Goal: Task Accomplishment & Management: Manage account settings

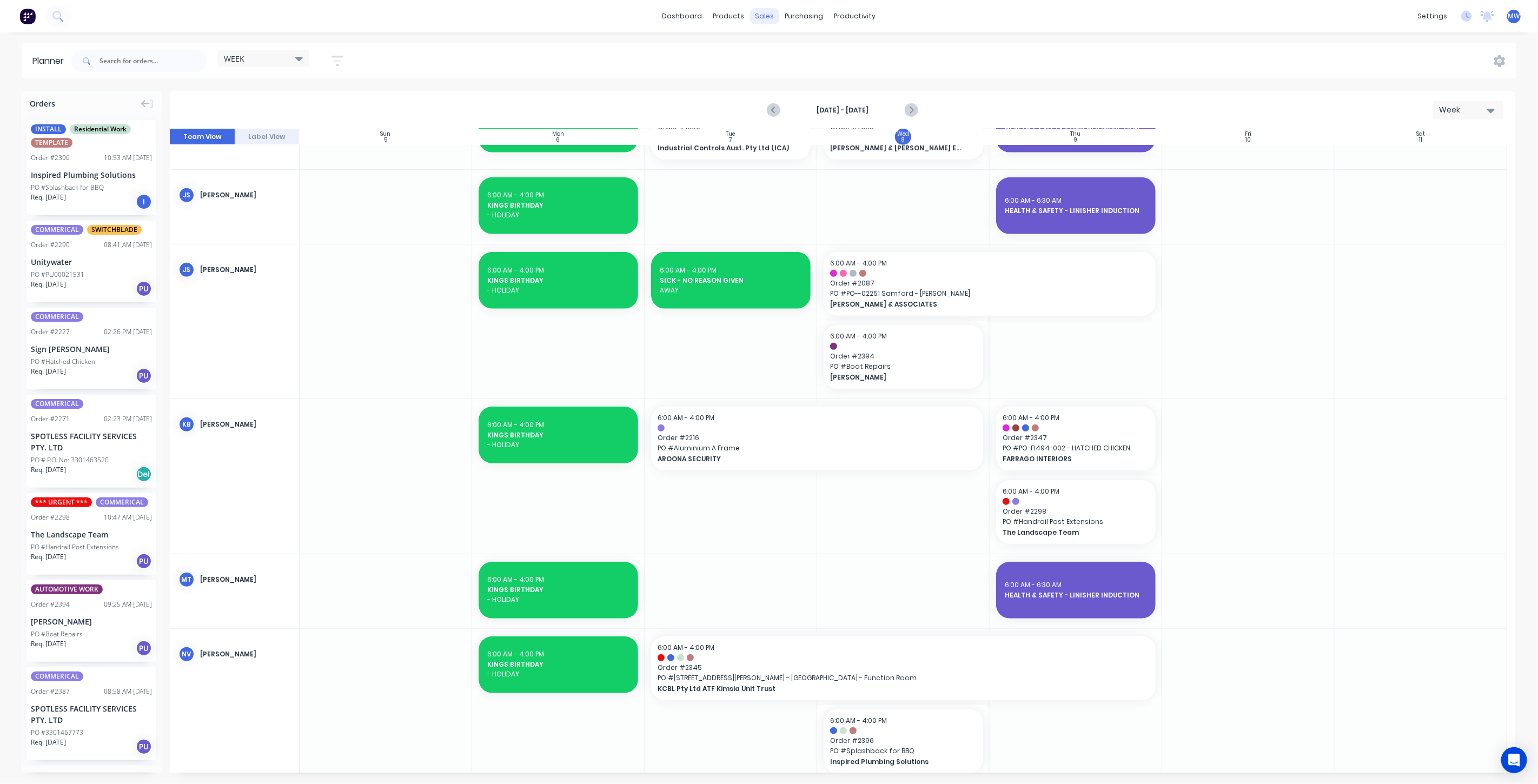
scroll to position [240, 0]
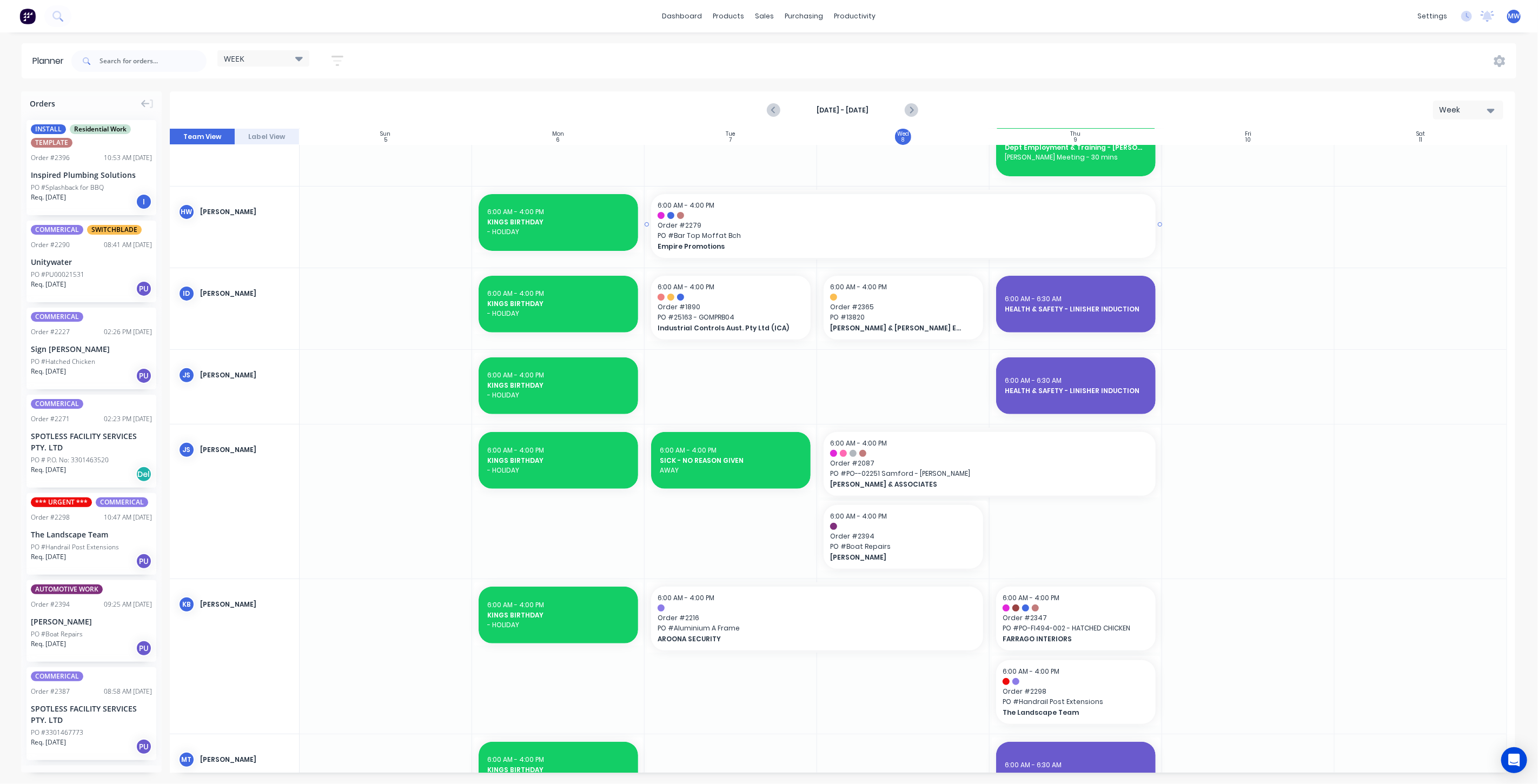
click at [701, 224] on span "Order # 2279" at bounding box center [903, 226] width 492 height 10
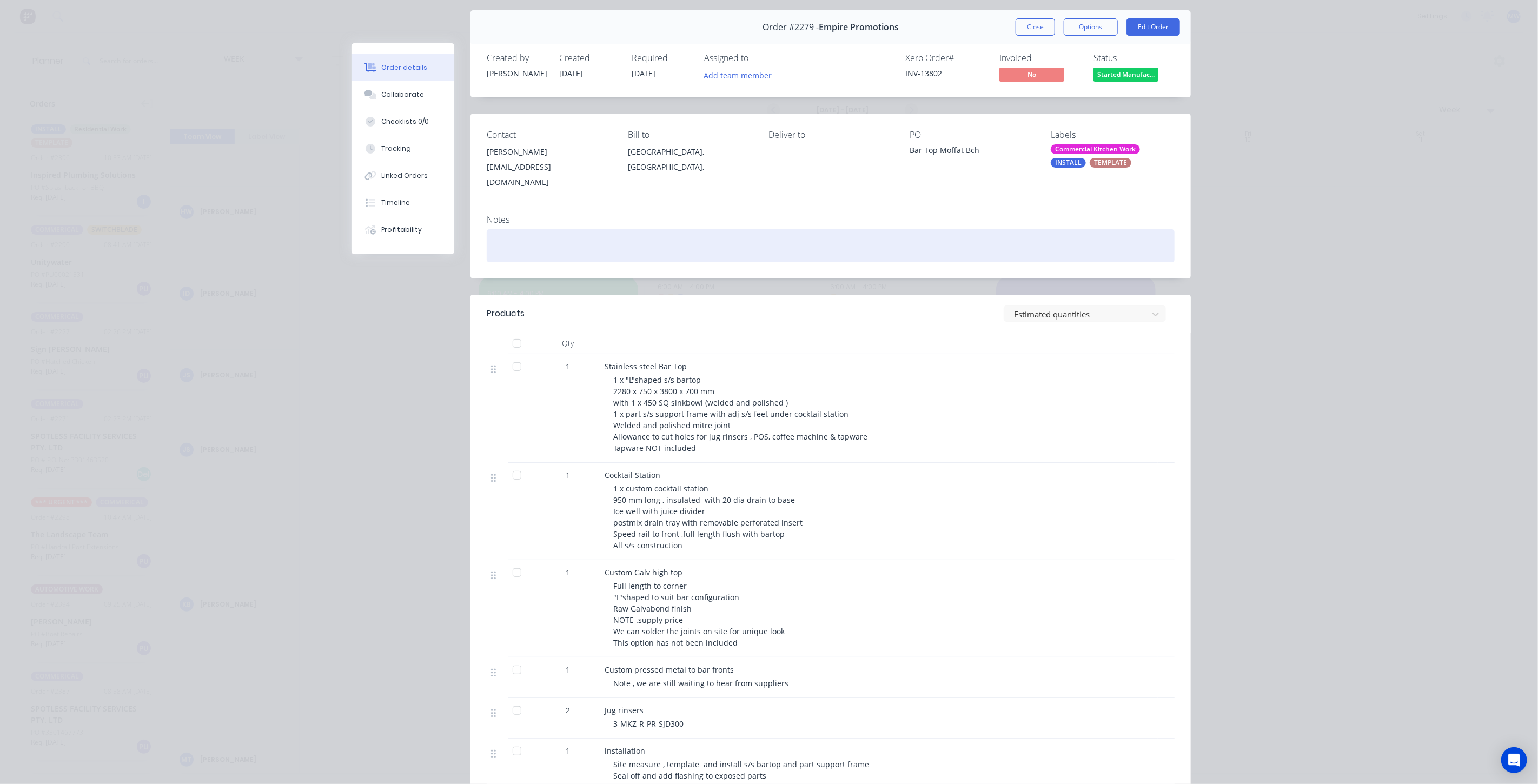
scroll to position [0, 0]
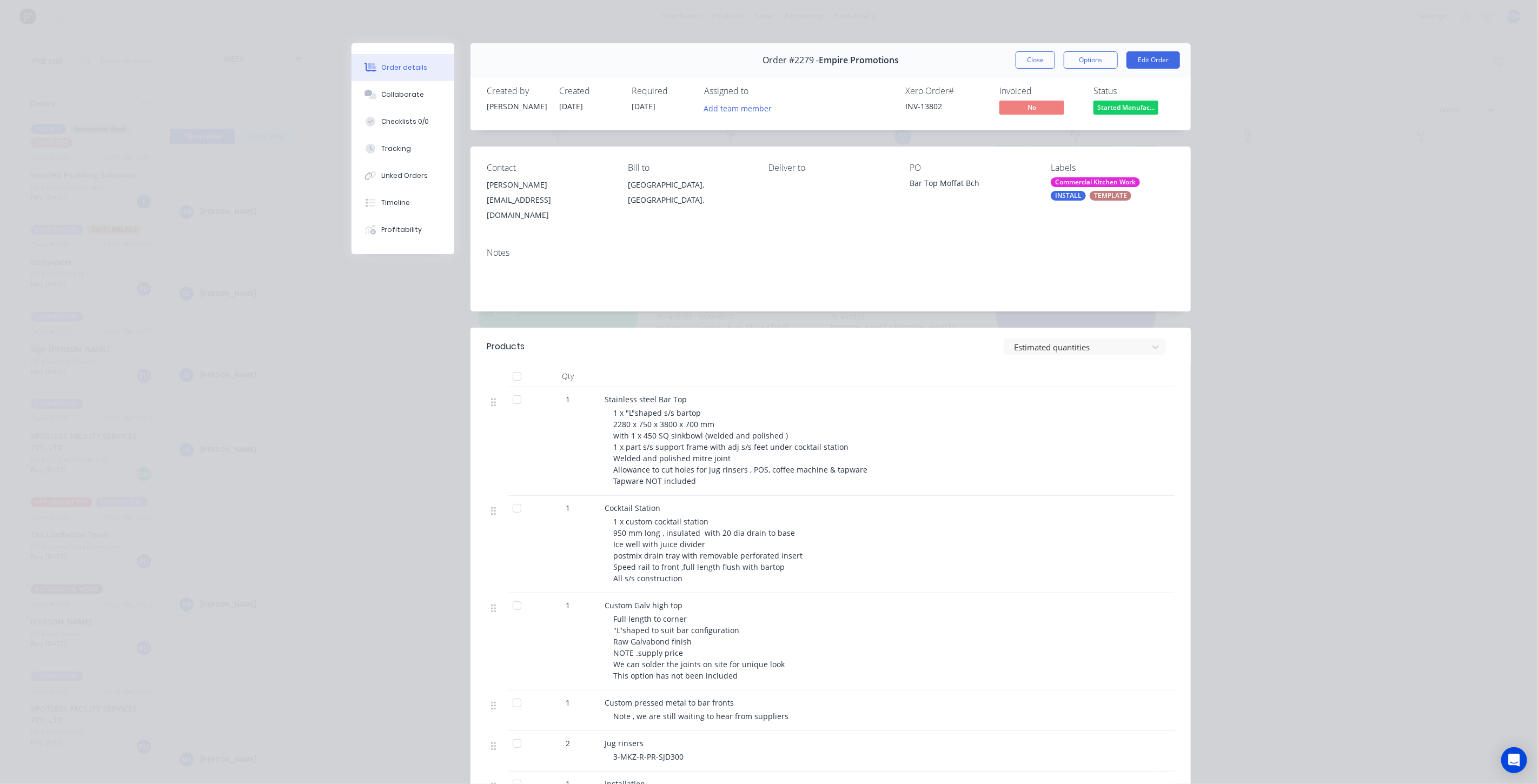
click at [1037, 58] on button "Close" at bounding box center [1035, 60] width 39 height 18
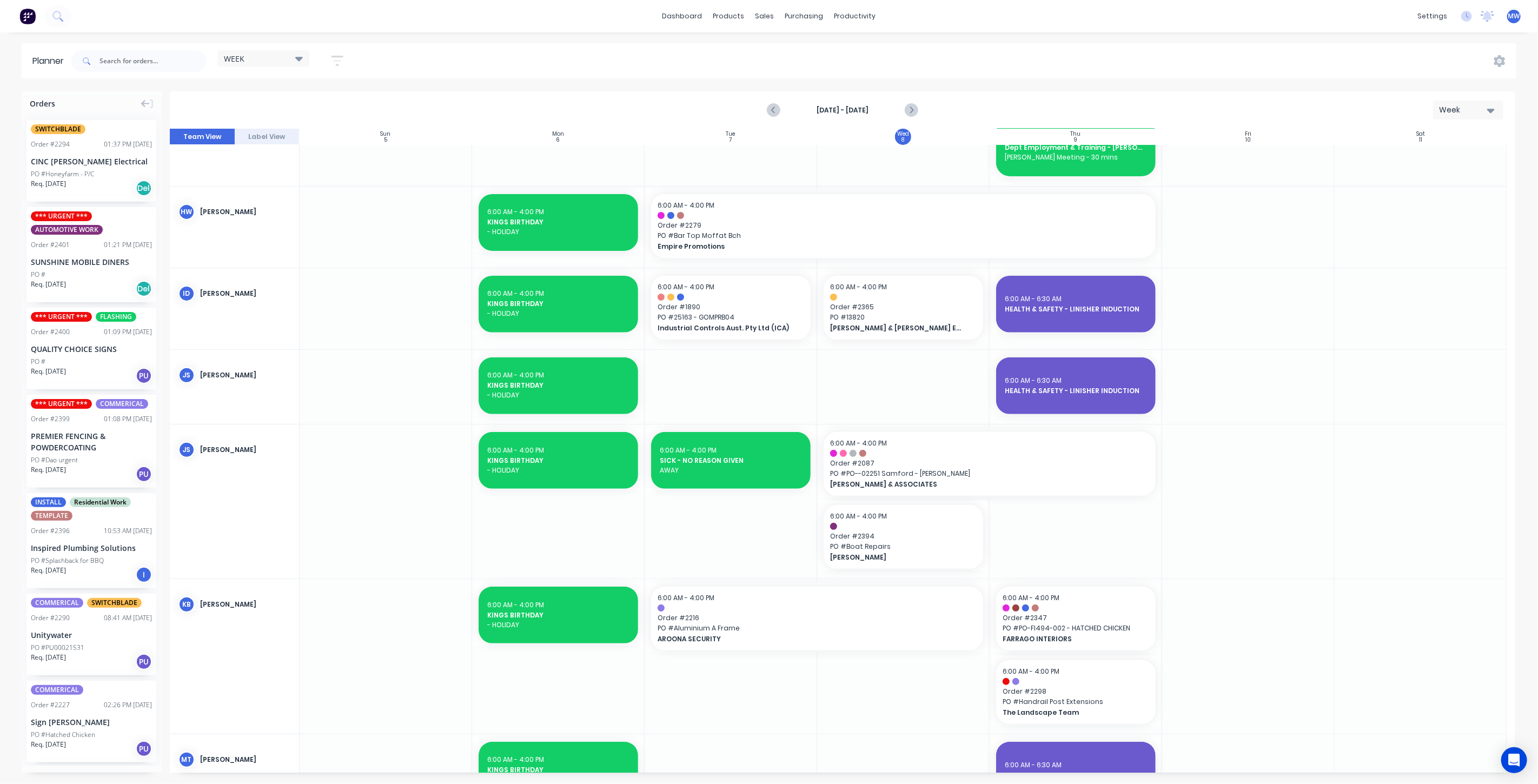
click at [844, 108] on strong "Oct 5th - Oct 11th" at bounding box center [842, 111] width 108 height 10
drag, startPoint x: 1477, startPoint y: 110, endPoint x: 1474, endPoint y: 115, distance: 5.8
click at [1477, 110] on div "Week" at bounding box center [1463, 110] width 50 height 12
click at [1467, 185] on div "Month" at bounding box center [1449, 182] width 107 height 22
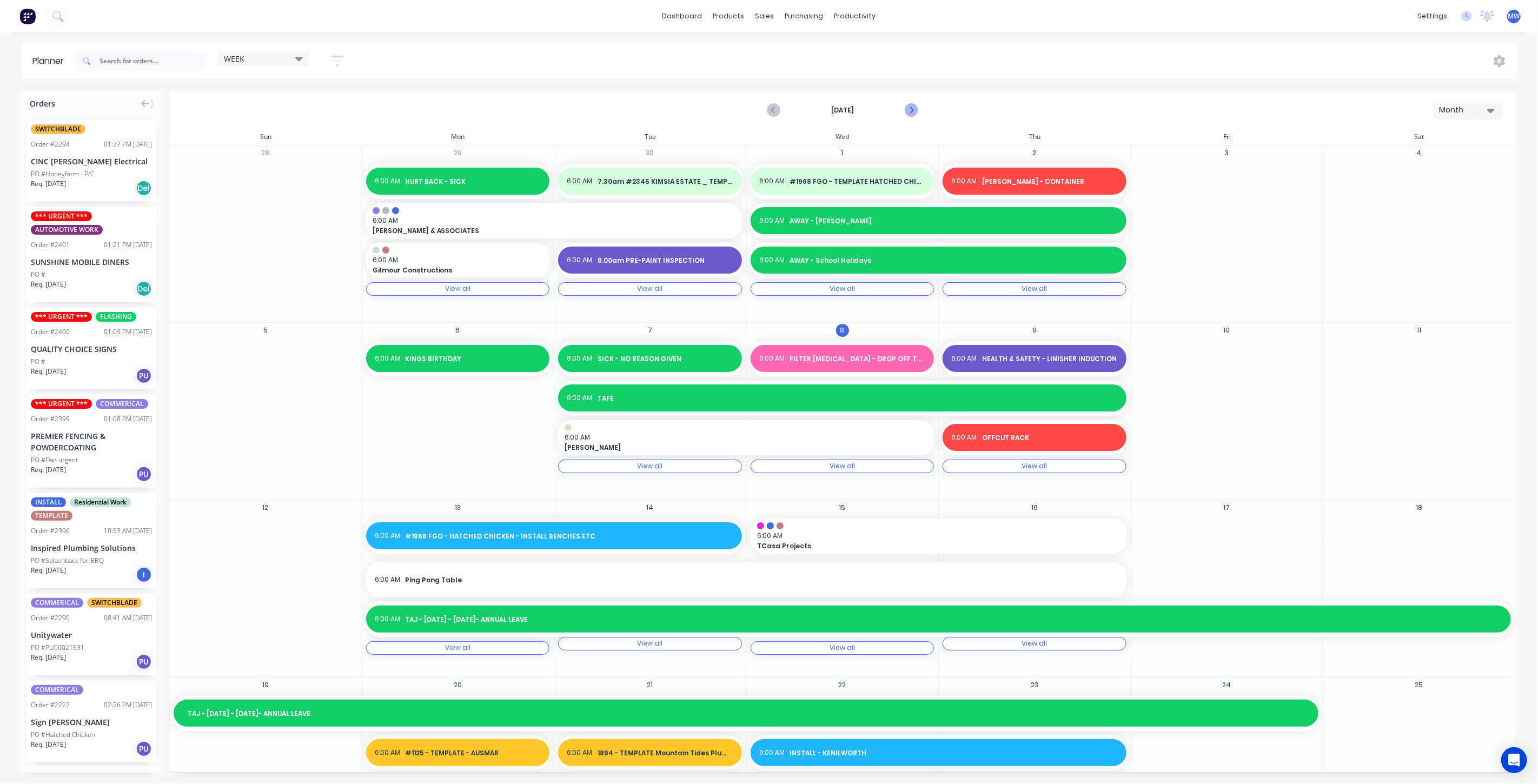
click at [913, 108] on icon "Next page" at bounding box center [910, 110] width 13 height 13
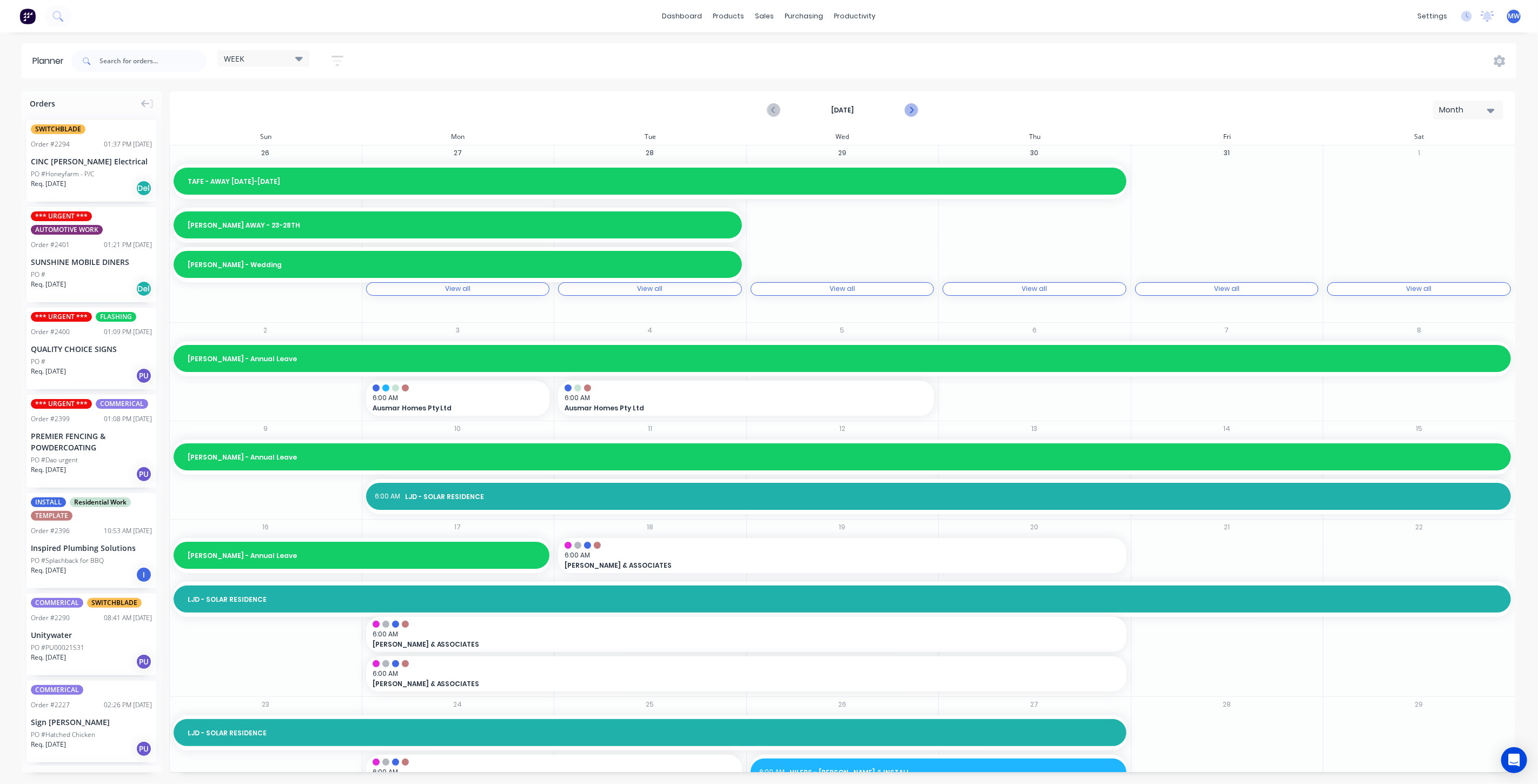
click at [913, 108] on icon "Next page" at bounding box center [910, 110] width 13 height 13
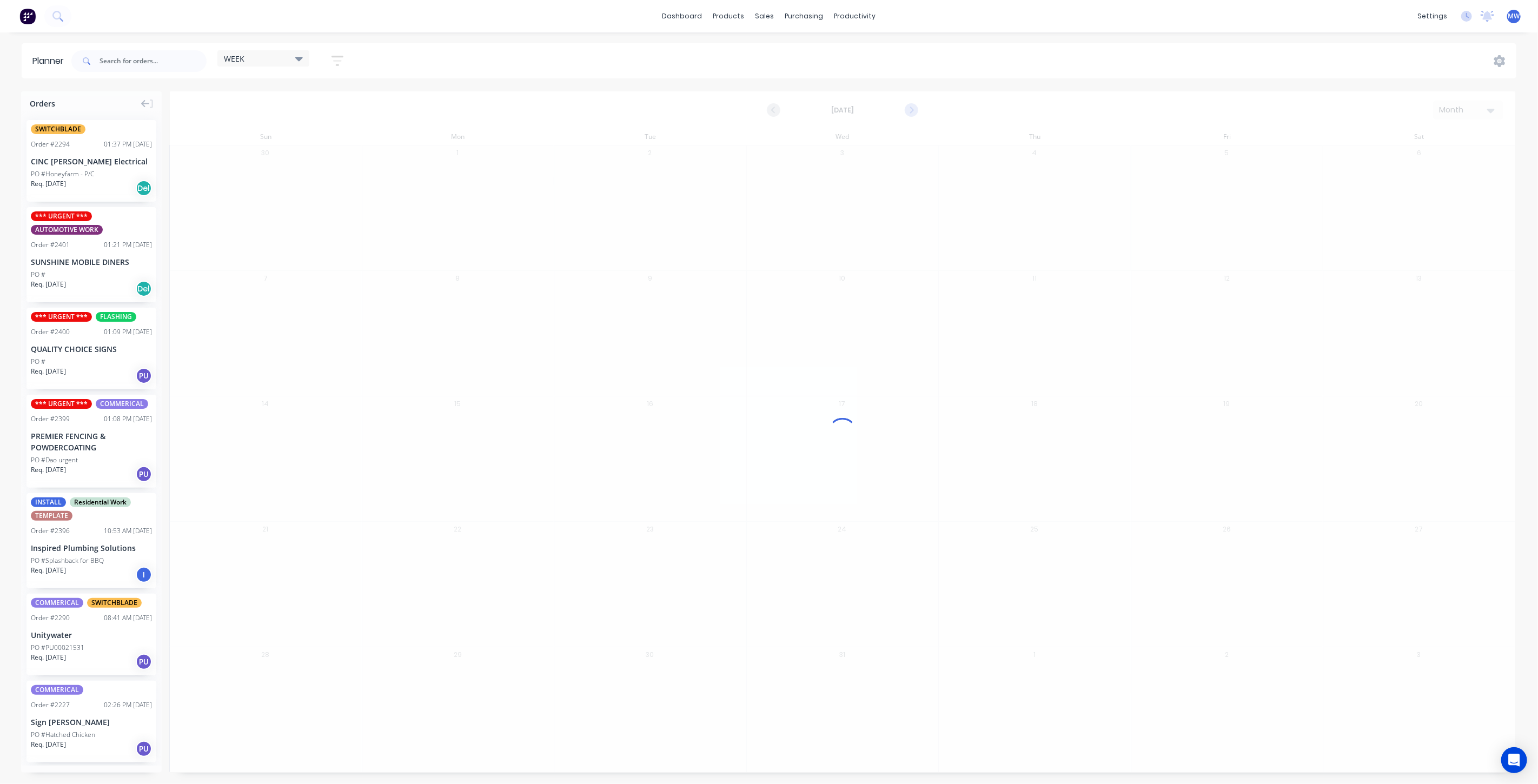
click at [913, 108] on div at bounding box center [842, 432] width 1346 height 682
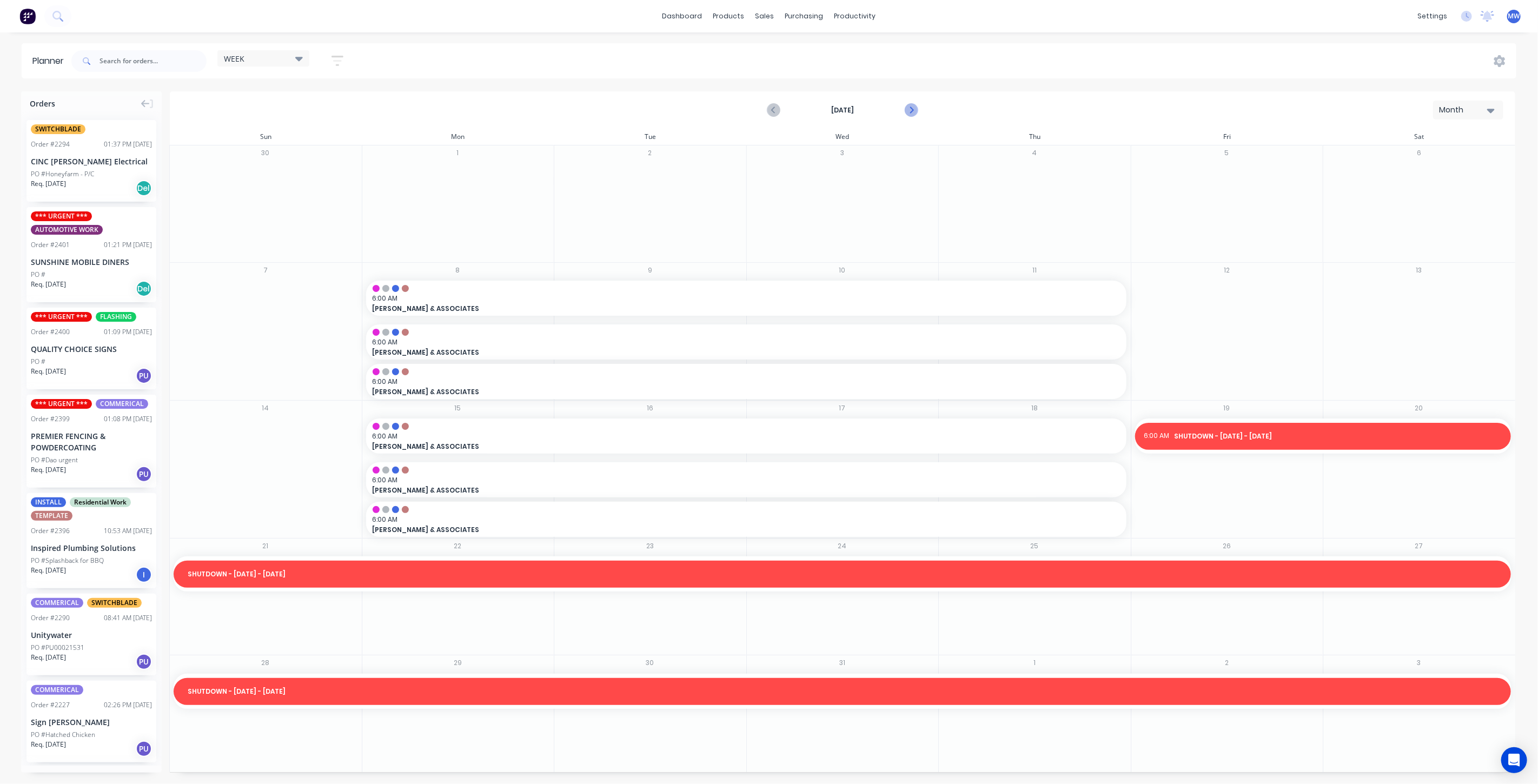
click at [913, 108] on icon "Next page" at bounding box center [910, 110] width 13 height 13
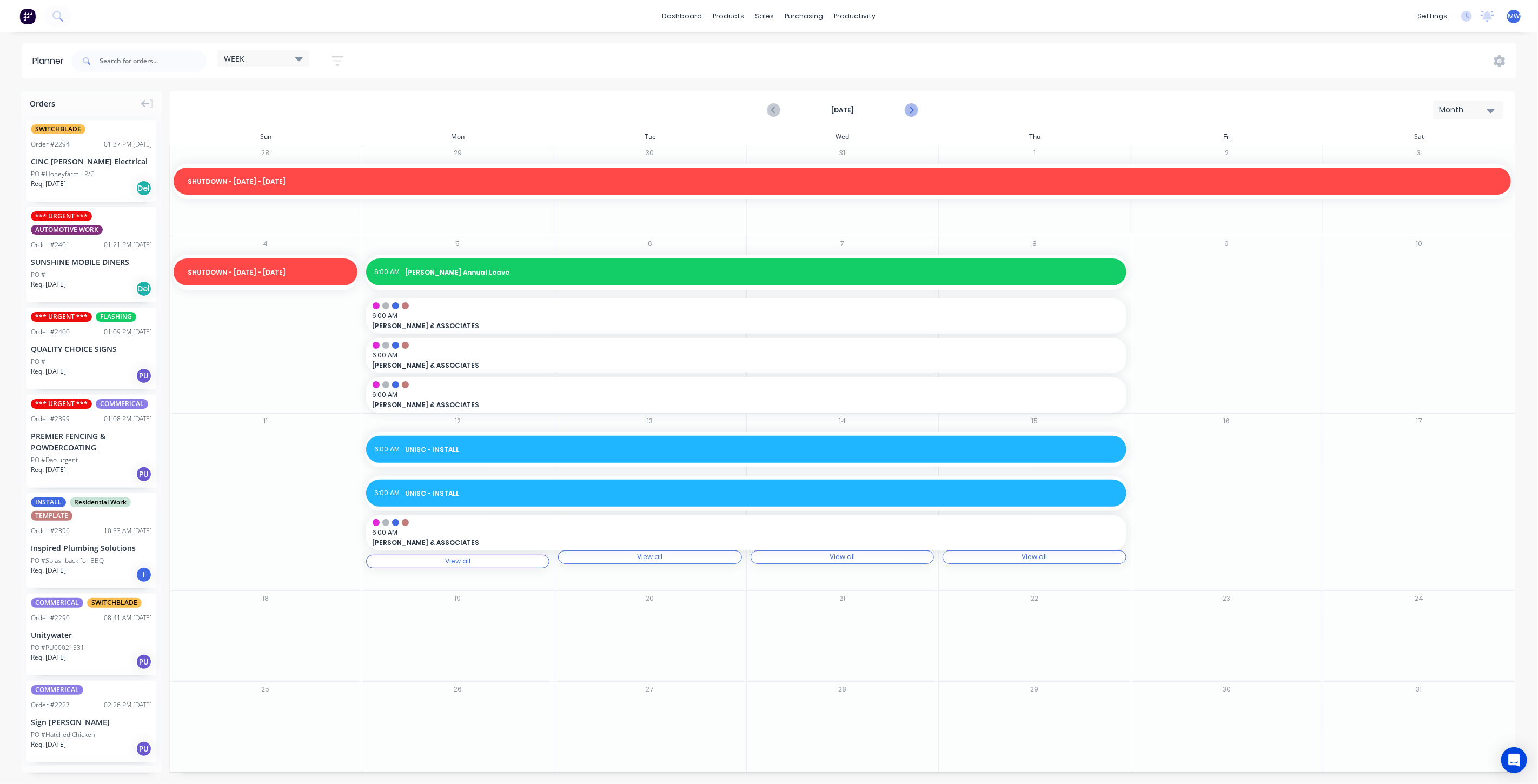
click at [913, 108] on icon "Next page" at bounding box center [910, 110] width 13 height 13
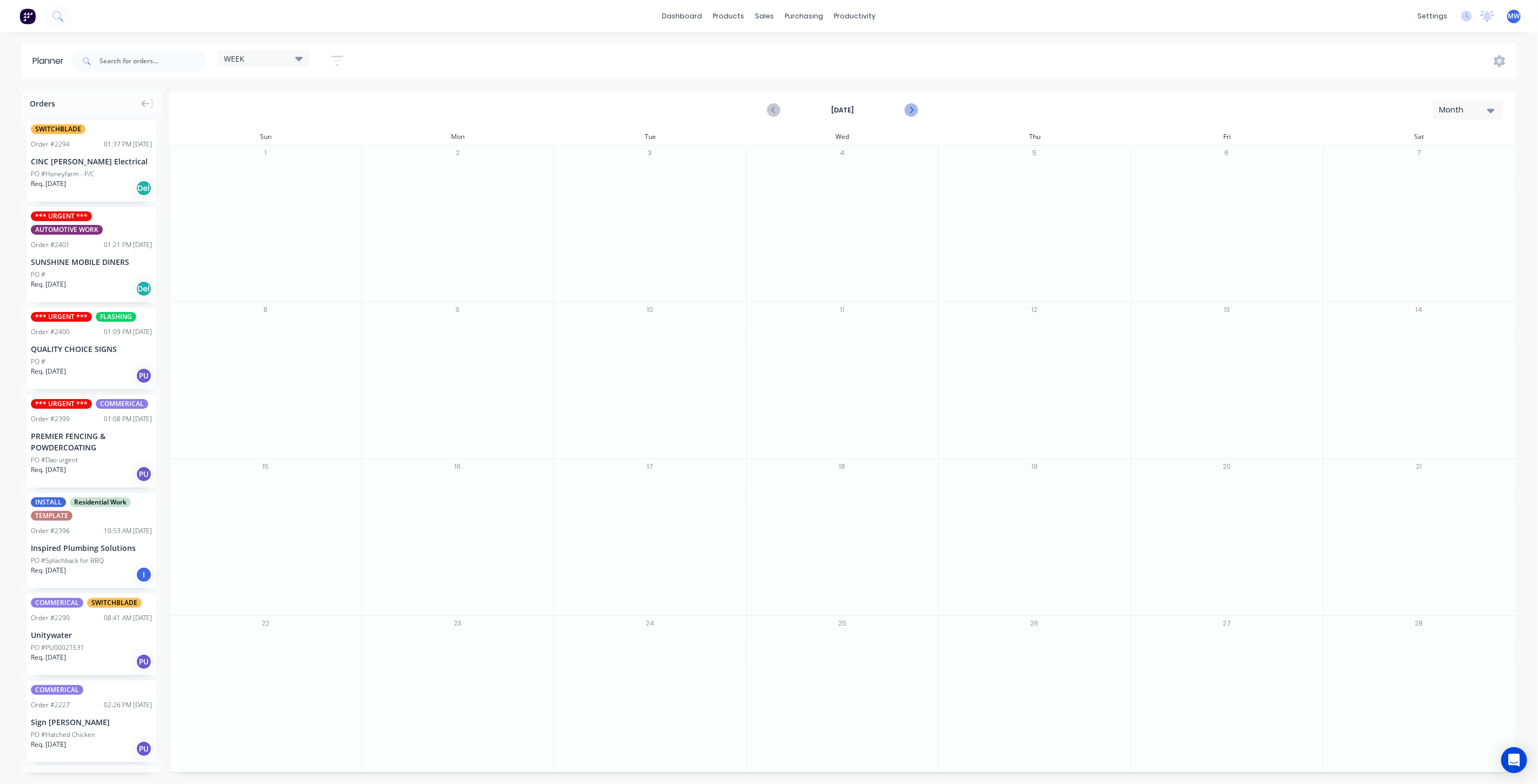
click at [913, 108] on icon "Next page" at bounding box center [910, 110] width 13 height 13
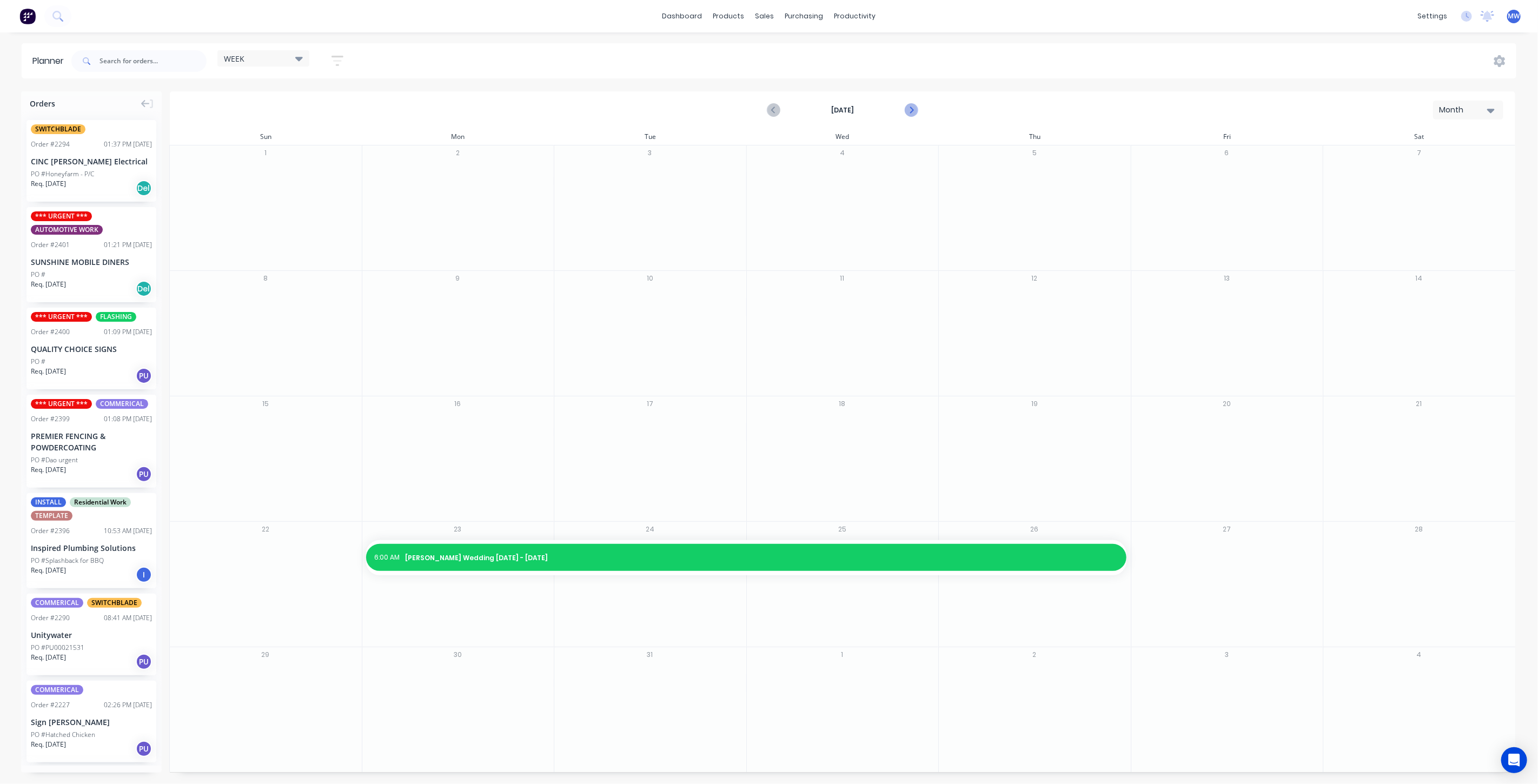
click at [913, 108] on icon "Next page" at bounding box center [910, 110] width 13 height 13
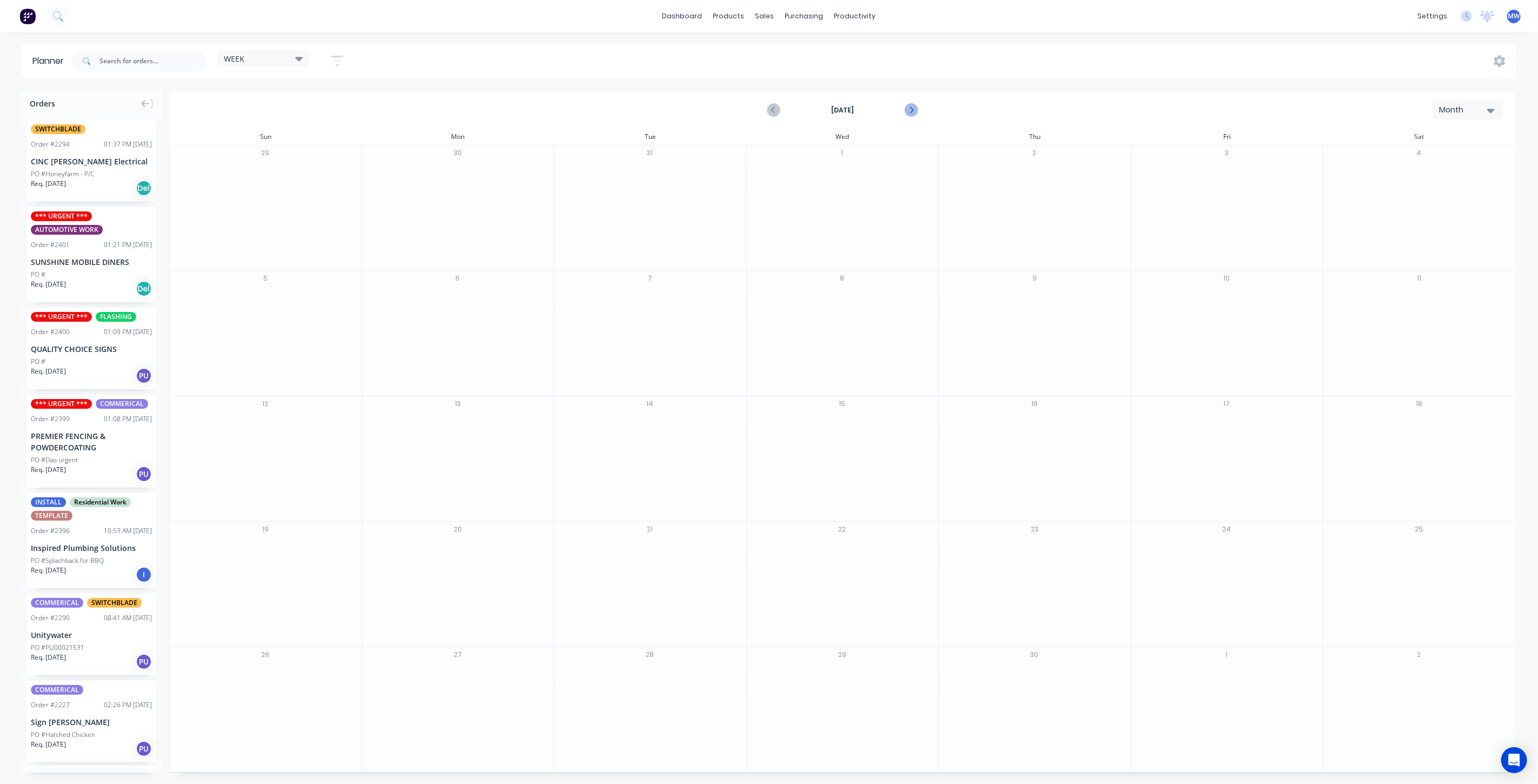
click at [913, 108] on icon "Next page" at bounding box center [910, 110] width 13 height 13
click at [503, 556] on div at bounding box center [458, 557] width 191 height 35
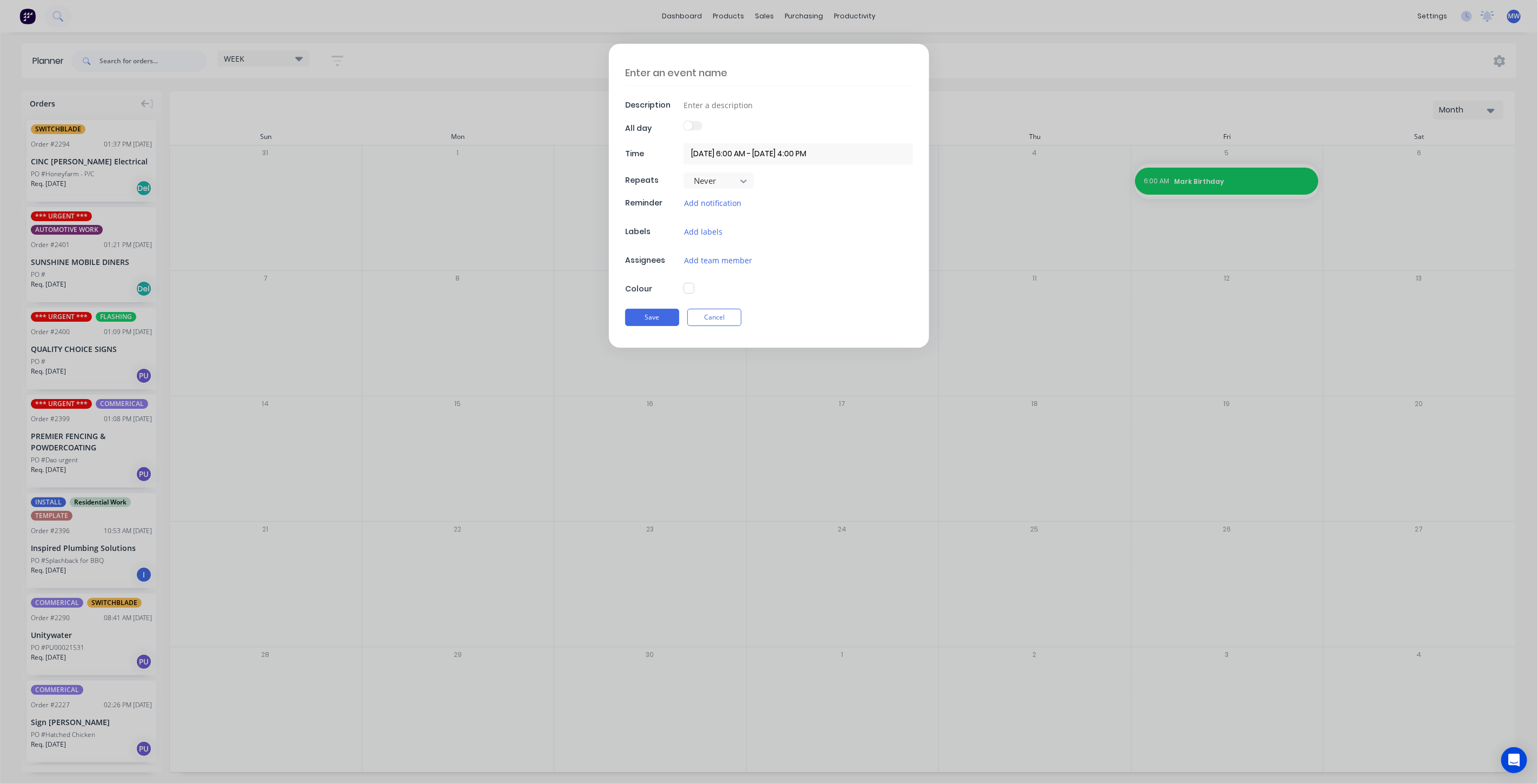
click at [714, 74] on textarea at bounding box center [769, 72] width 288 height 25
type textarea "MARK AWAY - HOLIDAY"
click at [757, 105] on input at bounding box center [798, 104] width 229 height 16
type input "AWAY"
click at [741, 152] on input "22/06/2026 6:00 AM - 22/06/2026 4:00 PM" at bounding box center [798, 154] width 229 height 21
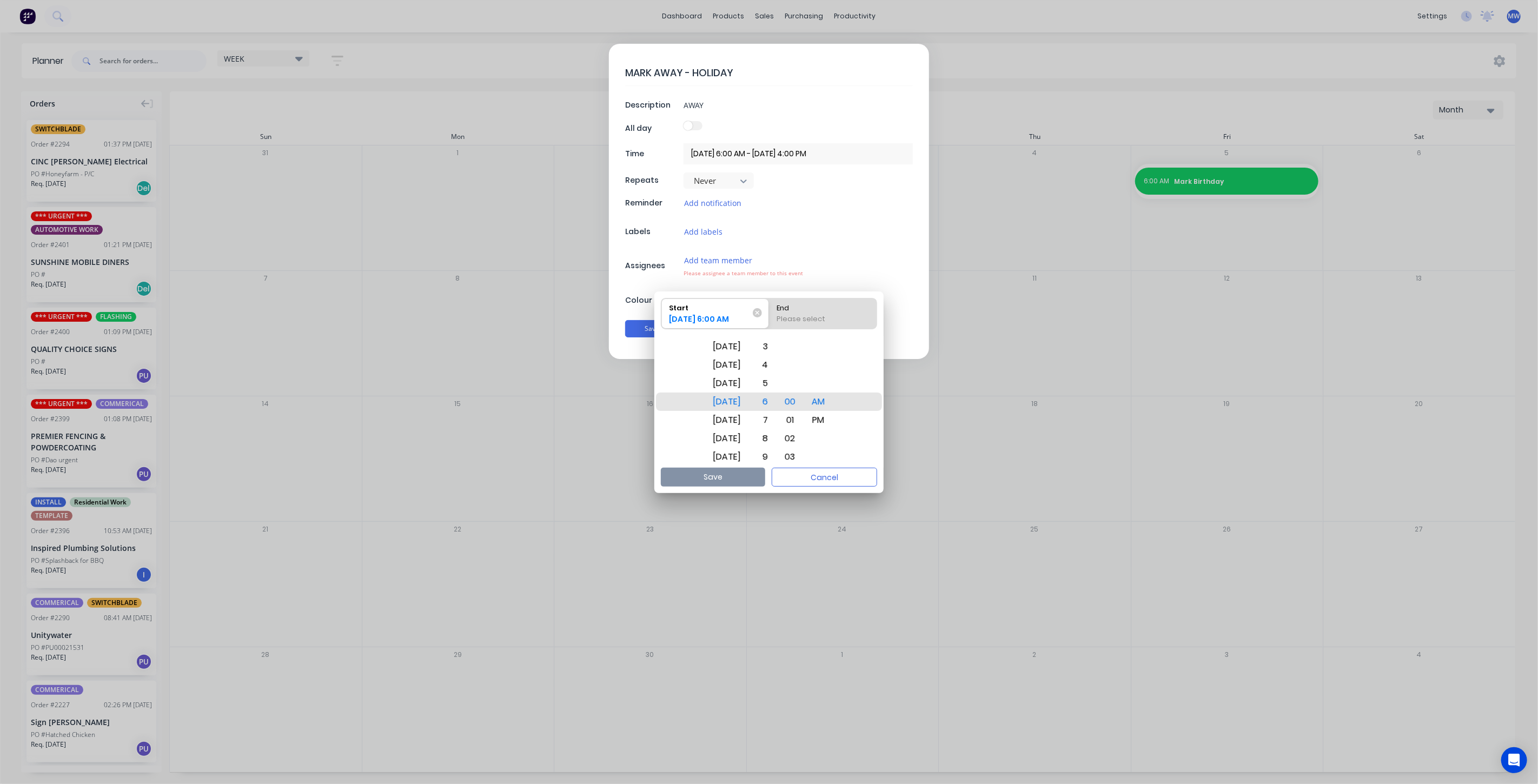
click at [835, 317] on div "Please select" at bounding box center [823, 321] width 101 height 15
click at [770, 317] on input "End Please select" at bounding box center [769, 314] width 1 height 30
radio input "true"
click at [747, 321] on div "04/07/2026 6:00 AM" at bounding box center [709, 321] width 90 height 15
click at [662, 321] on input "Start 04/07/2026 6:00 AM" at bounding box center [662, 314] width 1 height 30
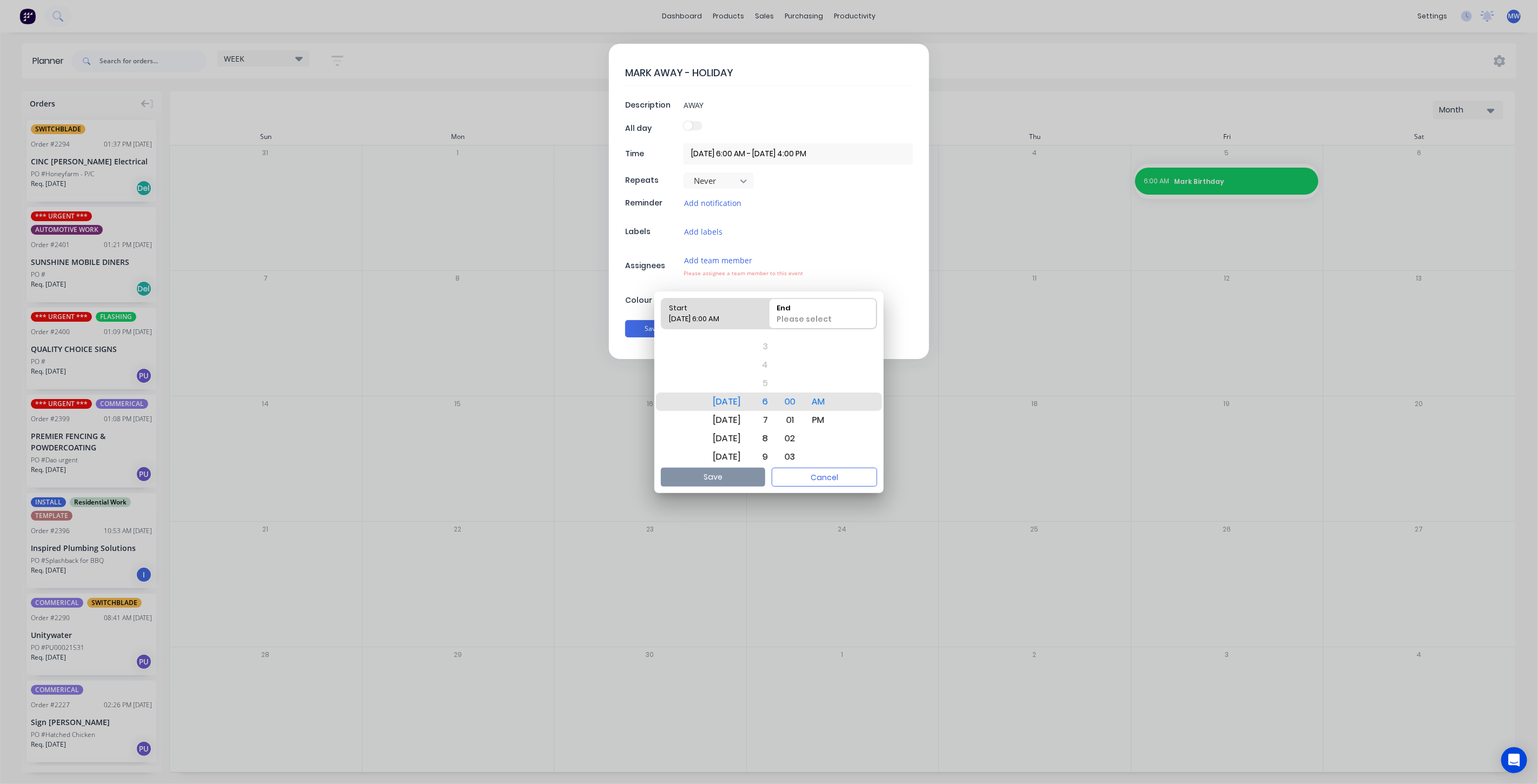
radio input "true"
click at [736, 347] on div "[DATE]" at bounding box center [727, 347] width 41 height 18
click at [823, 316] on div "Please select" at bounding box center [823, 321] width 101 height 15
click at [770, 316] on input "End Please select" at bounding box center [769, 314] width 1 height 30
radio input "true"
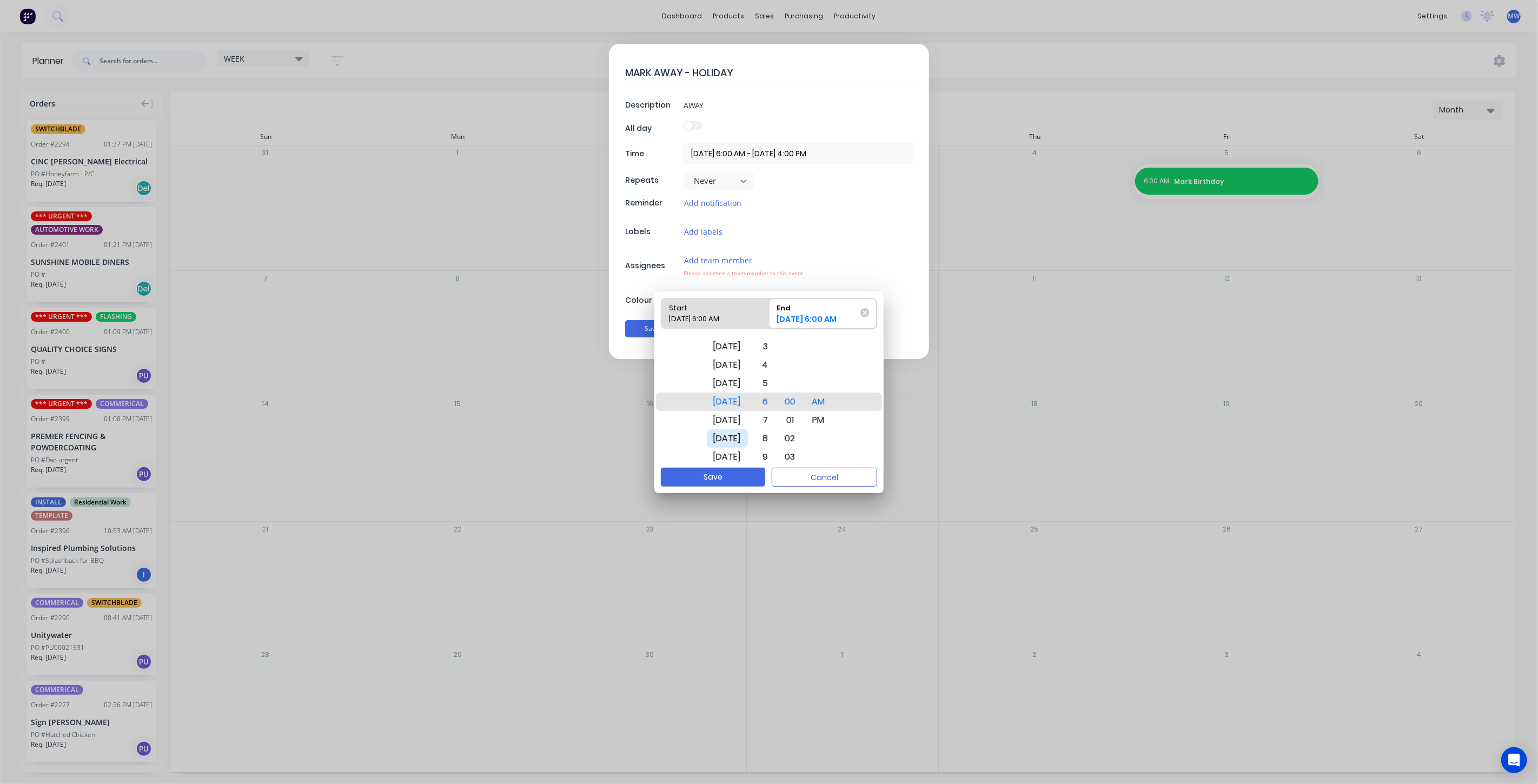
click at [736, 435] on div "[DATE]" at bounding box center [727, 438] width 41 height 18
click at [827, 420] on div "PM" at bounding box center [819, 421] width 26 height 18
click at [775, 367] on div "4" at bounding box center [763, 365] width 24 height 18
click at [730, 478] on button "Save" at bounding box center [713, 477] width 104 height 19
type input "[DATE] 6:00 AM - [DATE] 4:00 PM"
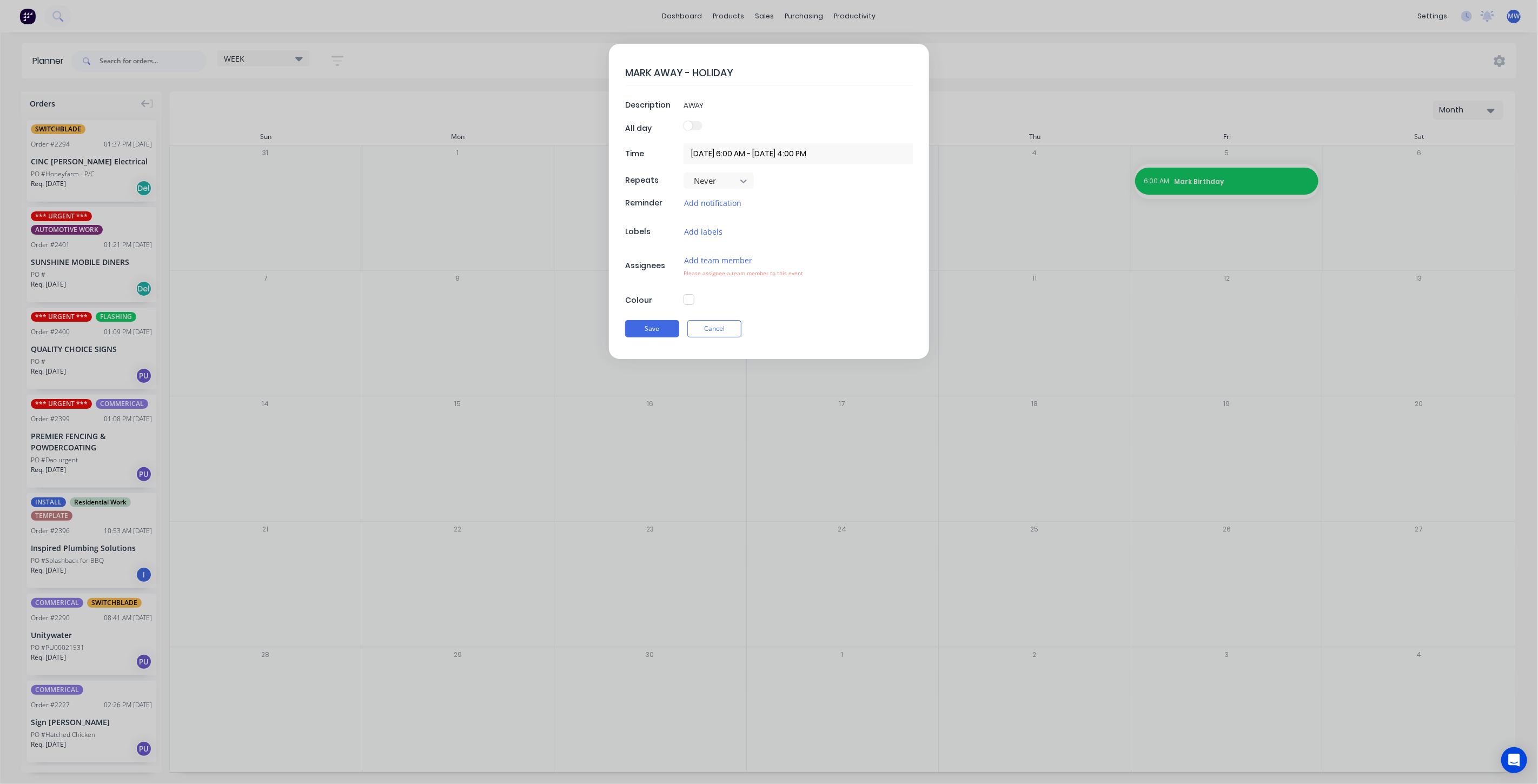
click at [688, 299] on button "button" at bounding box center [688, 299] width 11 height 11
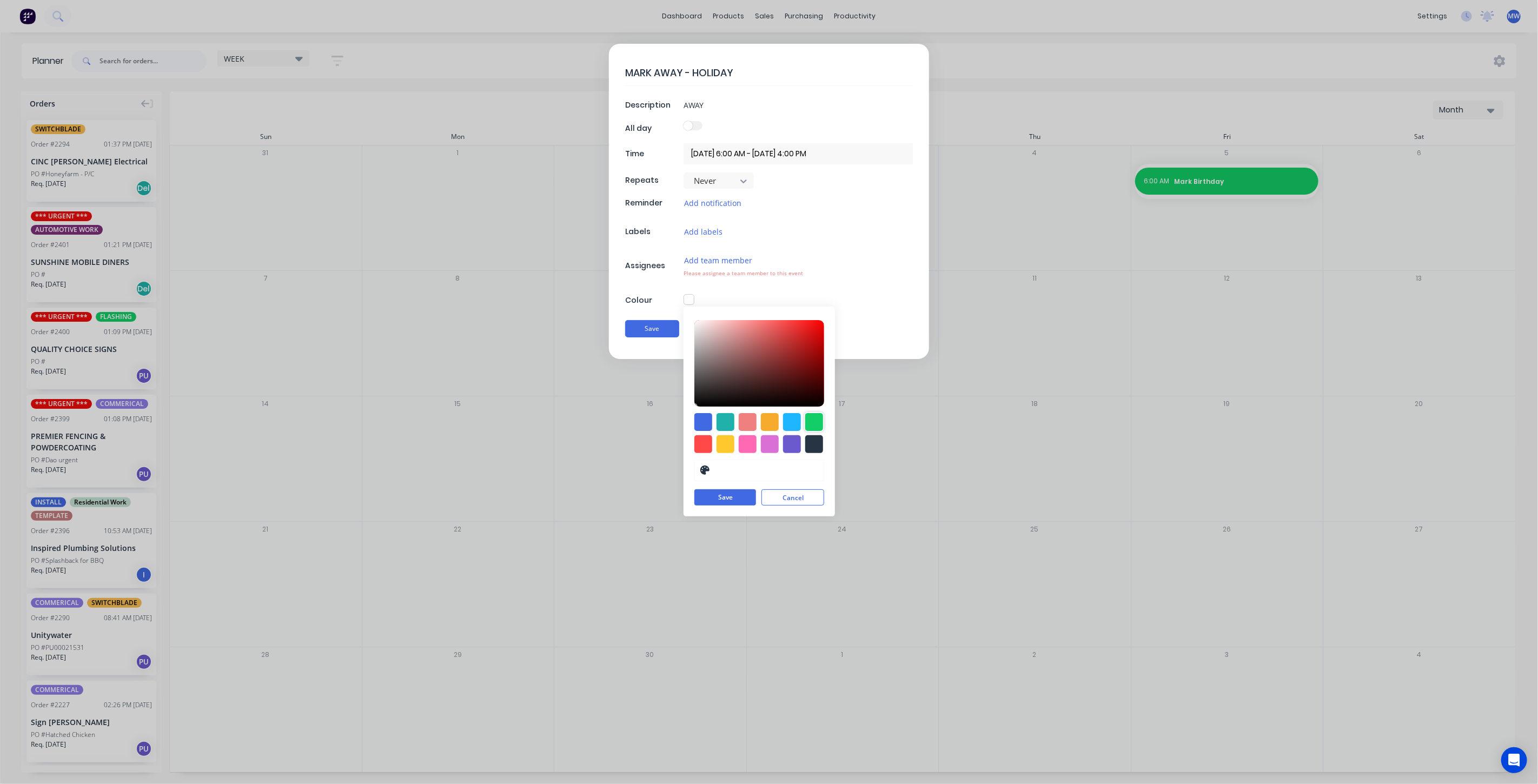
click at [816, 425] on div at bounding box center [813, 421] width 18 height 18
type input "#13CE66"
click at [739, 499] on button "Save" at bounding box center [725, 498] width 61 height 16
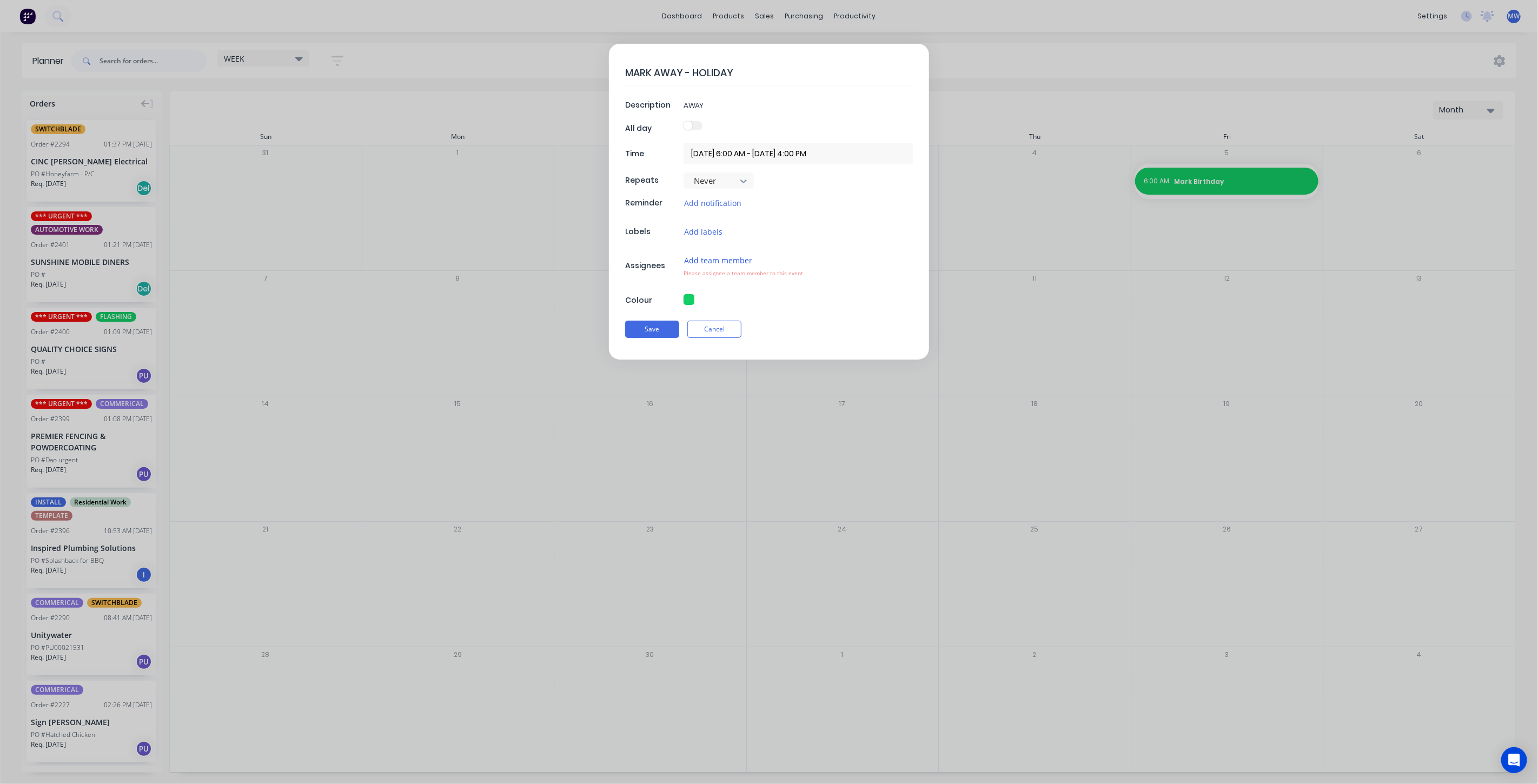
click at [730, 257] on button "Add team member" at bounding box center [718, 260] width 69 height 13
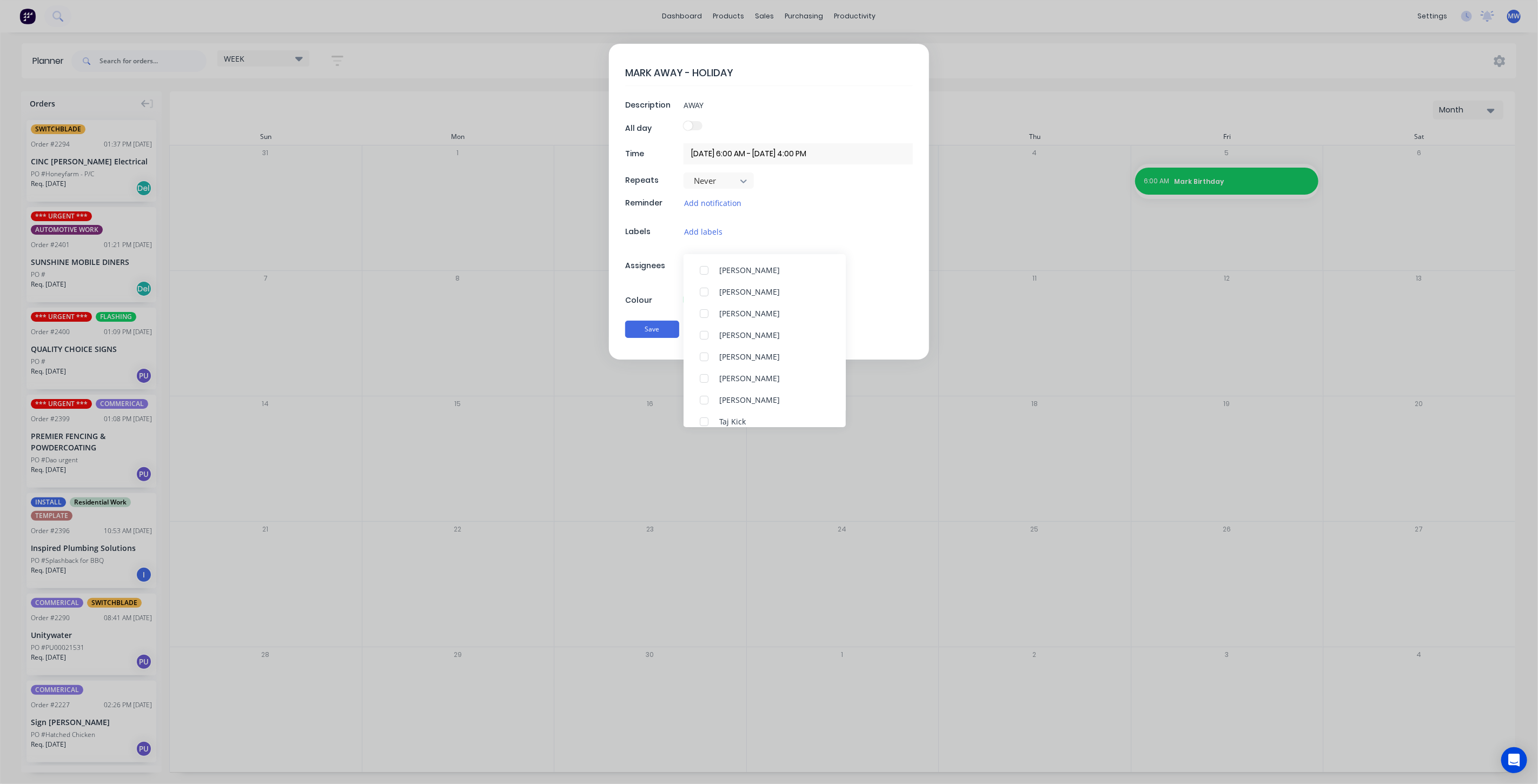
scroll to position [120, 0]
click at [704, 332] on div at bounding box center [704, 334] width 22 height 22
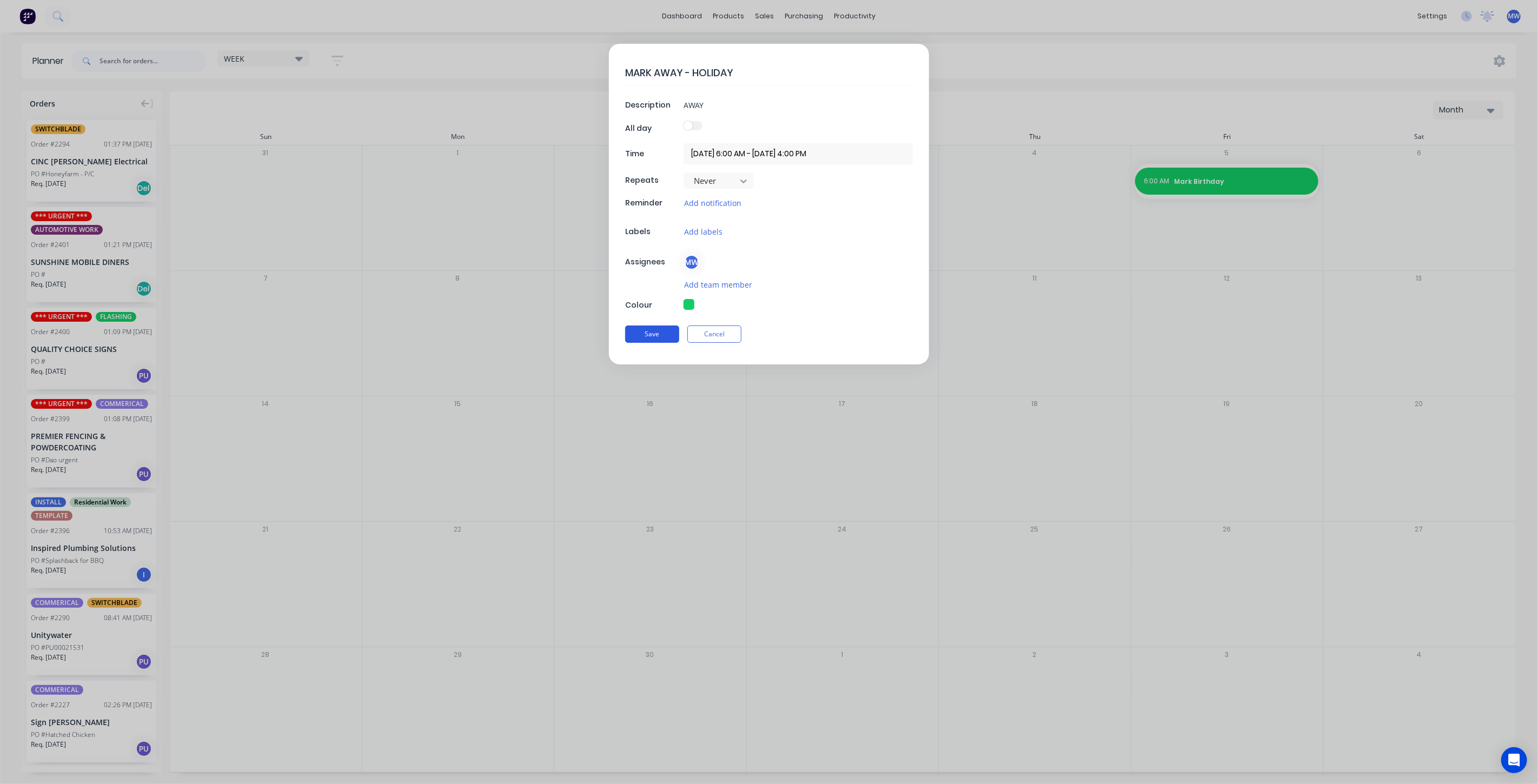
click at [646, 331] on button "Save" at bounding box center [652, 334] width 54 height 18
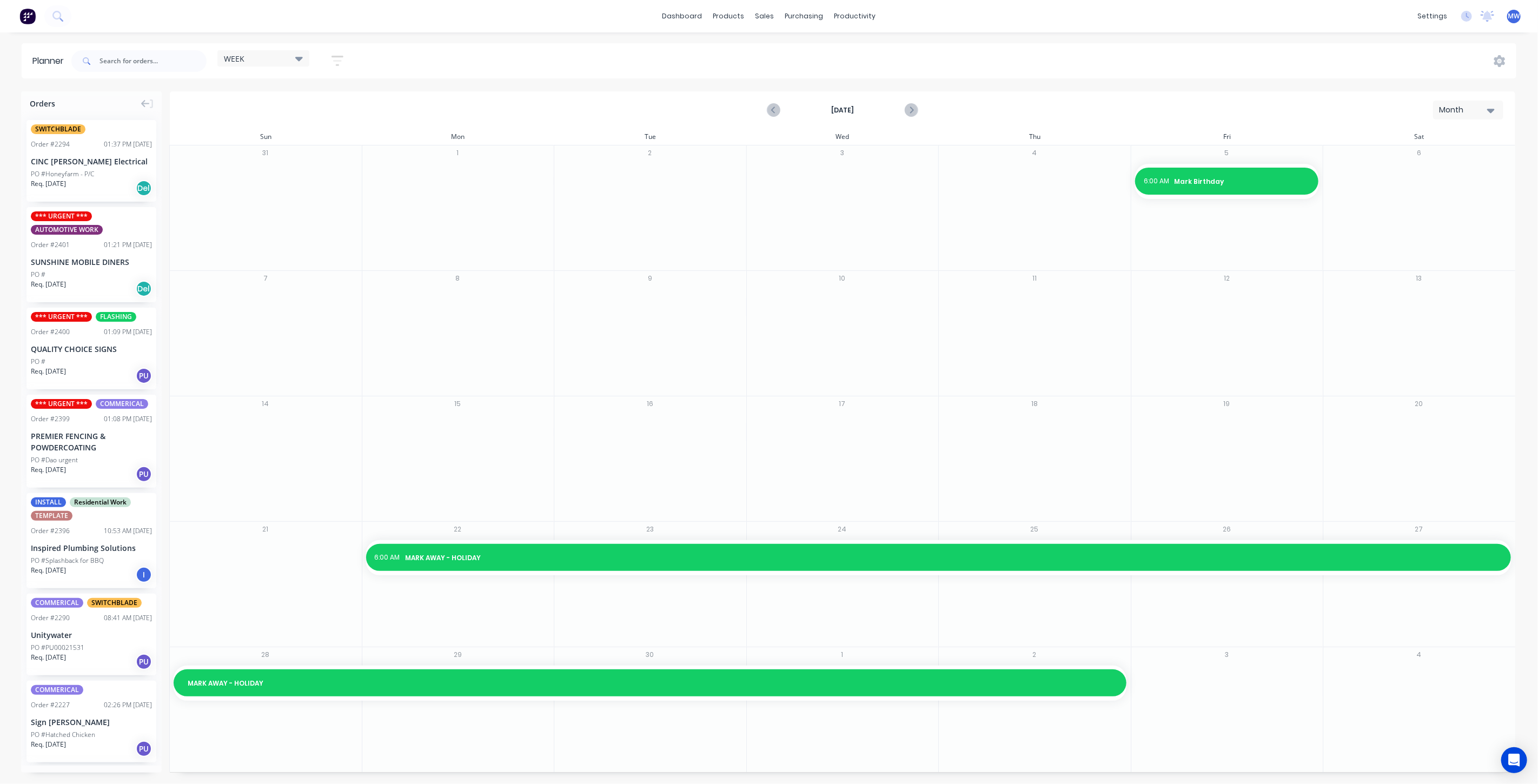
click at [1468, 109] on div "Month" at bounding box center [1463, 110] width 50 height 12
click at [1451, 160] on div "Week" at bounding box center [1449, 160] width 107 height 22
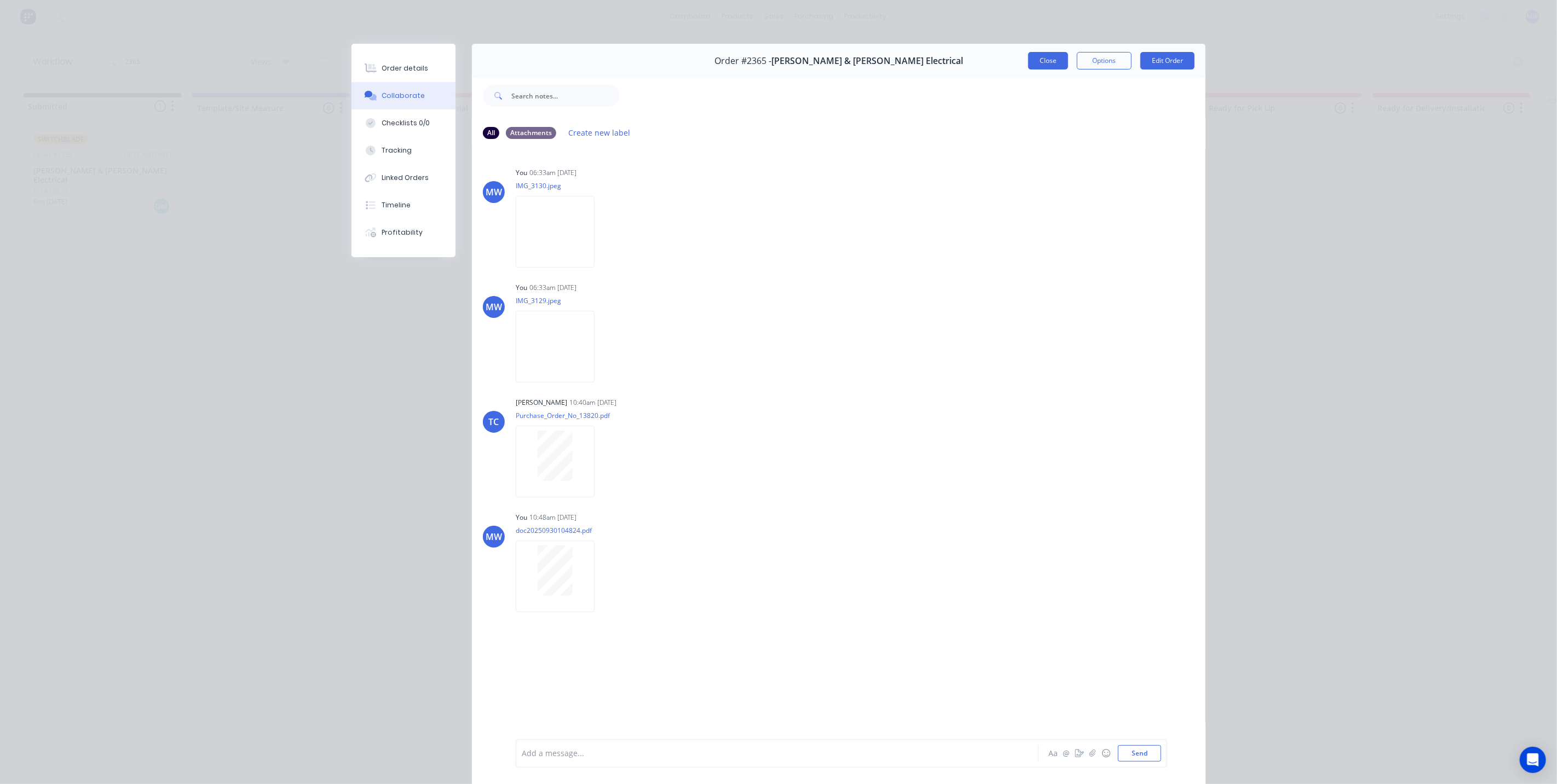
click at [1035, 57] on button "Close" at bounding box center [1048, 60] width 40 height 18
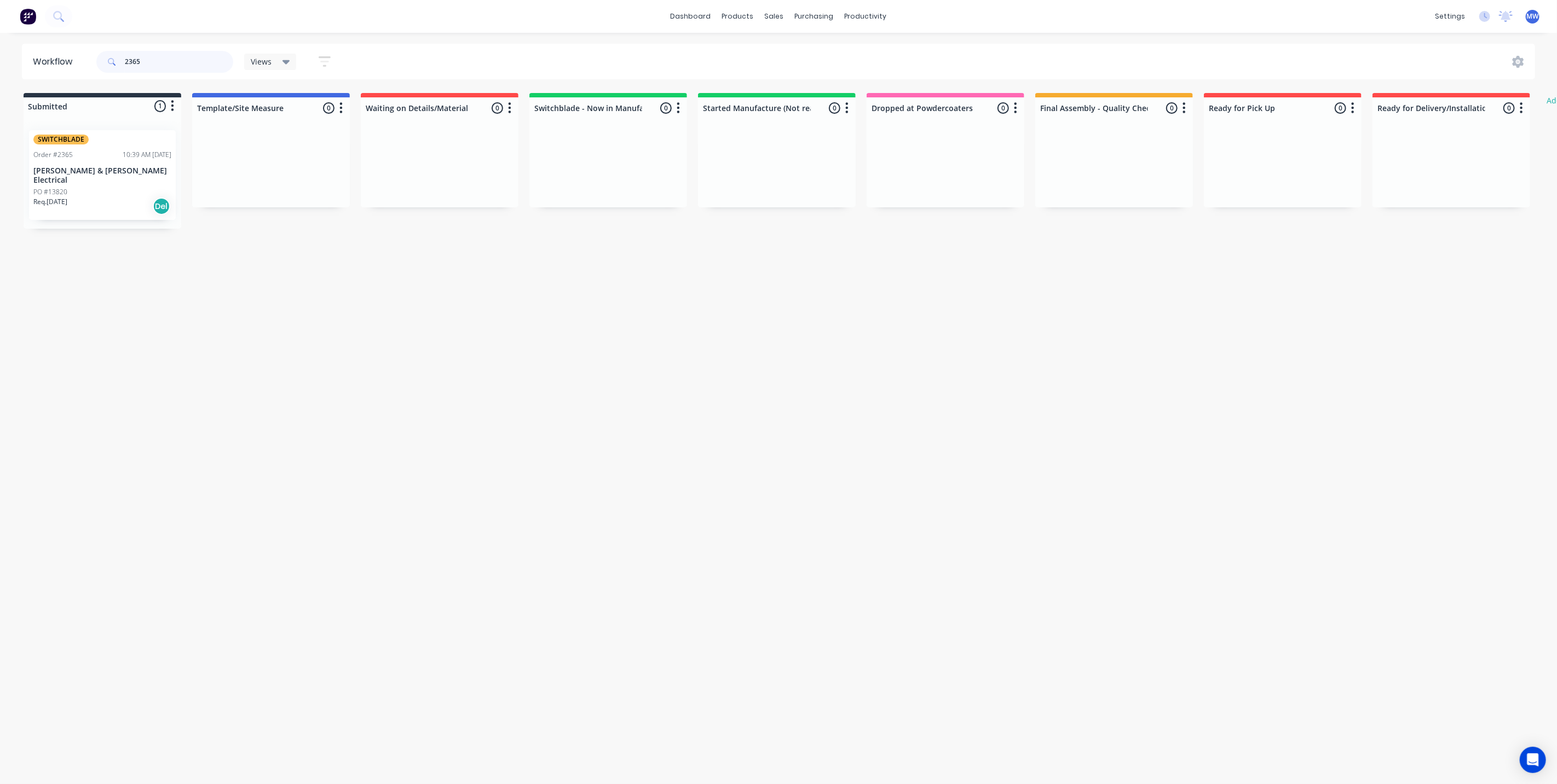
drag, startPoint x: 199, startPoint y: 62, endPoint x: 12, endPoint y: 65, distance: 187.0
click at [12, 65] on div "Workflow 2365 Views Save new view None (Default) edit SCSM - MAIN edit SUNCOAST…" at bounding box center [778, 62] width 1557 height 36
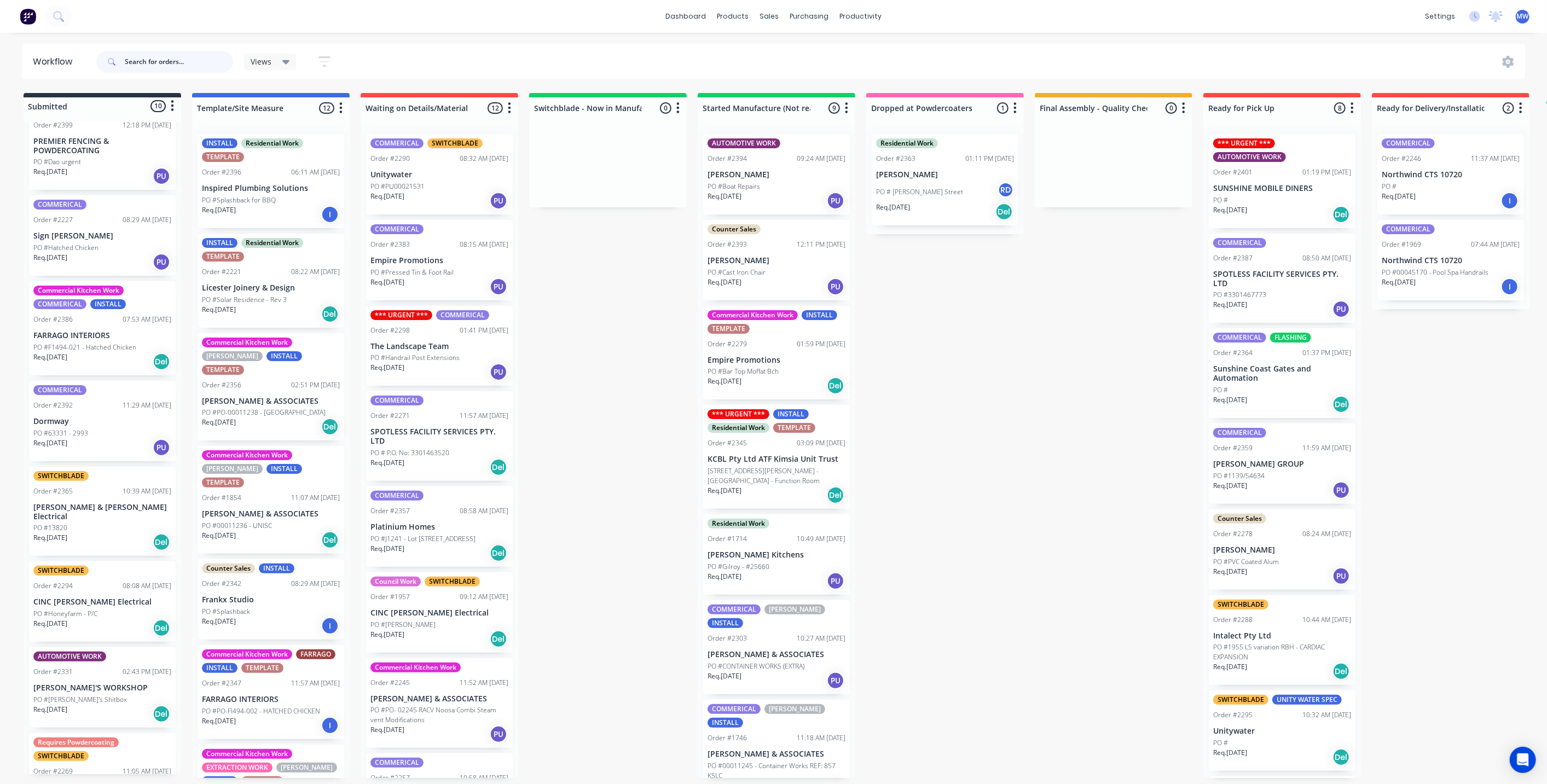
scroll to position [182, 0]
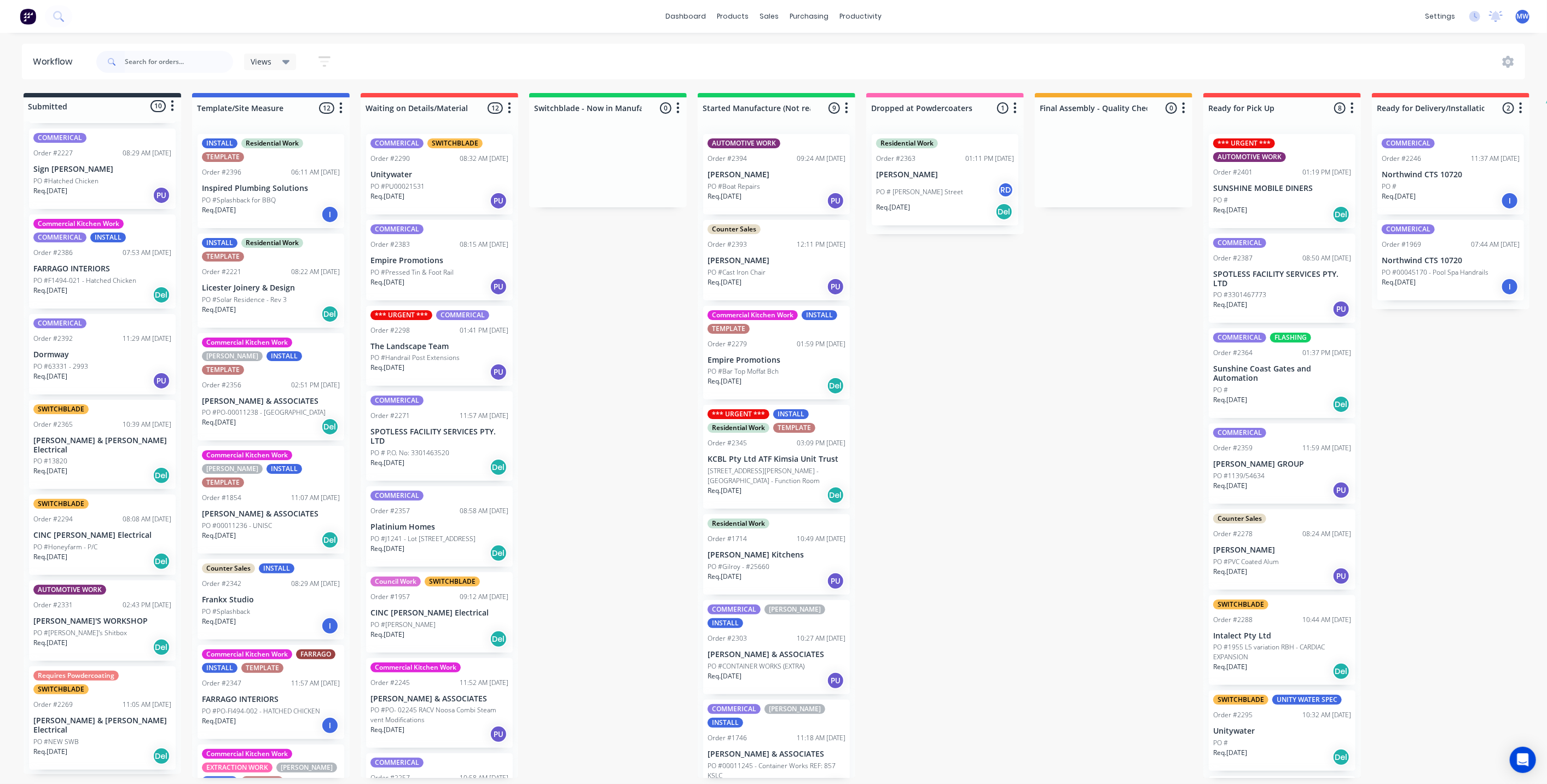
click at [69, 542] on p "PO #Honeyfarm - P/C" at bounding box center [65, 547] width 64 height 10
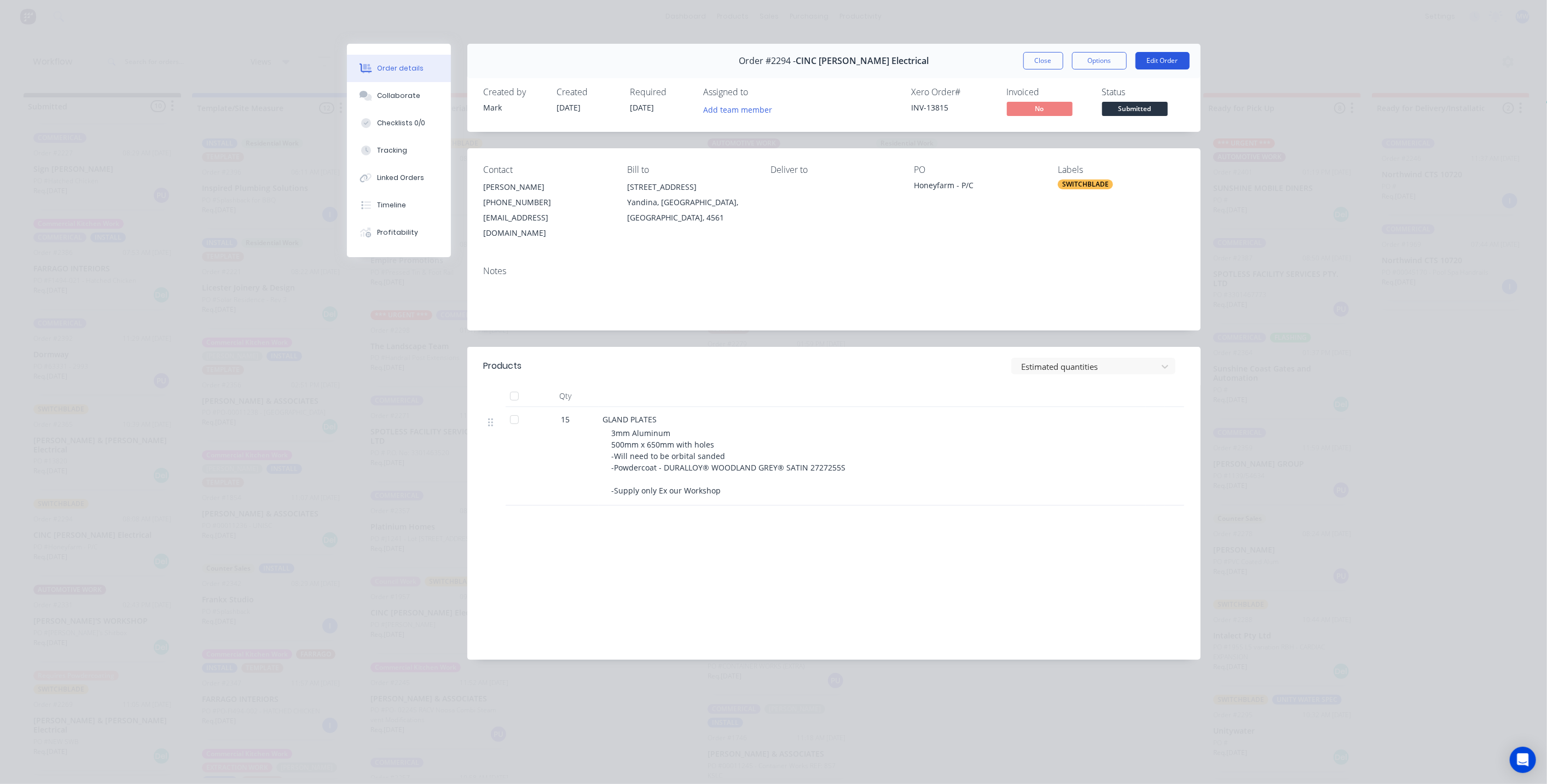
click at [1160, 61] on button "Edit Order" at bounding box center [1163, 60] width 54 height 18
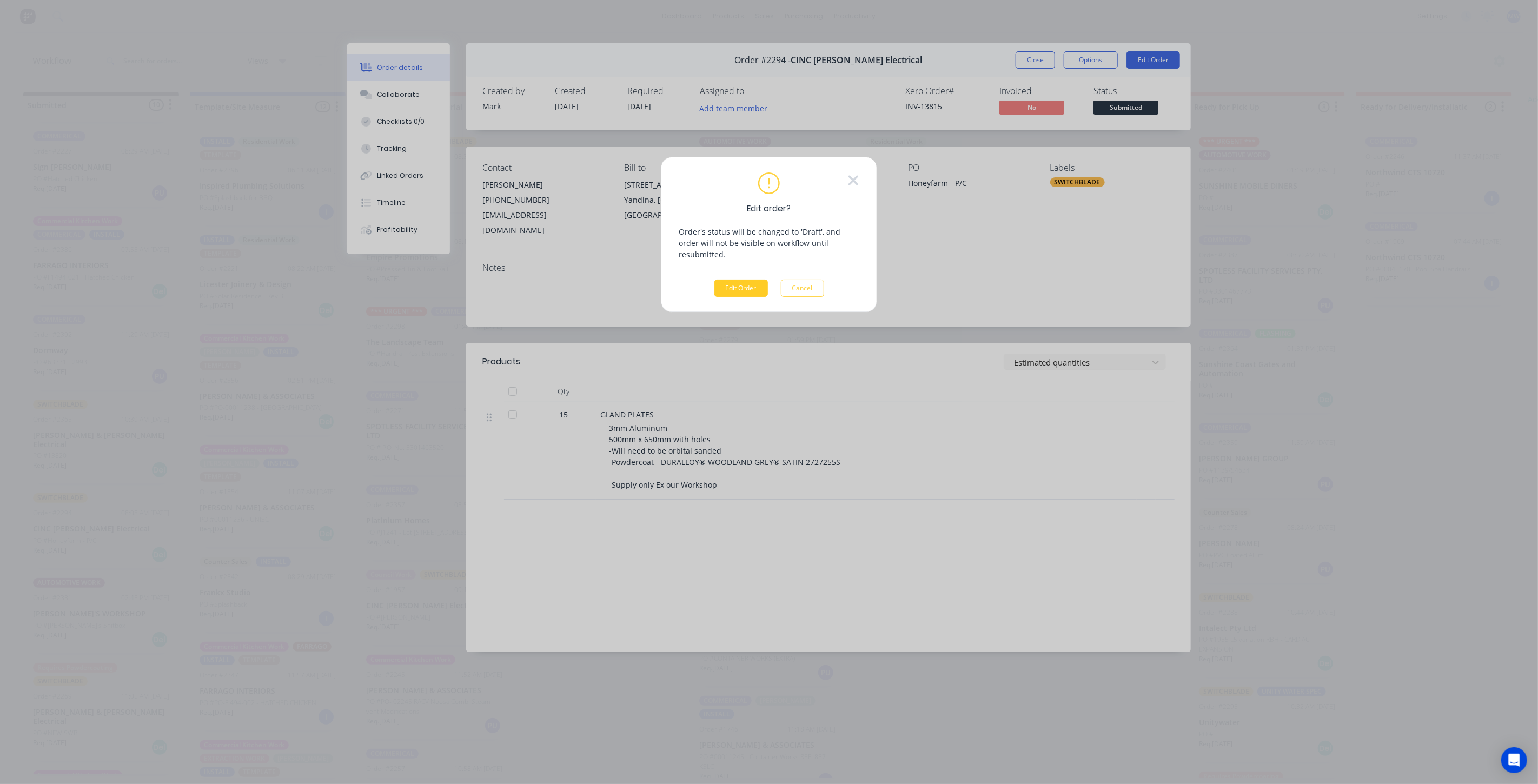
click at [741, 280] on button "Edit Order" at bounding box center [741, 288] width 54 height 18
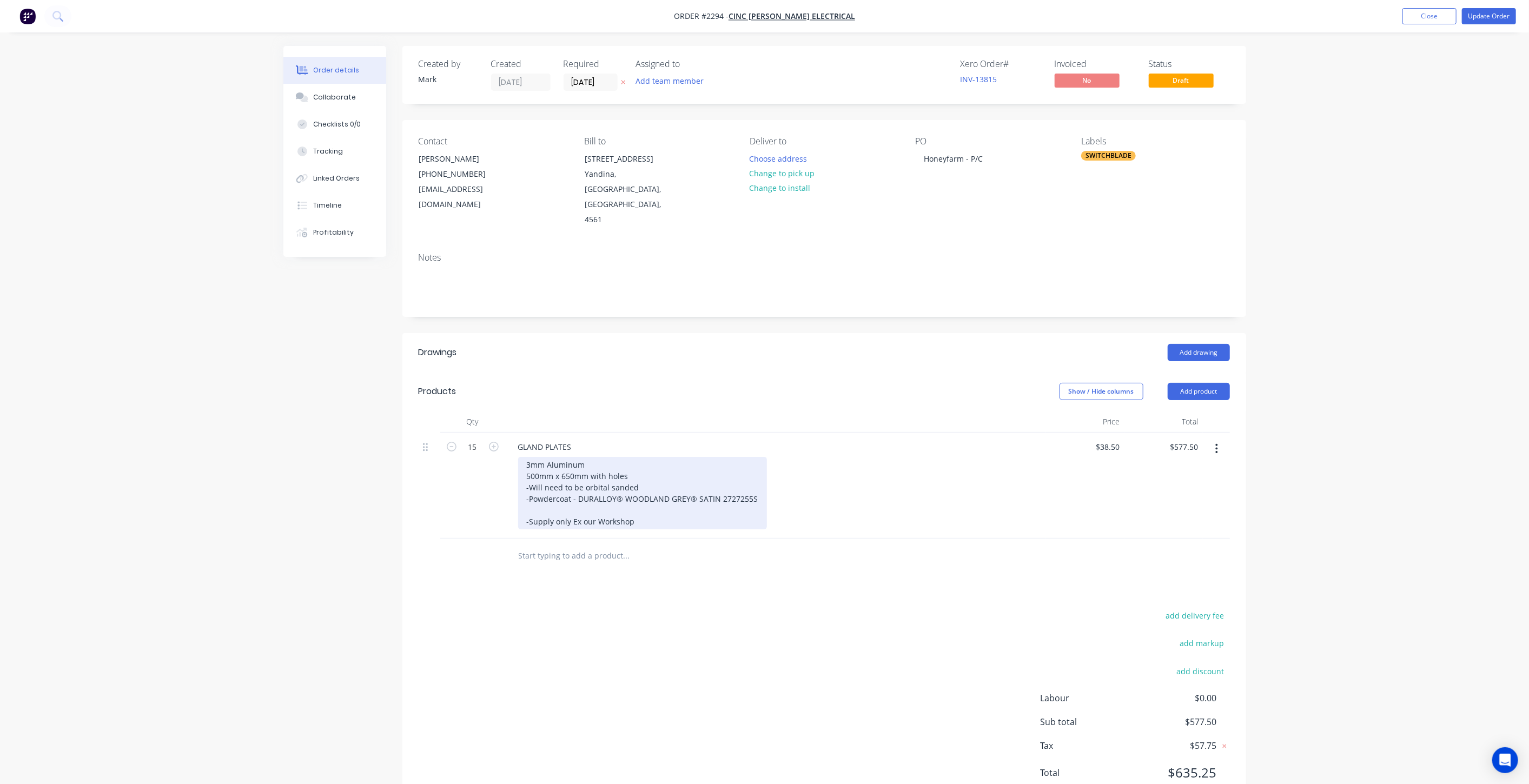
click at [680, 477] on div "3mm Aluminum 500mm x 650mm with holes -Will need to be orbital sanded -Powderco…" at bounding box center [642, 493] width 249 height 72
drag, startPoint x: 601, startPoint y: 470, endPoint x: 760, endPoint y: 470, distance: 159.0
click at [760, 470] on div "3mm Aluminum 500mm x 650mm with holes -Will need to be orbital sanded -Powderco…" at bounding box center [642, 493] width 249 height 72
paste div
click at [526, 479] on div "3mm Aluminum 500mm x 650mm with holes -Will need to be orbital sanded -Powderco…" at bounding box center [584, 499] width 133 height 84
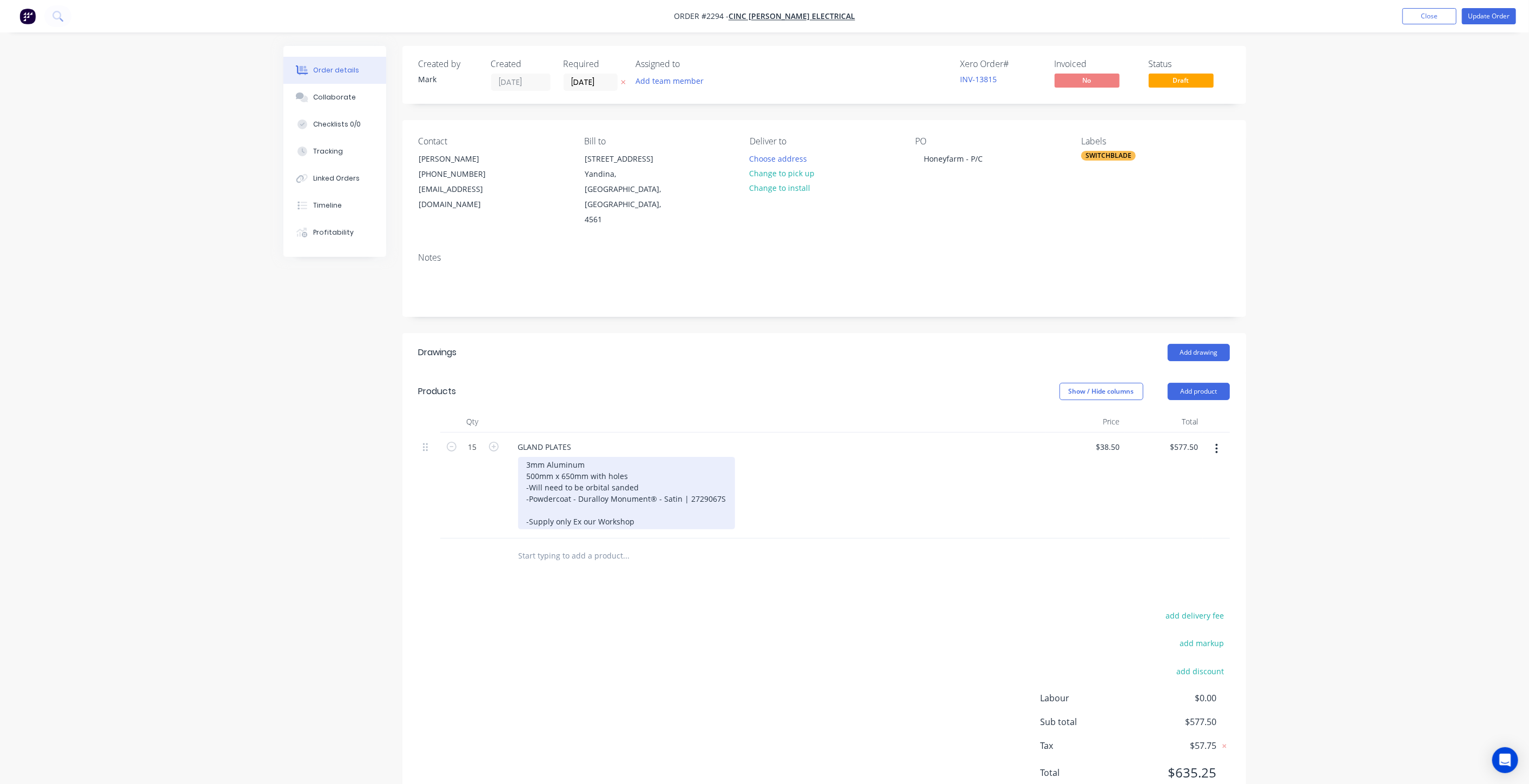
click at [644, 478] on div "3mm Aluminum 500mm x 650mm with holes -Will need to be orbital sanded -Powderco…" at bounding box center [626, 493] width 217 height 72
drag, startPoint x: 636, startPoint y: 466, endPoint x: 724, endPoint y: 468, distance: 88.0
click at [724, 468] on div "3mm Aluminum 500mm x 650mm with holes -Will need to be orbital sanded -Powderco…" at bounding box center [626, 493] width 217 height 72
copy div "Duralloy Monument® - Satin | 2729067S"
click at [1414, 353] on div "Order details Collaborate Checklists 0/0 Tracking Linked Orders Timeline Profit…" at bounding box center [764, 413] width 1529 height 826
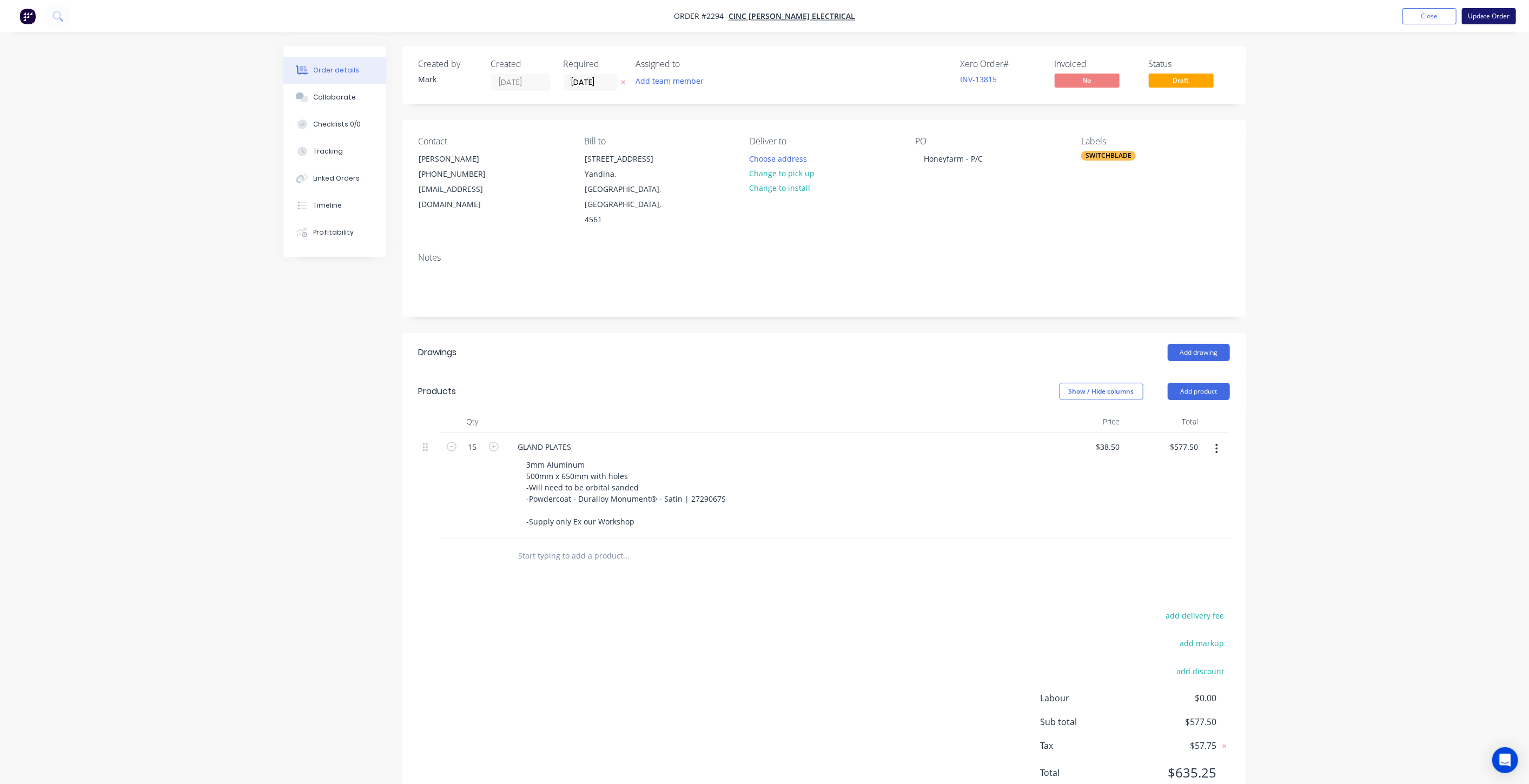
click at [1505, 18] on button "Update Order" at bounding box center [1489, 16] width 54 height 16
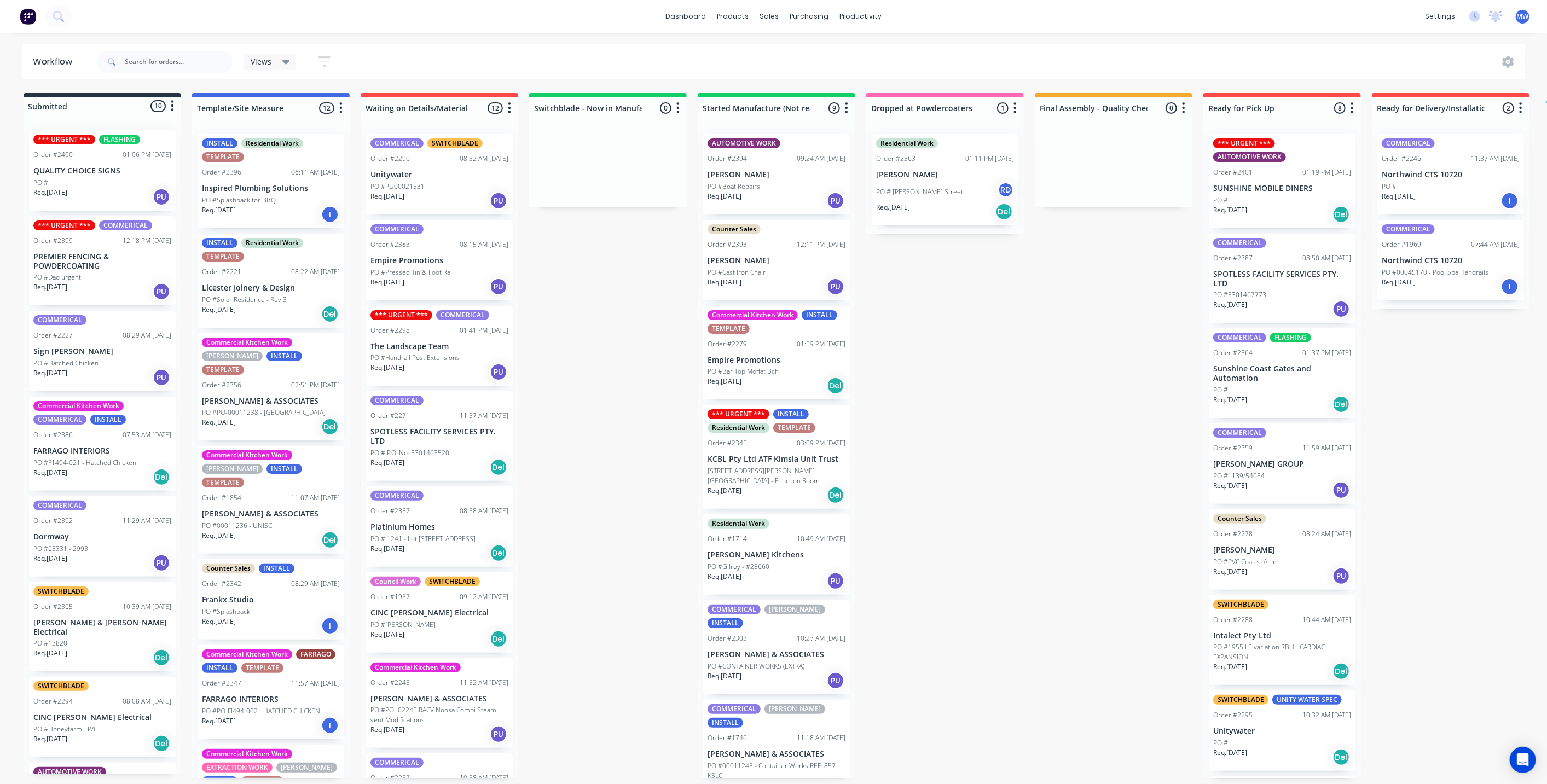
click at [110, 699] on div "SWITCHBLADE Order #2294 08:08 AM 24/09/25 CINC Whelan Electrical PO #Honeyfarm …" at bounding box center [102, 717] width 147 height 81
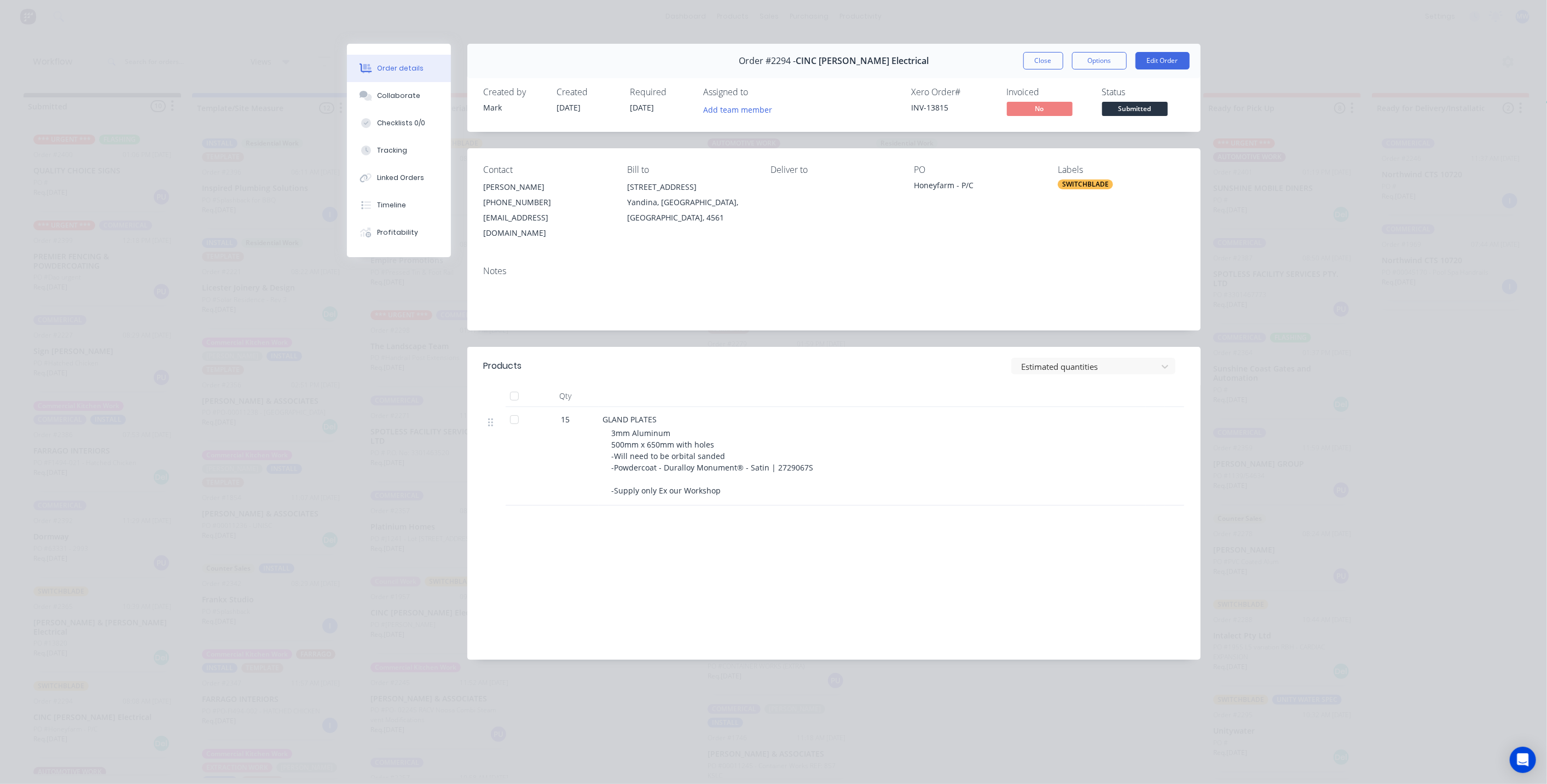
click at [724, 477] on div "3mm Aluminum 500mm x 650mm with holes -Will need to be orbital sanded -Powderco…" at bounding box center [877, 461] width 530 height 69
click at [622, 453] on span "3mm Aluminum 500mm x 650mm with holes -Will need to be orbital sanded -Powderco…" at bounding box center [713, 462] width 202 height 68
drag, startPoint x: 611, startPoint y: 430, endPoint x: 691, endPoint y: 431, distance: 80.0
click at [733, 430] on div "3mm Aluminum 500mm x 650mm with holes -Will need to be orbital sanded -Powderco…" at bounding box center [877, 461] width 530 height 69
copy span "500mm x 650mm with holes"
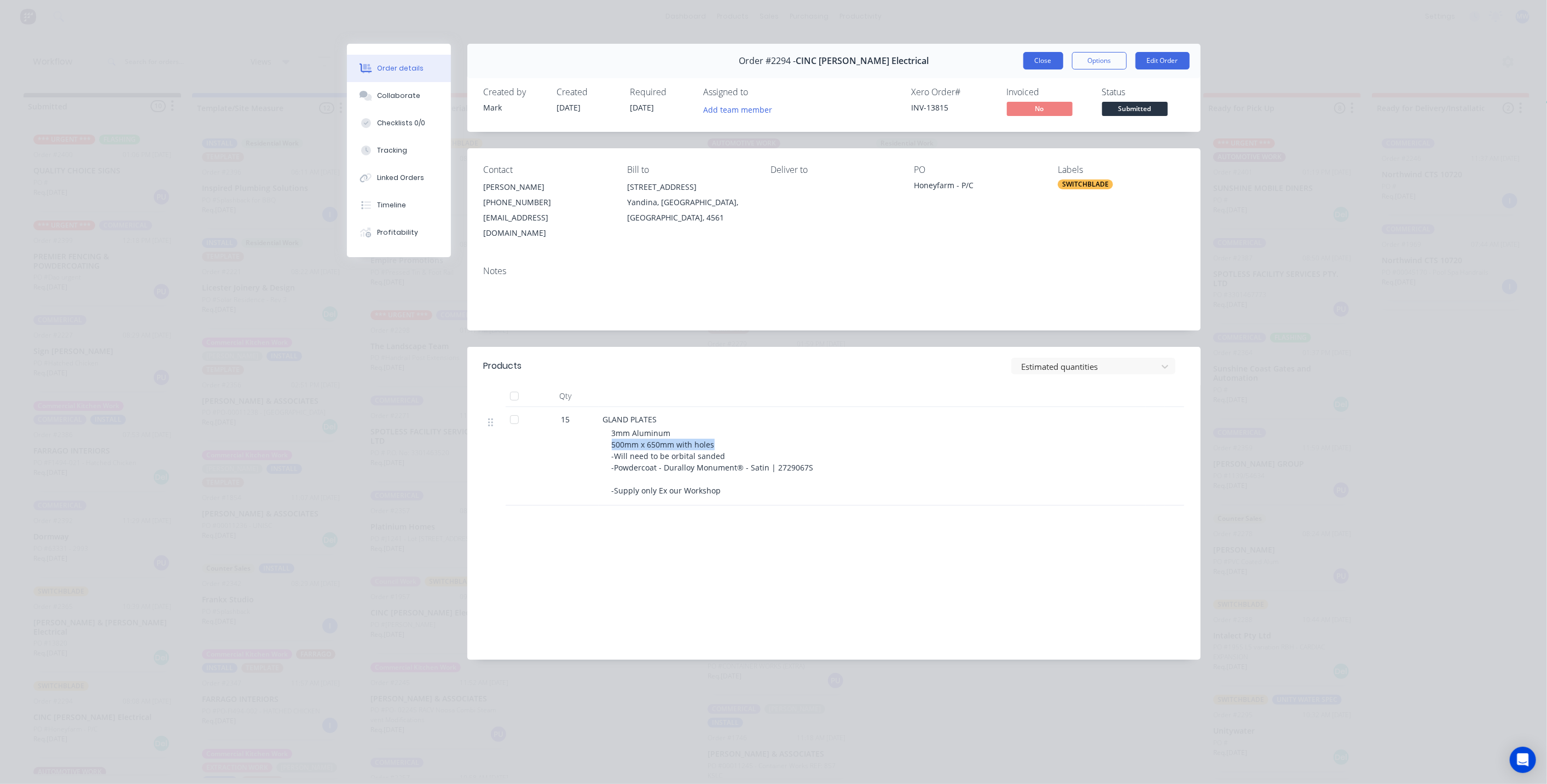
click at [1049, 60] on button "Close" at bounding box center [1043, 60] width 40 height 18
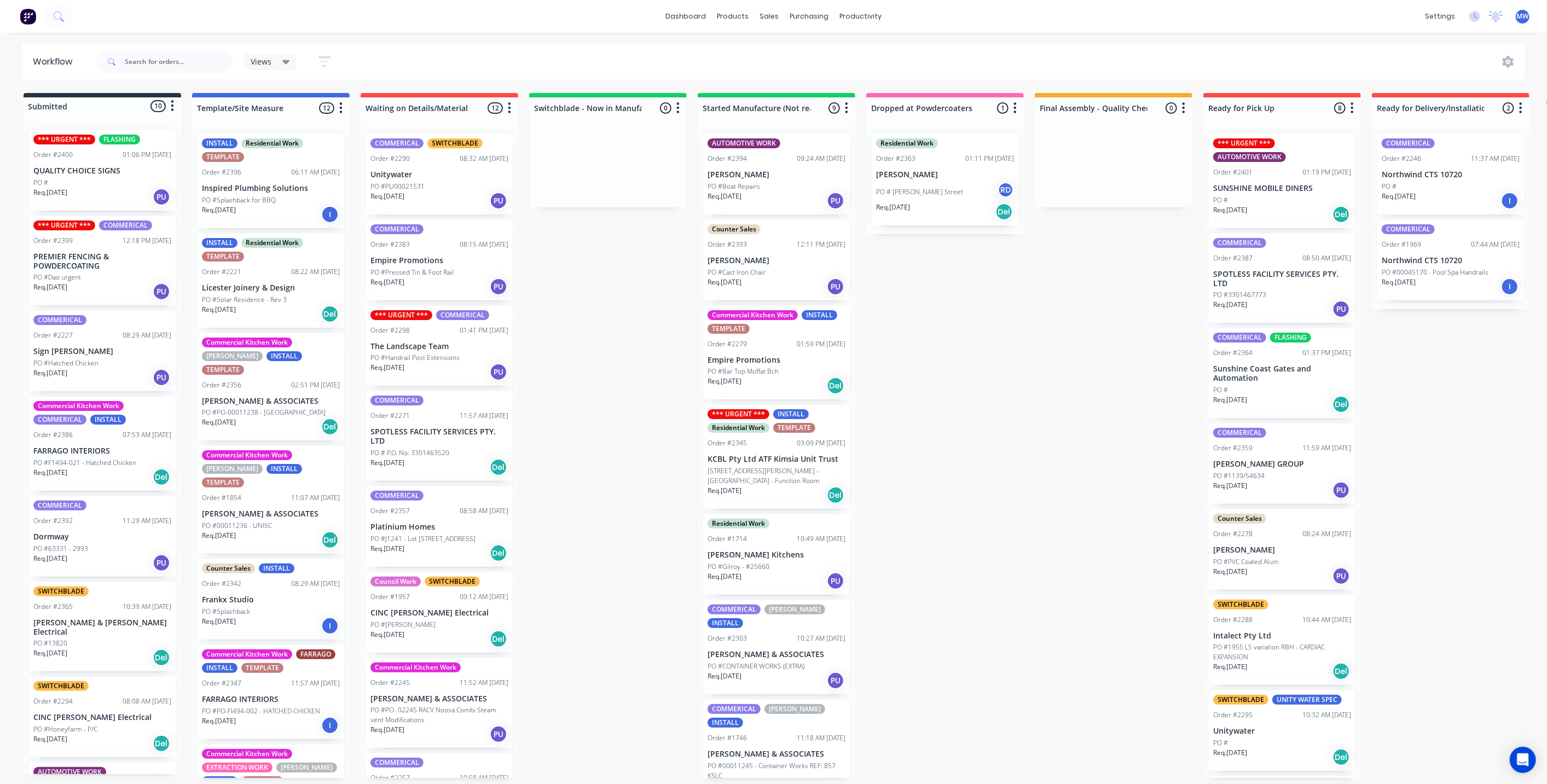
click at [608, 443] on div "Submitted 10 Status colour #273444 hex #273444 Save Cancel Summaries Total orde…" at bounding box center [904, 436] width 1825 height 685
click at [1061, 460] on div "Submitted 10 Status colour #273444 hex #273444 Save Cancel Summaries Total orde…" at bounding box center [904, 436] width 1825 height 685
click at [582, 405] on div "Submitted 10 Status colour #273444 hex #273444 Save Cancel Summaries Total orde…" at bounding box center [904, 436] width 1825 height 685
click at [590, 290] on div "Submitted 10 Status colour #273444 hex #273444 Save Cancel Summaries Total orde…" at bounding box center [904, 436] width 1825 height 685
click at [603, 290] on div "Submitted 10 Status colour #273444 hex #273444 Save Cancel Summaries Total orde…" at bounding box center [904, 436] width 1825 height 685
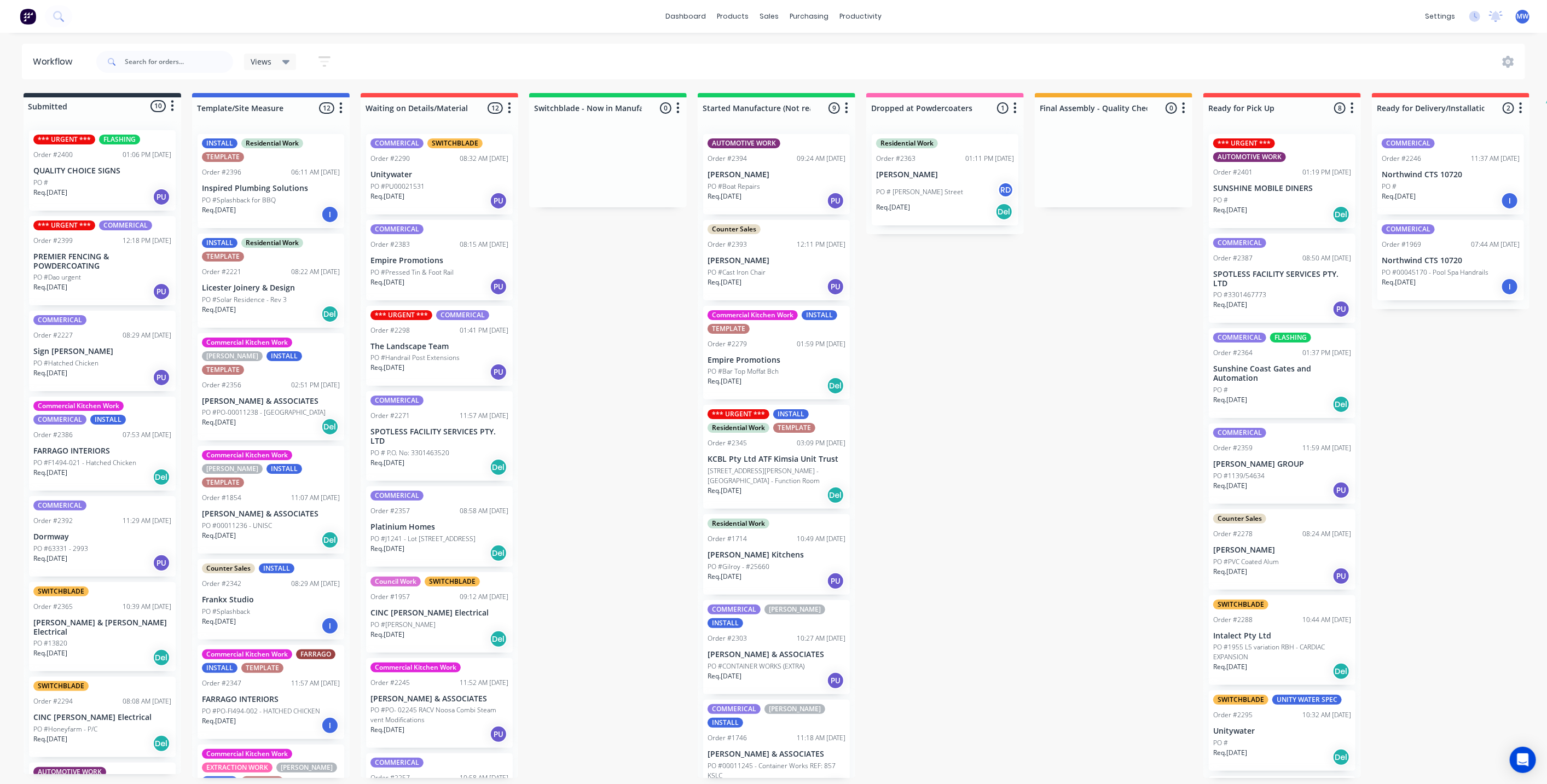
click at [120, 196] on div "Req. 08/10/25 PU" at bounding box center [102, 197] width 138 height 19
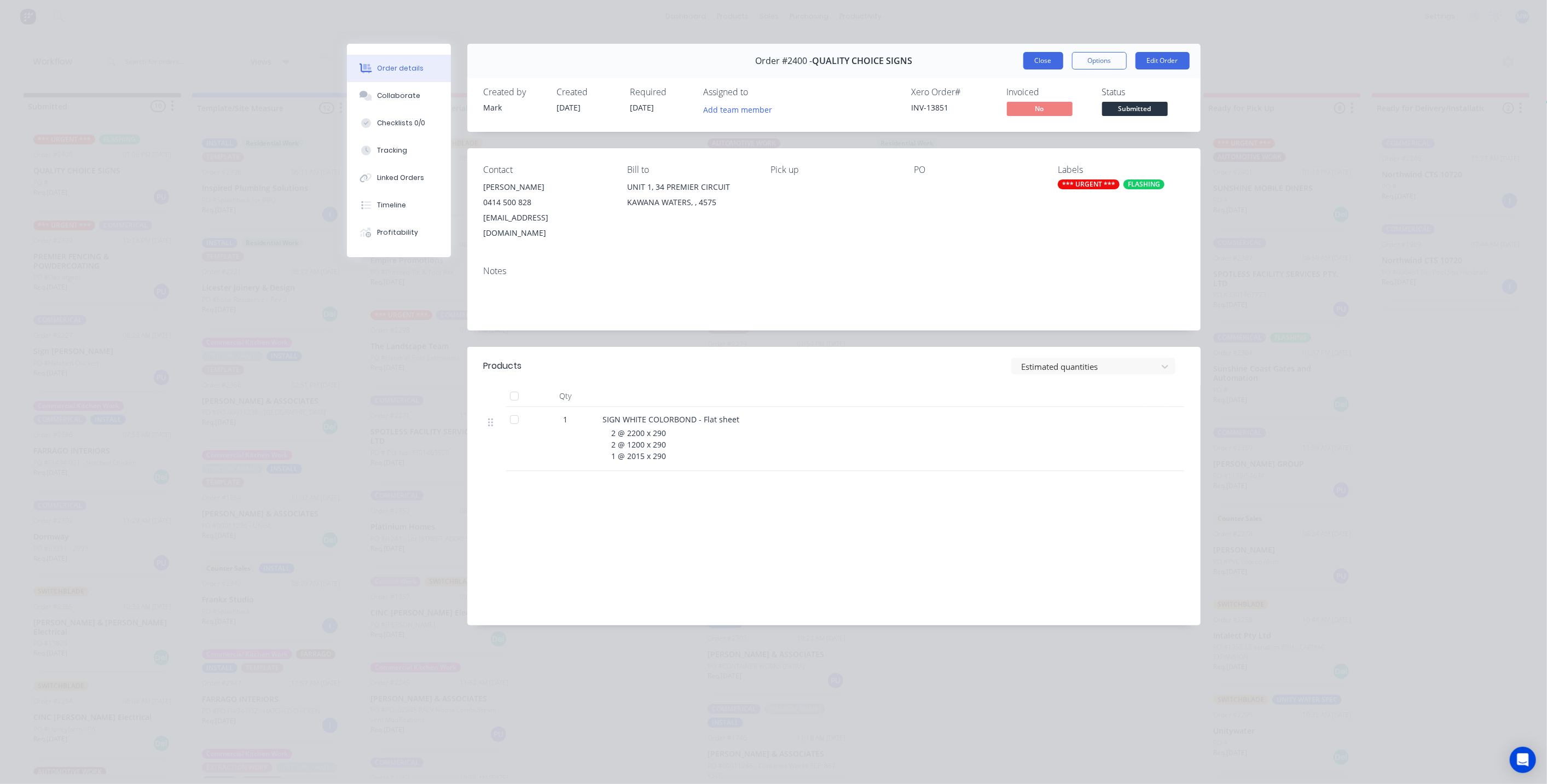
click at [1048, 58] on button "Close" at bounding box center [1043, 60] width 40 height 18
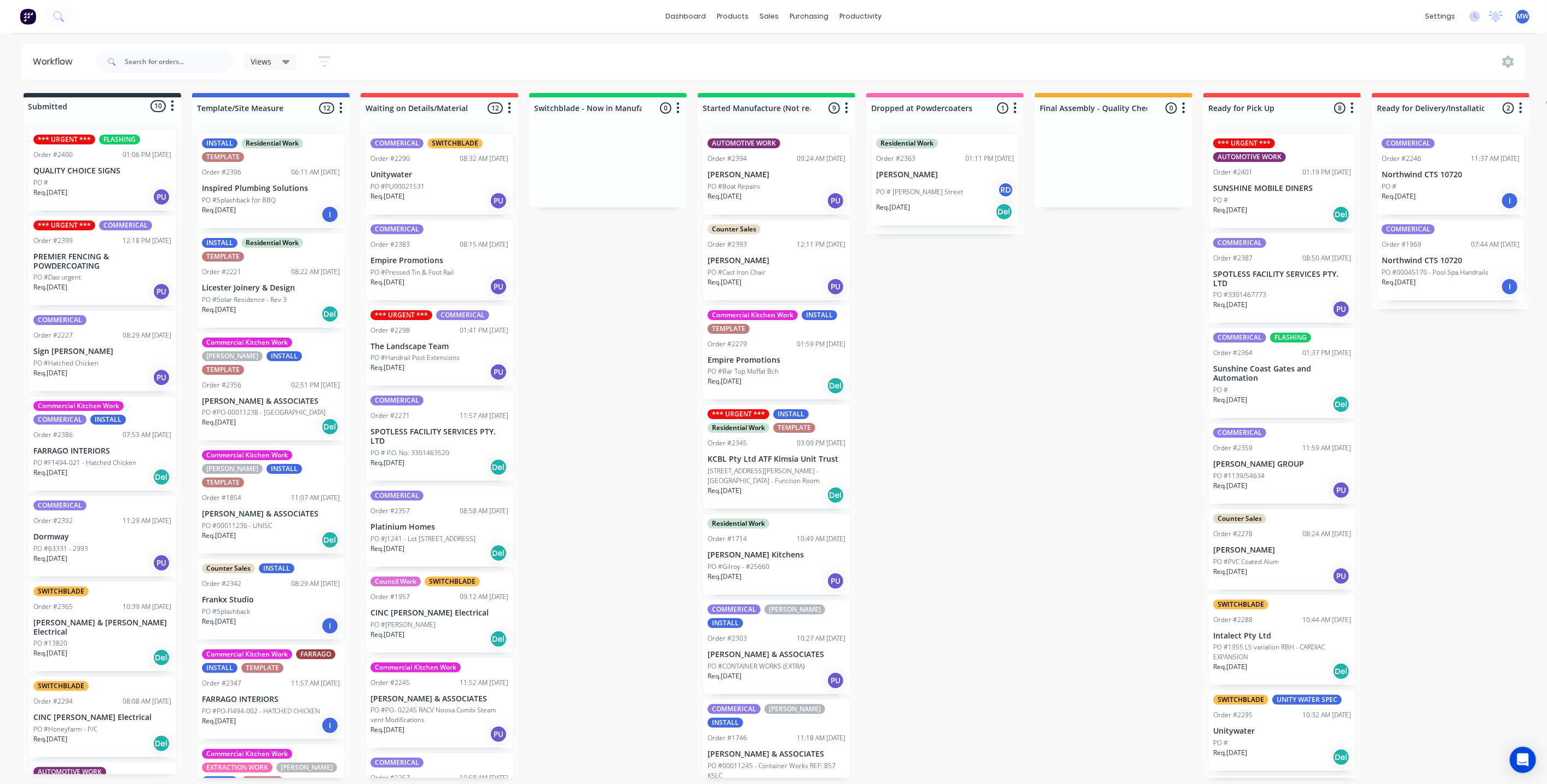
drag, startPoint x: 619, startPoint y: 303, endPoint x: 614, endPoint y: 307, distance: 6.4
click at [620, 303] on div "Submitted 10 Status colour #273444 hex #273444 Save Cancel Summaries Total orde…" at bounding box center [904, 436] width 1825 height 685
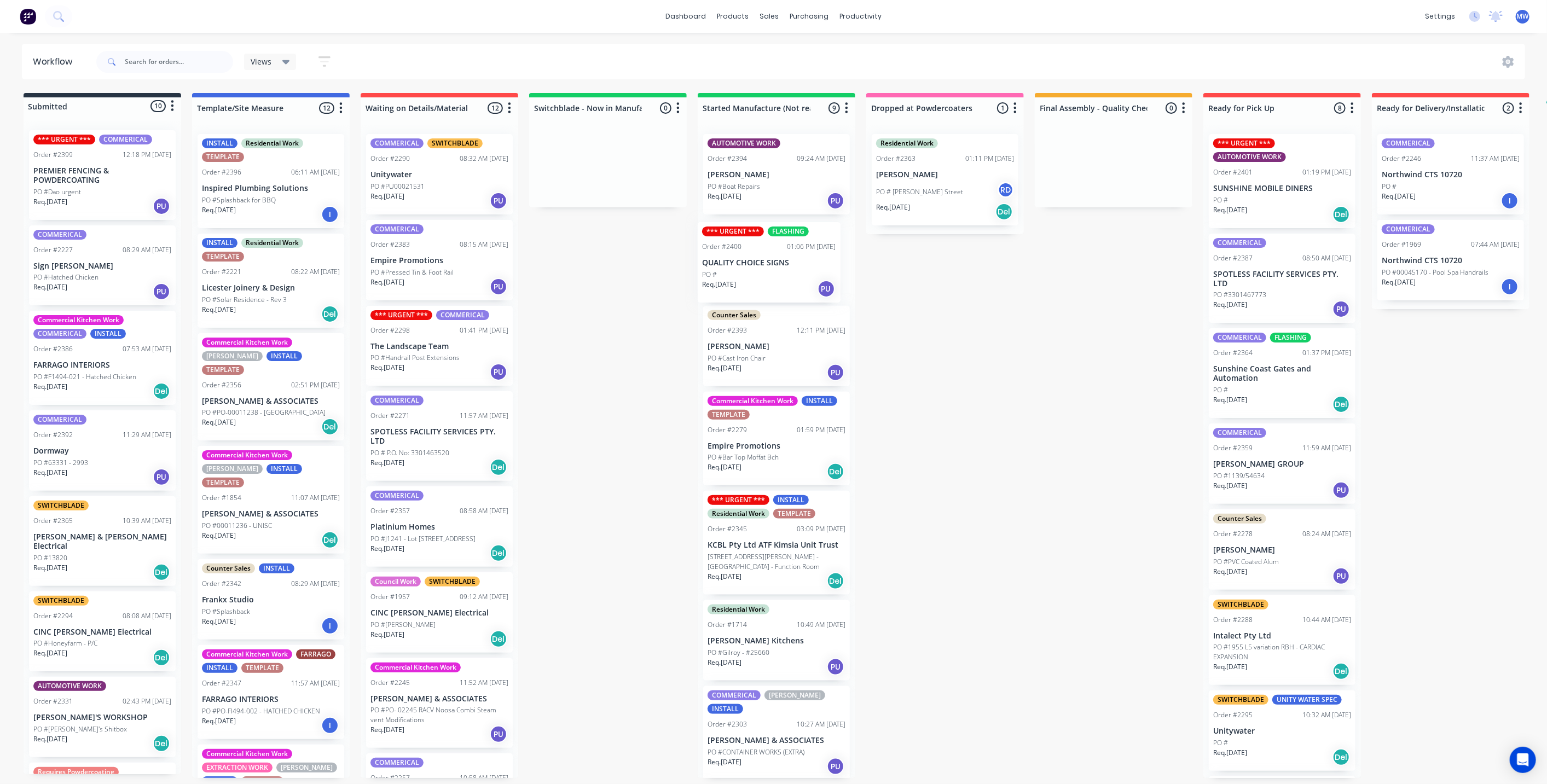
drag, startPoint x: 81, startPoint y: 181, endPoint x: 754, endPoint y: 274, distance: 679.4
click at [754, 274] on div "Submitted 10 Status colour #273444 hex #273444 Save Cancel Summaries Total orde…" at bounding box center [904, 436] width 1825 height 685
click at [949, 445] on div "Submitted 9 Status colour #273444 hex #273444 Save Cancel Summaries Total order…" at bounding box center [904, 436] width 1825 height 685
drag, startPoint x: 564, startPoint y: 381, endPoint x: 574, endPoint y: 377, distance: 10.8
click at [566, 381] on div "Submitted 9 Status colour #273444 hex #273444 Save Cancel Summaries Total order…" at bounding box center [904, 436] width 1825 height 685
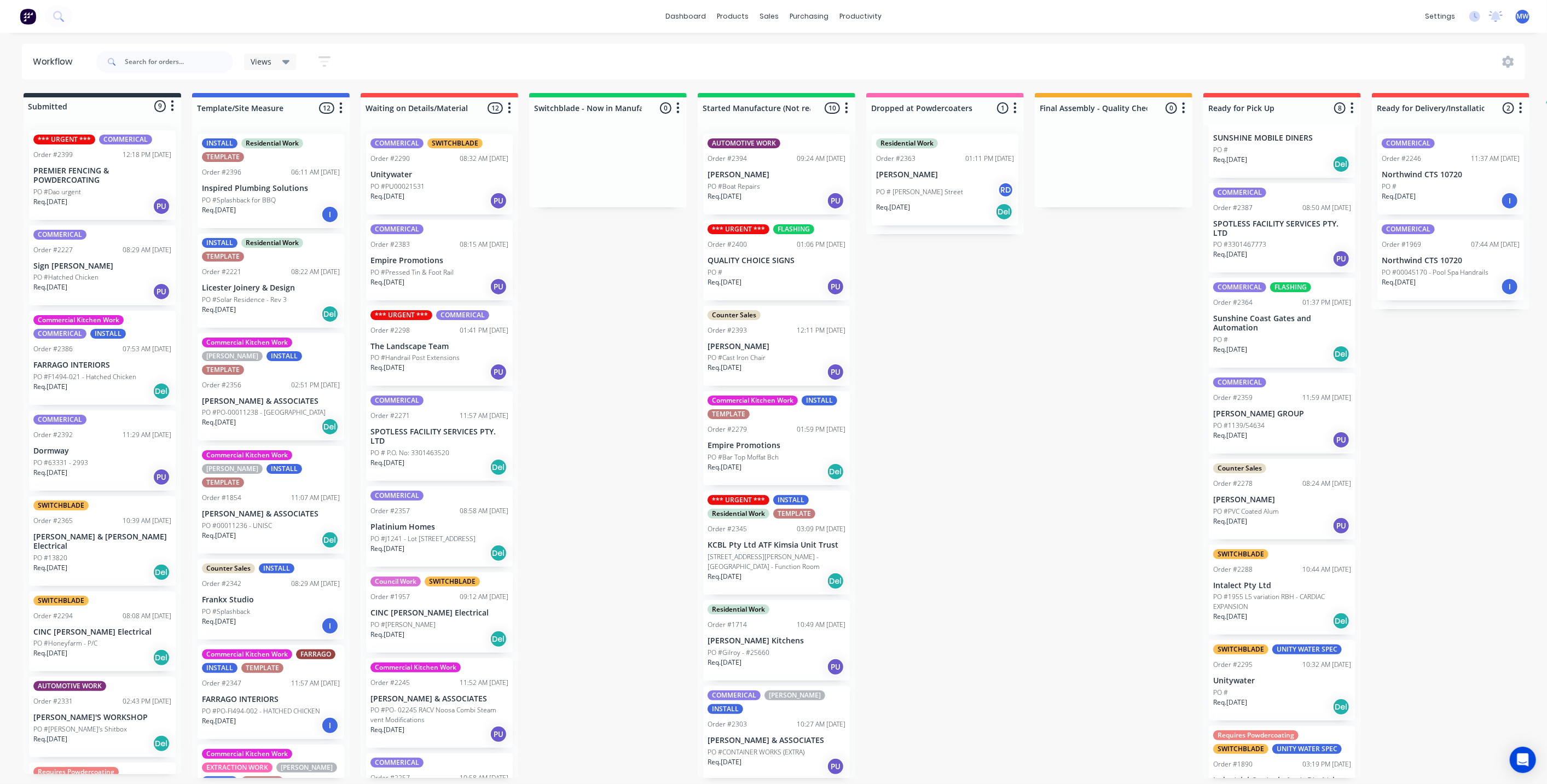
scroll to position [100, 0]
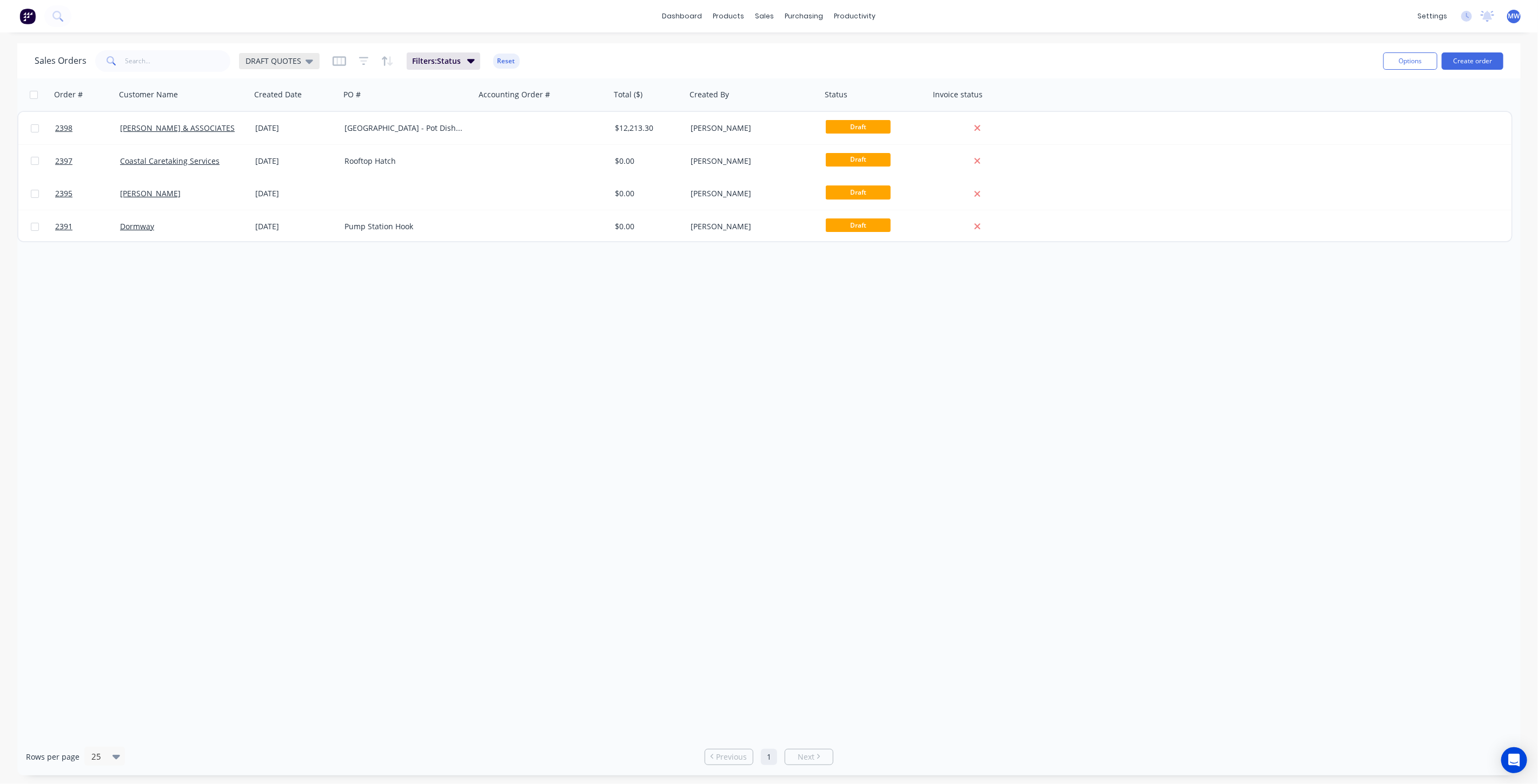
click at [285, 56] on span "DRAFT QUOTES" at bounding box center [273, 61] width 55 height 12
click at [300, 151] on button "None (Default)" at bounding box center [304, 153] width 123 height 13
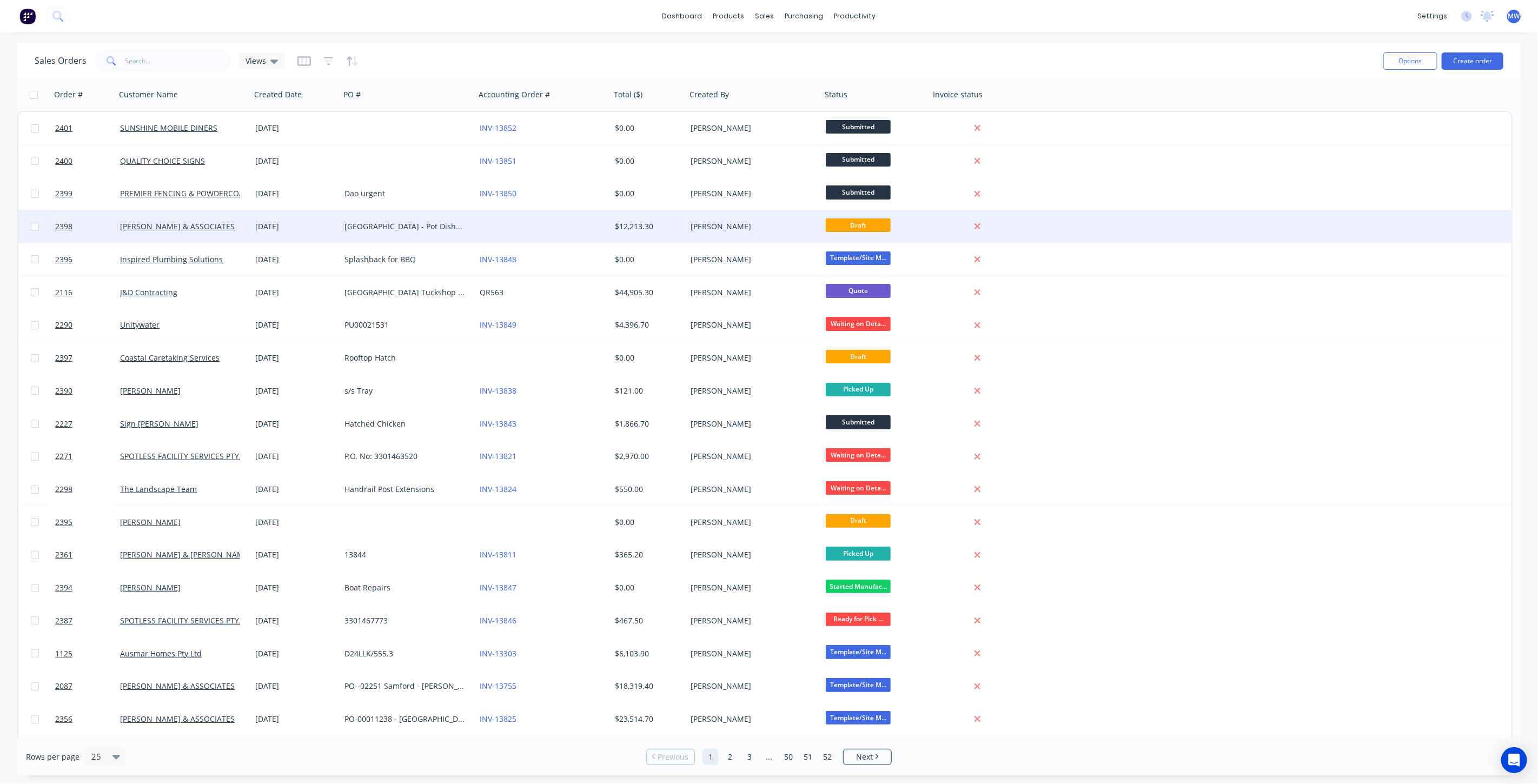
click at [324, 224] on div "08 Oct 2025" at bounding box center [296, 226] width 81 height 11
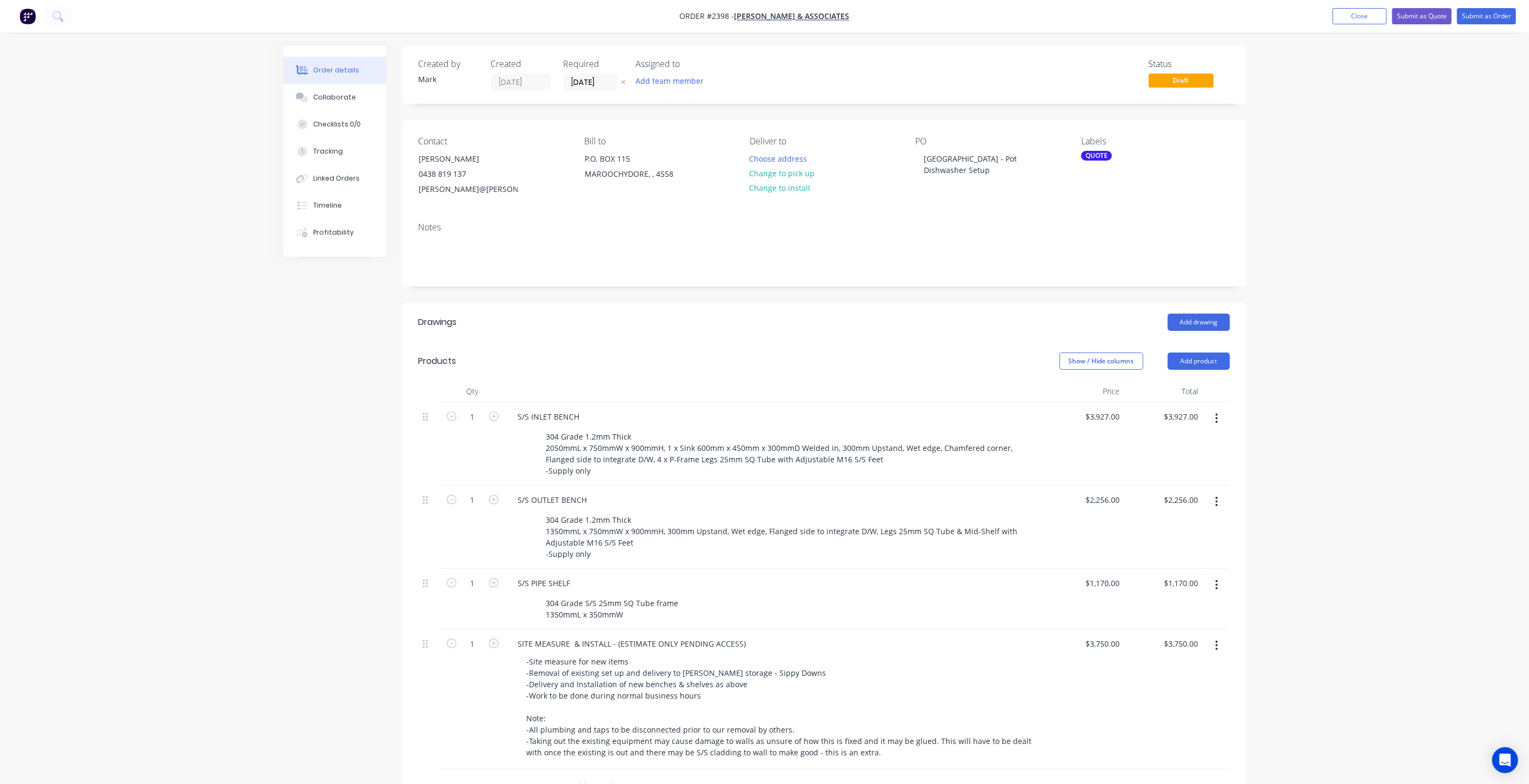
click at [252, 350] on div "Order details Collaborate Checklists 0/0 Tracking Linked Orders Timeline Profit…" at bounding box center [764, 528] width 1529 height 1057
click at [1372, 19] on button "Close" at bounding box center [1359, 16] width 54 height 16
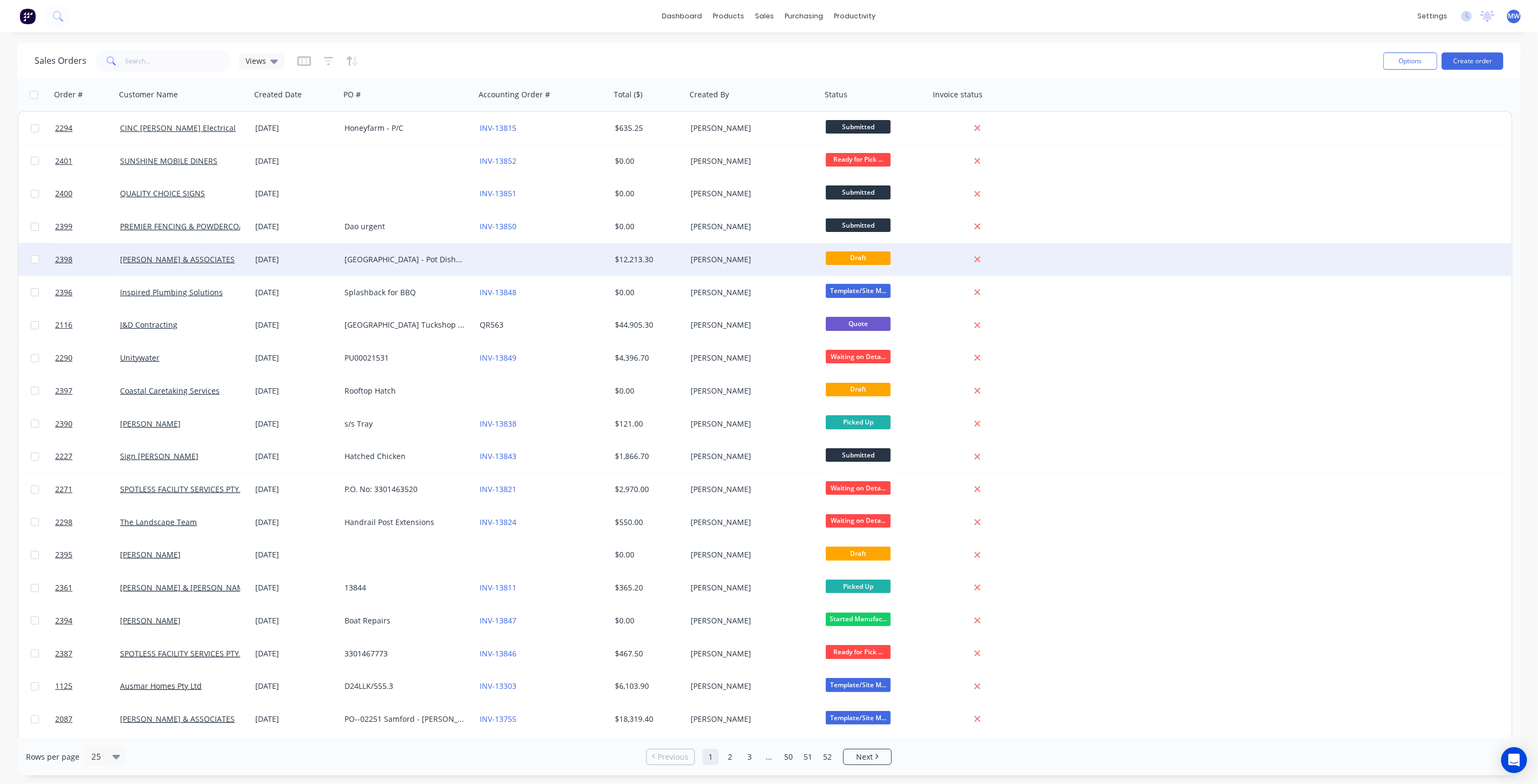
click at [428, 257] on div "Buderim Private Hospital - Pot Dishwasher Setup" at bounding box center [404, 259] width 120 height 11
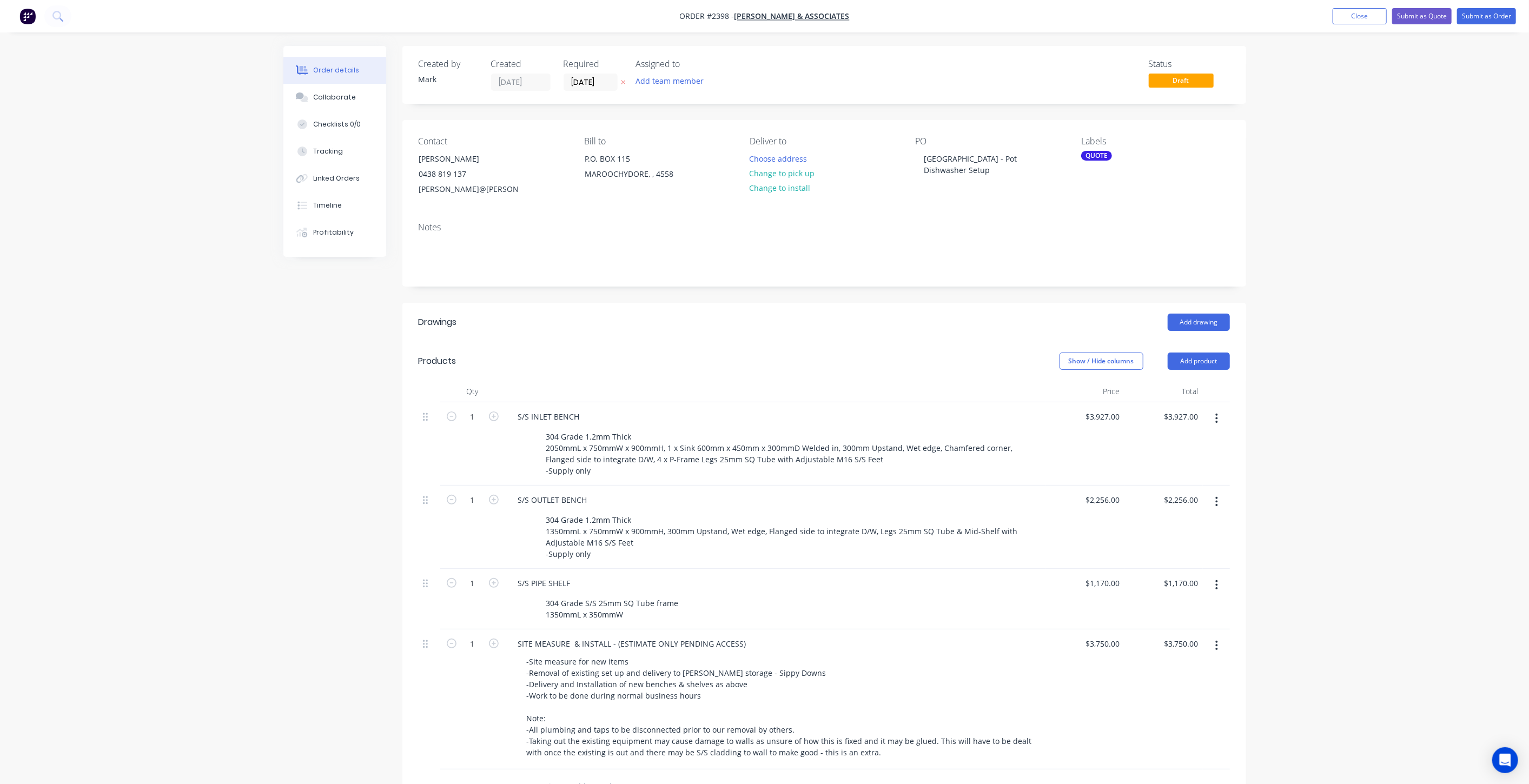
click at [1338, 220] on div "Order details Collaborate Checklists 0/0 Tracking Linked Orders Timeline Profit…" at bounding box center [764, 528] width 1529 height 1057
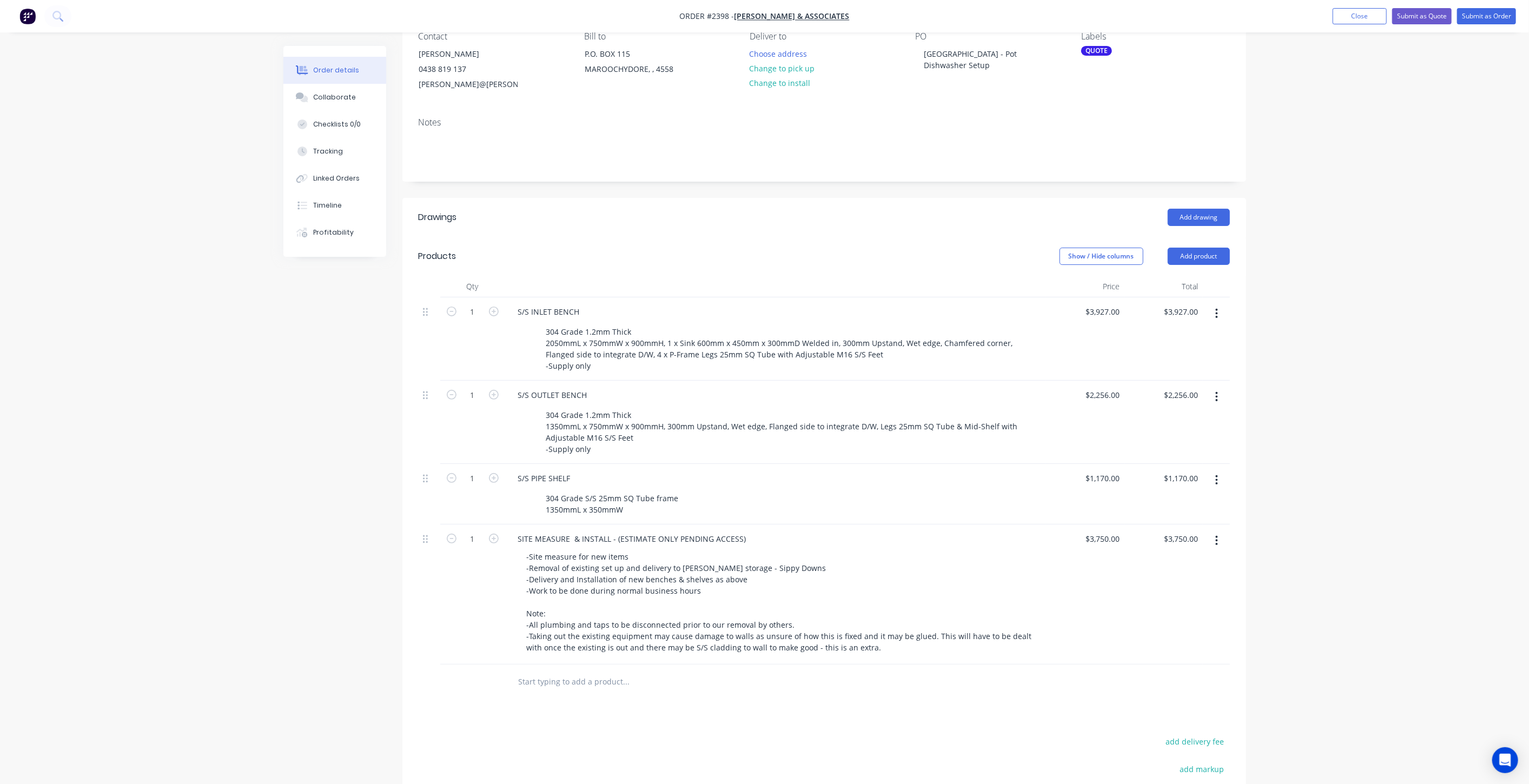
scroll to position [180, 0]
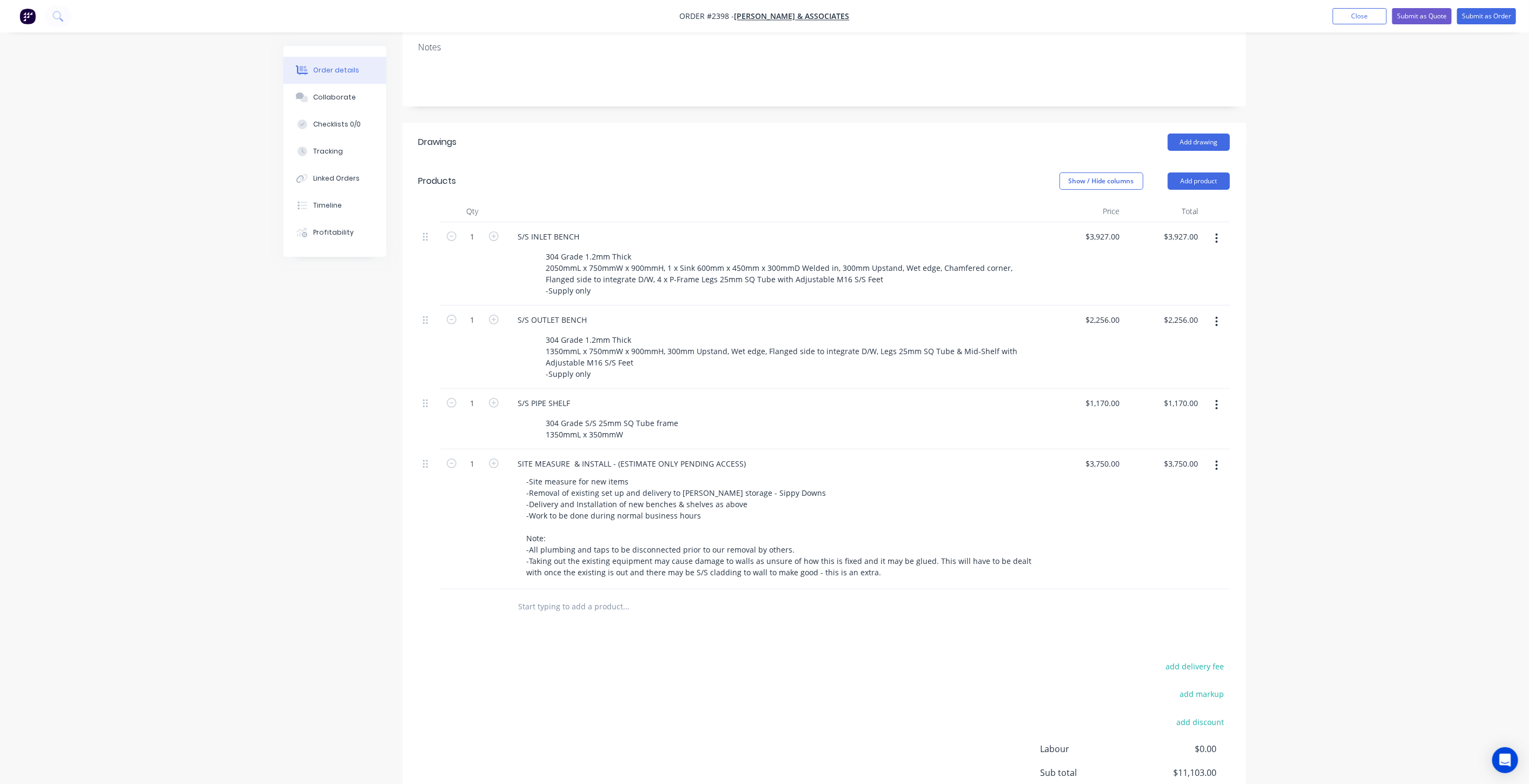
click at [1451, 470] on div "Order details Collaborate Checklists 0/0 Tracking Linked Orders Timeline Profit…" at bounding box center [764, 348] width 1529 height 1057
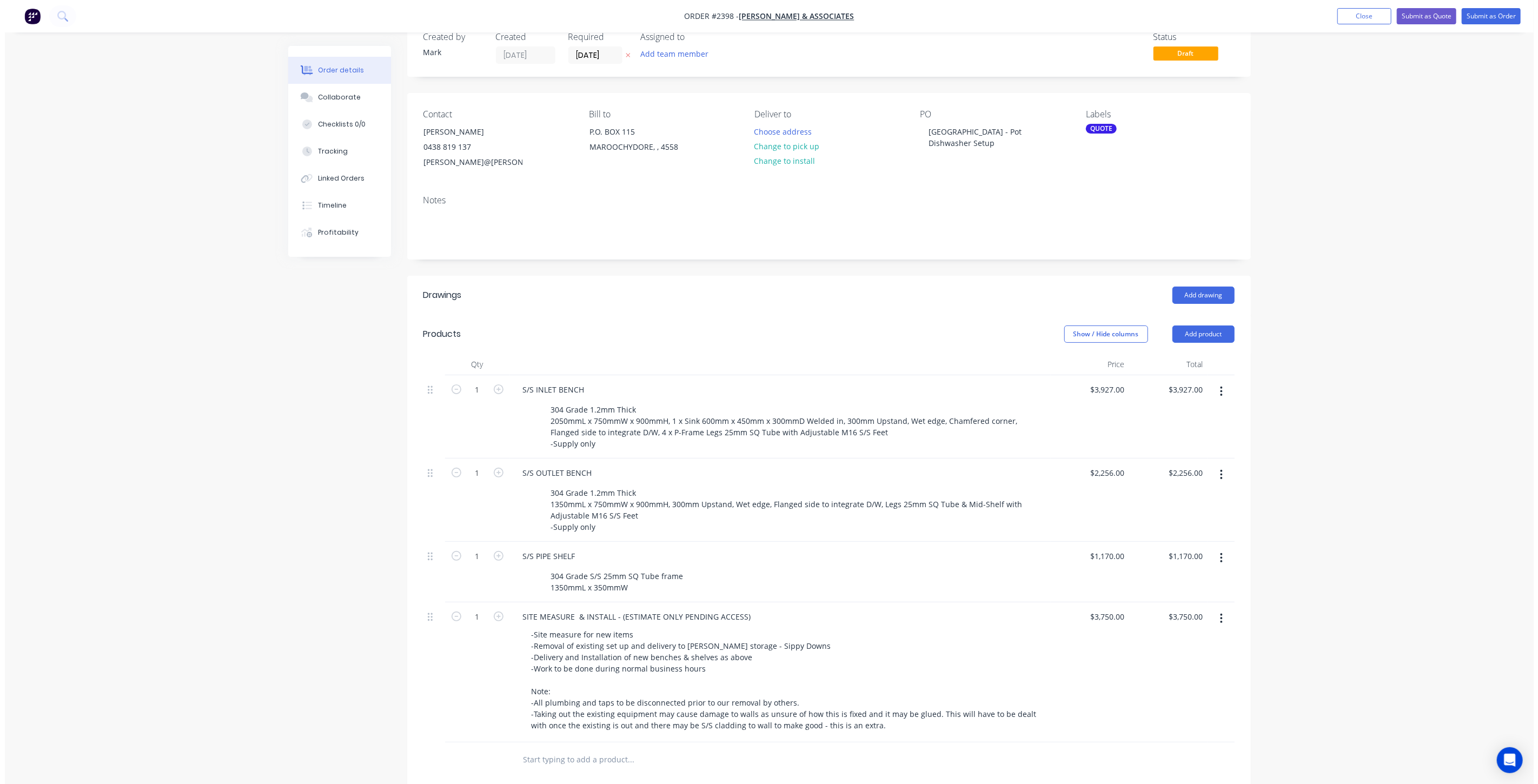
scroll to position [0, 0]
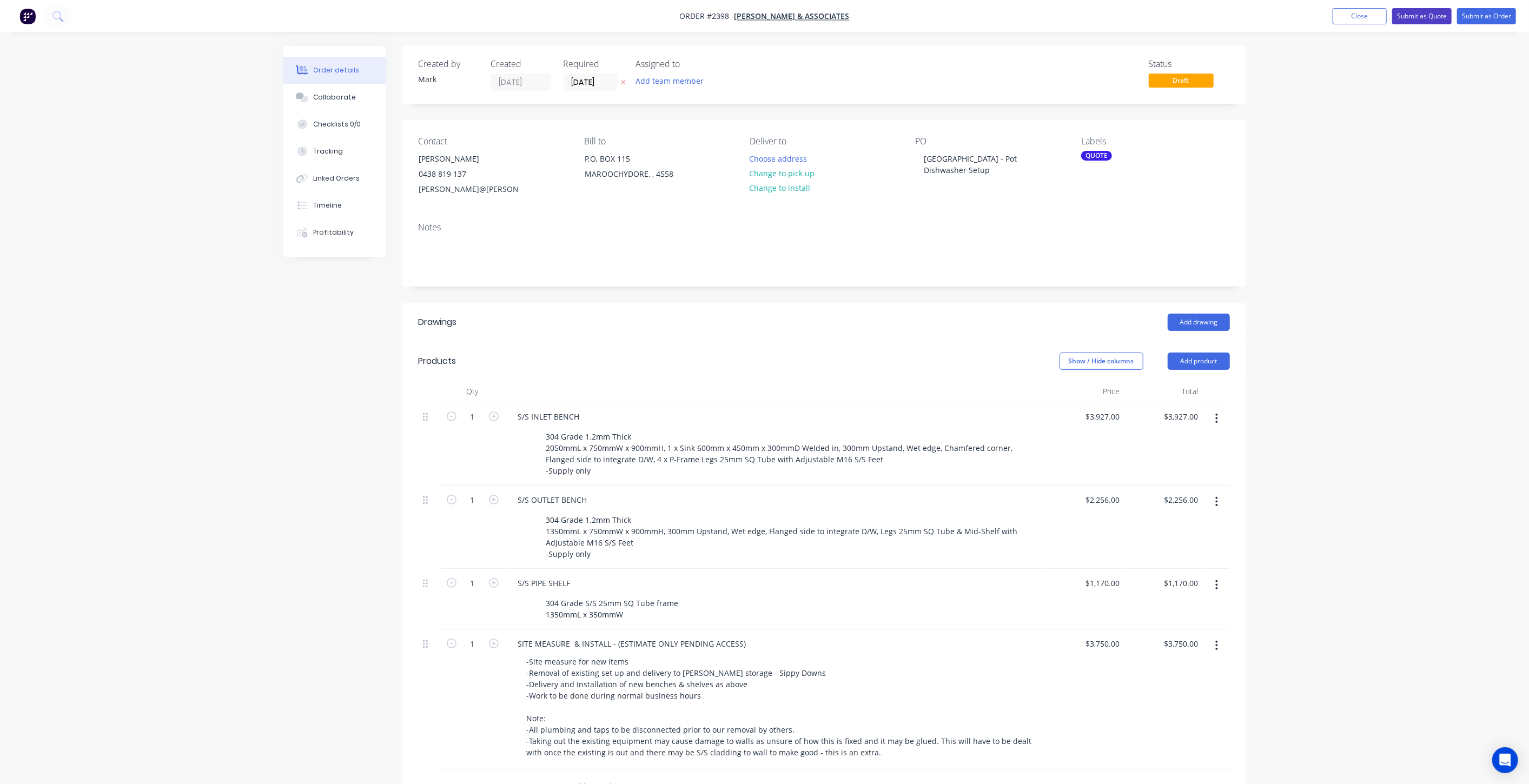
click at [1422, 19] on button "Submit as Quote" at bounding box center [1422, 16] width 60 height 16
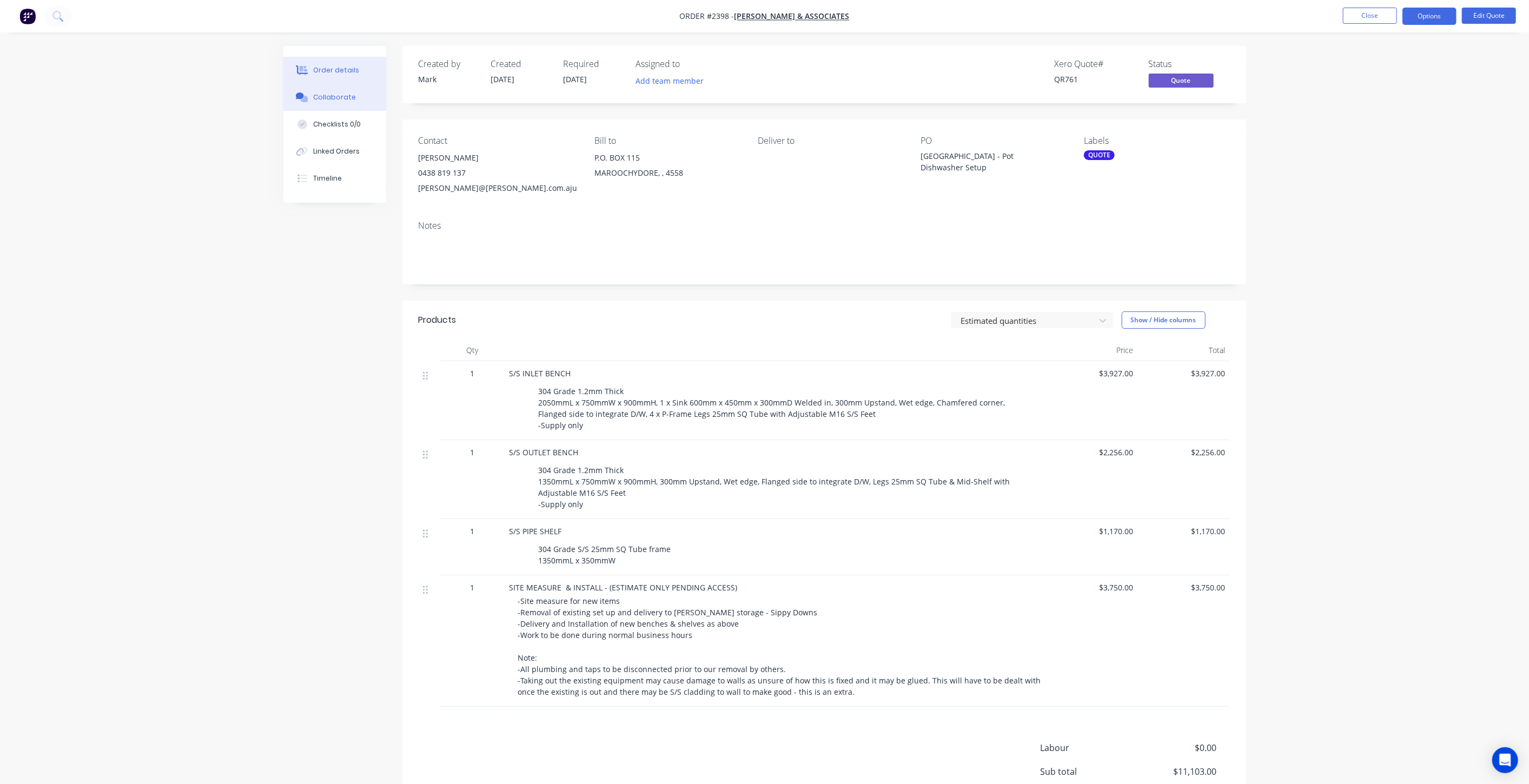
click at [326, 101] on div "Collaborate" at bounding box center [334, 97] width 43 height 10
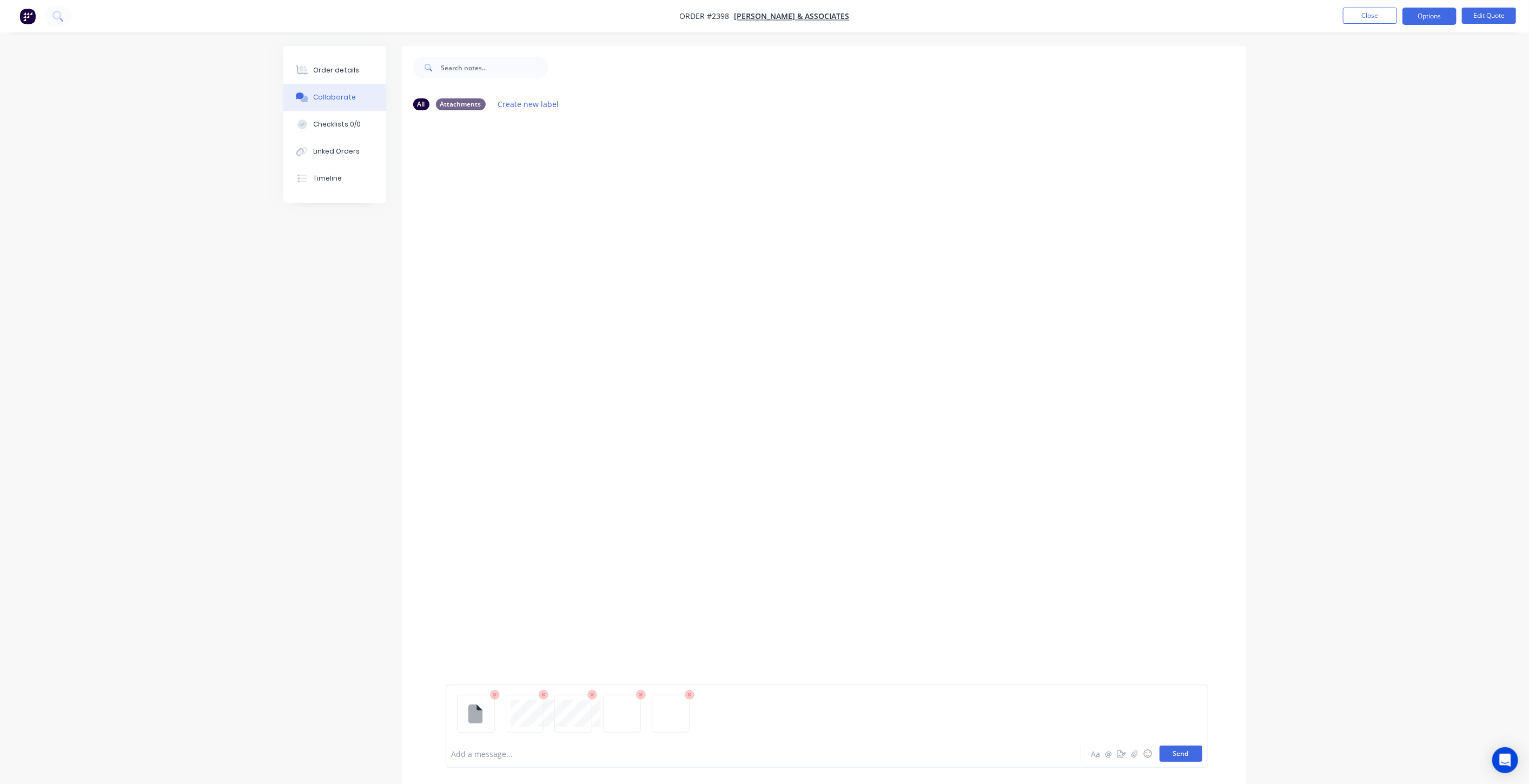
click at [1179, 751] on button "Send" at bounding box center [1181, 753] width 43 height 16
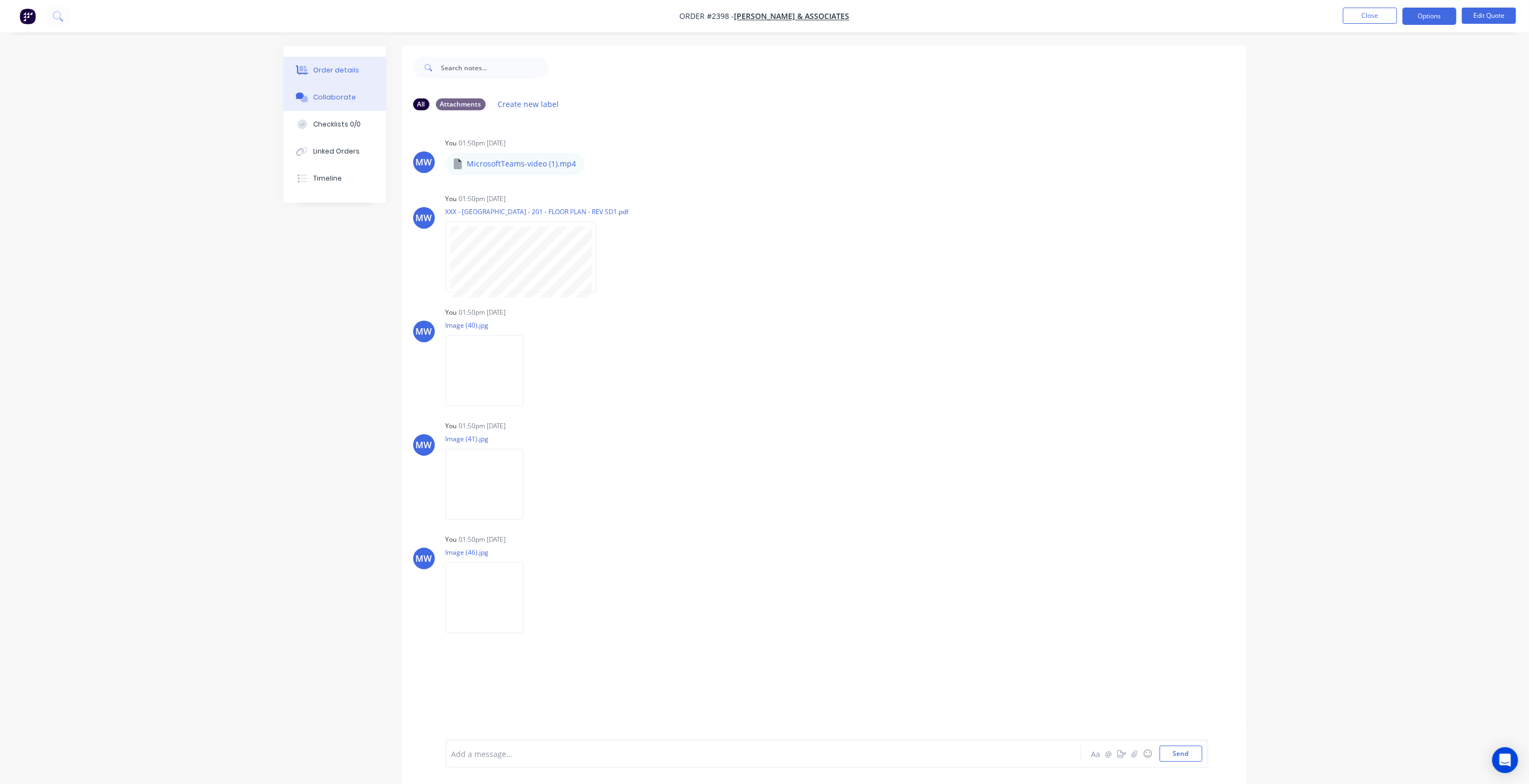
click at [352, 77] on button "Order details" at bounding box center [335, 71] width 102 height 27
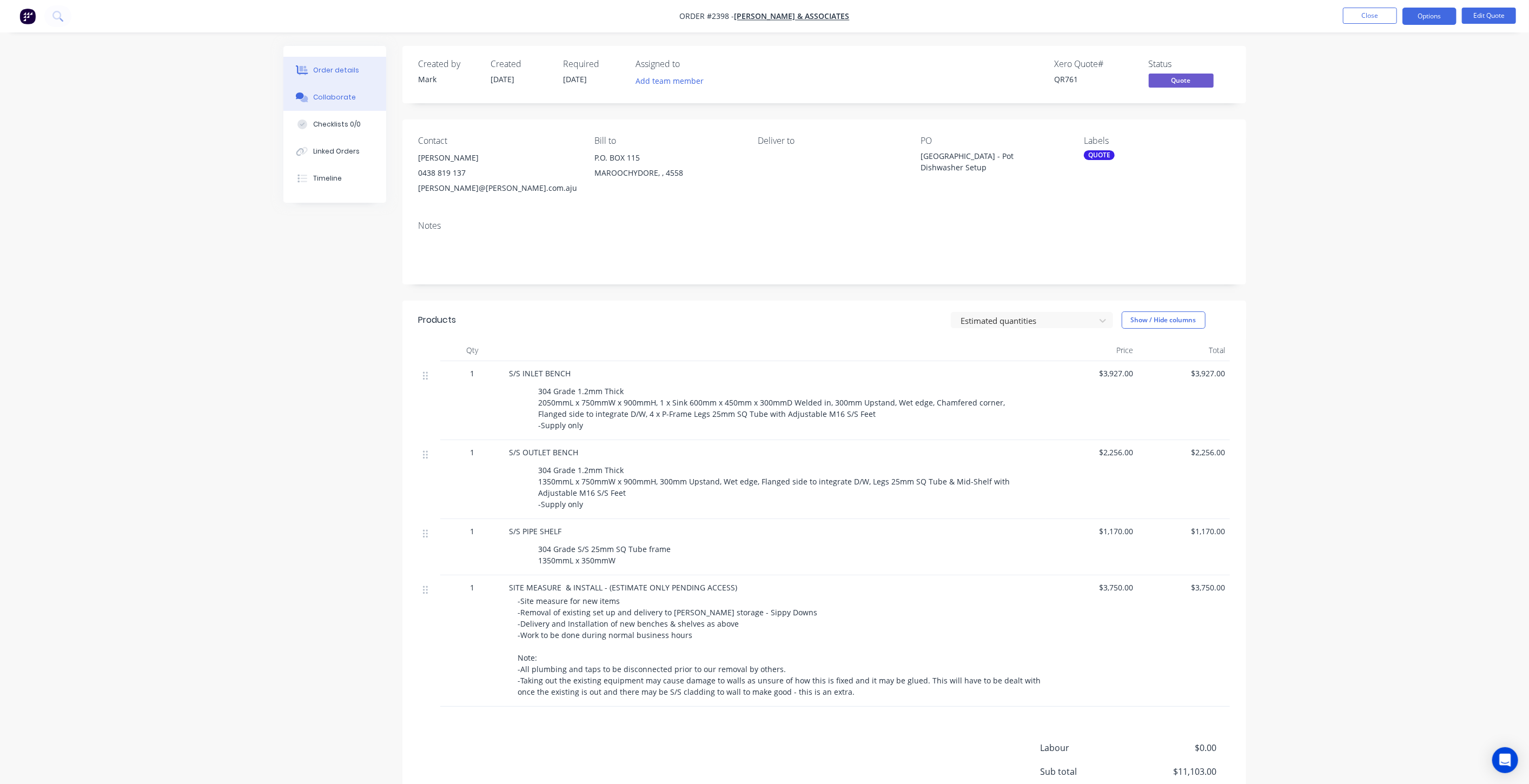
click at [333, 91] on button "Collaborate" at bounding box center [335, 97] width 102 height 27
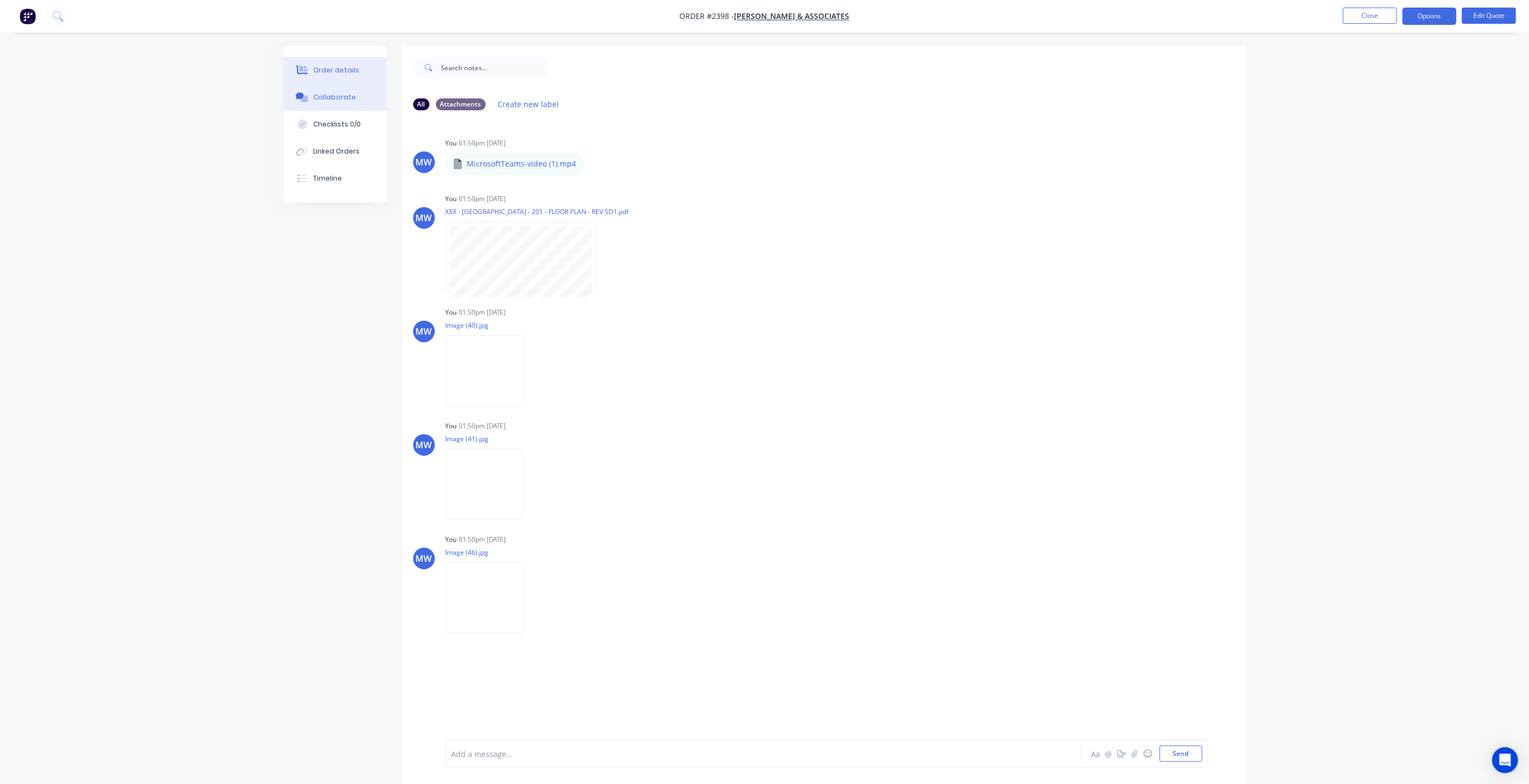
click at [336, 64] on button "Order details" at bounding box center [335, 71] width 102 height 27
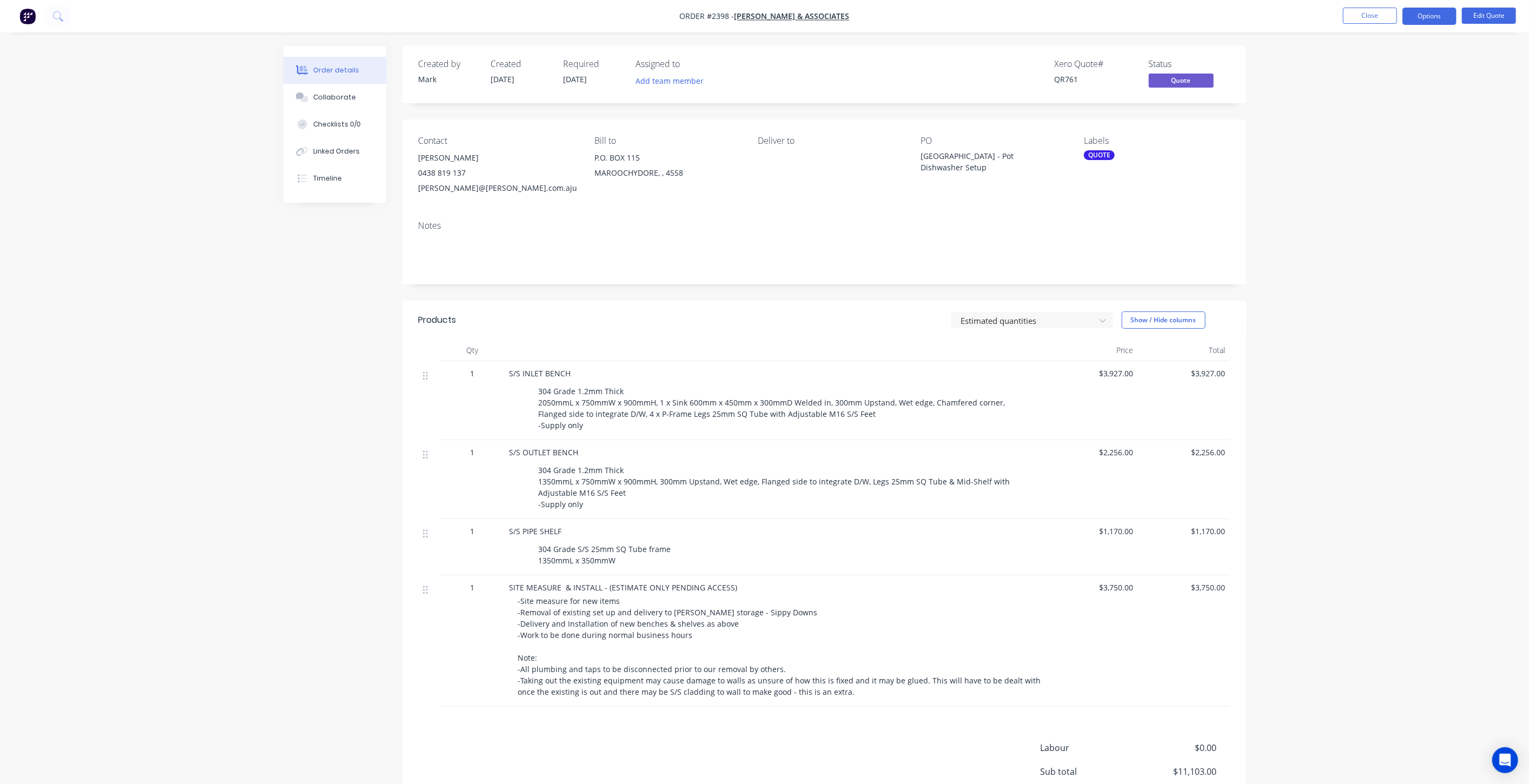
click at [1367, 254] on div "Order details Collaborate Checklists 0/0 Linked Orders Timeline Order details C…" at bounding box center [764, 437] width 1529 height 875
click at [1338, 168] on div "Order details Collaborate Checklists 0/0 Linked Orders Timeline Order details C…" at bounding box center [764, 437] width 1529 height 875
click at [256, 415] on div "Order details Collaborate Checklists 0/0 Linked Orders Timeline Order details C…" at bounding box center [764, 437] width 1529 height 875
click at [113, 437] on div "Order details Collaborate Checklists 0/0 Linked Orders Timeline Order details C…" at bounding box center [764, 437] width 1529 height 875
drag, startPoint x: 1308, startPoint y: 240, endPoint x: 1356, endPoint y: 44, distance: 201.8
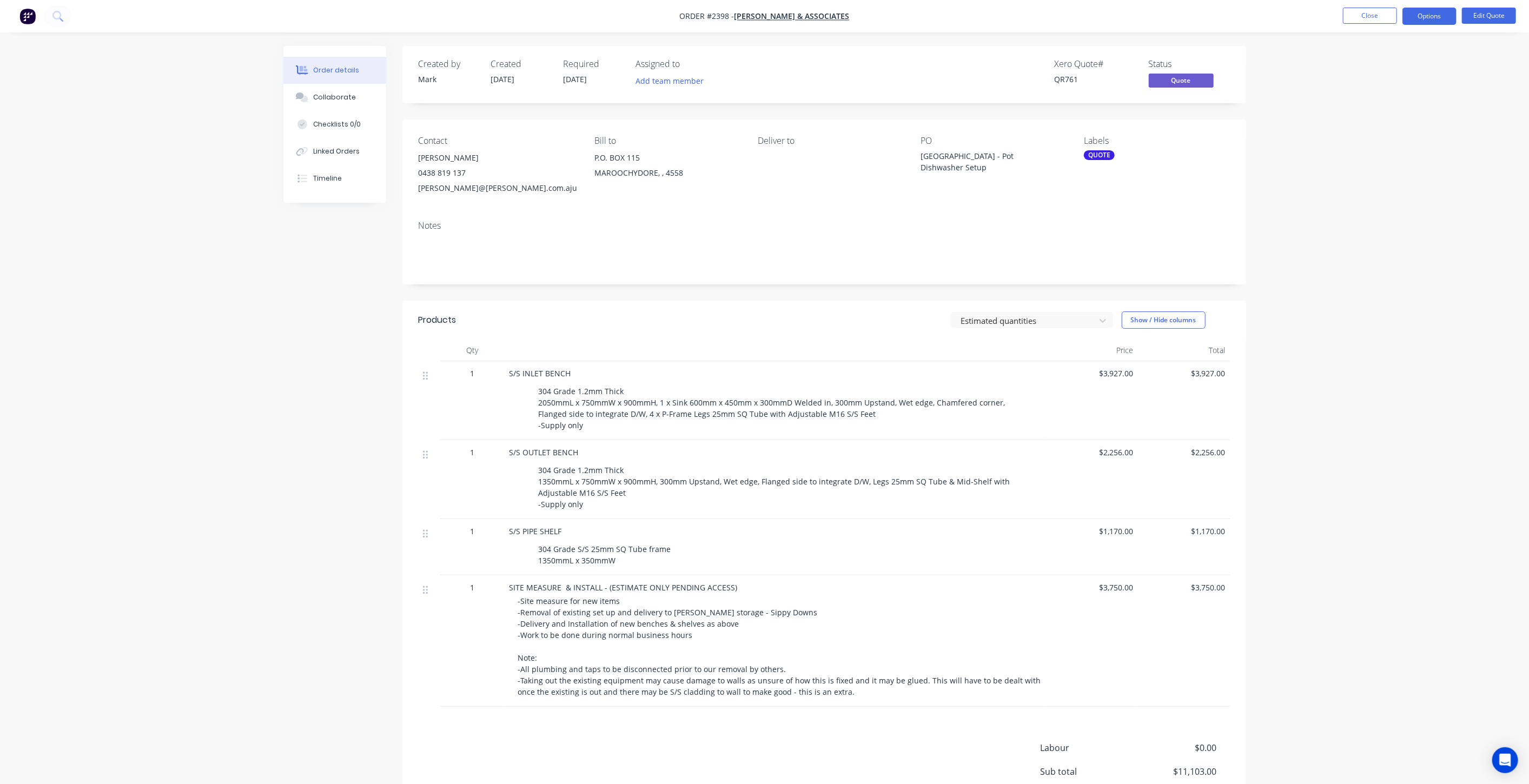
click at [1307, 238] on div "Order details Collaborate Checklists 0/0 Linked Orders Timeline Order details C…" at bounding box center [764, 437] width 1529 height 875
drag, startPoint x: 1374, startPoint y: 240, endPoint x: 1394, endPoint y: 181, distance: 62.3
click at [1374, 238] on div "Order details Collaborate Checklists 0/0 Linked Orders Timeline Order details C…" at bounding box center [764, 437] width 1529 height 875
click at [1374, 16] on button "Close" at bounding box center [1369, 15] width 54 height 16
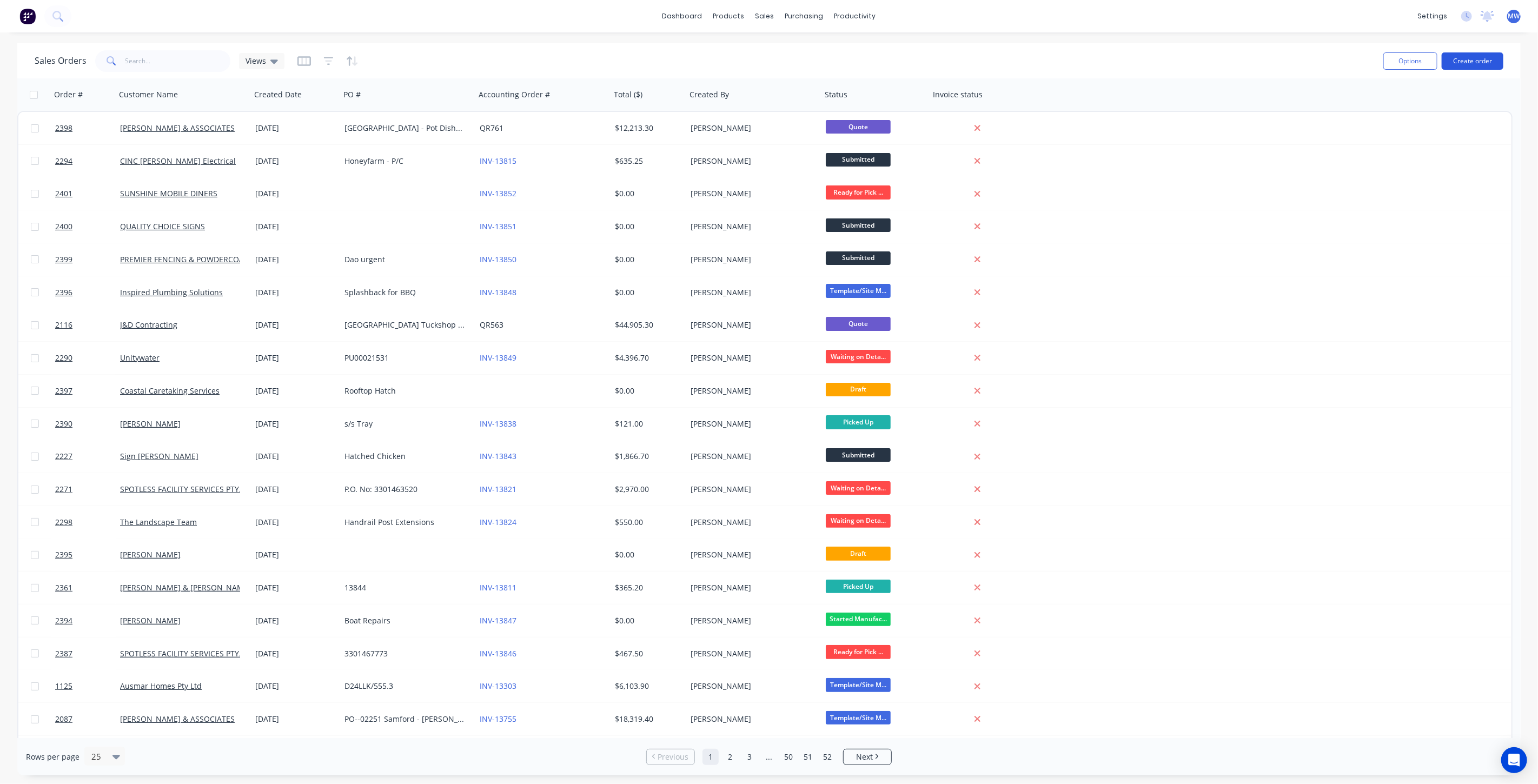
click at [1482, 60] on button "Create order" at bounding box center [1472, 60] width 61 height 18
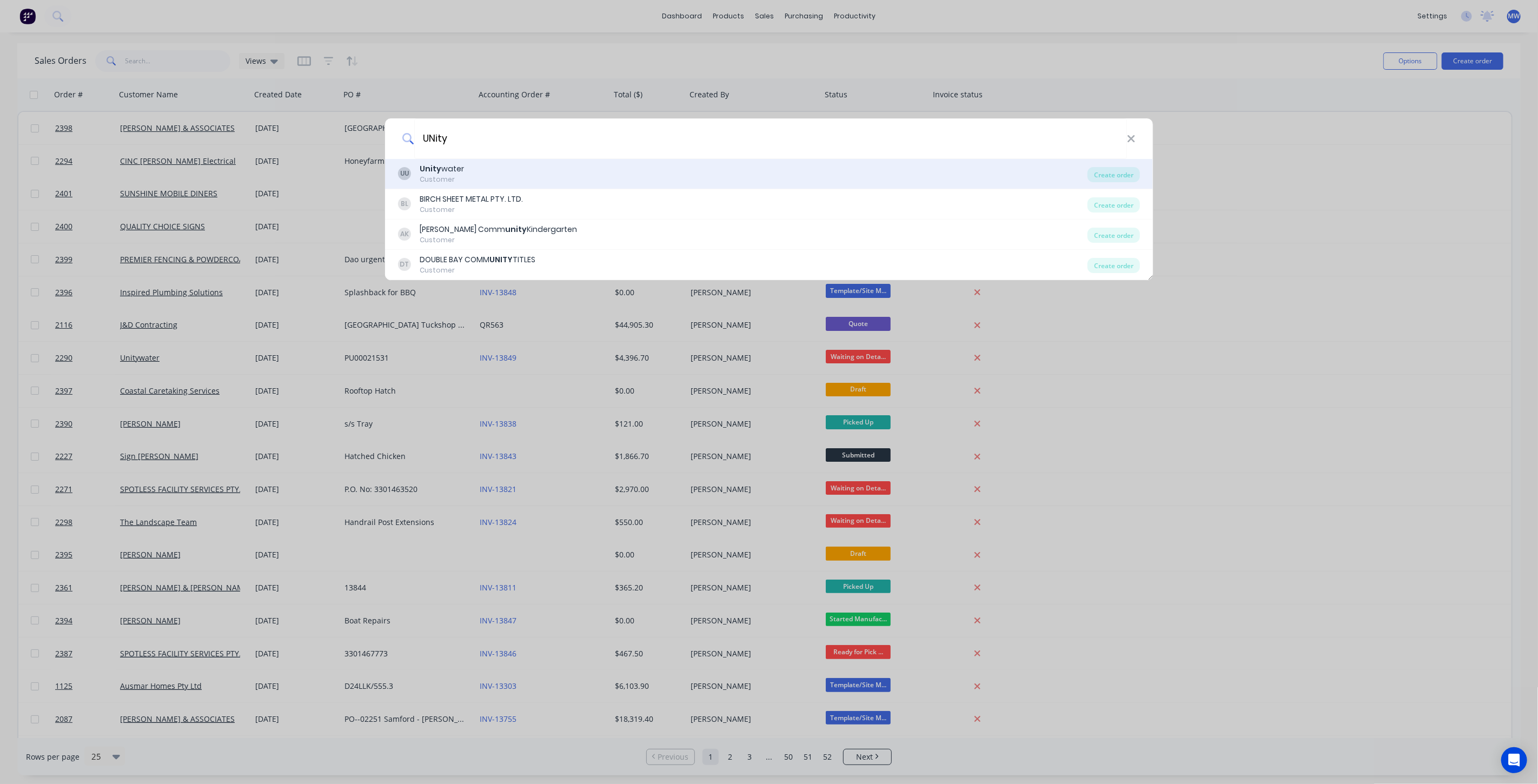
type input "UNity"
click at [507, 177] on div "UU Unity water Customer" at bounding box center [742, 174] width 689 height 21
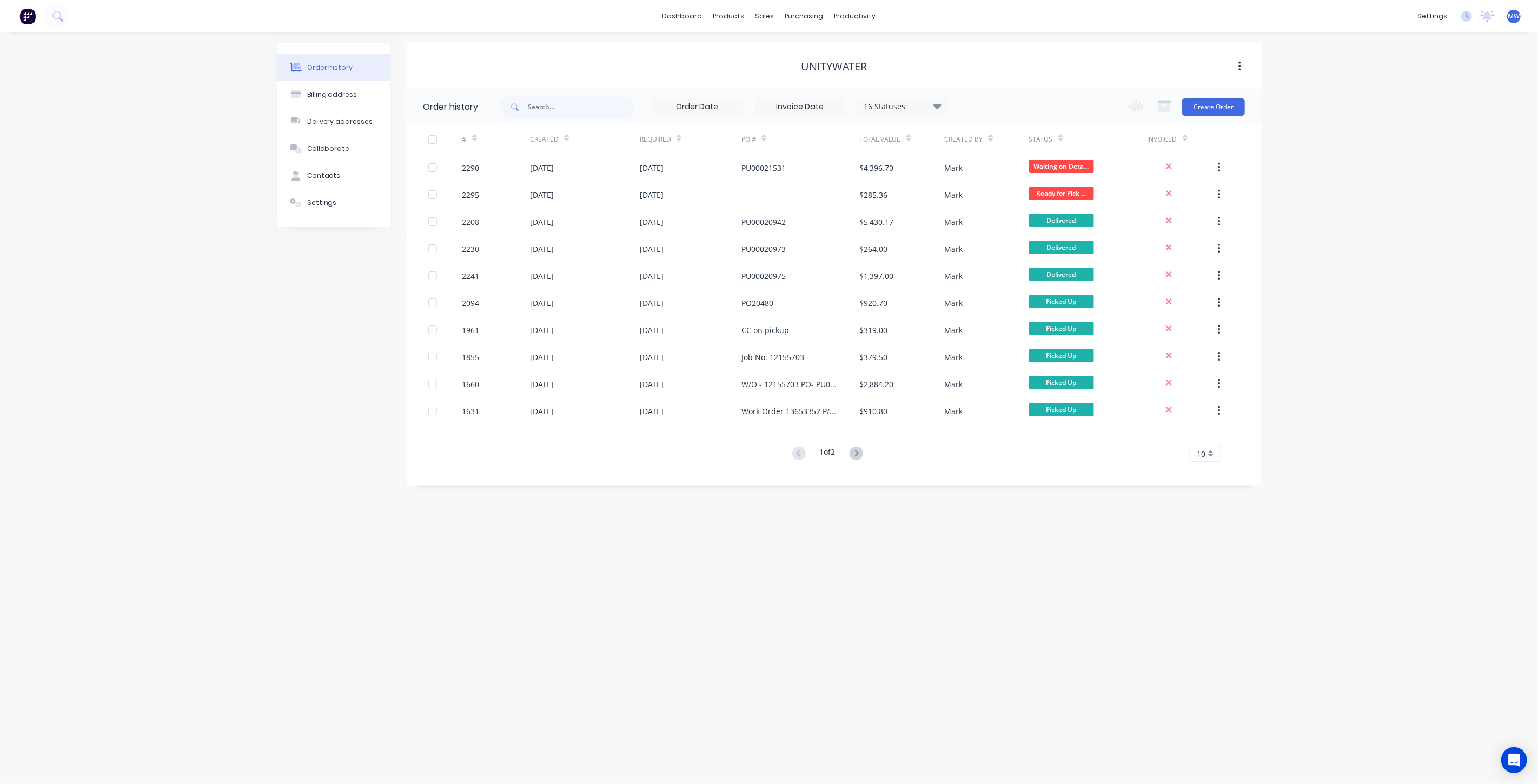
click at [1190, 123] on div "Change order status Submitted Template/Site Measure Waiting on Details/Material…" at bounding box center [1183, 107] width 123 height 35
click at [1195, 112] on button "Create Order" at bounding box center [1213, 107] width 63 height 18
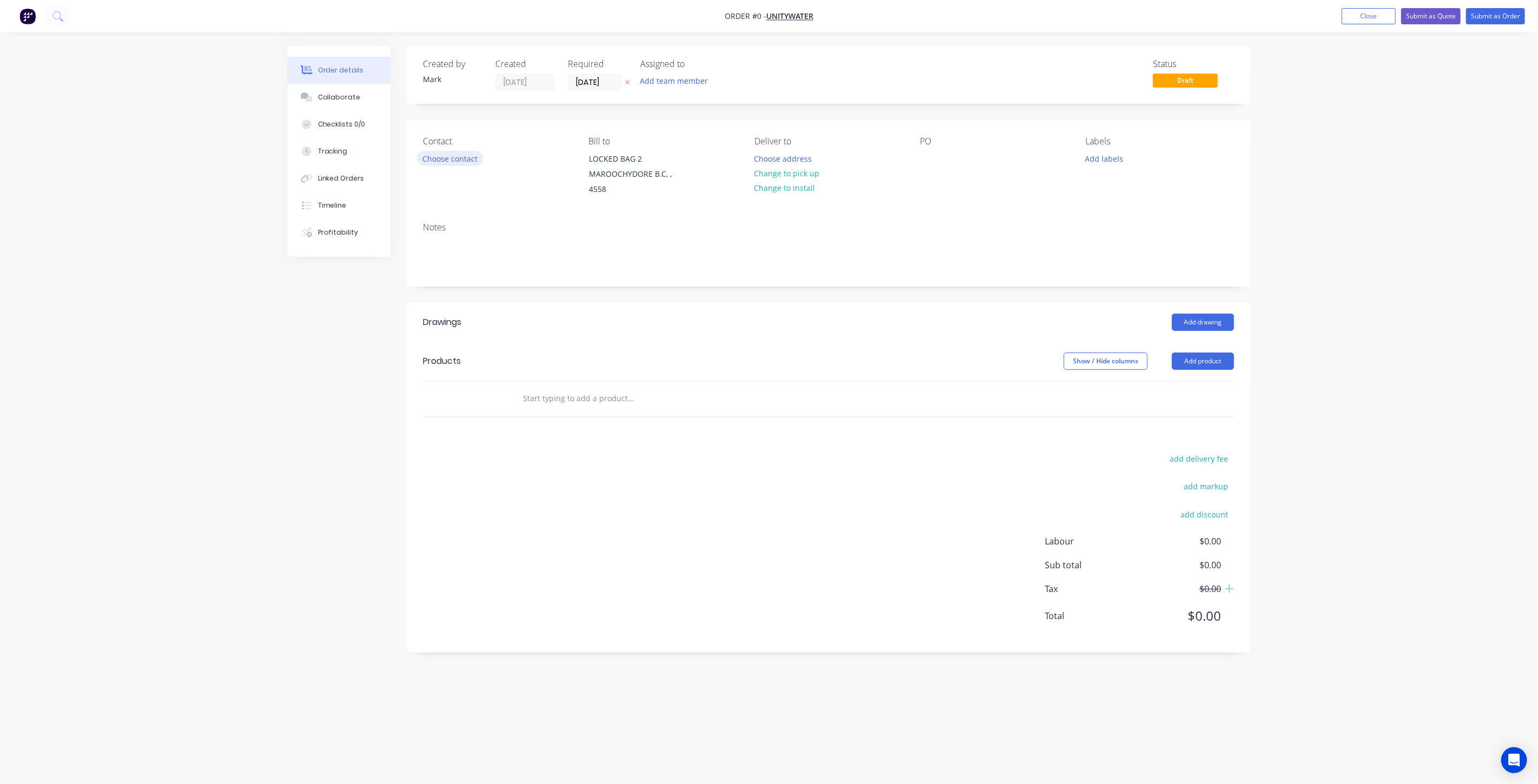
click at [462, 152] on button "Choose contact" at bounding box center [450, 158] width 66 height 14
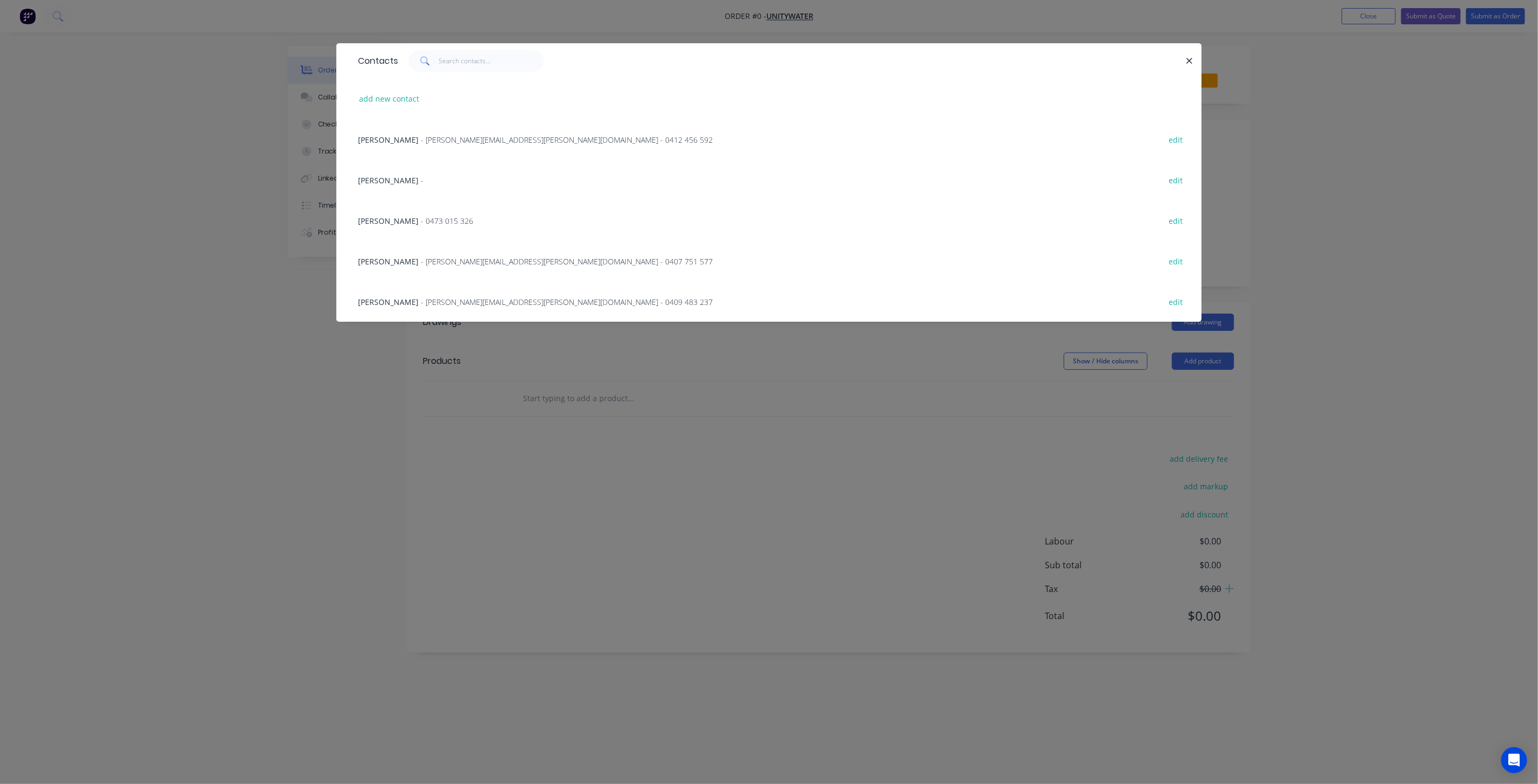
click at [451, 301] on span "- james.widdicombe@unitywater.com - 0409 483 237" at bounding box center [567, 302] width 292 height 10
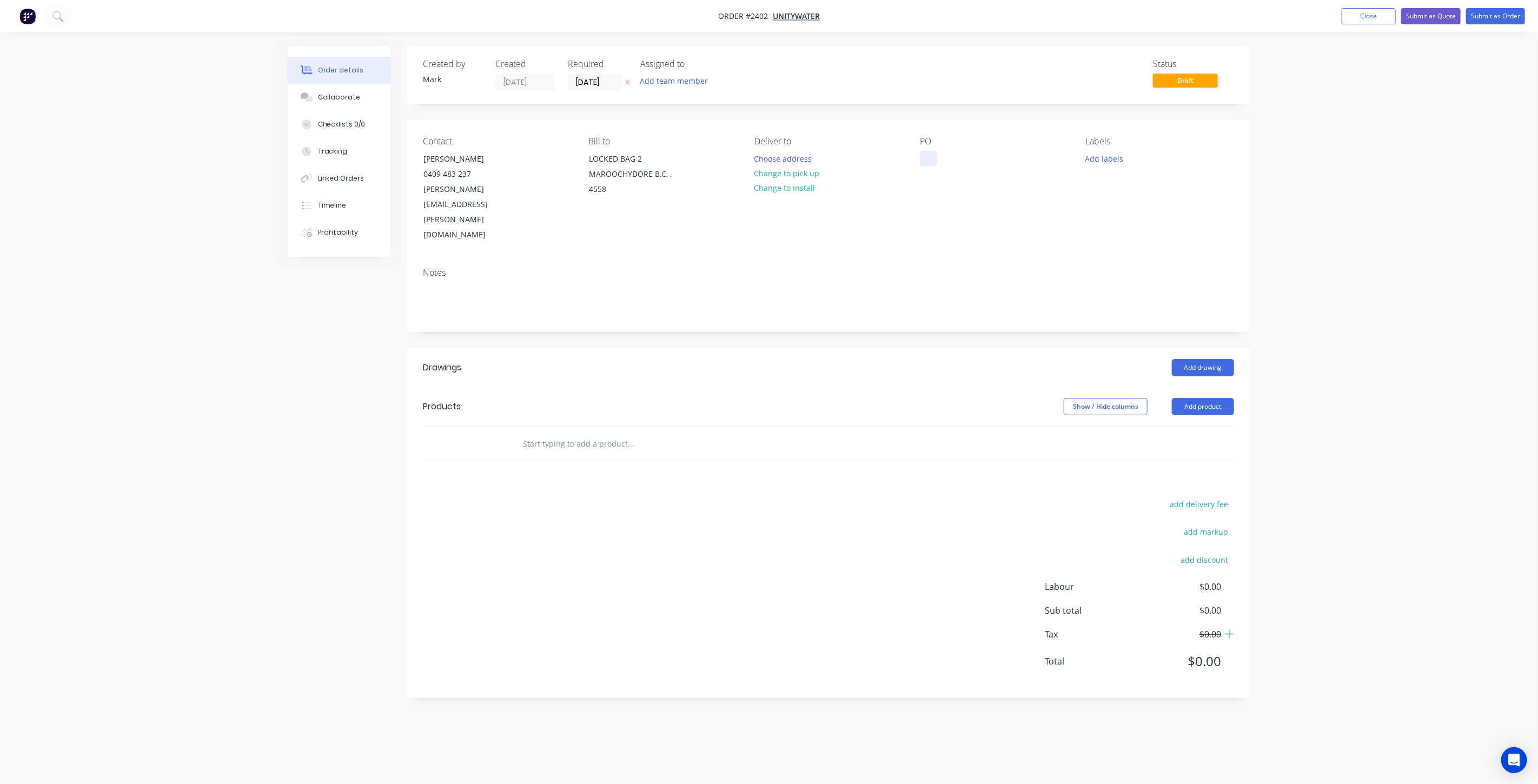
click at [933, 155] on div at bounding box center [929, 159] width 18 height 16
click at [927, 159] on div at bounding box center [929, 159] width 18 height 16
paste div
click at [1106, 152] on button "Add labels" at bounding box center [1104, 158] width 50 height 14
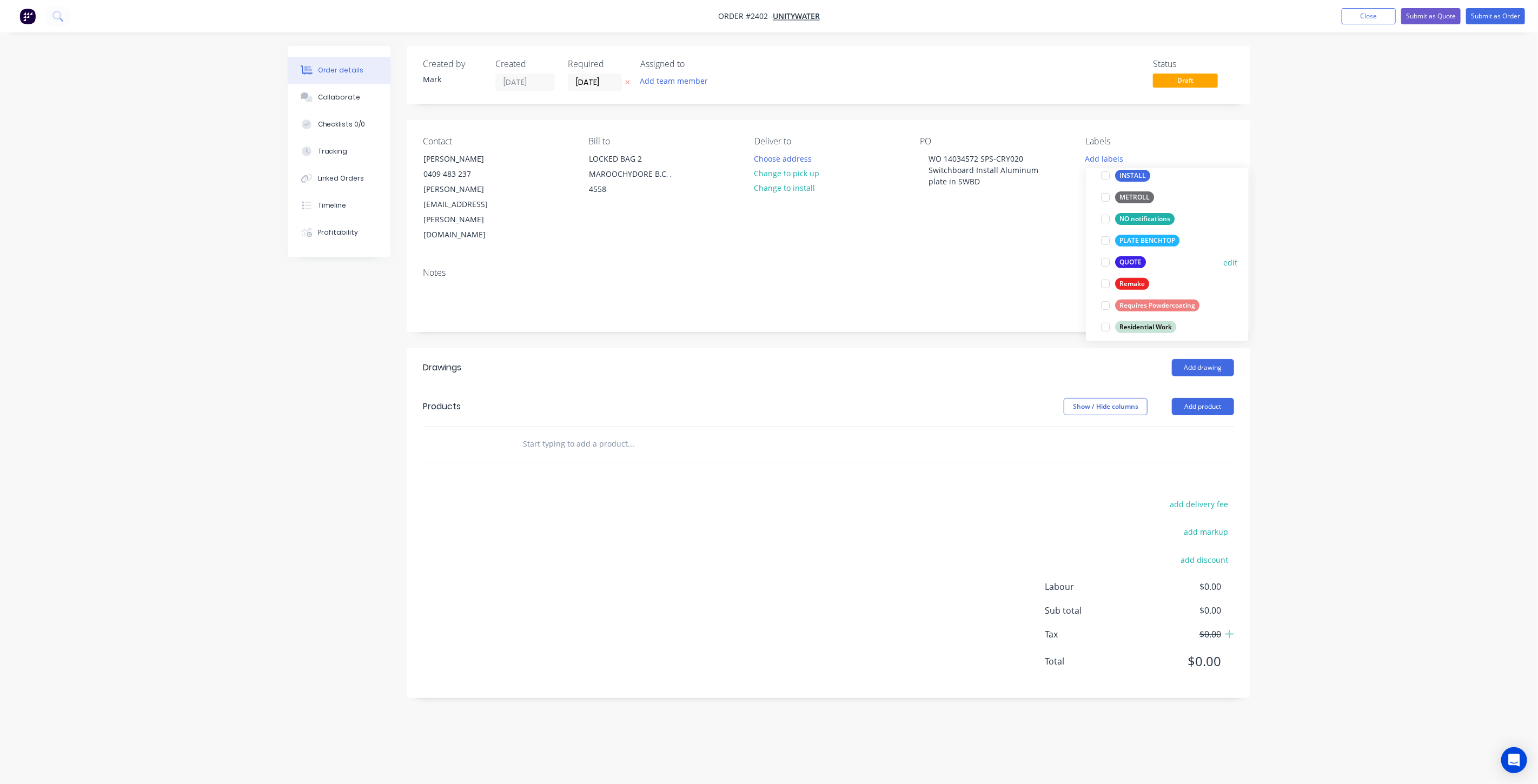
click at [1106, 262] on div at bounding box center [1106, 263] width 22 height 22
click at [578, 433] on input "text" at bounding box center [630, 444] width 217 height 22
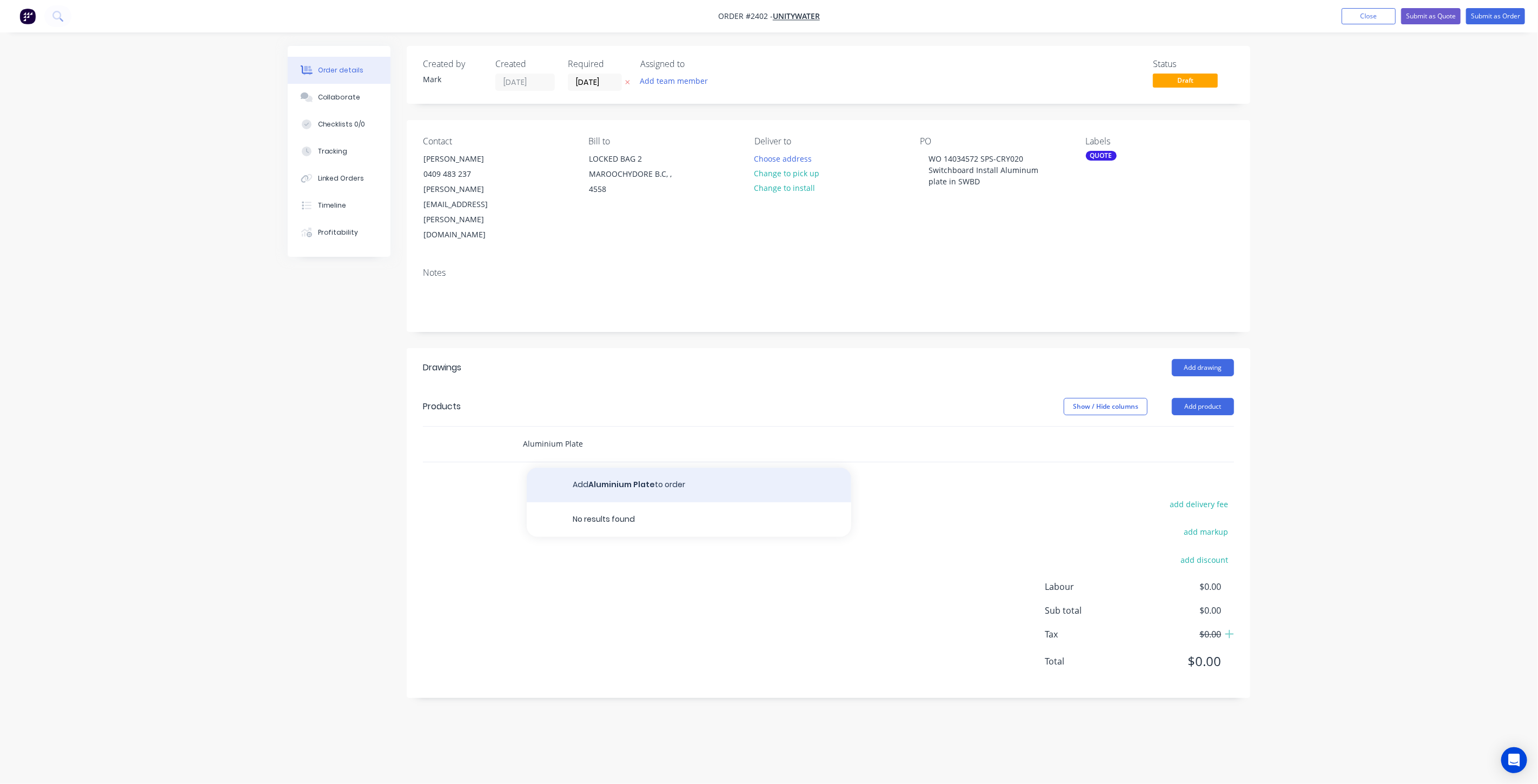
type input "Aluminium Plate"
click at [624, 468] on button "Add Aluminium Plate to order" at bounding box center [688, 484] width 324 height 34
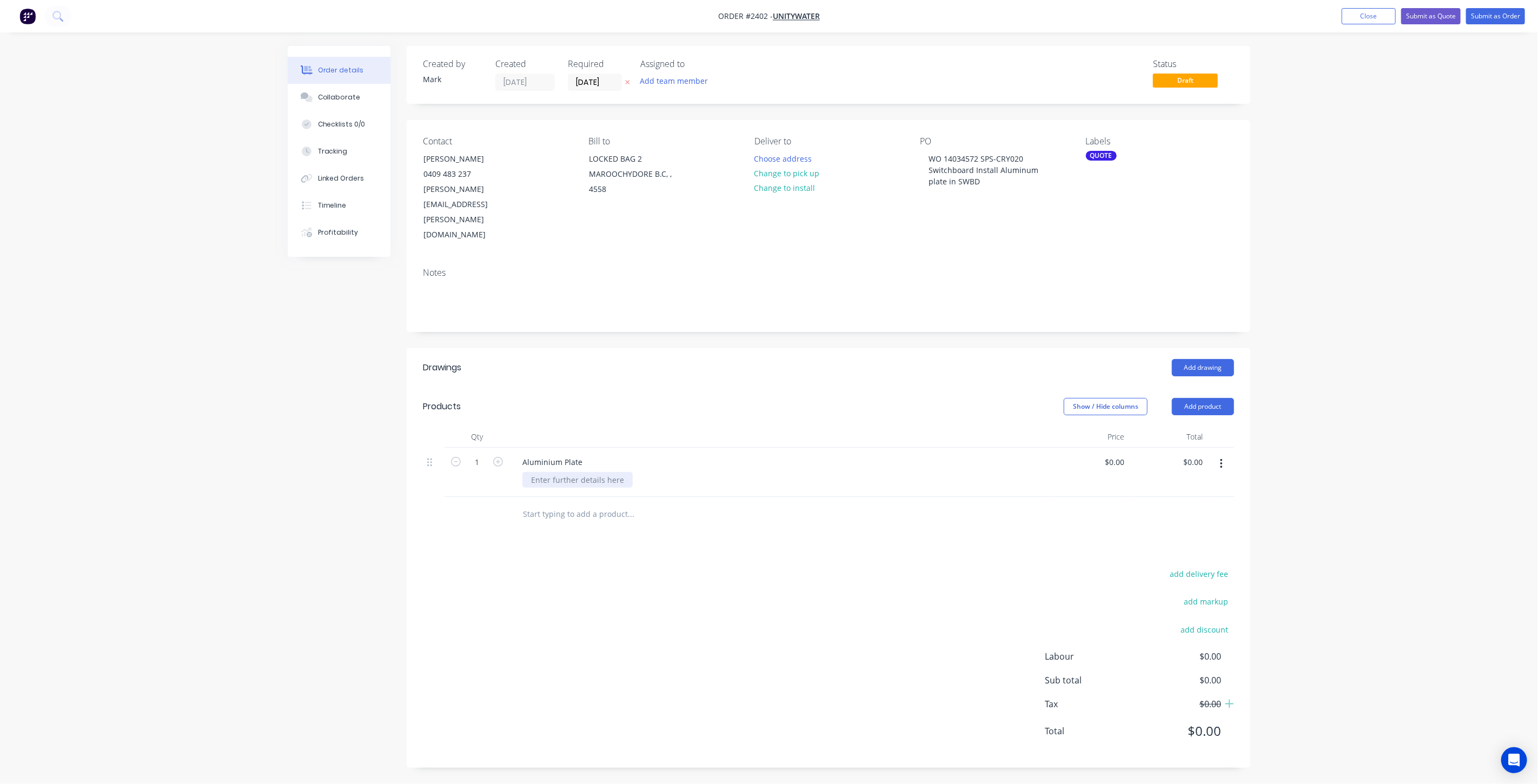
click at [566, 472] on div at bounding box center [577, 479] width 110 height 16
click at [605, 472] on div "2mm Thick 1000mm x 300mm" at bounding box center [583, 479] width 123 height 16
click at [1331, 432] on div "Order details Collaborate Checklists 0/0 Tracking Linked Orders Timeline Profit…" at bounding box center [769, 403] width 1538 height 807
click at [1310, 356] on div "Order details Collaborate Checklists 0/0 Tracking Linked Orders Timeline Profit…" at bounding box center [769, 403] width 1538 height 807
click at [1313, 314] on div "Order details Collaborate Checklists 0/0 Tracking Linked Orders Timeline Profit…" at bounding box center [769, 403] width 1538 height 807
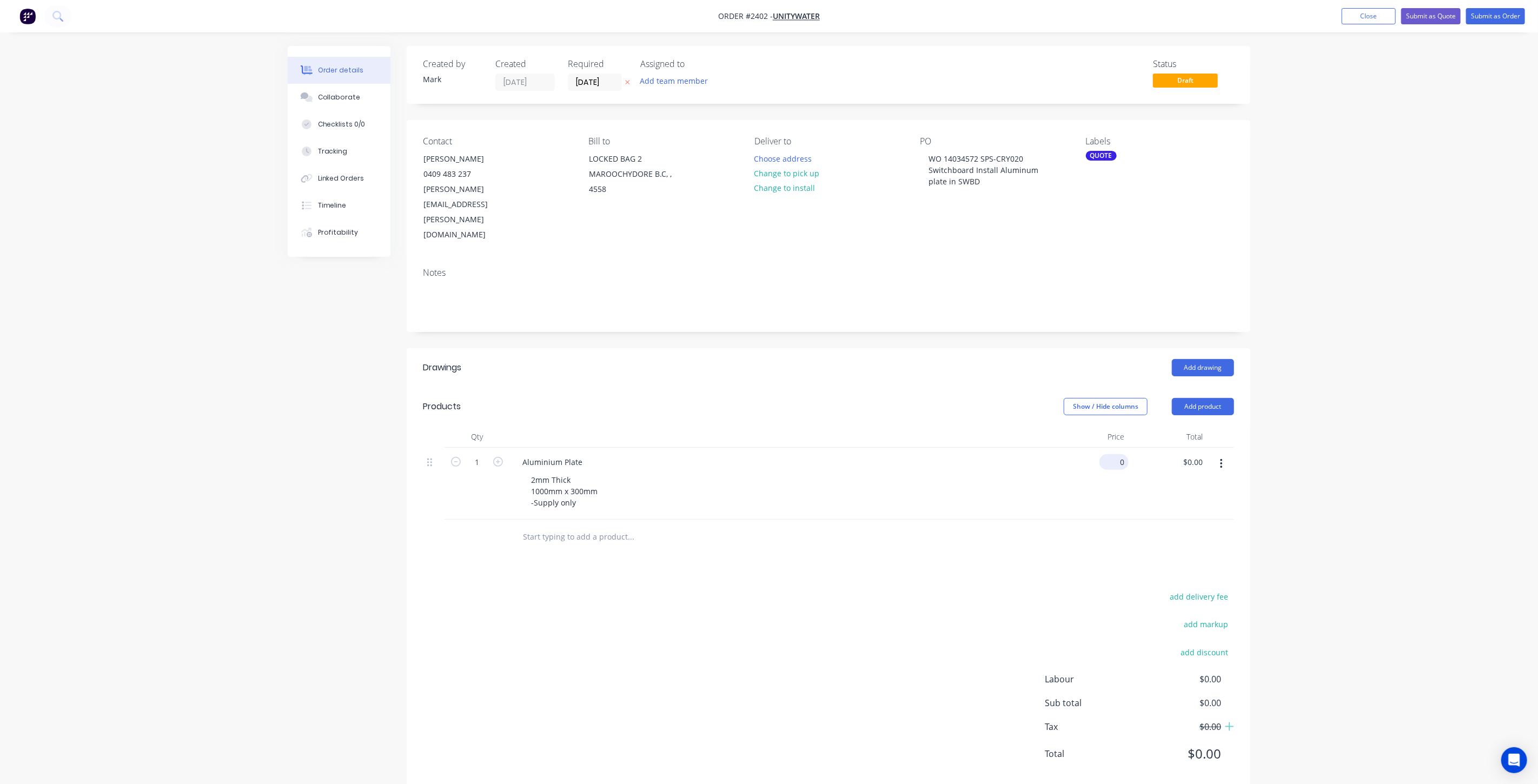
click at [1115, 454] on div "0 $0.00" at bounding box center [1114, 462] width 29 height 16
type input "$98.00"
click at [1435, 367] on div "Order details Collaborate Checklists 0/0 Tracking Linked Orders Timeline Profit…" at bounding box center [769, 403] width 1538 height 807
click at [1431, 316] on div "Order details Collaborate Checklists 0/0 Tracking Linked Orders Timeline Profit…" at bounding box center [769, 403] width 1538 height 807
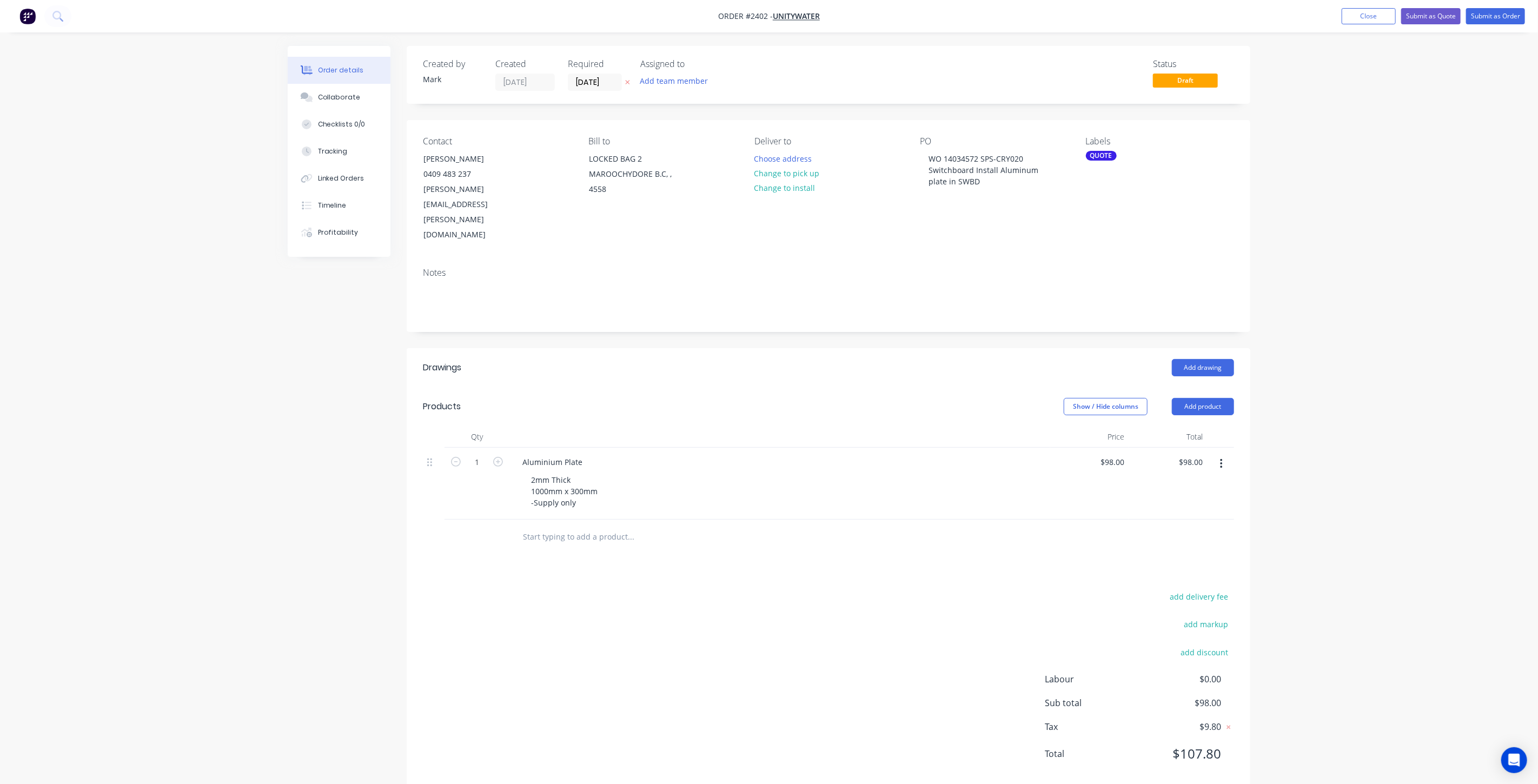
click at [1430, 316] on div "Order details Collaborate Checklists 0/0 Tracking Linked Orders Timeline Profit…" at bounding box center [769, 403] width 1538 height 807
drag, startPoint x: 1479, startPoint y: 373, endPoint x: 1470, endPoint y: 376, distance: 9.5
click at [1472, 378] on div "Order details Collaborate Checklists 0/0 Tracking Linked Orders Timeline Profit…" at bounding box center [769, 403] width 1538 height 807
click at [1396, 376] on div "Order details Collaborate Checklists 0/0 Tracking Linked Orders Timeline Profit…" at bounding box center [769, 403] width 1538 height 807
click at [1395, 363] on div "Order details Collaborate Checklists 0/0 Tracking Linked Orders Timeline Profit…" at bounding box center [769, 403] width 1538 height 807
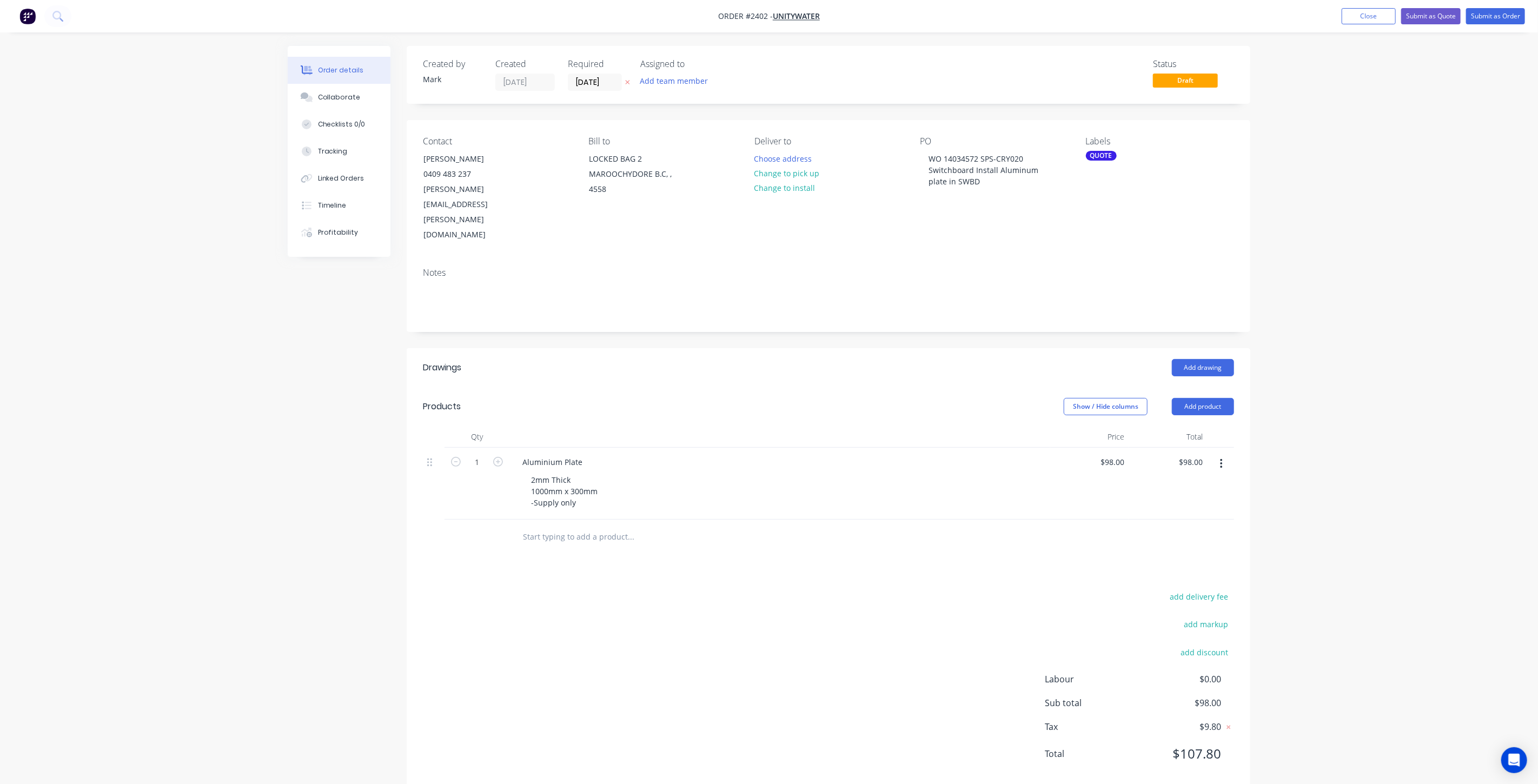
click at [1396, 348] on div "Order details Collaborate Checklists 0/0 Tracking Linked Orders Timeline Profit…" at bounding box center [769, 403] width 1538 height 807
click at [1103, 447] on div "98 $98.00" at bounding box center [1089, 483] width 78 height 72
type input "$78.00"
drag, startPoint x: 1462, startPoint y: 328, endPoint x: 1441, endPoint y: 295, distance: 39.1
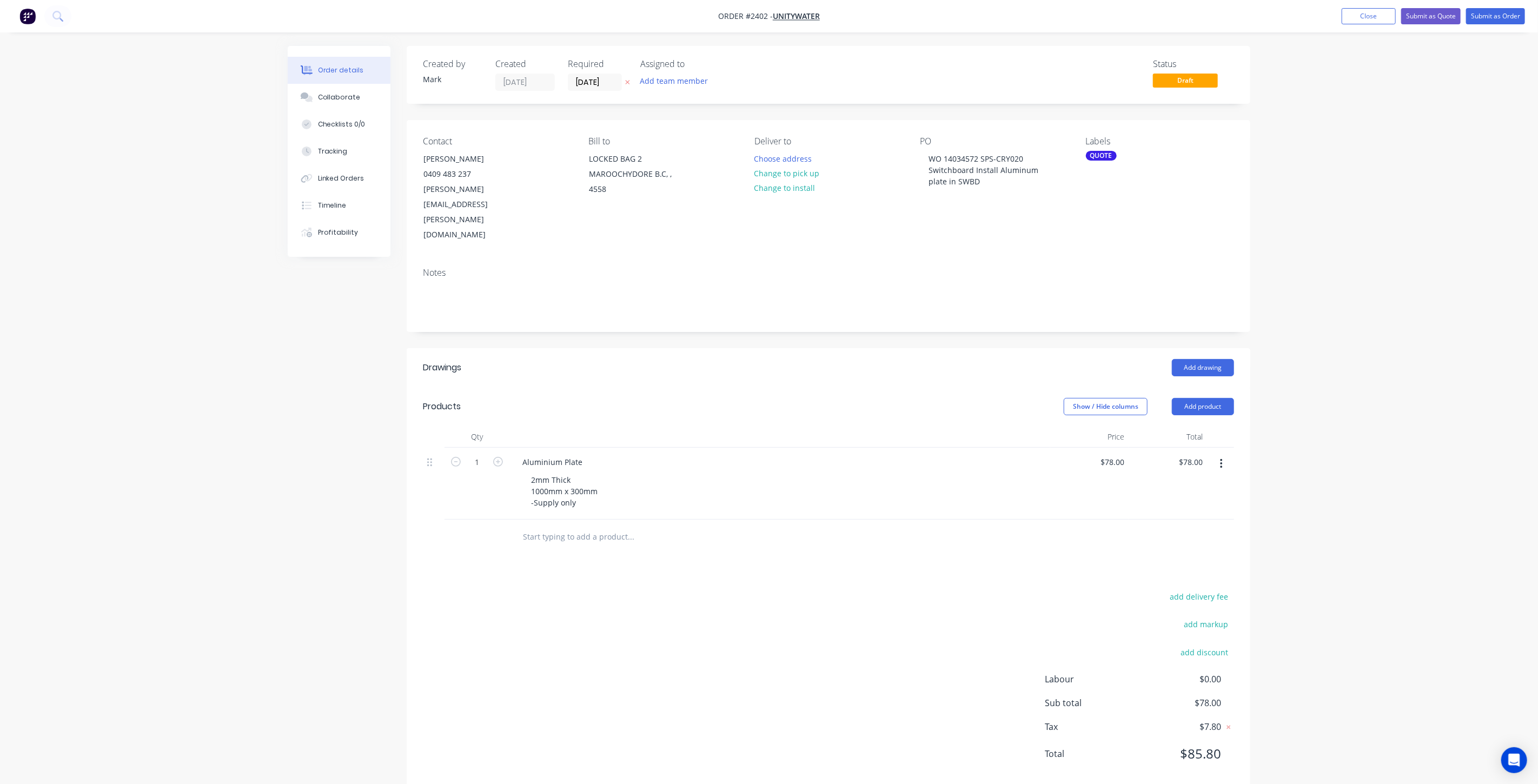
click at [1462, 328] on div "Order details Collaborate Checklists 0/0 Tracking Linked Orders Timeline Profit…" at bounding box center [769, 403] width 1538 height 807
click at [1438, 18] on button "Submit as Quote" at bounding box center [1431, 16] width 60 height 16
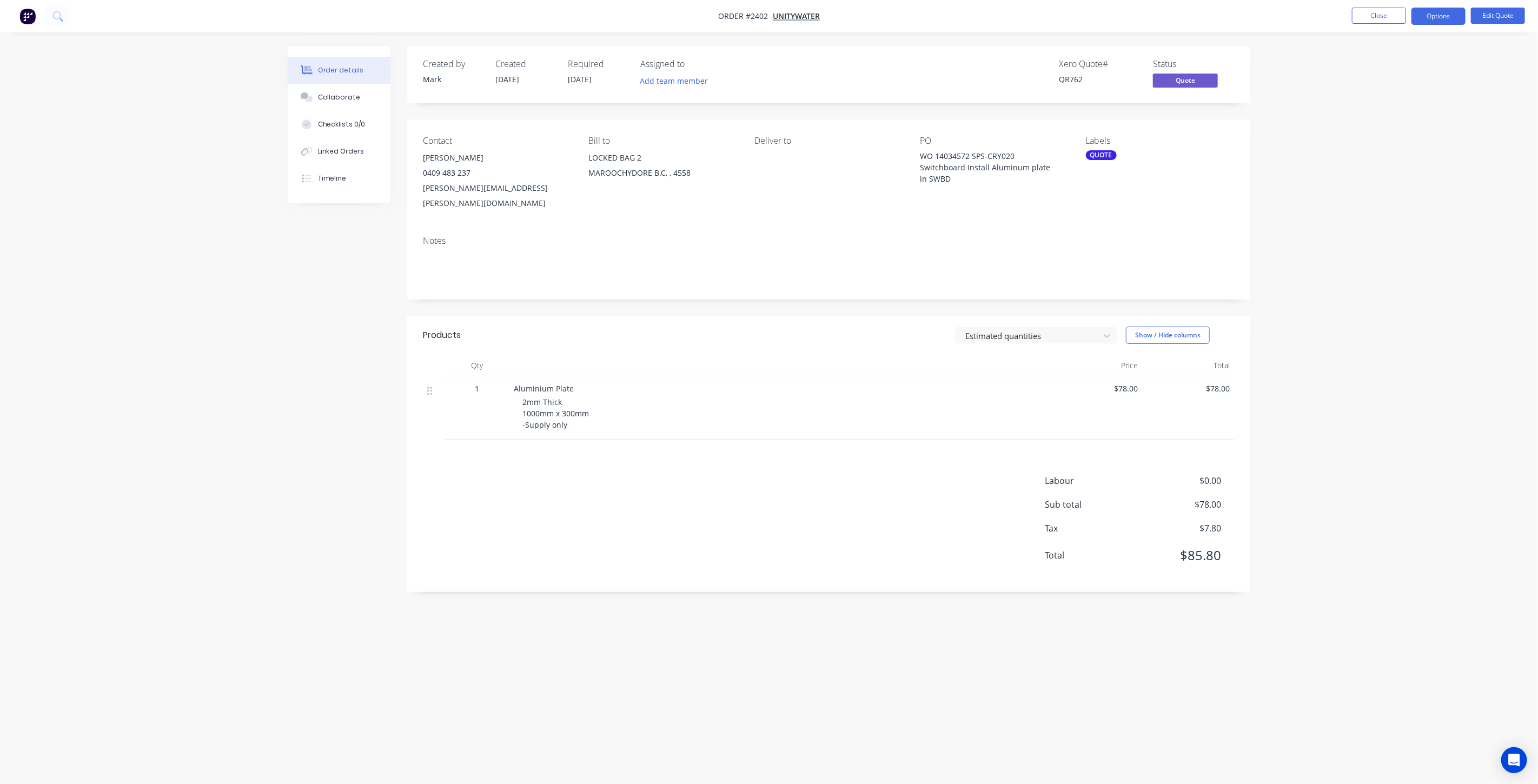
click at [1329, 159] on div "Order details Collaborate Checklists 0/0 Linked Orders Timeline Order details C…" at bounding box center [769, 392] width 1538 height 784
click at [1365, 16] on button "Close" at bounding box center [1378, 15] width 54 height 16
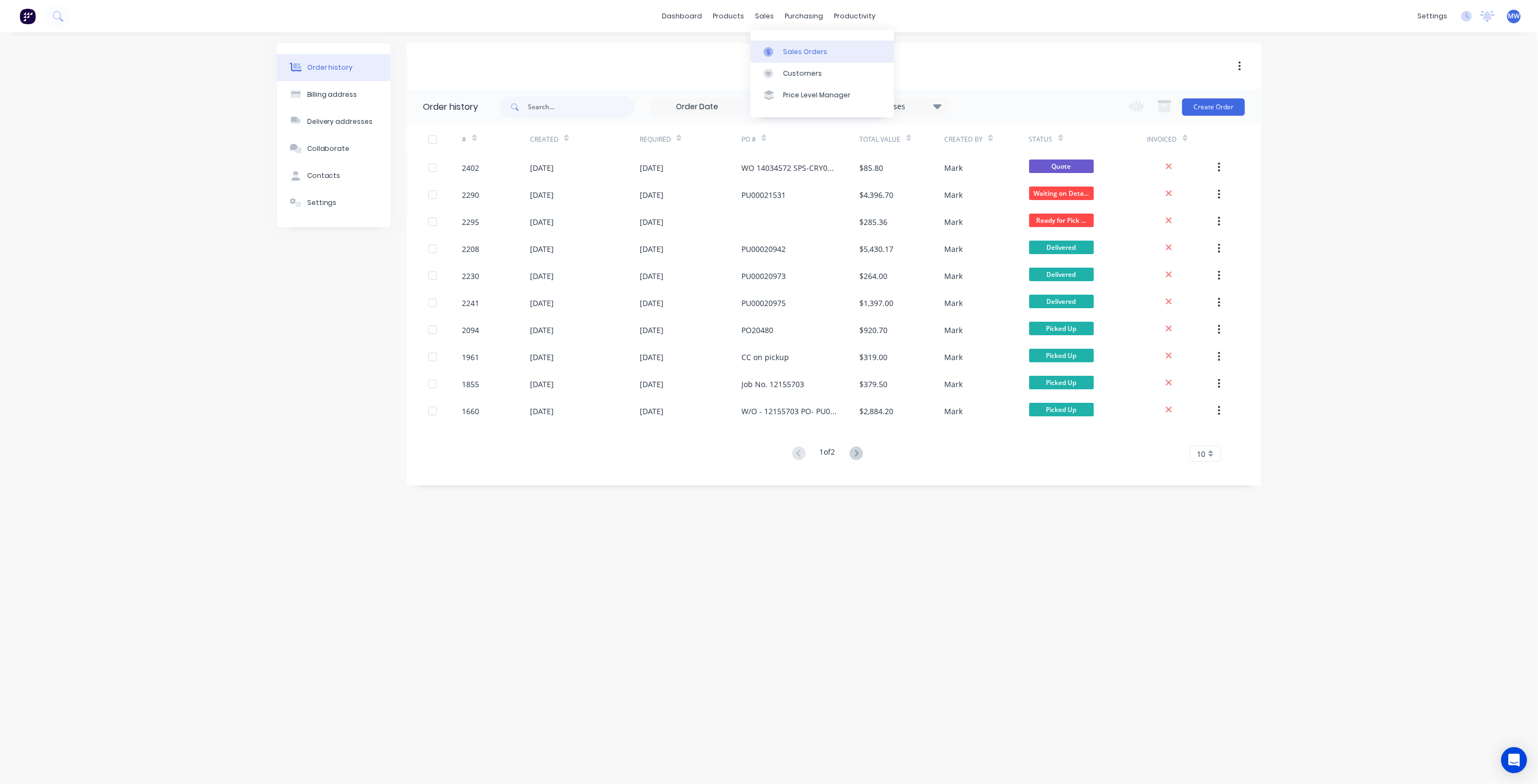
click at [800, 56] on div "Sales Orders" at bounding box center [805, 52] width 44 height 10
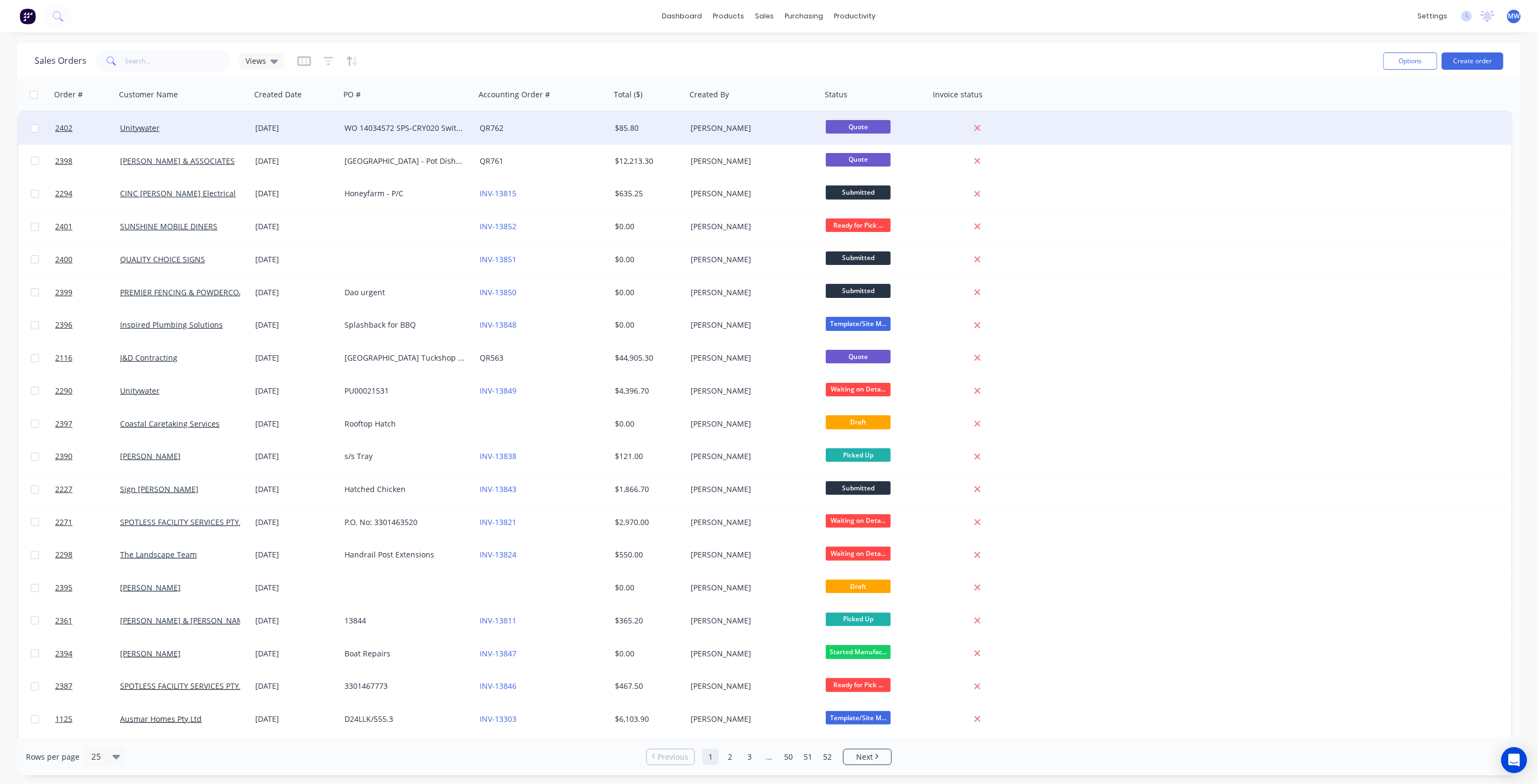
click at [423, 136] on div "WO 14034572 SPS-CRY020 Switchboard Install Aluminum plate in SWBD" at bounding box center [407, 128] width 135 height 33
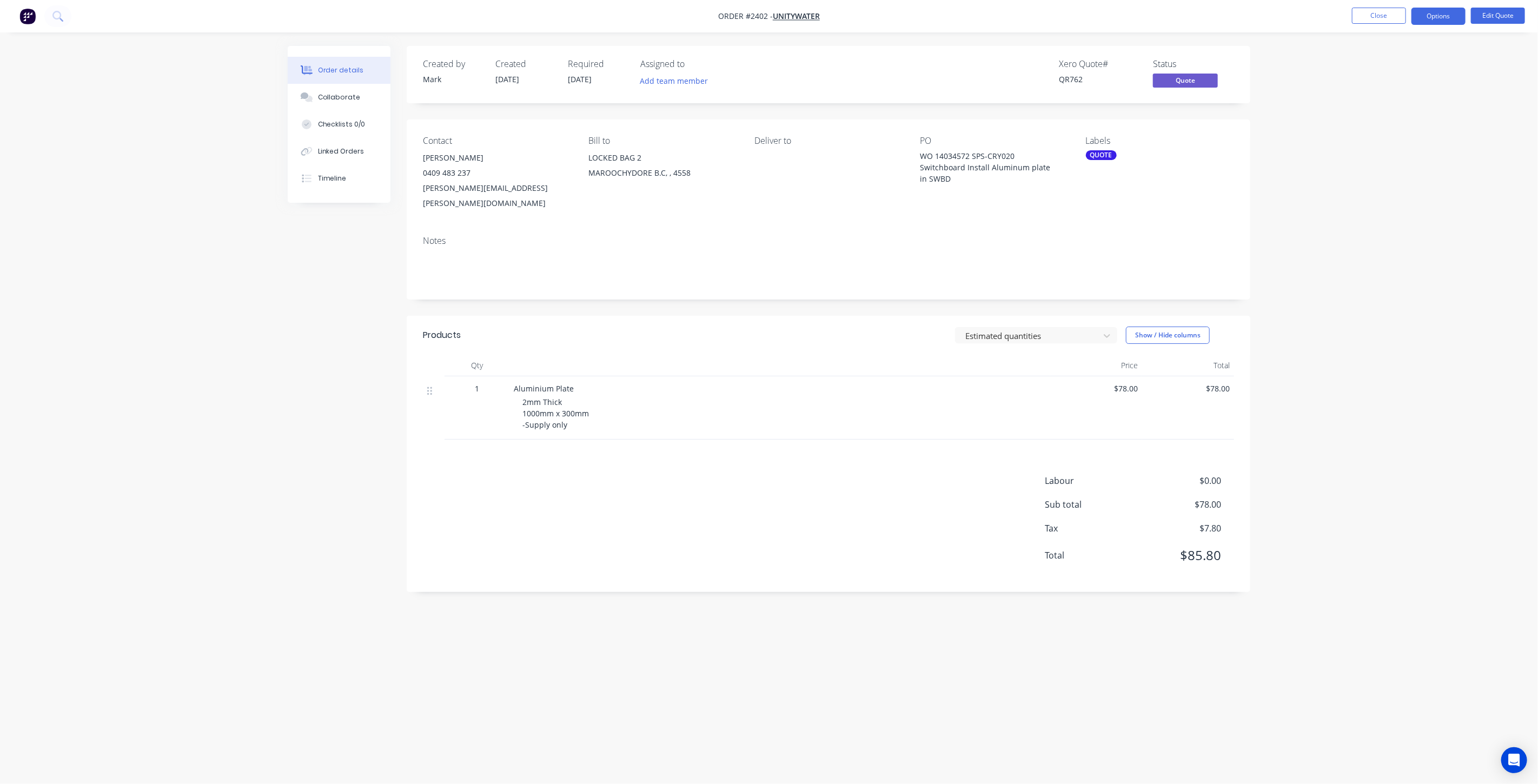
click at [1373, 180] on div "Order details Collaborate Checklists 0/0 Linked Orders Timeline Order details C…" at bounding box center [769, 392] width 1538 height 784
click at [1378, 191] on div "Order details Collaborate Checklists 0/0 Linked Orders Timeline Order details C…" at bounding box center [769, 392] width 1538 height 784
click at [1487, 18] on button "Edit Quote" at bounding box center [1498, 15] width 54 height 16
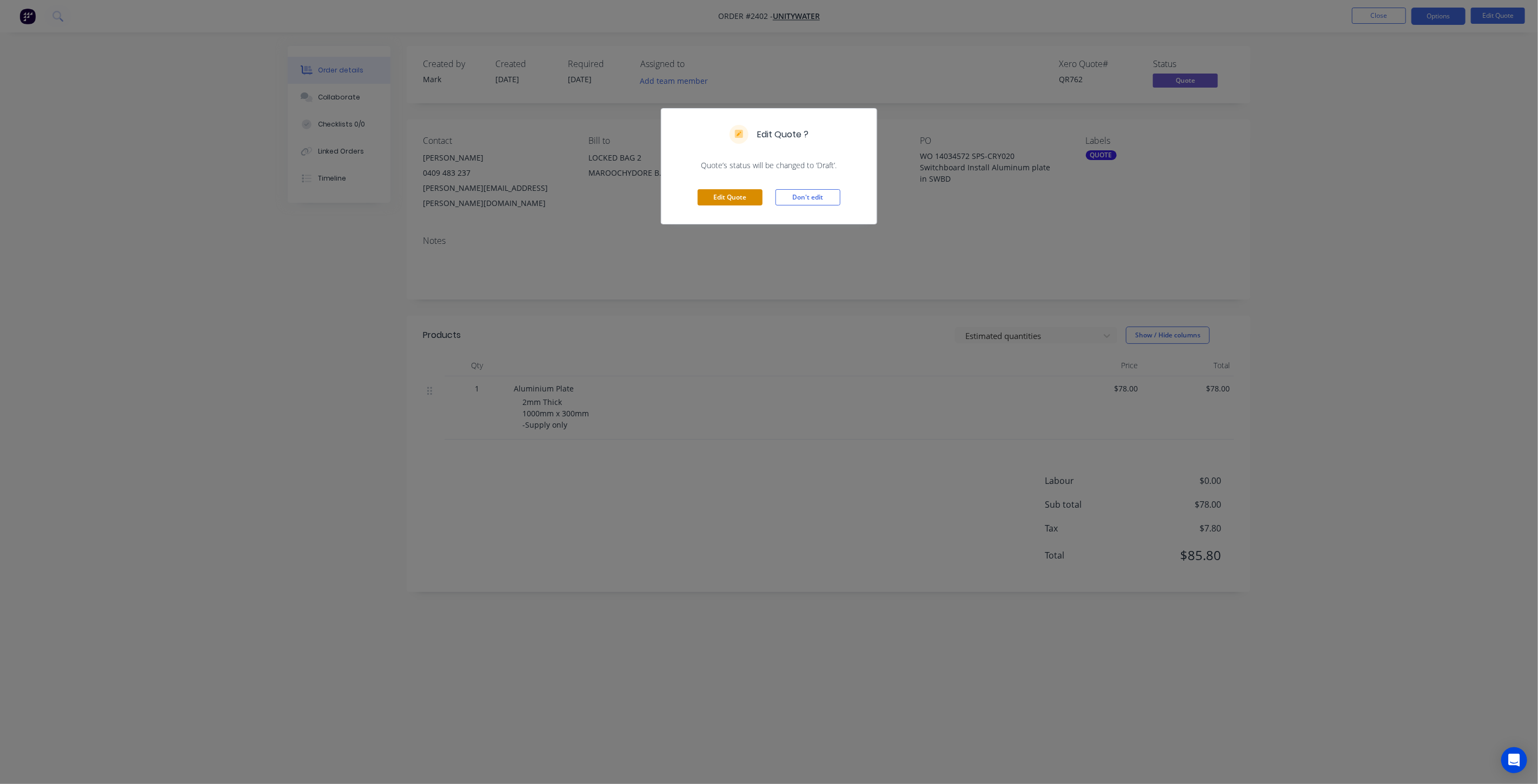
click at [732, 196] on button "Edit Quote" at bounding box center [730, 196] width 65 height 16
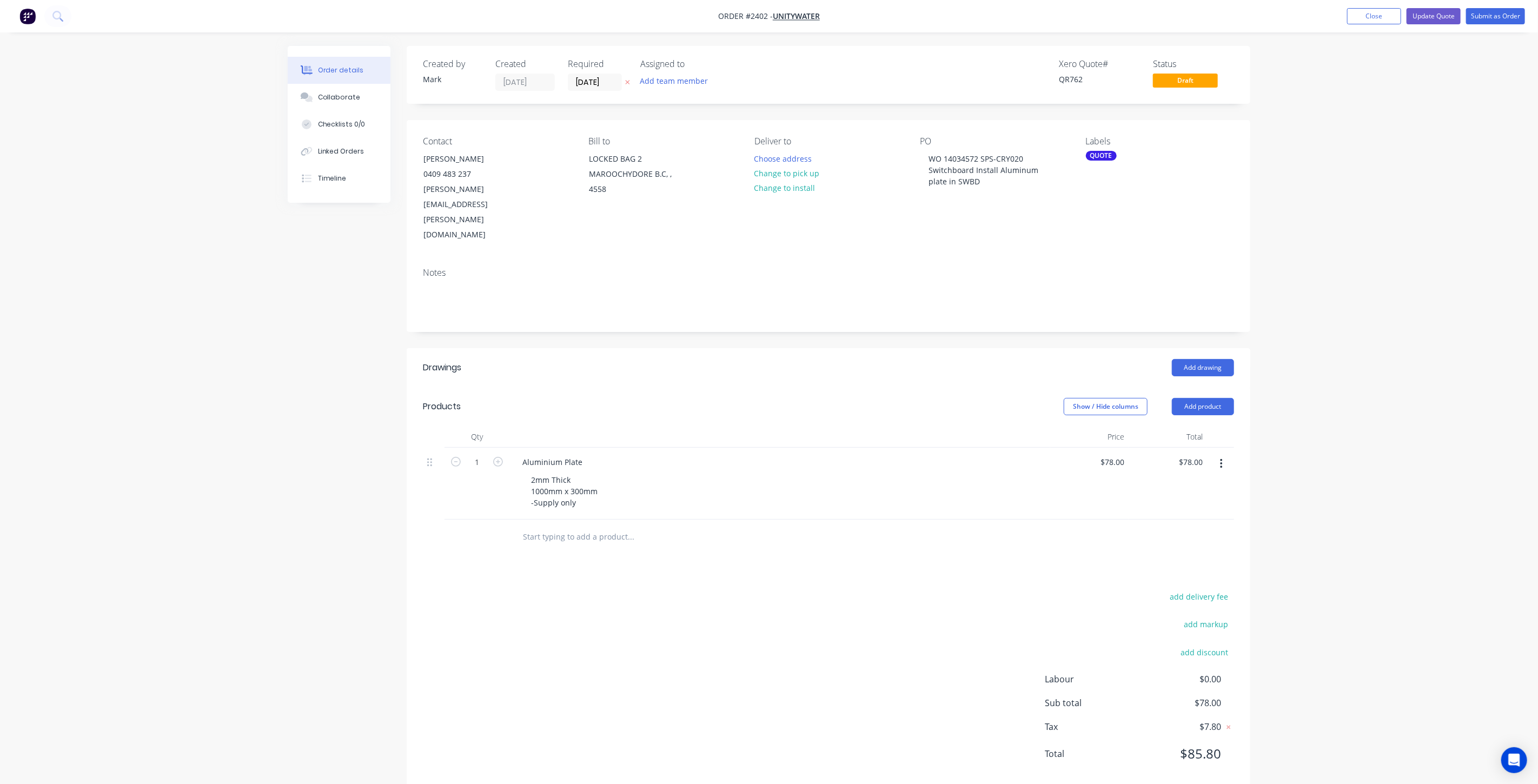
click at [586, 526] on input "text" at bounding box center [630, 537] width 217 height 22
paste input "-Delivered to 600 Market Drive, South Caboolture 4506"
type input "-Delivered to 600 Market Drive, South Caboolture 4506"
click at [662, 561] on button "Add -Delivered to 600 Market Drive, South Caboolture 4506 to order" at bounding box center [688, 578] width 324 height 34
click at [1112, 526] on input "0" at bounding box center [1112, 534] width 25 height 16
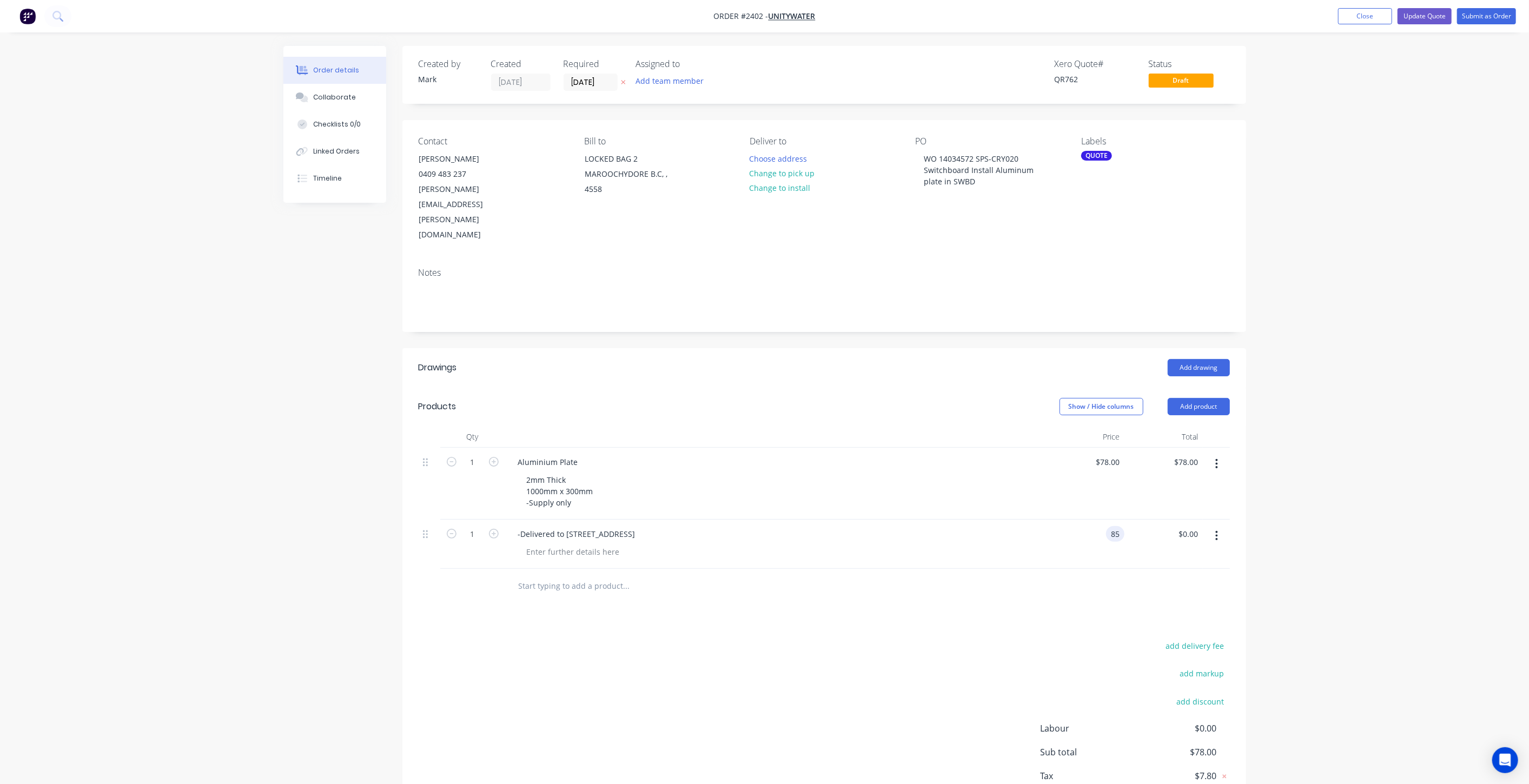
type input "$85.00"
click at [1332, 563] on div "Order details Collaborate Checklists 0/0 Linked Orders Timeline Order details C…" at bounding box center [764, 428] width 1529 height 856
click at [550, 526] on div "-Delivered to 600 Market Drive, South Caboolture 4506" at bounding box center [577, 534] width 134 height 16
drag, startPoint x: 522, startPoint y: 486, endPoint x: 704, endPoint y: 489, distance: 182.0
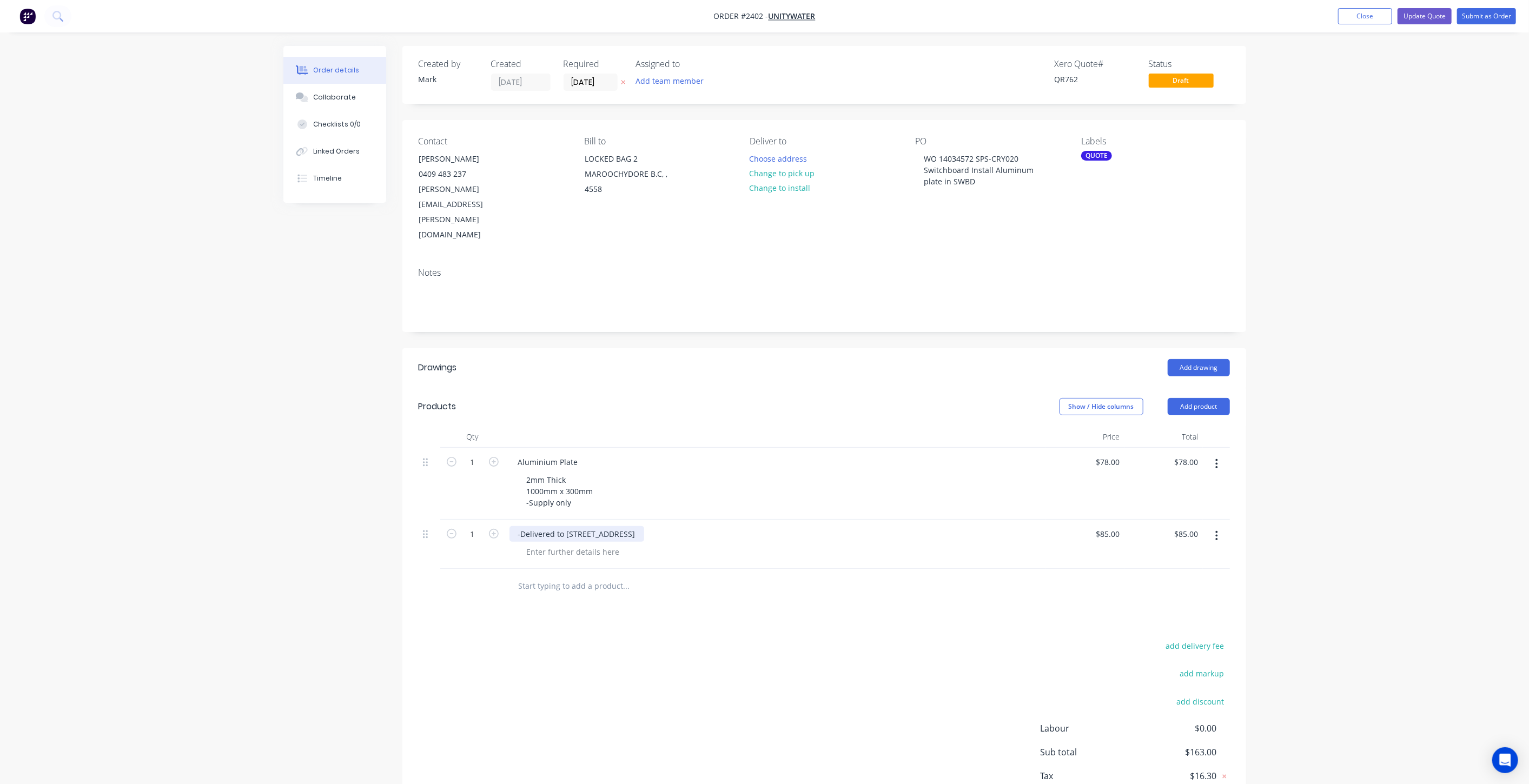
click at [720, 526] on div "-Delivered to 600 Market Drive, South Caboolture 4506" at bounding box center [776, 534] width 532 height 16
copy div "Delivered to 600 Market Drive, South Caboolture 4506"
drag, startPoint x: 713, startPoint y: 483, endPoint x: 474, endPoint y: 468, distance: 239.5
click at [474, 468] on div "1 Aluminium Plate 2mm Thick 1000mm x 300mm -Supply only $78.00 $78.00 $78.00 $7…" at bounding box center [825, 508] width 811 height 121
paste div
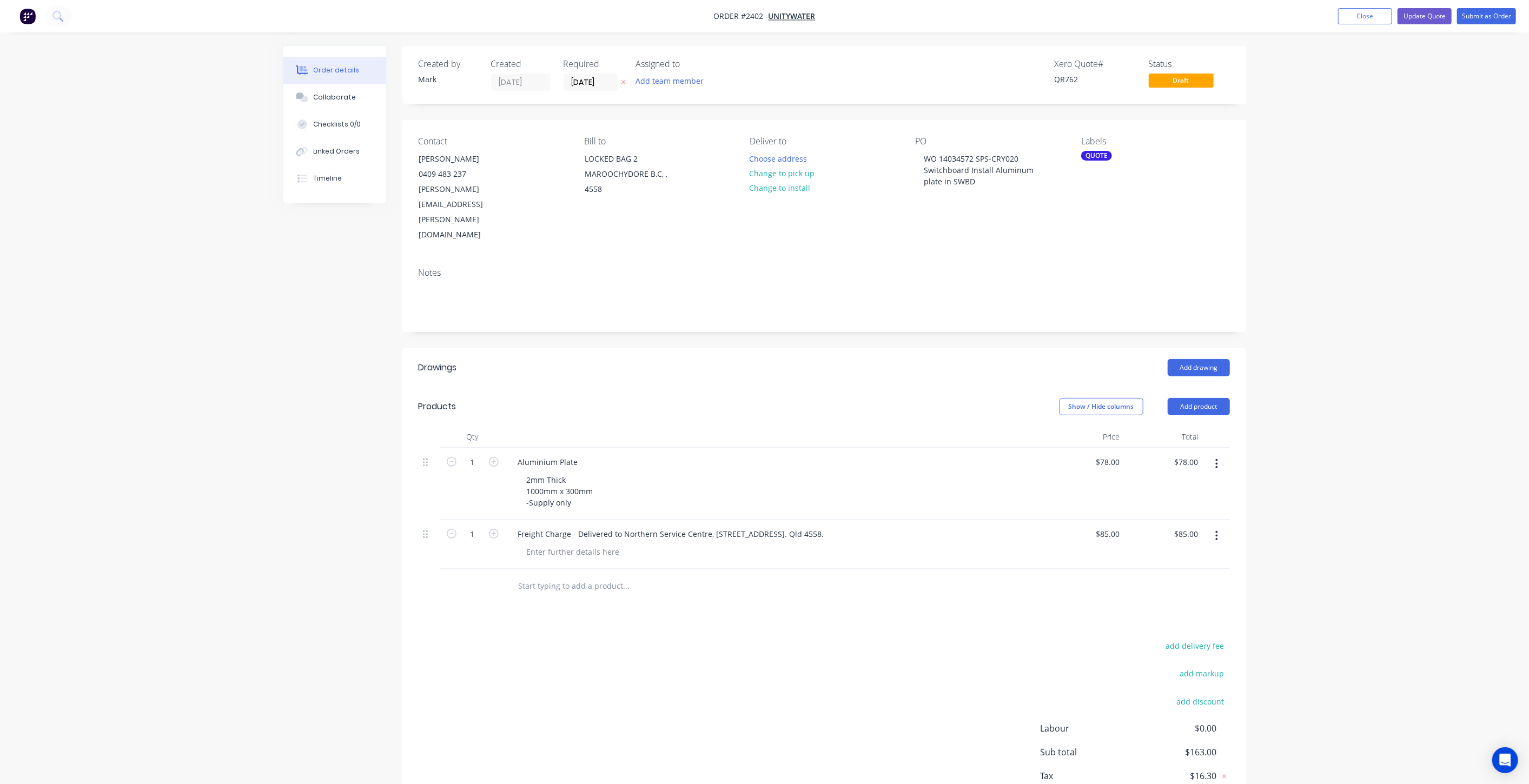
click at [378, 493] on div "Created by Mark Created 08/10/25 Required 08/10/25 Assigned to Add team member …" at bounding box center [765, 451] width 963 height 810
click at [572, 526] on div "Freight Charge - Delivered to Northern Service Centre, 20 Service St, Maroochyd…" at bounding box center [671, 534] width 323 height 16
drag, startPoint x: 317, startPoint y: 503, endPoint x: 325, endPoint y: 504, distance: 8.1
click at [316, 502] on div "Created by Mark Created 08/10/25 Required 08/10/25 Assigned to Add team member …" at bounding box center [765, 457] width 963 height 821
drag, startPoint x: 1318, startPoint y: 508, endPoint x: 1196, endPoint y: 499, distance: 122.3
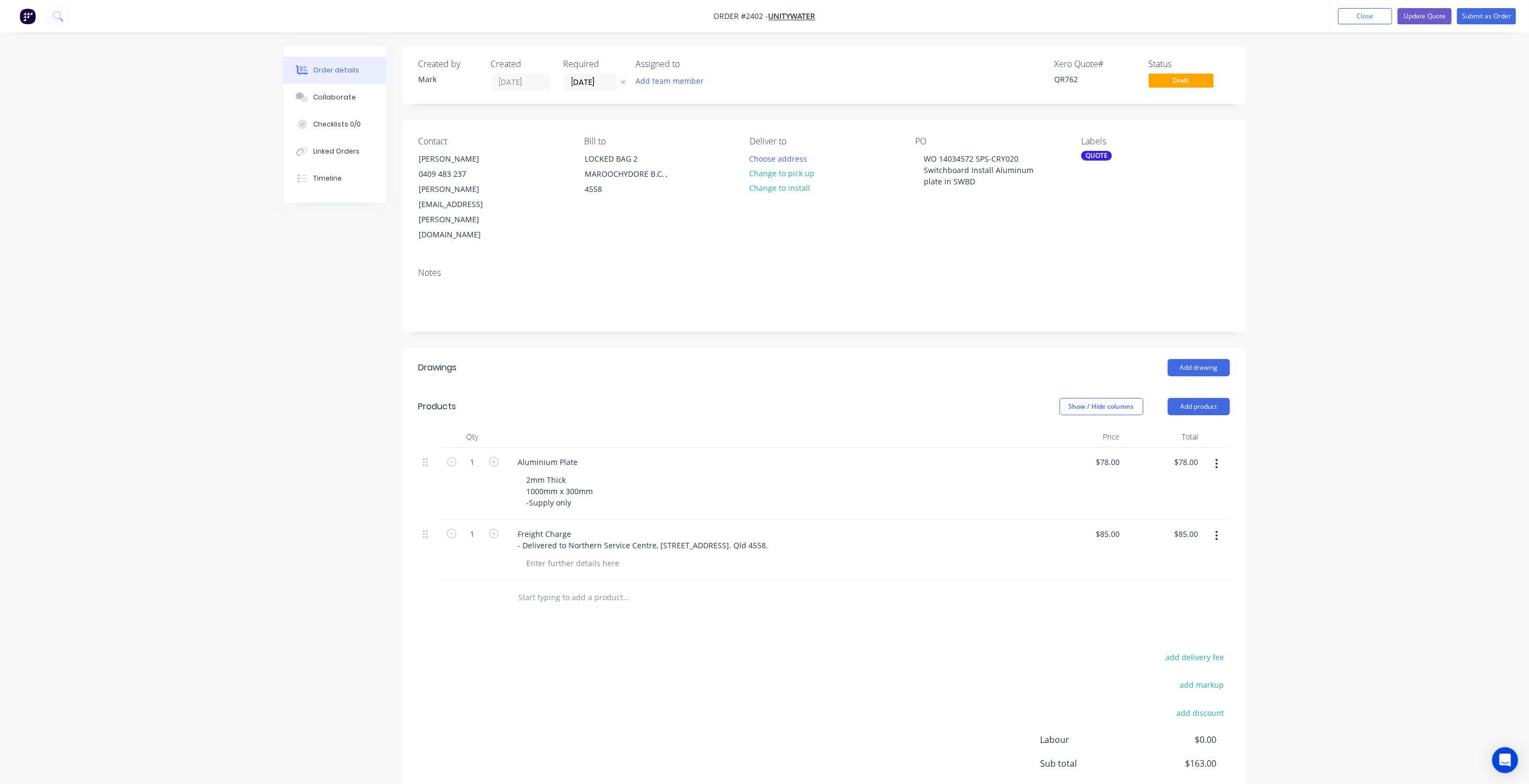
click at [1317, 507] on div "Order details Collaborate Checklists 0/0 Linked Orders Timeline Order details C…" at bounding box center [764, 433] width 1529 height 867
click at [1341, 485] on div "Order details Collaborate Checklists 0/0 Linked Orders Timeline Order details C…" at bounding box center [764, 433] width 1529 height 867
click at [1343, 485] on div "Order details Collaborate Checklists 0/0 Linked Orders Timeline Order details C…" at bounding box center [764, 433] width 1529 height 867
drag, startPoint x: 1287, startPoint y: 370, endPoint x: 1324, endPoint y: 363, distance: 37.7
click at [1290, 370] on div "Order details Collaborate Checklists 0/0 Linked Orders Timeline Order details C…" at bounding box center [764, 433] width 1529 height 867
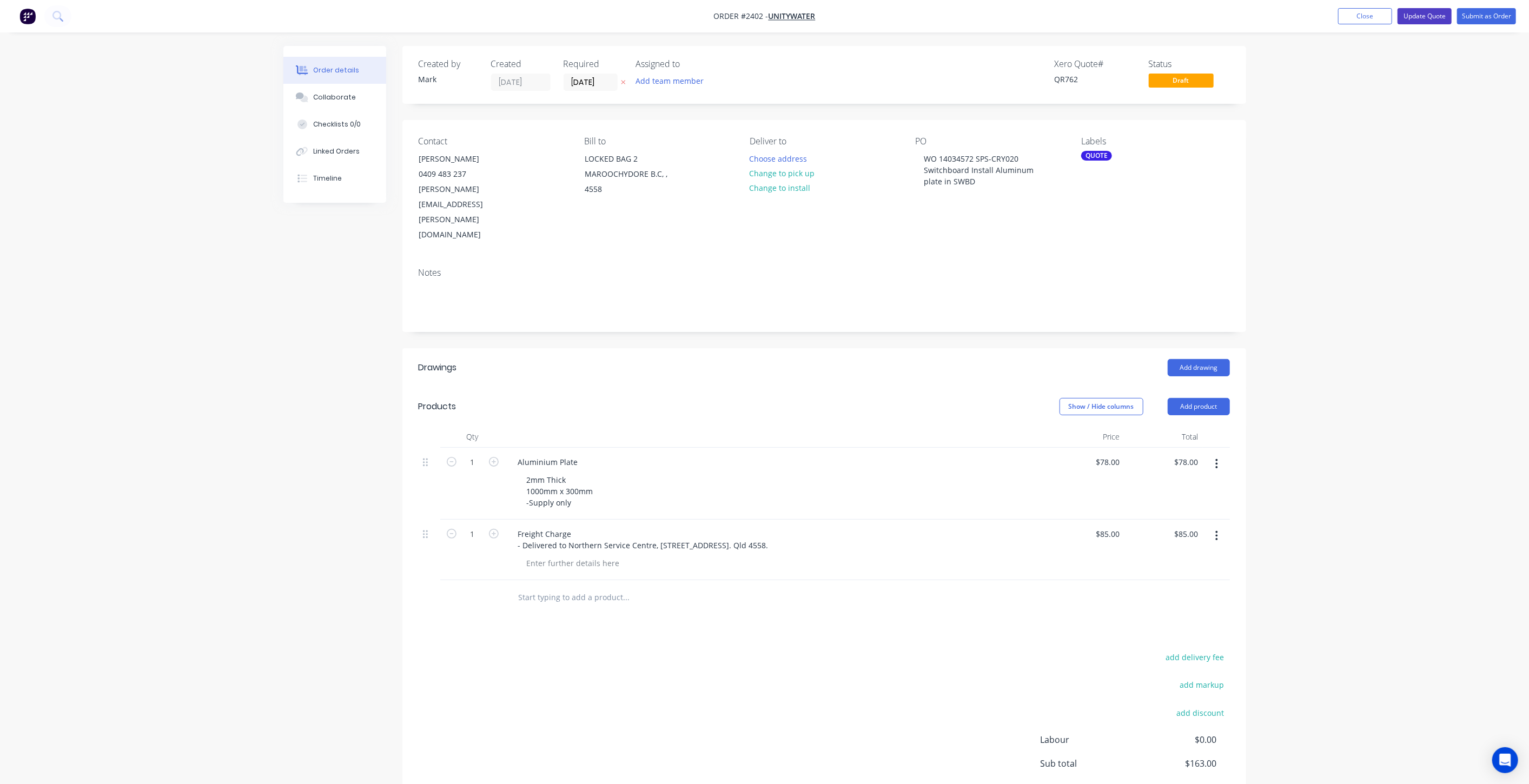
click at [1425, 15] on button "Update Quote" at bounding box center [1424, 16] width 54 height 16
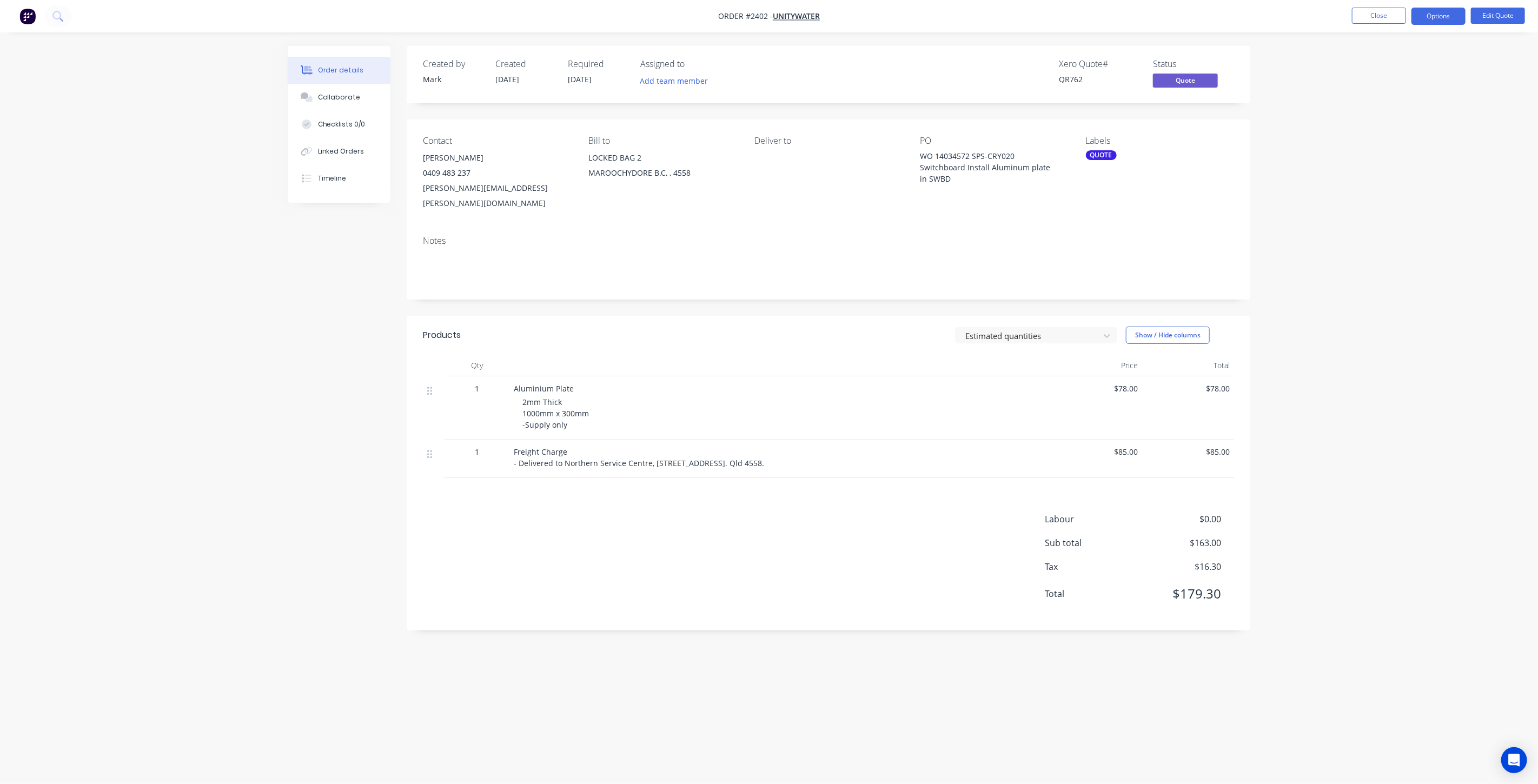
drag, startPoint x: 328, startPoint y: 370, endPoint x: 395, endPoint y: 400, distance: 73.4
click at [332, 370] on div "Created by Mark Created 08/10/25 Required 08/10/25 Assigned to Add team member …" at bounding box center [769, 372] width 963 height 651
drag, startPoint x: 280, startPoint y: 337, endPoint x: 370, endPoint y: 27, distance: 322.8
click at [280, 334] on div "Order details Collaborate Checklists 0/0 Linked Orders Timeline Order details C…" at bounding box center [769, 372] width 984 height 651
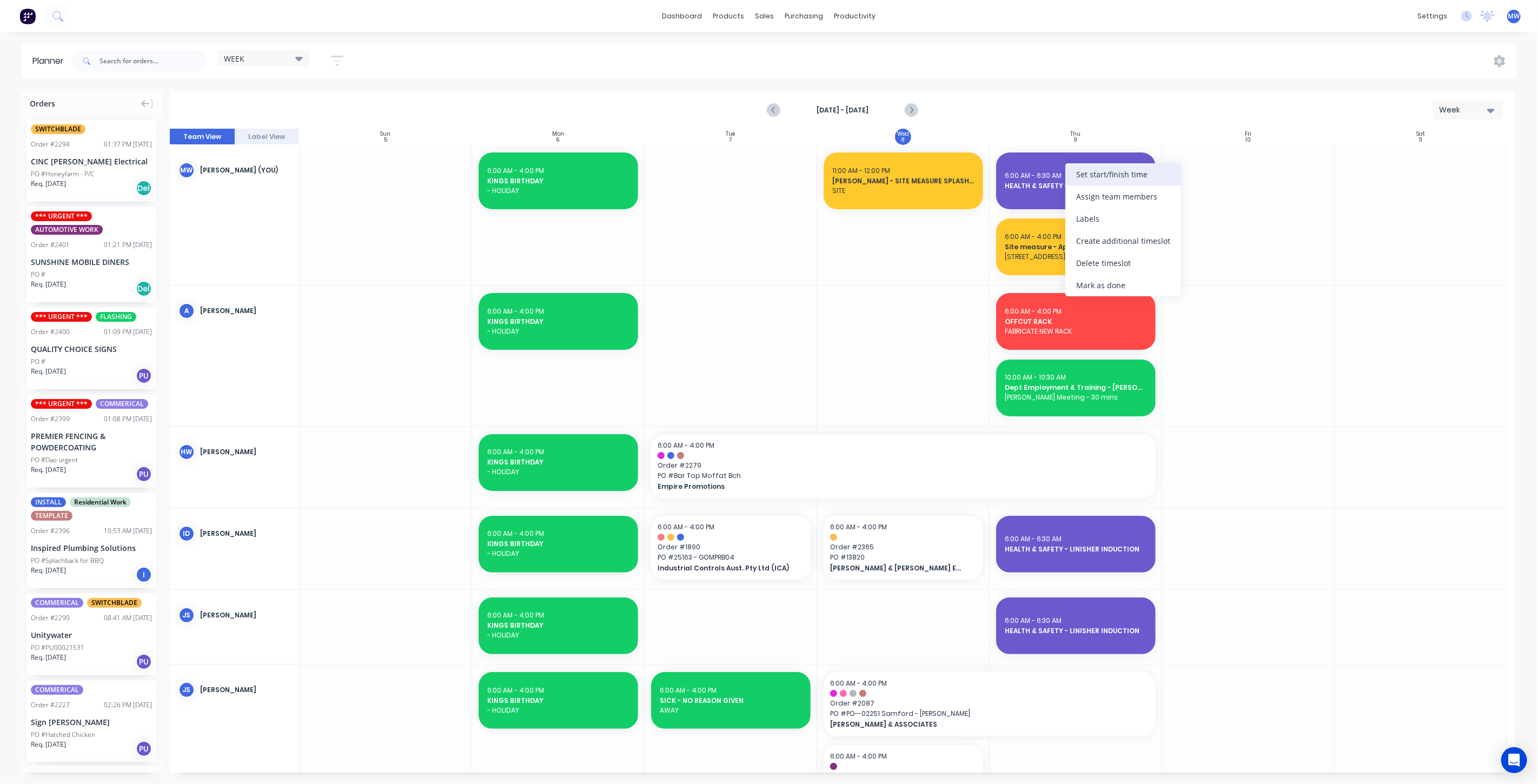
click at [1111, 174] on div "Set start/finish time" at bounding box center [1123, 175] width 116 height 22
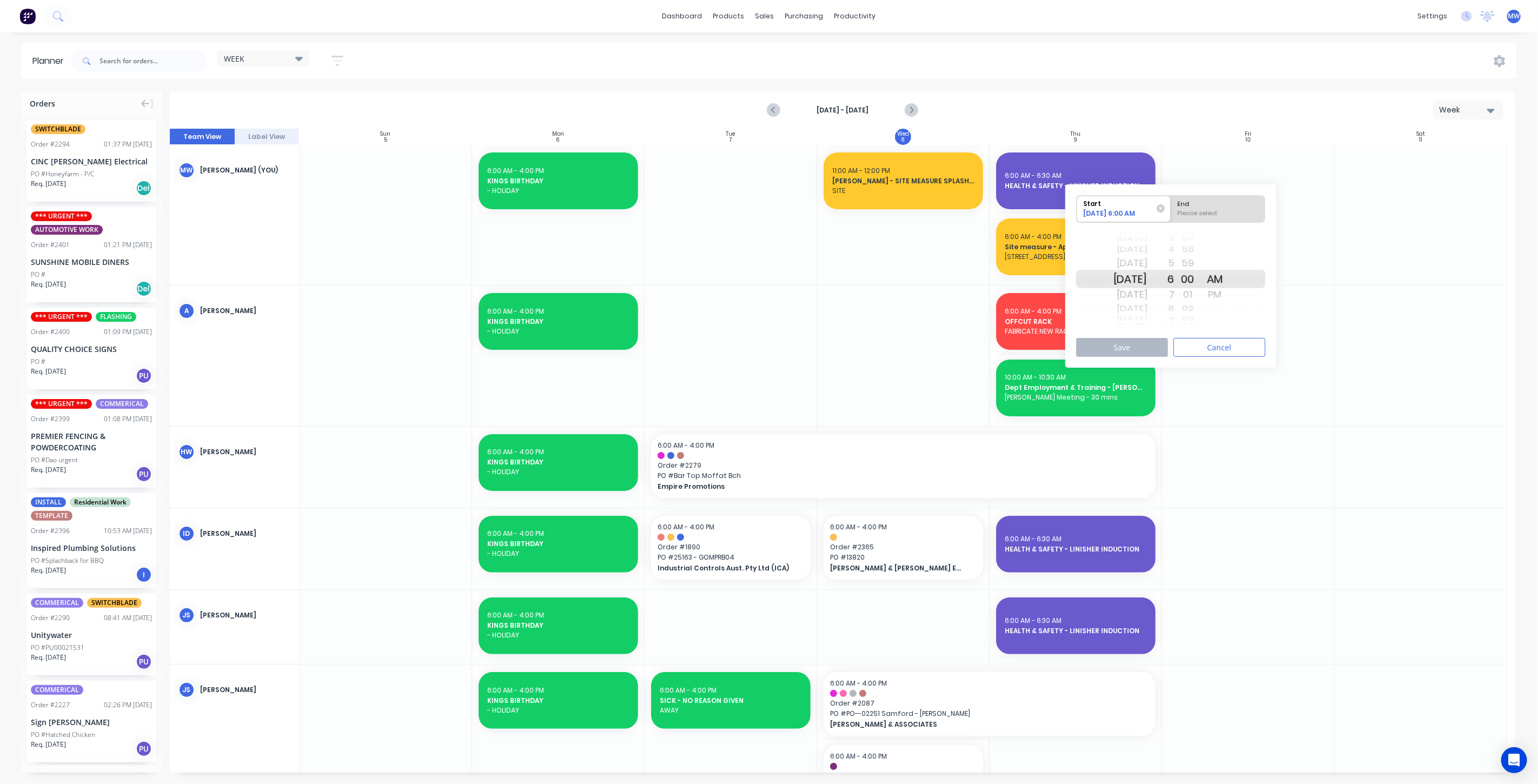
drag, startPoint x: 1139, startPoint y: 284, endPoint x: 1152, endPoint y: 283, distance: 13.0
click at [1139, 282] on div "Tue Oct 14" at bounding box center [1130, 279] width 34 height 18
click at [1233, 220] on div "Please select" at bounding box center [1217, 216] width 88 height 13
click at [1171, 220] on input "End Please select" at bounding box center [1171, 209] width 1 height 27
radio input "true"
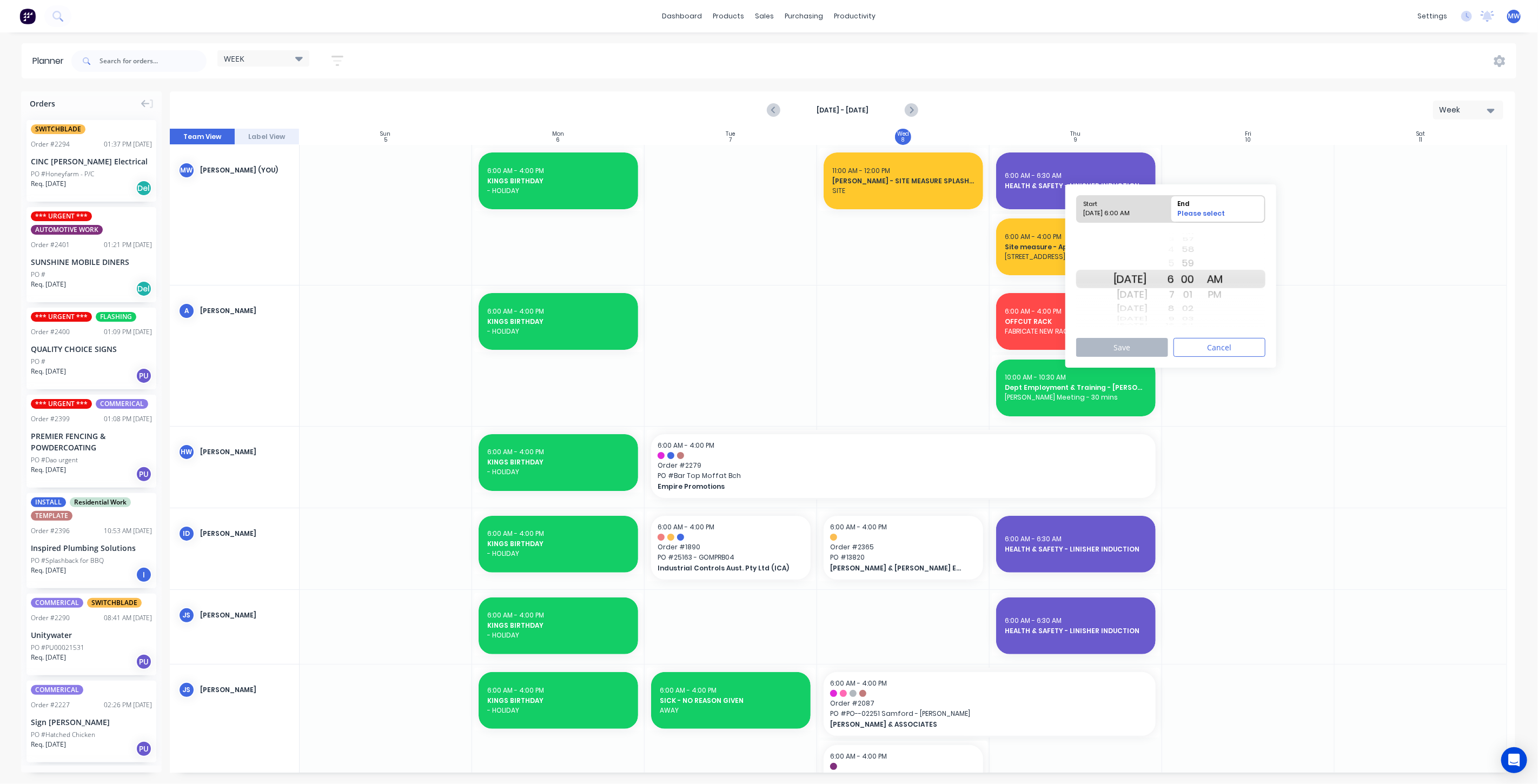
click at [1228, 297] on div "PM" at bounding box center [1215, 295] width 27 height 18
click at [1174, 250] on div "4" at bounding box center [1161, 249] width 27 height 14
click at [1118, 353] on button "Save" at bounding box center [1122, 348] width 92 height 19
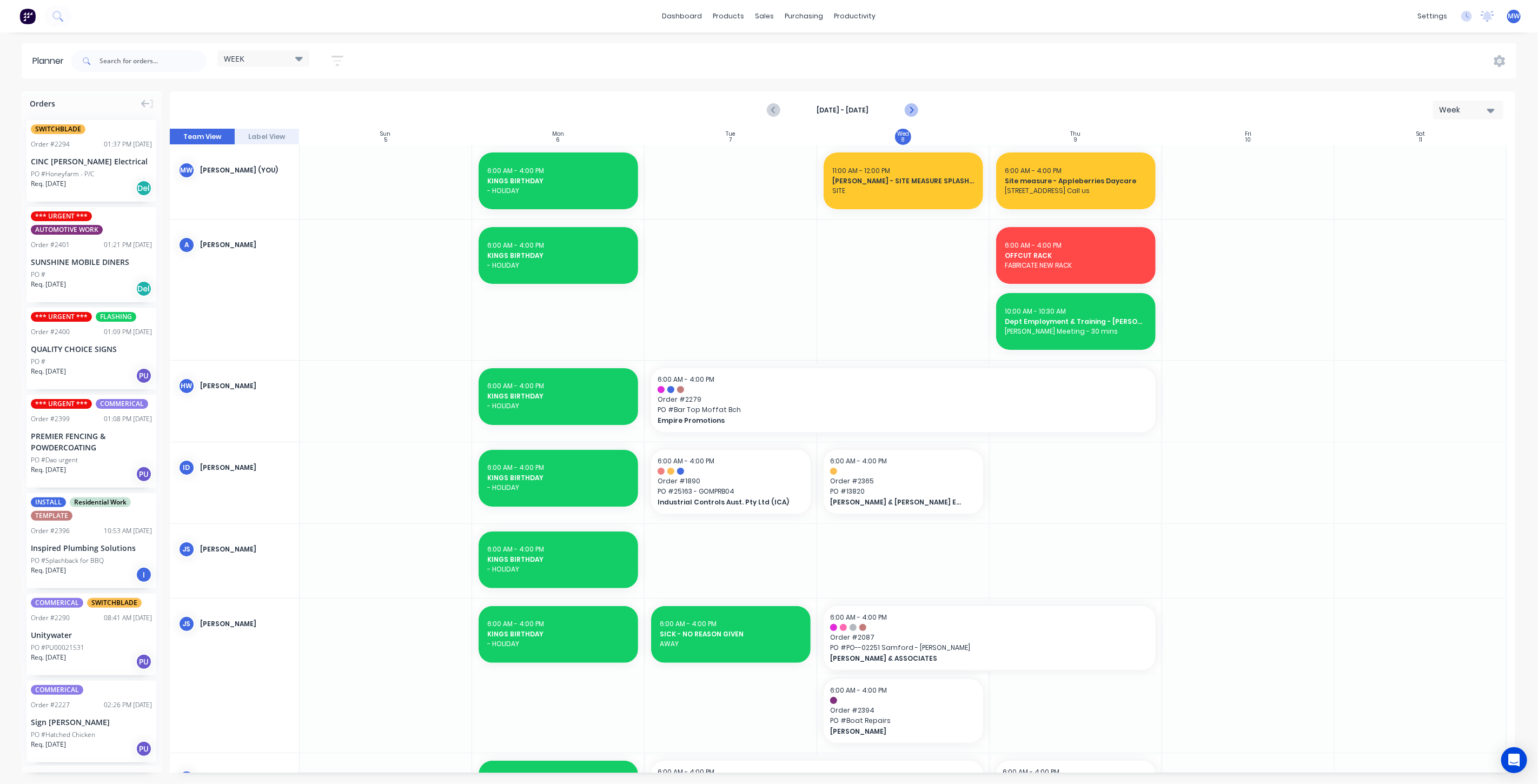
click at [905, 110] on icon "Next page" at bounding box center [910, 110] width 13 height 13
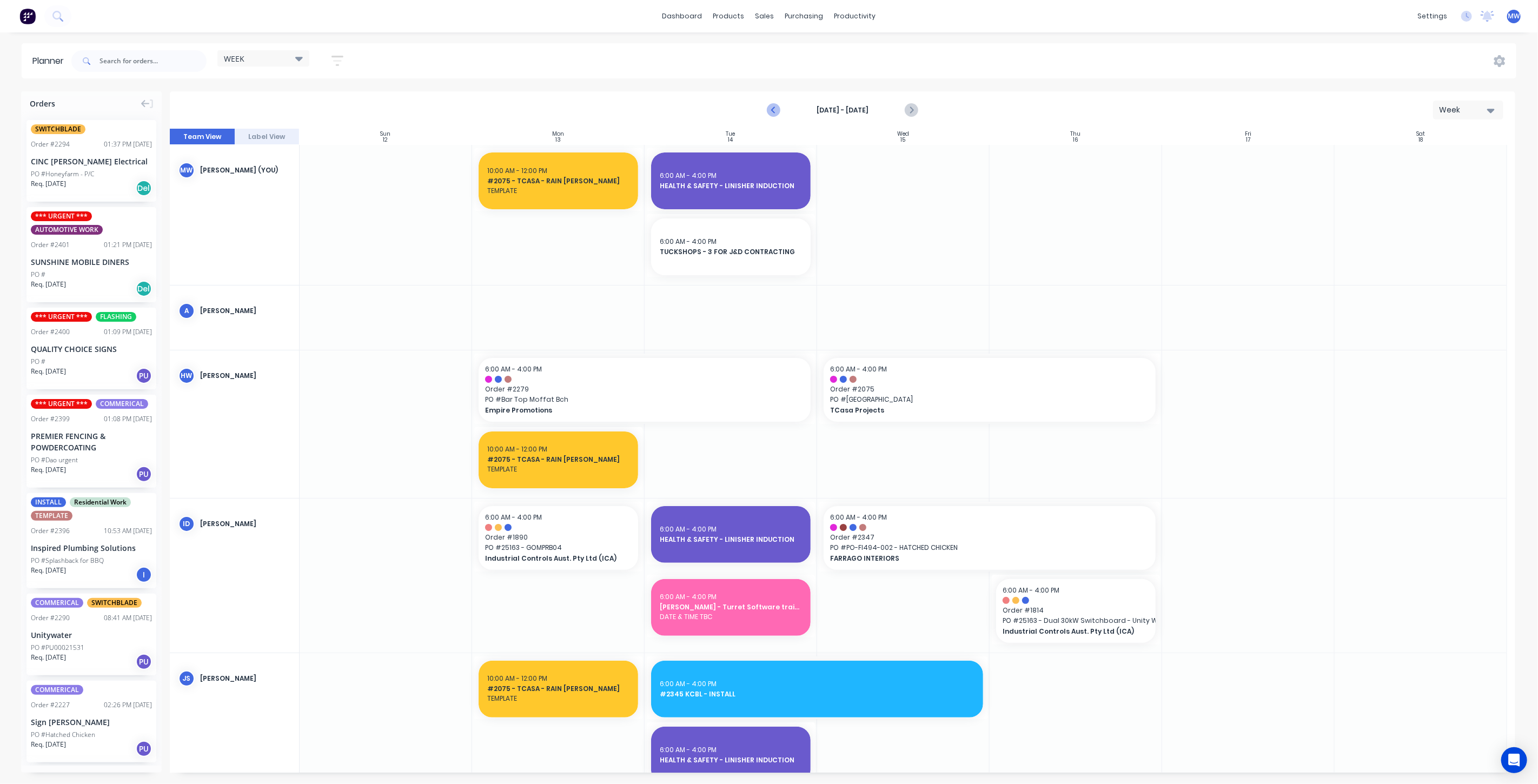
click at [770, 108] on icon "Previous page" at bounding box center [773, 110] width 13 height 13
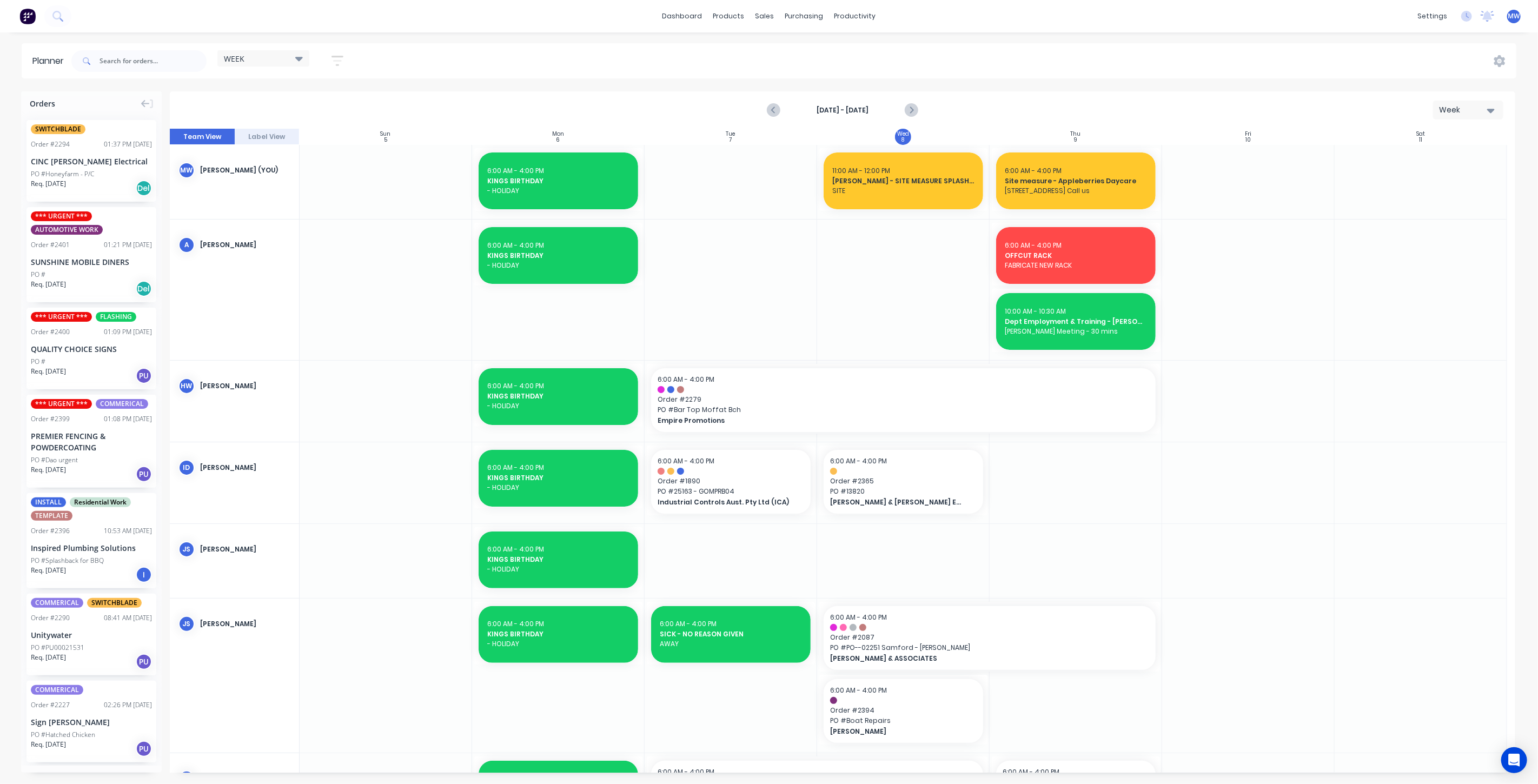
click at [1087, 551] on div at bounding box center [1075, 561] width 172 height 74
click at [1086, 550] on div at bounding box center [1075, 561] width 172 height 74
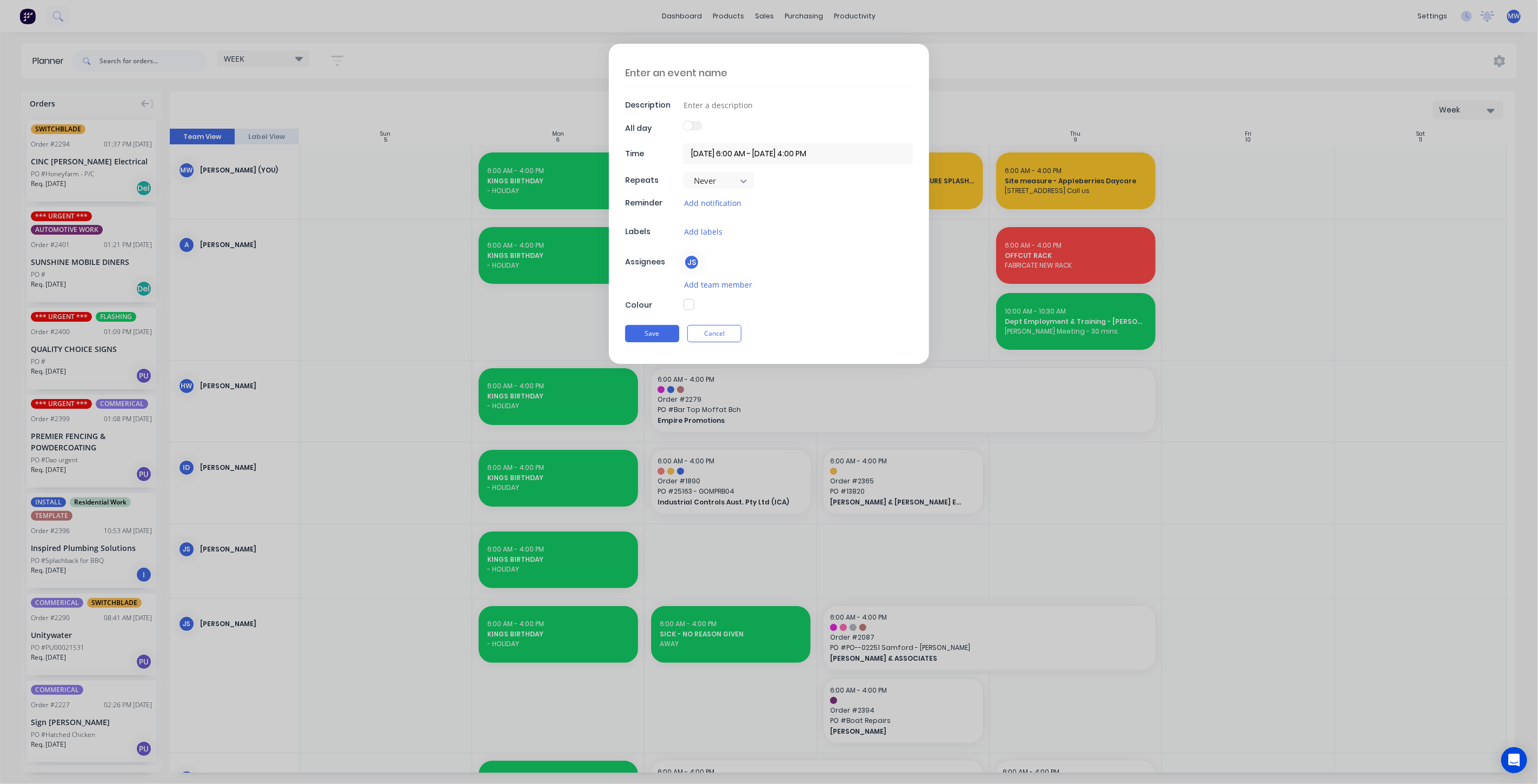
click at [704, 72] on textarea at bounding box center [769, 72] width 288 height 25
type textarea "x"
type textarea "H"
type textarea "x"
type textarea "HI"
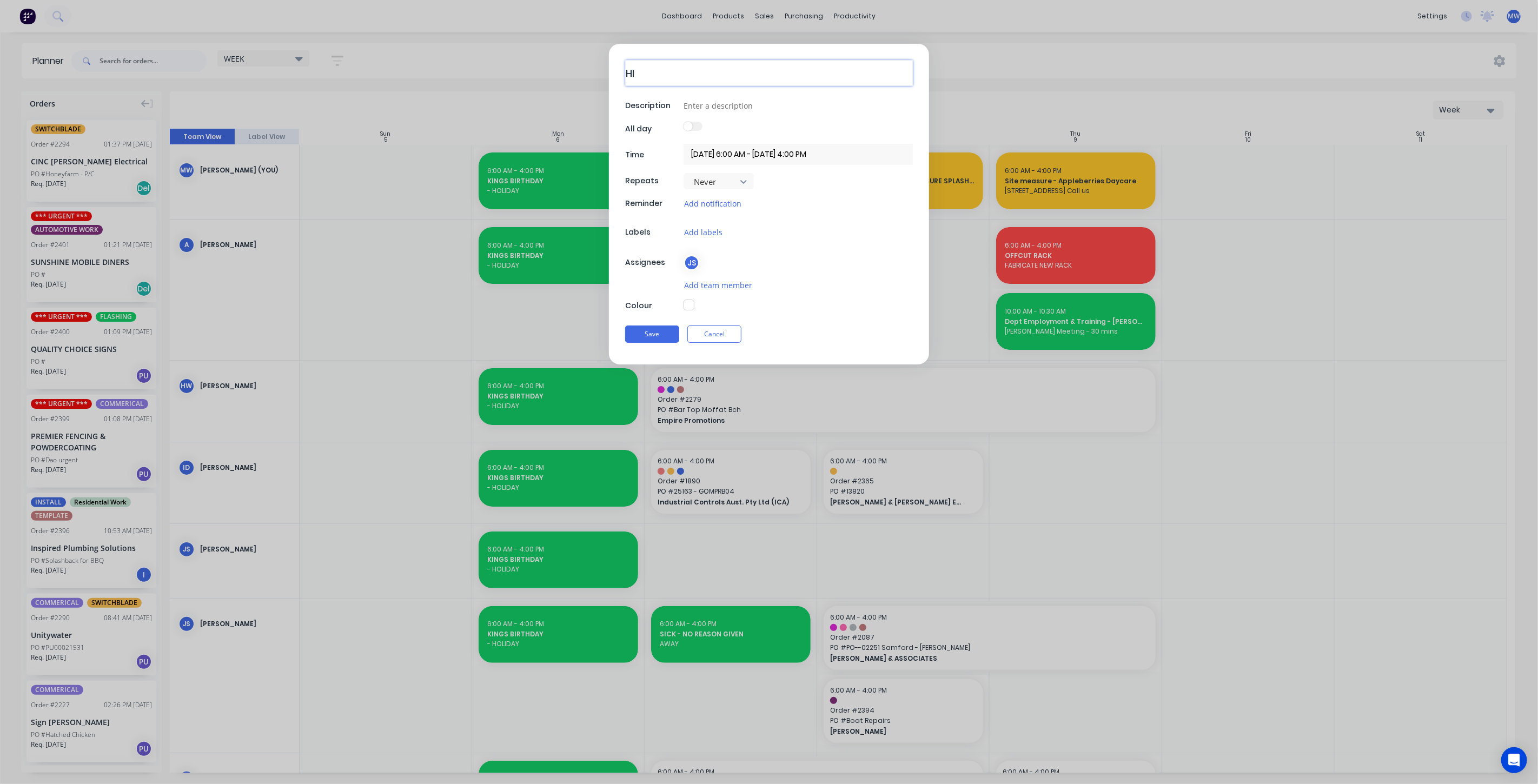
type textarea "x"
type textarea "HIL"
type textarea "x"
type textarea "HILL"
type textarea "x"
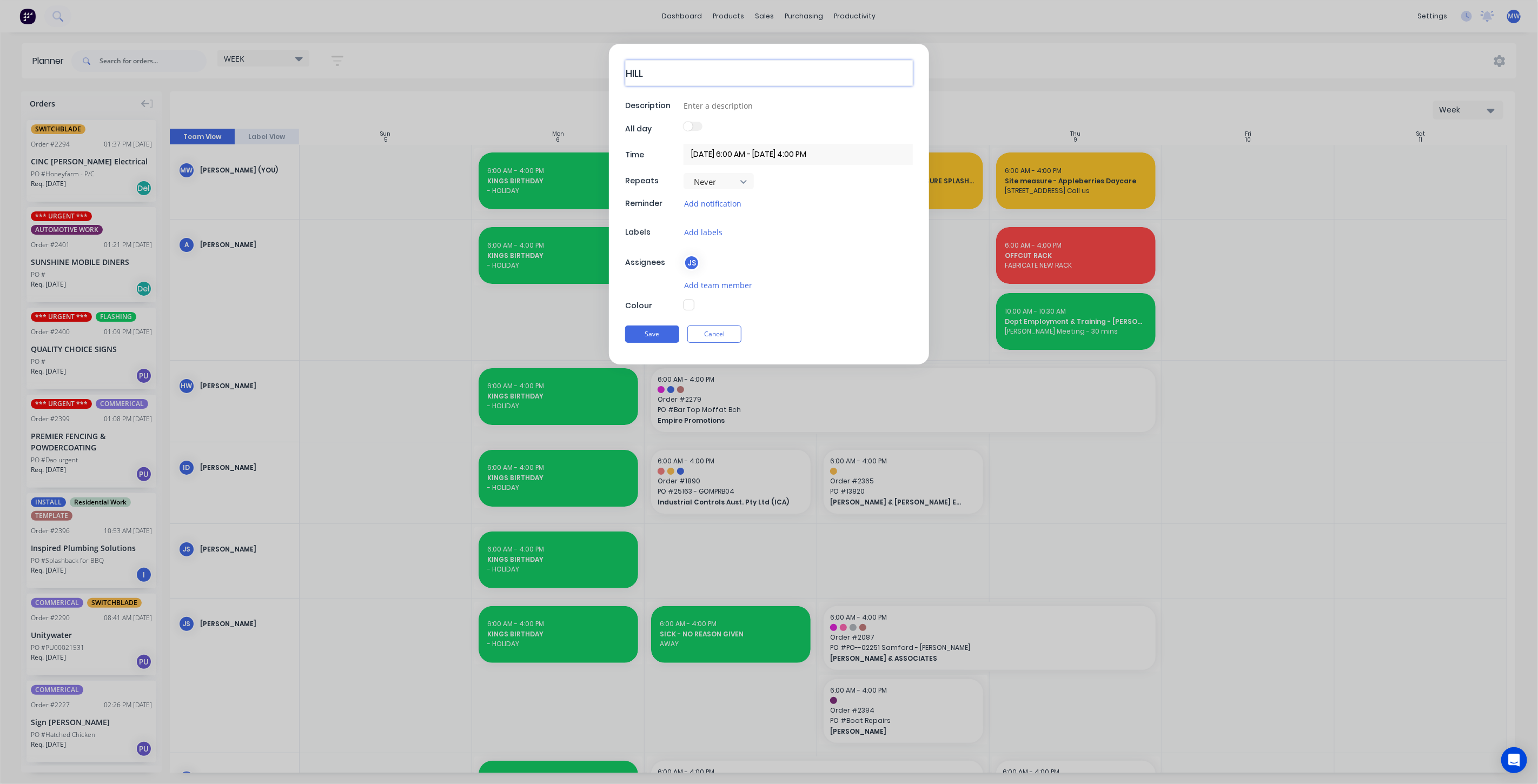
type textarea "HILLE"
type textarea "x"
type textarea "HILLER"
type textarea "x"
type textarea "[PERSON_NAME]"
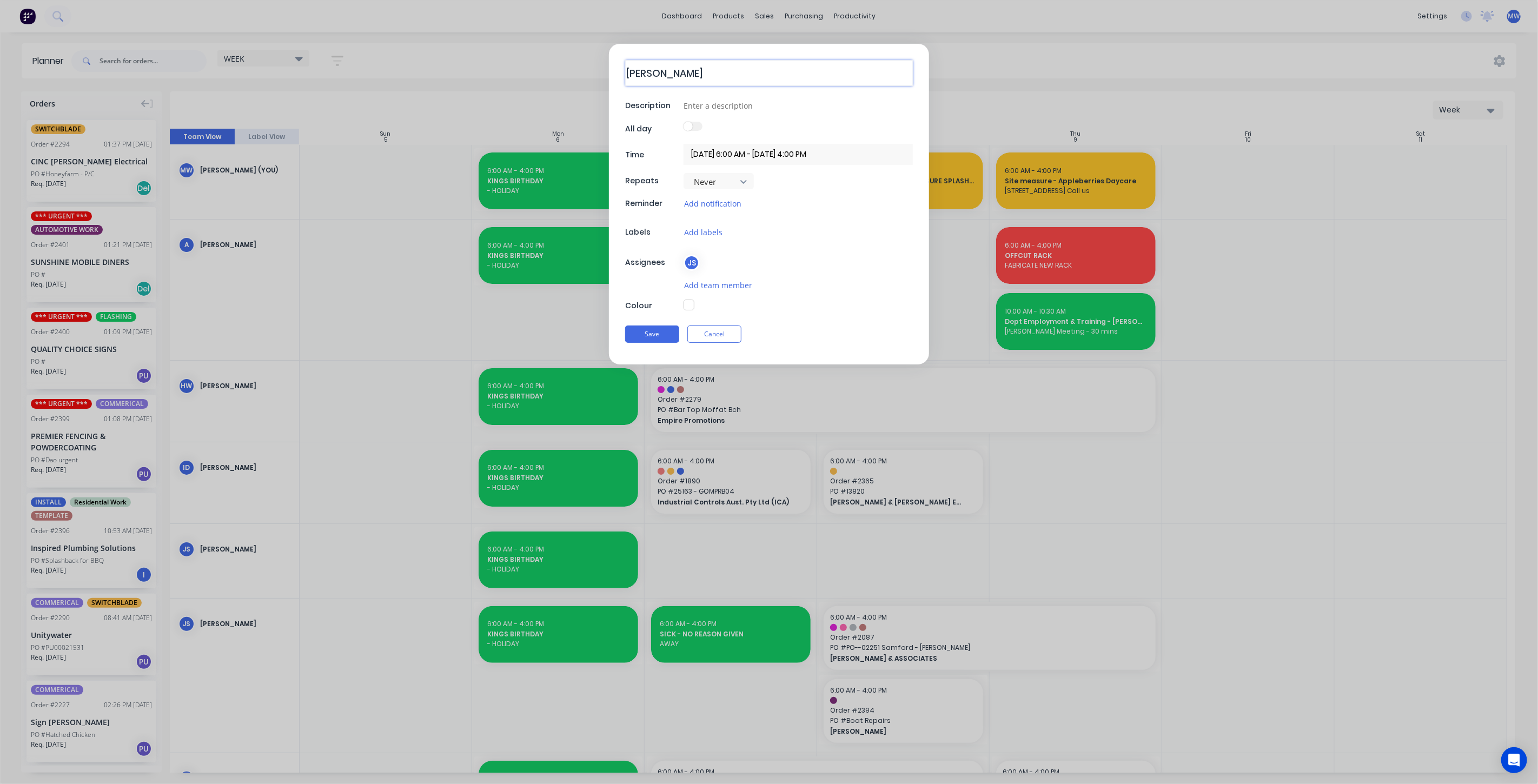
type textarea "x"
type textarea "[PERSON_NAME]"
type textarea "x"
type textarea "HILLERS -"
type textarea "x"
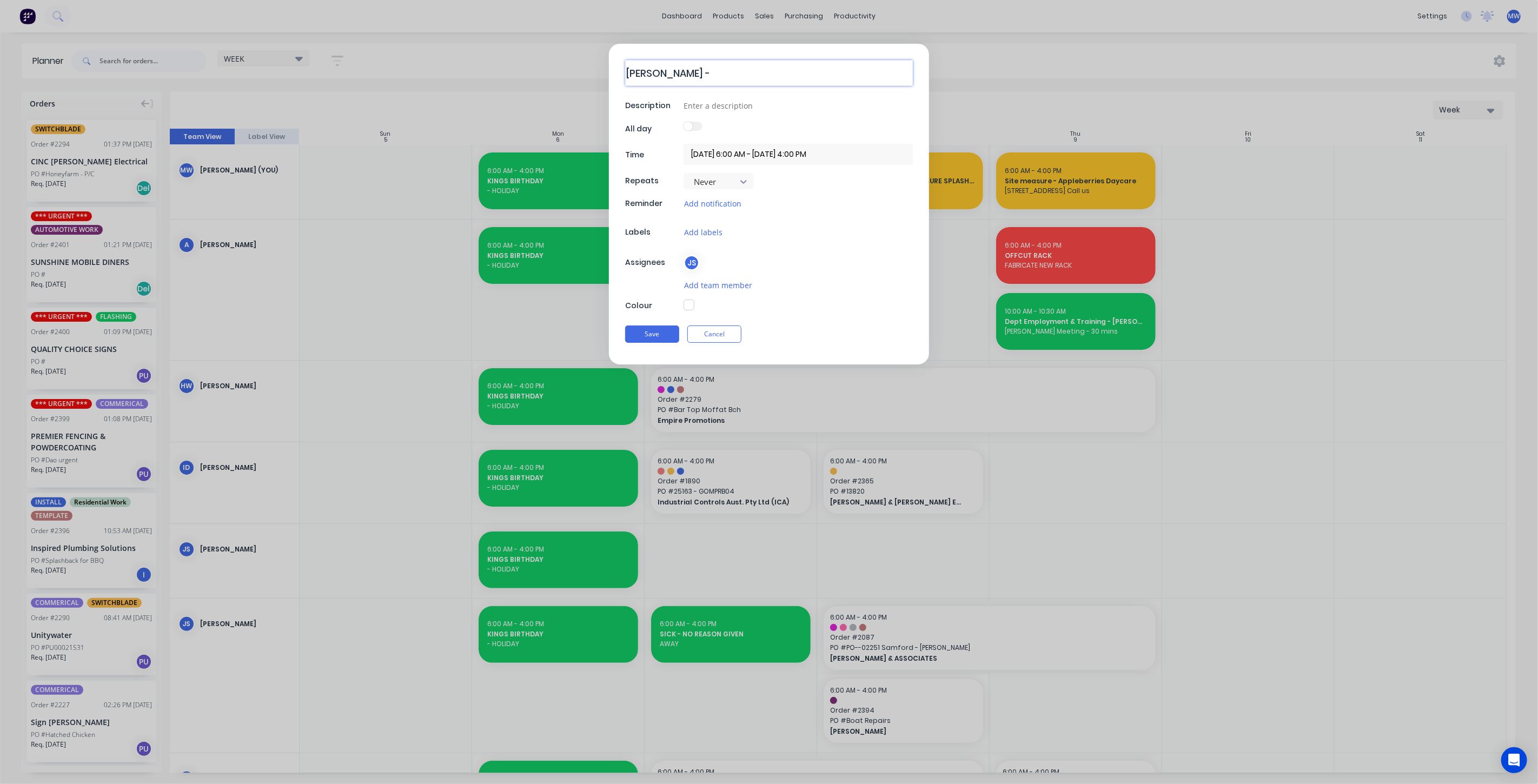
type textarea "HILLERS -"
type textarea "x"
type textarea "HILLERS - C"
type textarea "x"
type textarea "HILLERS - CO"
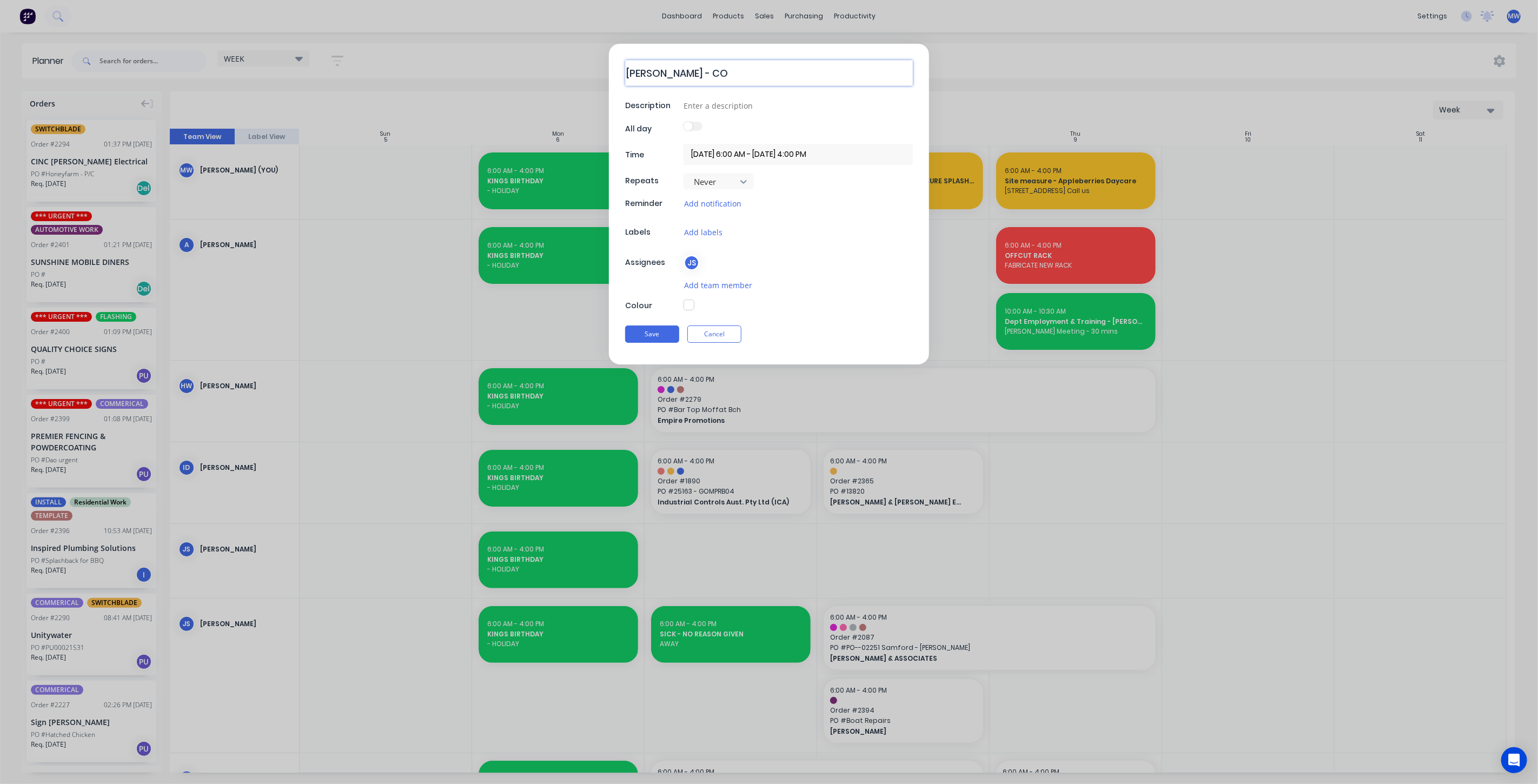
type textarea "x"
type textarea "HILLERS - CON"
type textarea "x"
type textarea "HILLERS - CONT"
type textarea "x"
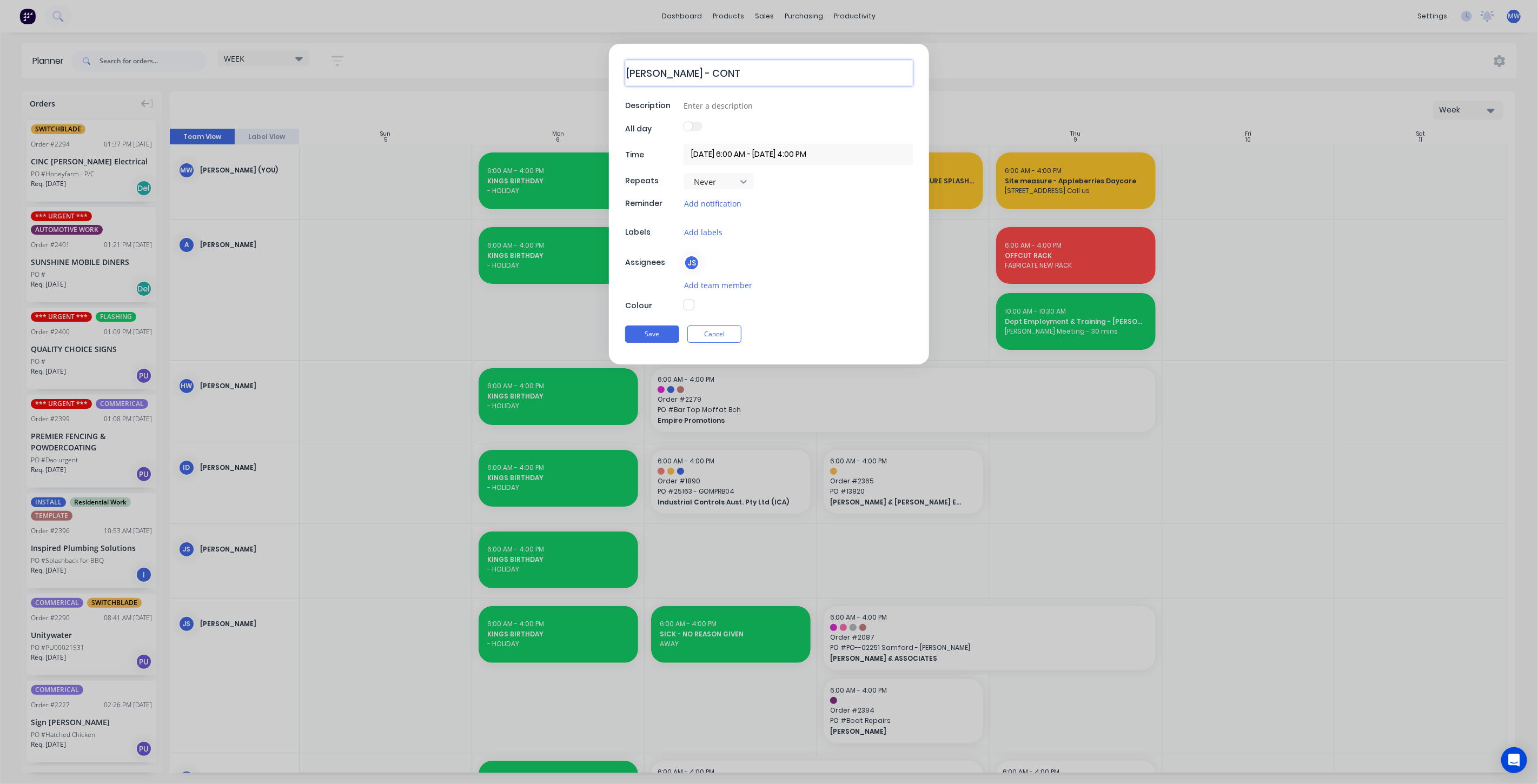
type textarea "HILLERS - CONTA"
type textarea "x"
type textarea "HILLERS - CONTAI"
type textarea "x"
type textarea "HILLERS - CONTAIN"
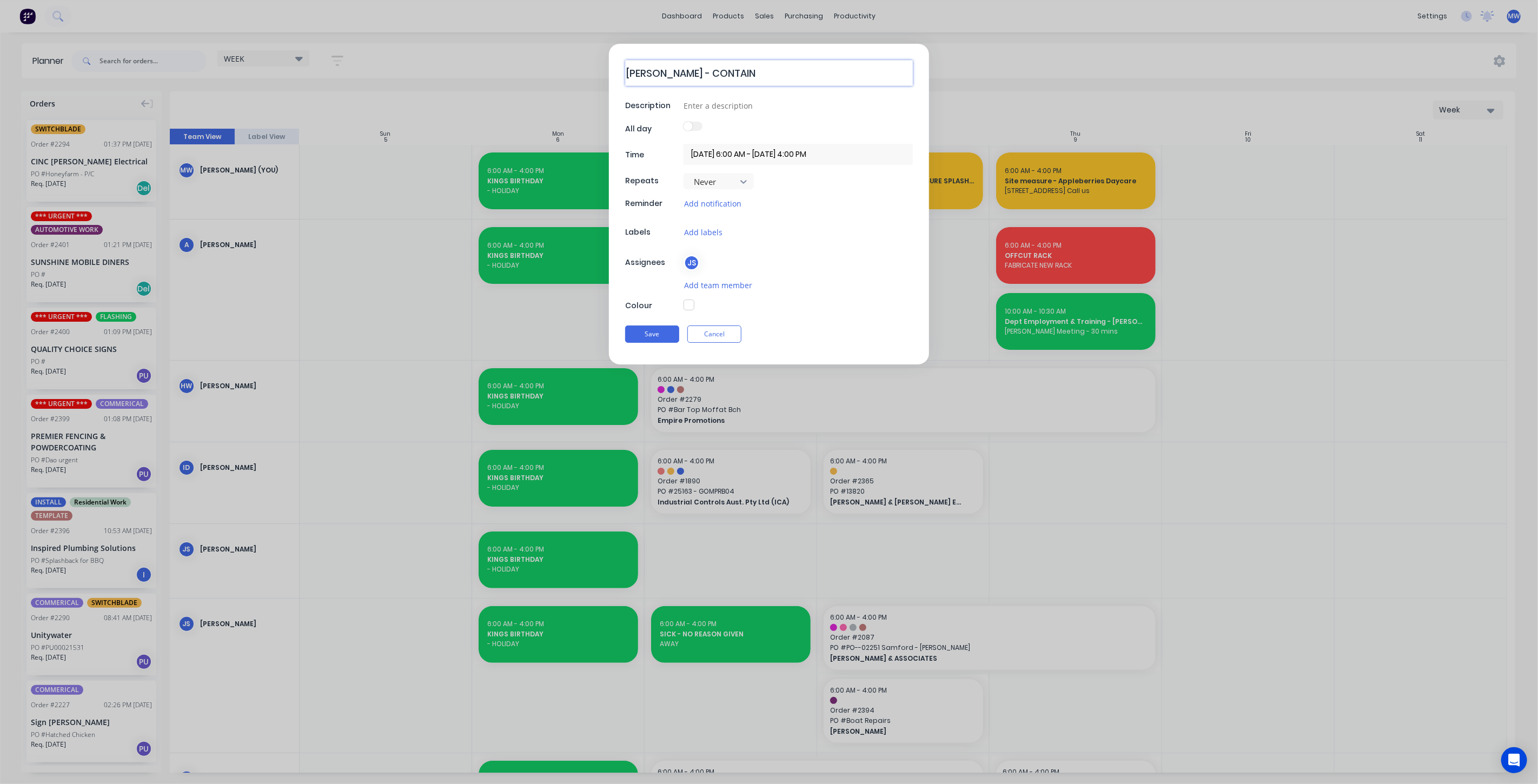
type textarea "x"
type textarea "HILLERS - CONTAINE"
type textarea "x"
type textarea "HILLERS - CONTAINER"
type textarea "x"
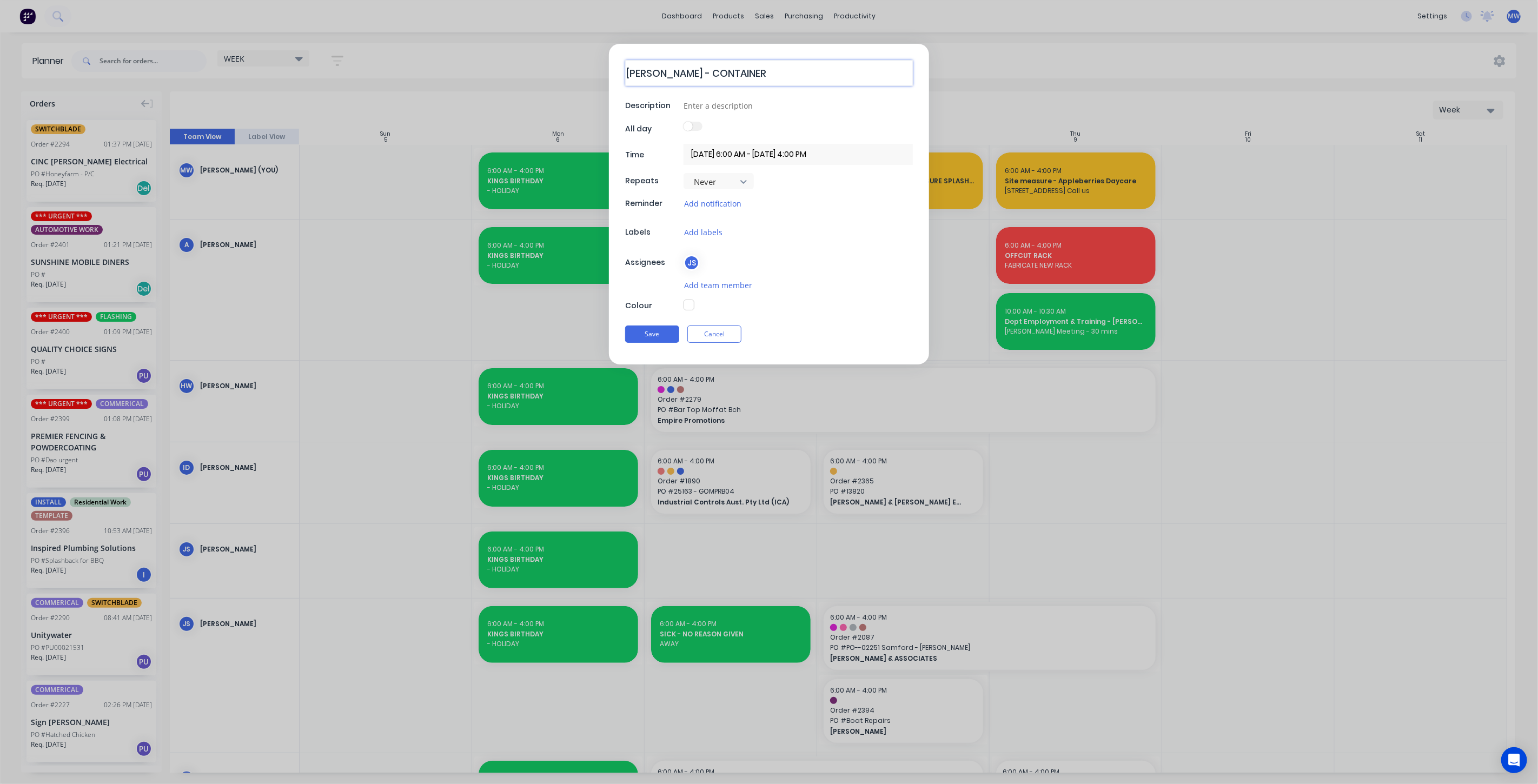
type textarea "HILLERS - CONTAINER"
type textarea "x"
type textarea "HILLERS - CONTAINER C"
type textarea "x"
type textarea "HILLERS - CONTAINER CO"
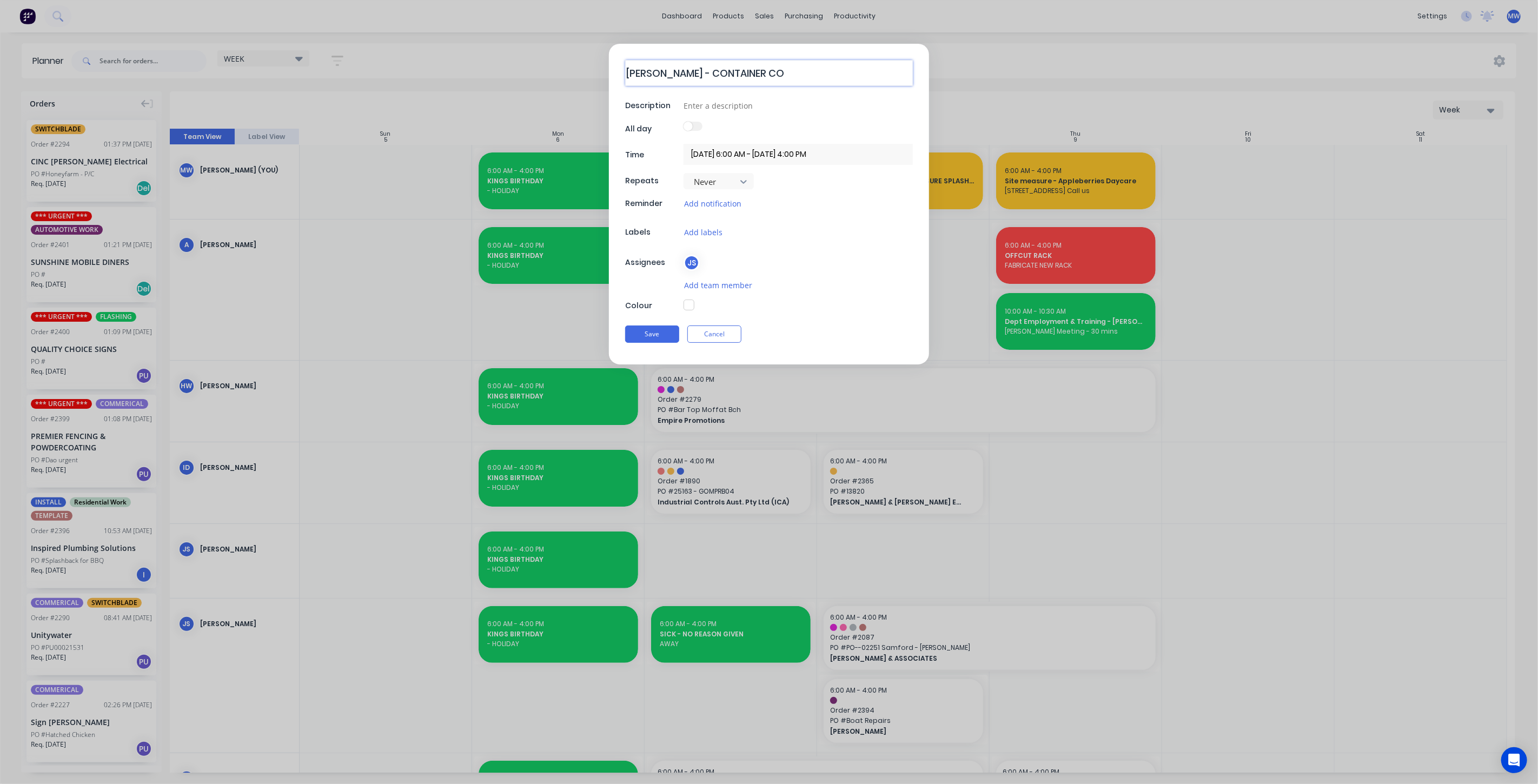
type textarea "x"
type textarea "HILLERS - CONTAINER COM"
type textarea "x"
type textarea "HILLERS - CONTAINER COMP"
type textarea "x"
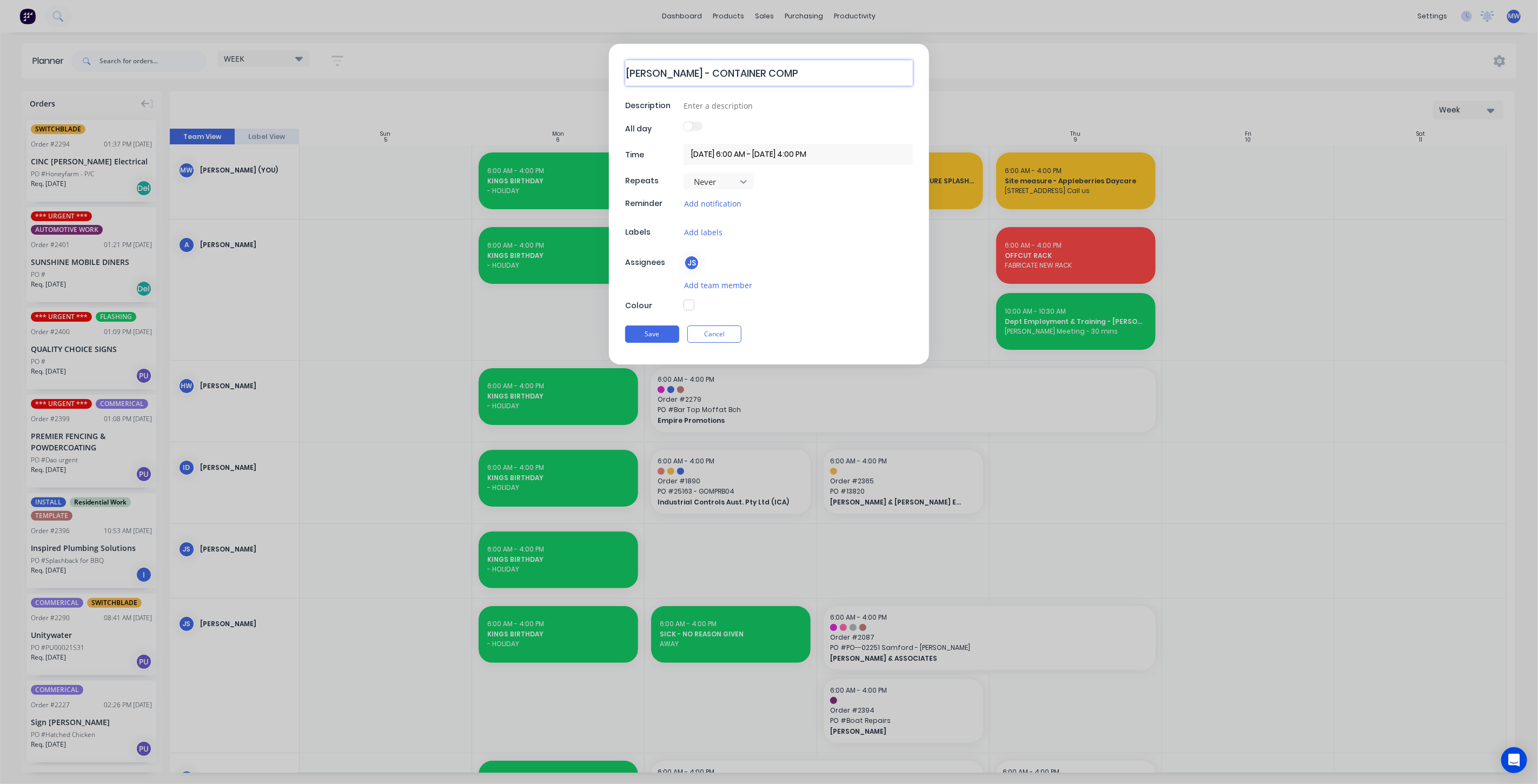
type textarea "HILLERS - CONTAINER COMPL"
type textarea "x"
type textarea "HILLERS - CONTAINER COMPLE"
type textarea "x"
type textarea "HILLERS - CONTAINER COMPLET"
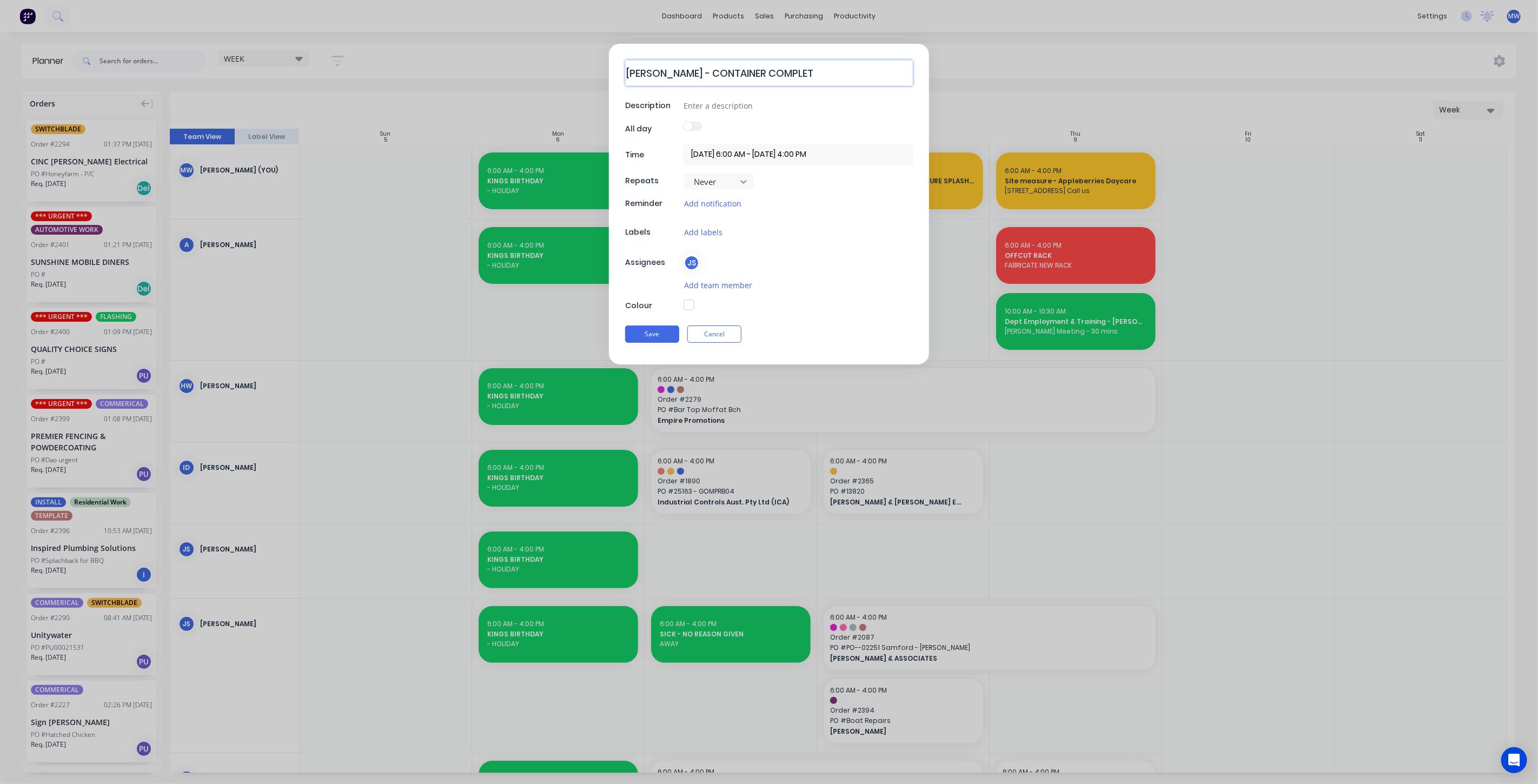
type textarea "x"
type textarea "HILLERS - CONTAINER COMPLETE"
click at [709, 107] on input at bounding box center [798, 105] width 229 height 16
click at [744, 294] on div "HILLERS - CONTAINER COMPLETE Description All day Time 09/10/2025 6:00 AM - 09/1…" at bounding box center [768, 203] width 320 height 320
click at [727, 282] on button "Add team member" at bounding box center [718, 285] width 69 height 13
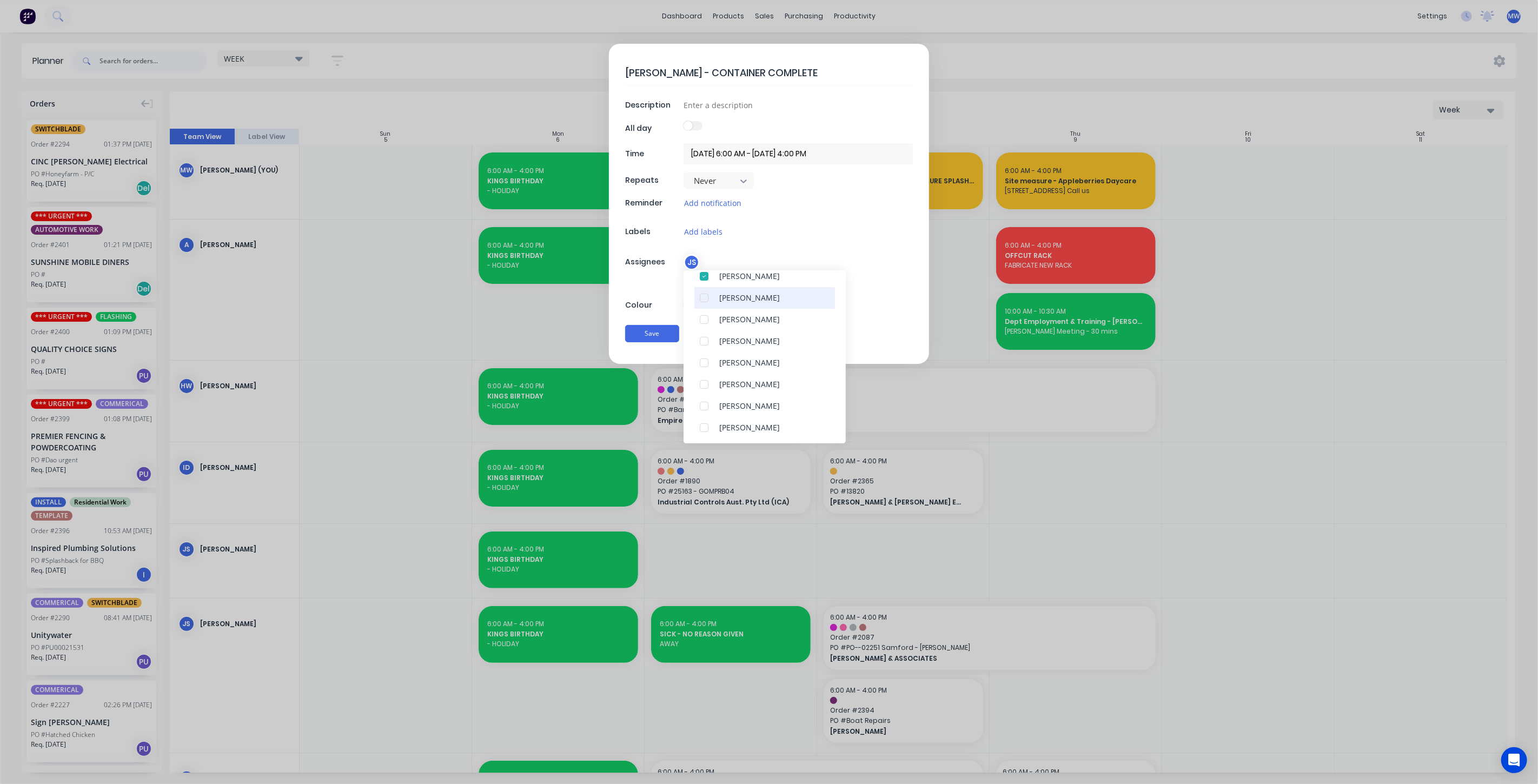
scroll to position [60, 0]
click at [708, 387] on div at bounding box center [704, 389] width 22 height 22
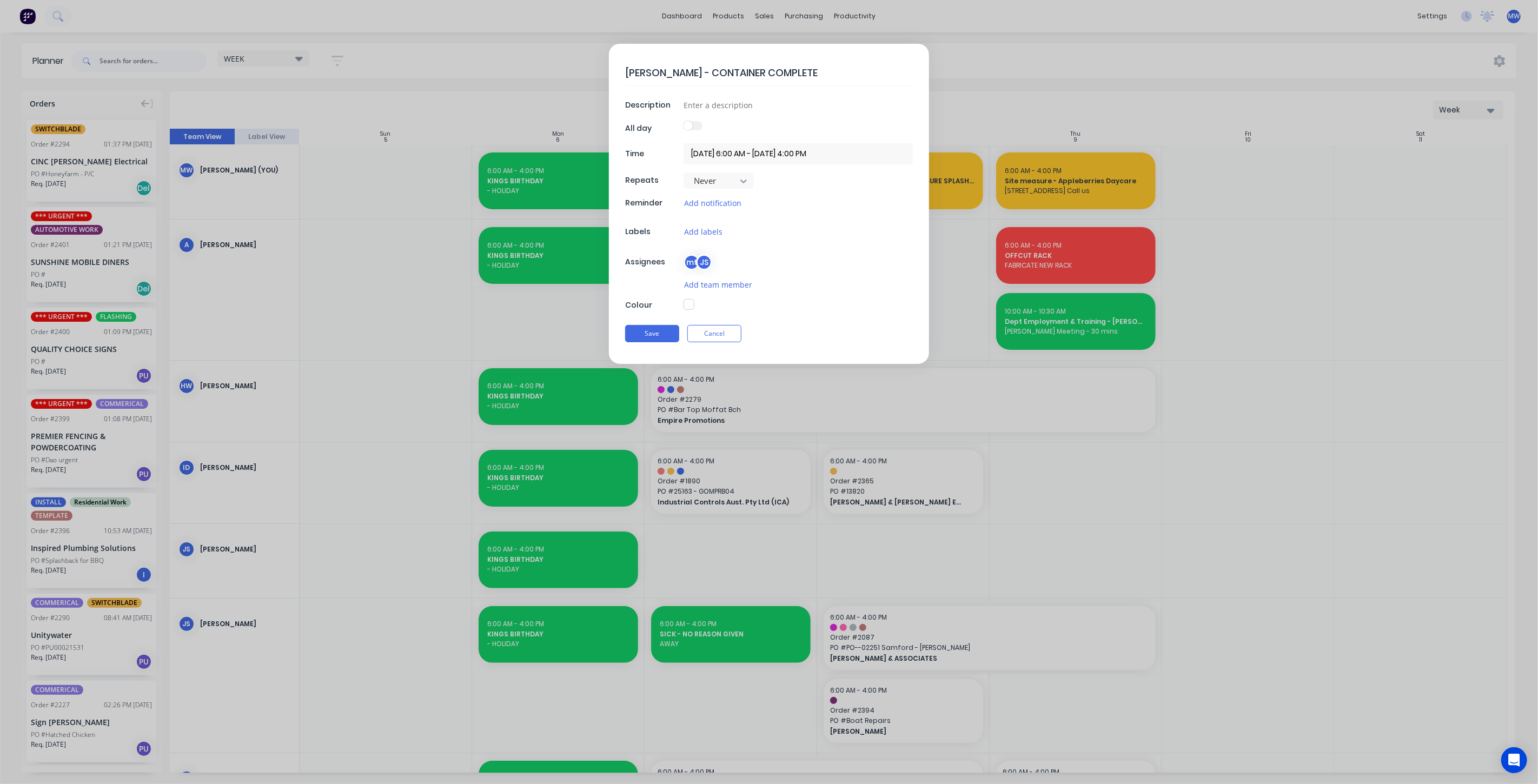
click at [661, 280] on div "Add team member" at bounding box center [769, 285] width 288 height 13
click at [689, 303] on button "button" at bounding box center [688, 304] width 11 height 11
type textarea "x"
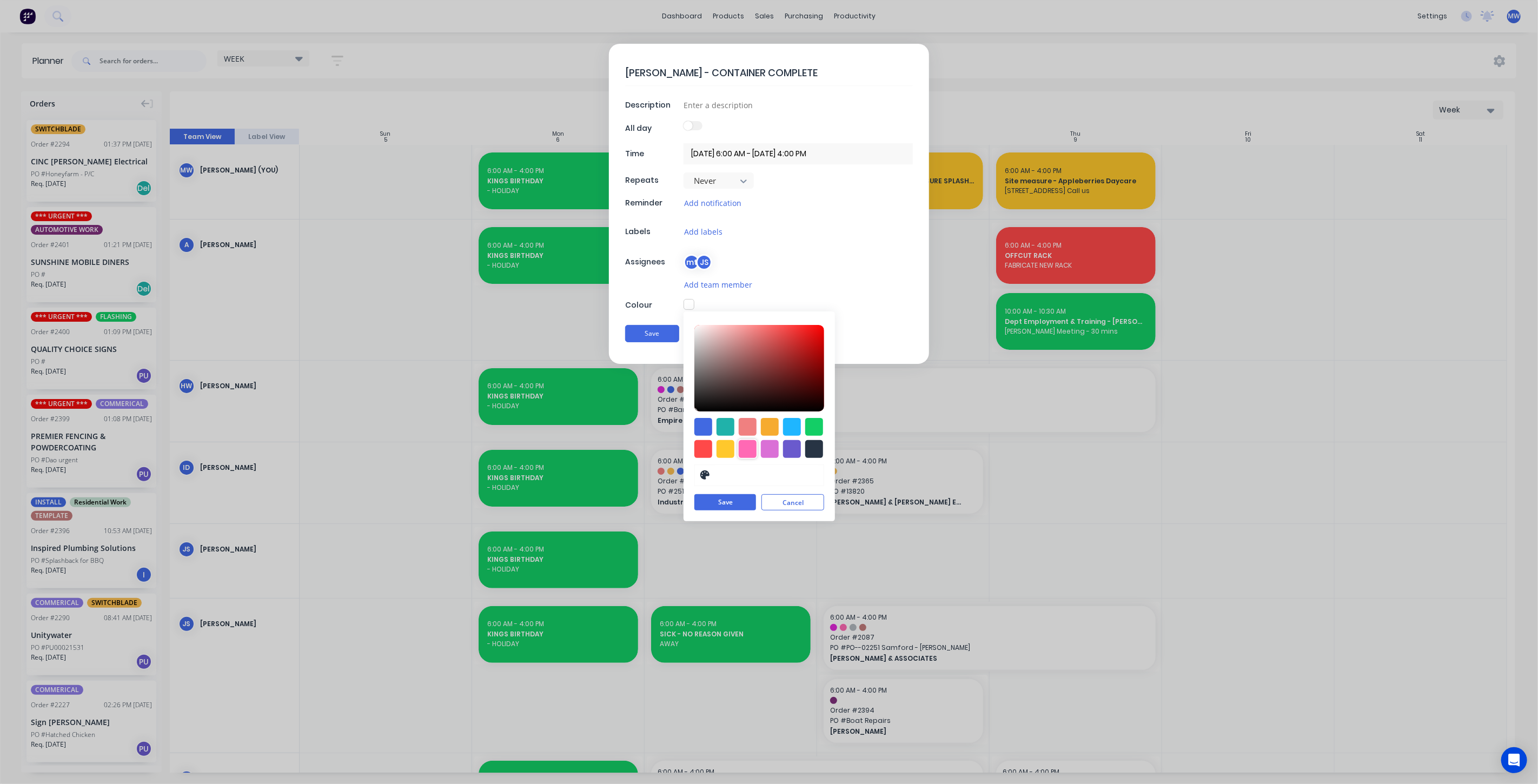
click at [752, 445] on div at bounding box center [747, 448] width 18 height 18
type input "#FF69B4"
click at [735, 498] on button "Save" at bounding box center [725, 502] width 61 height 16
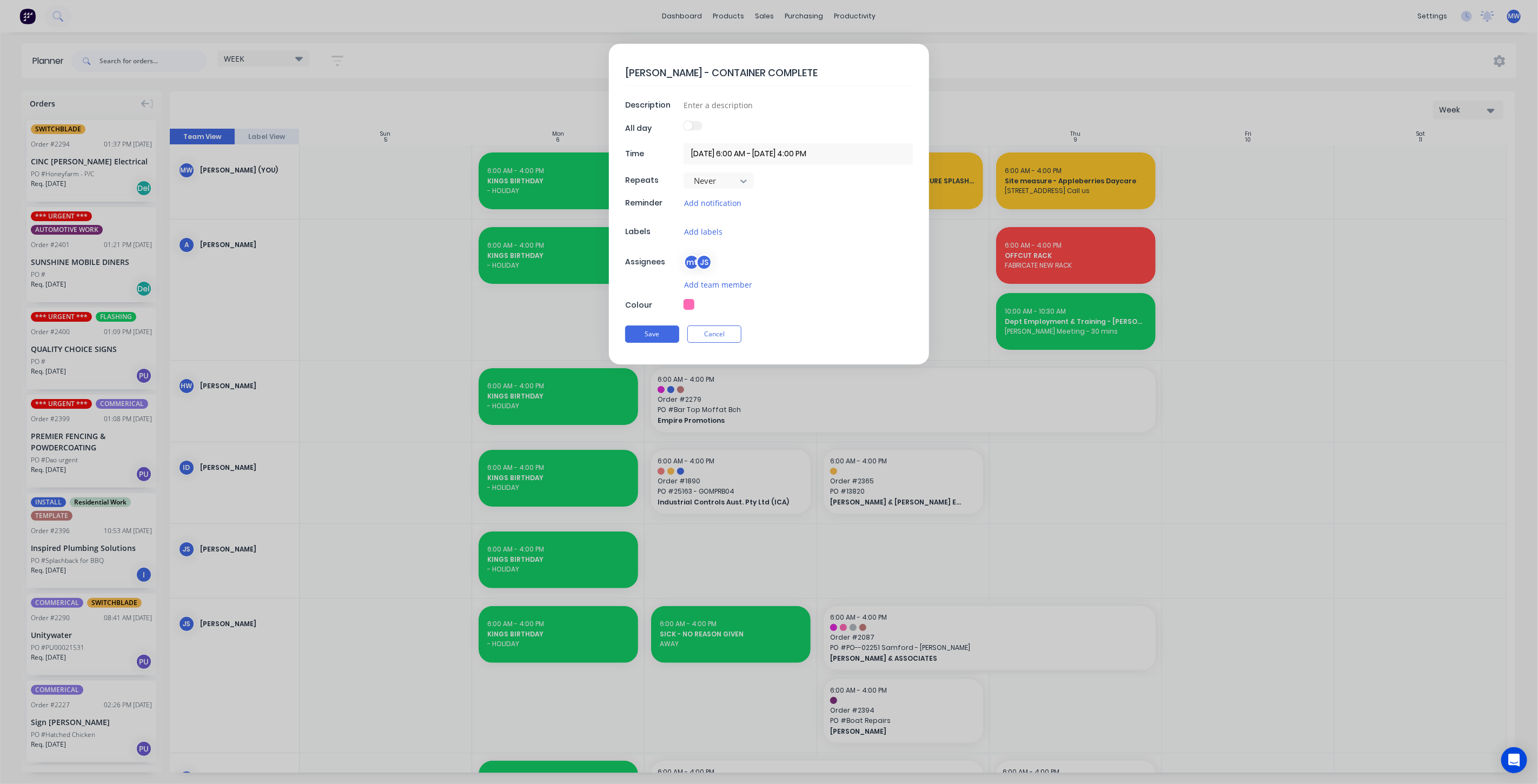
click at [650, 330] on button "Save" at bounding box center [652, 334] width 54 height 18
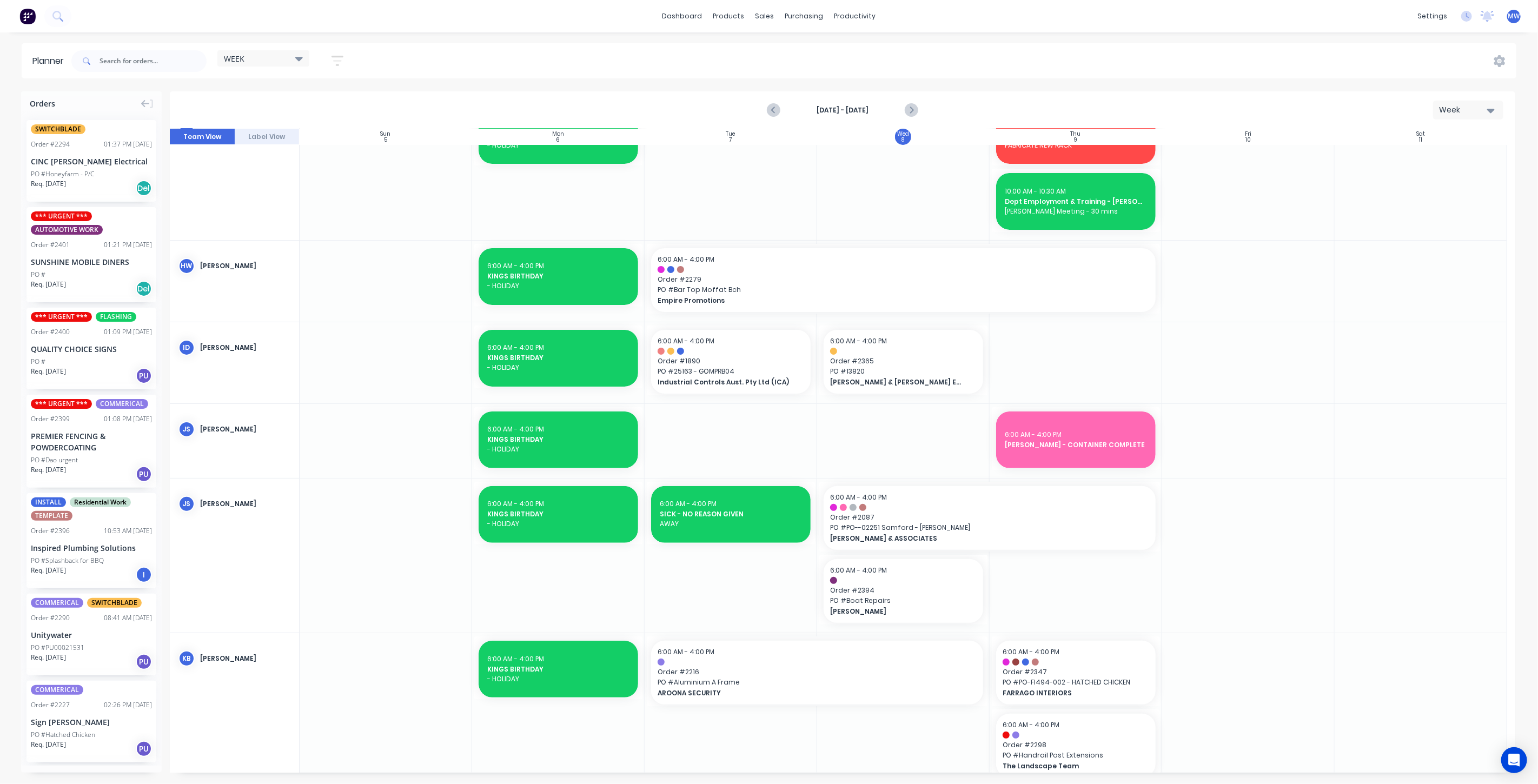
click at [1052, 475] on div at bounding box center [1075, 441] width 172 height 74
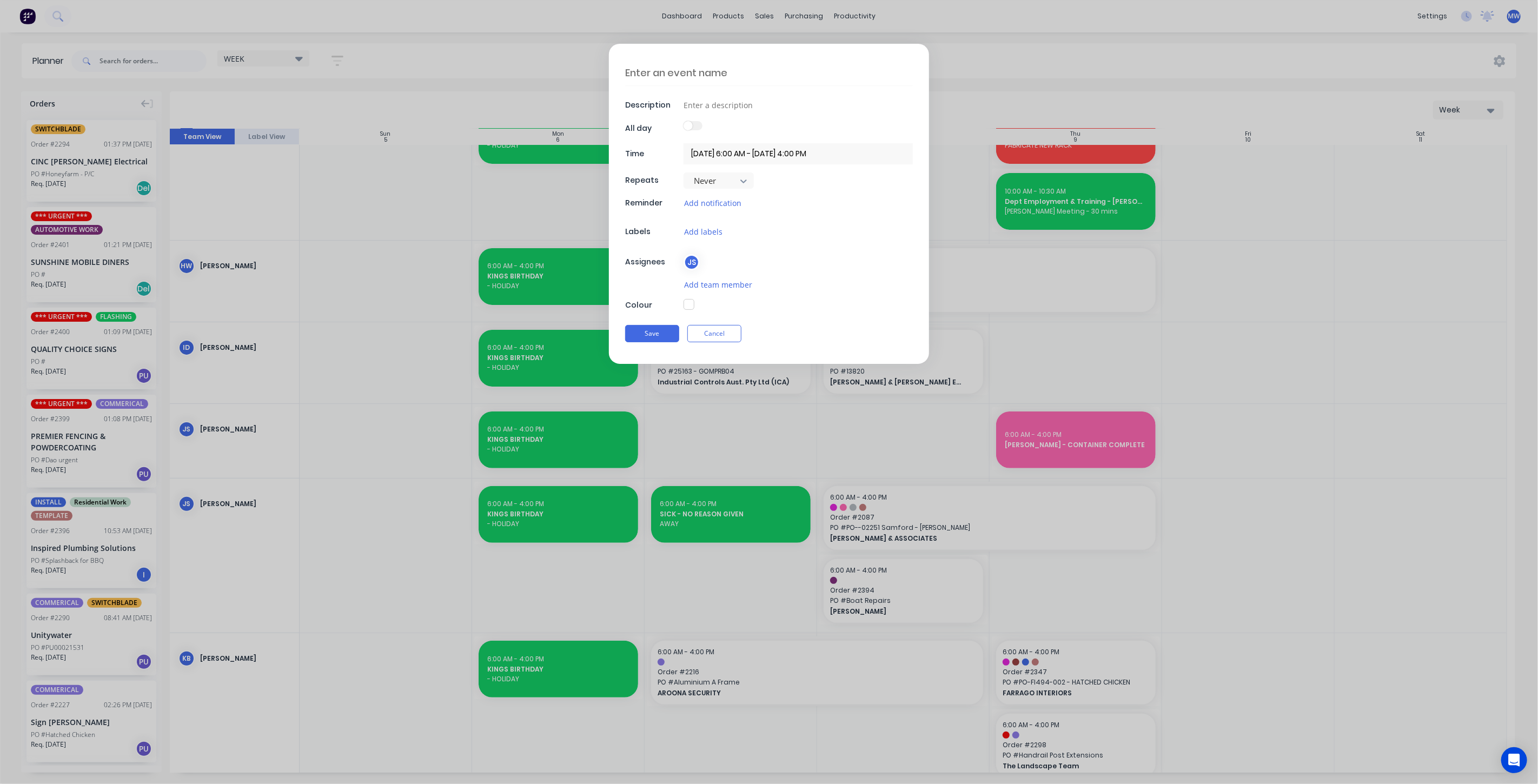
click at [684, 63] on textarea at bounding box center [769, 72] width 288 height 25
type textarea "x"
type textarea "C"
type textarea "x"
type textarea "CA"
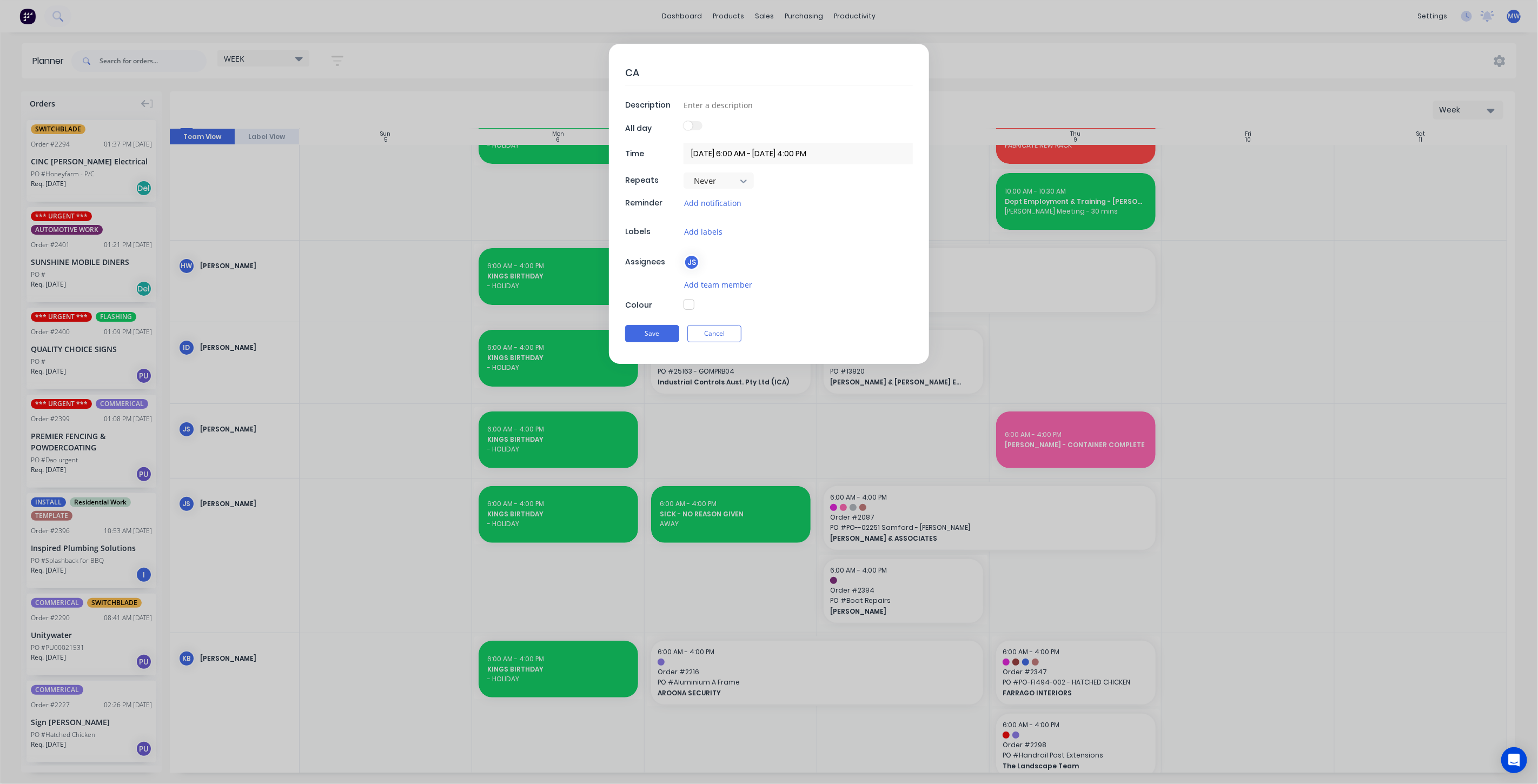
type textarea "x"
type textarea "CA"
type textarea "x"
type textarea "CA P"
type textarea "x"
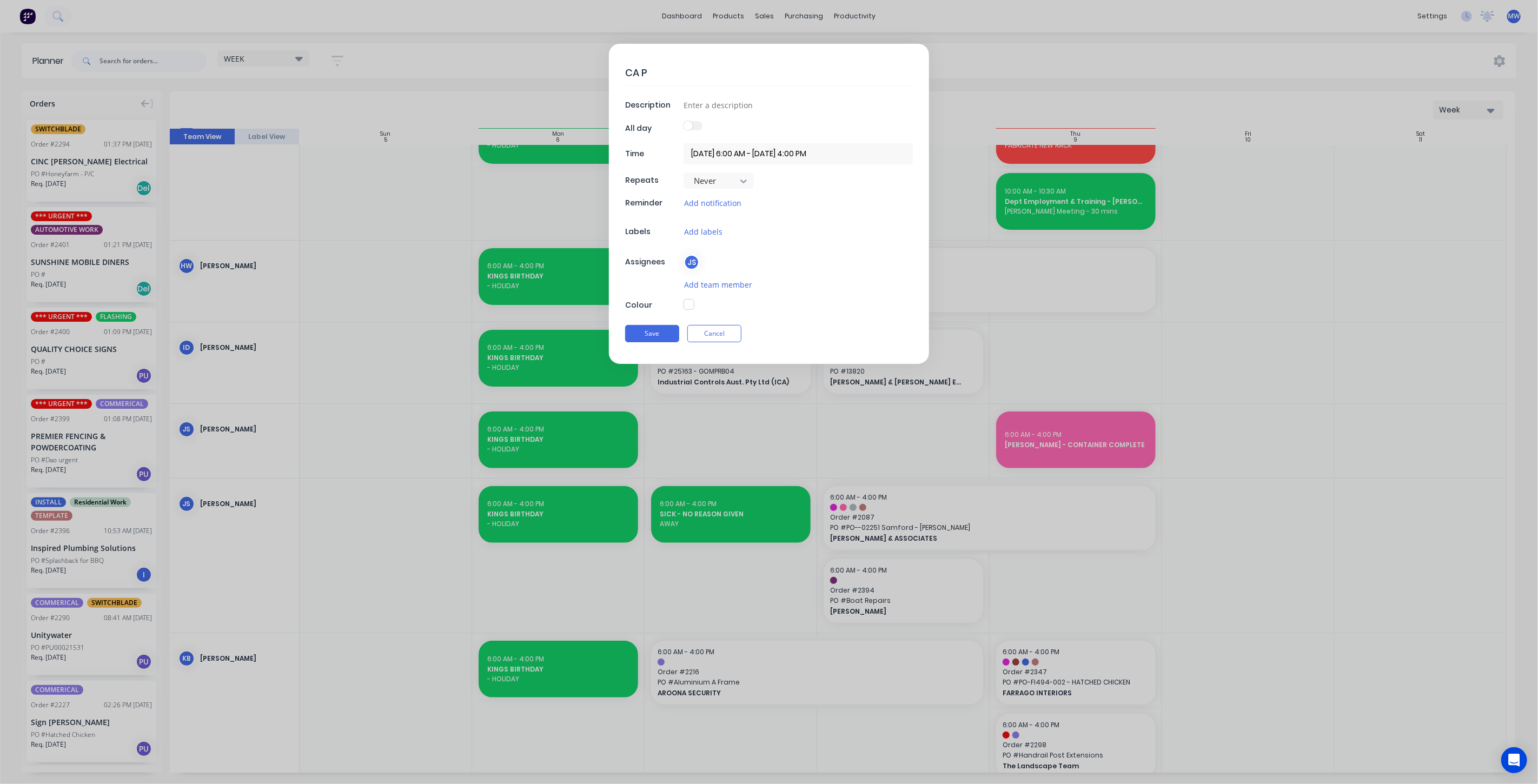
type textarea "CA"
type textarea "x"
type textarea "CA"
type textarea "x"
type textarea "C"
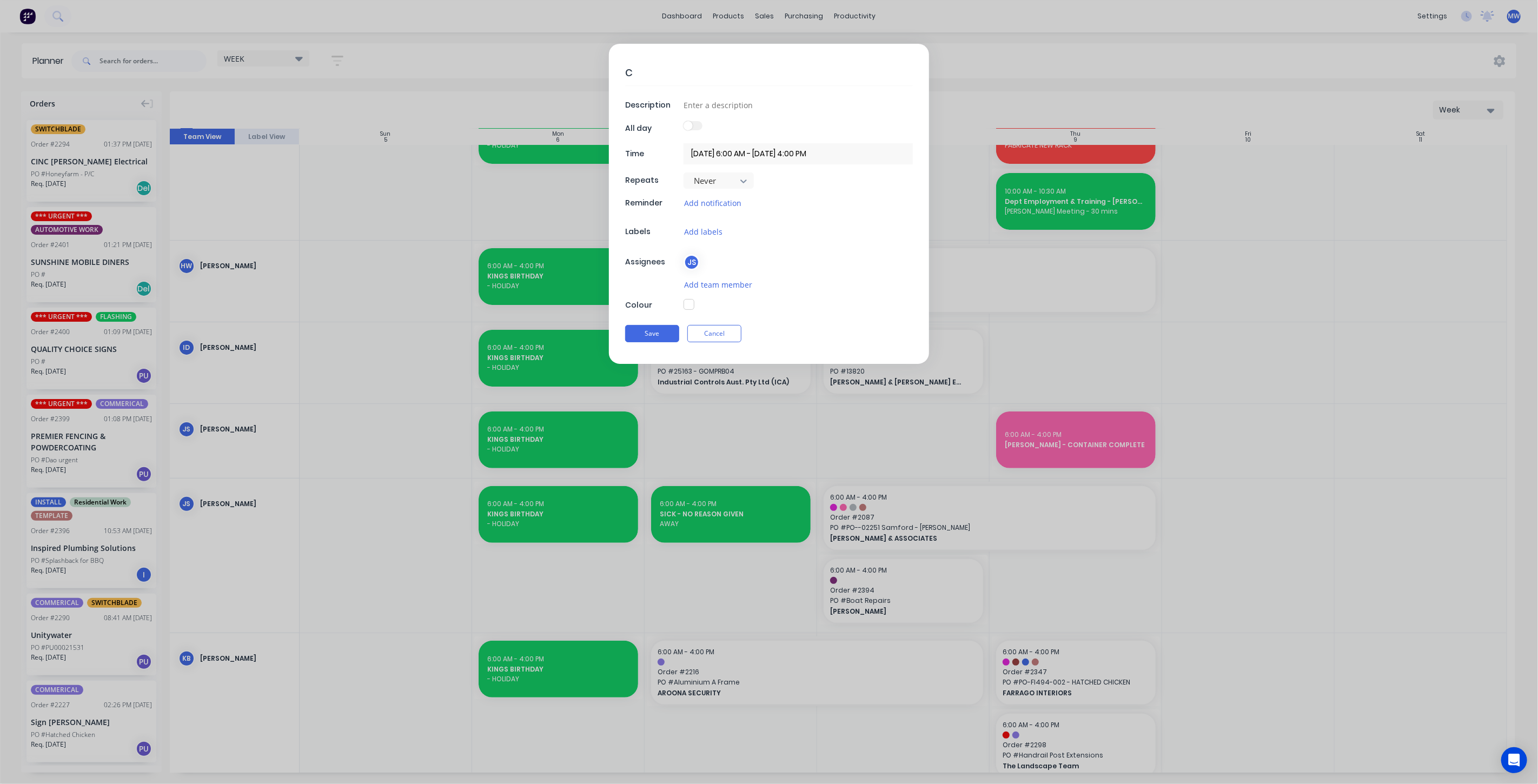
type textarea "x"
type textarea "I"
type textarea "x"
type textarea "IC"
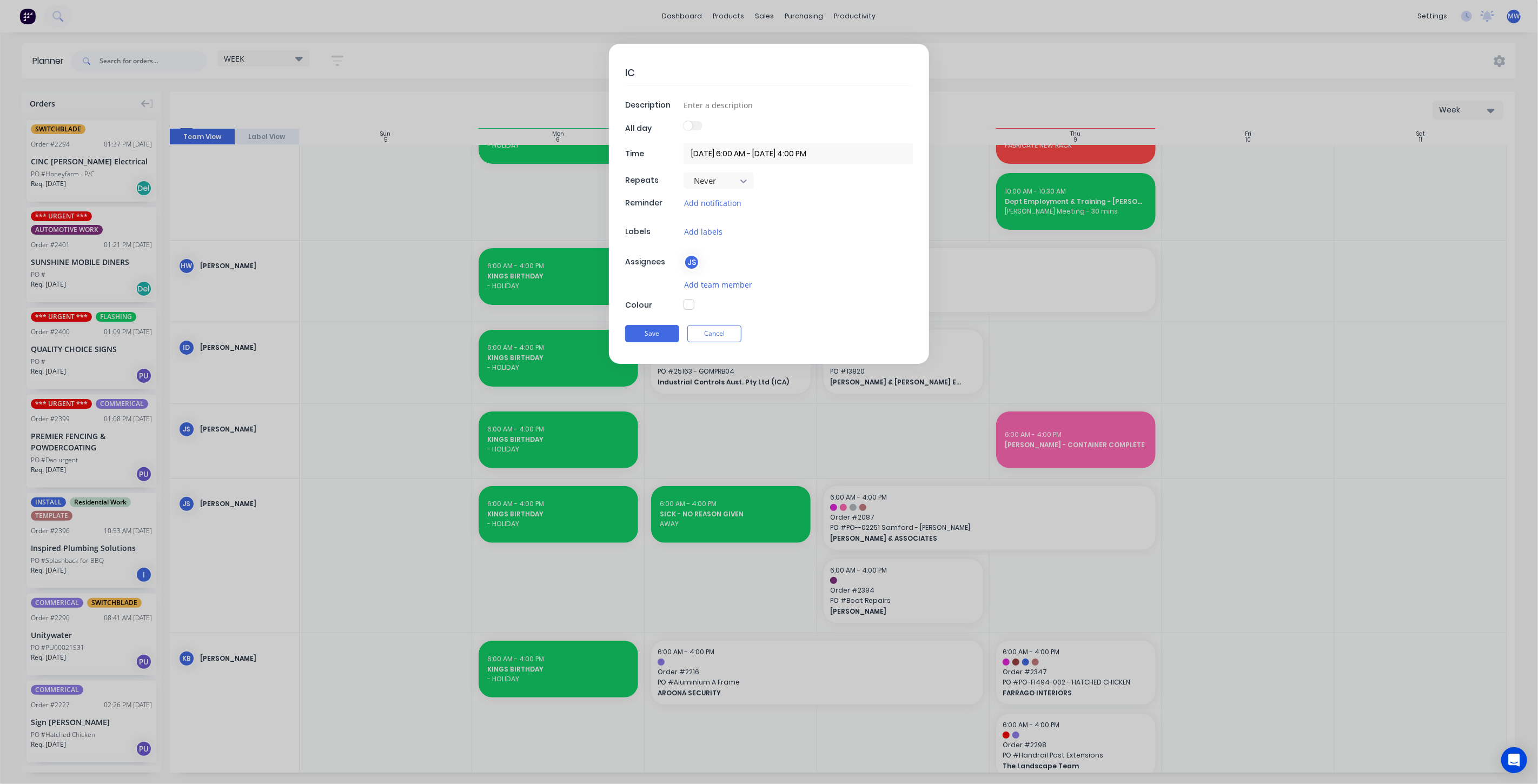
type textarea "x"
type textarea "ICA"
type textarea "x"
type textarea "ICA"
type textarea "x"
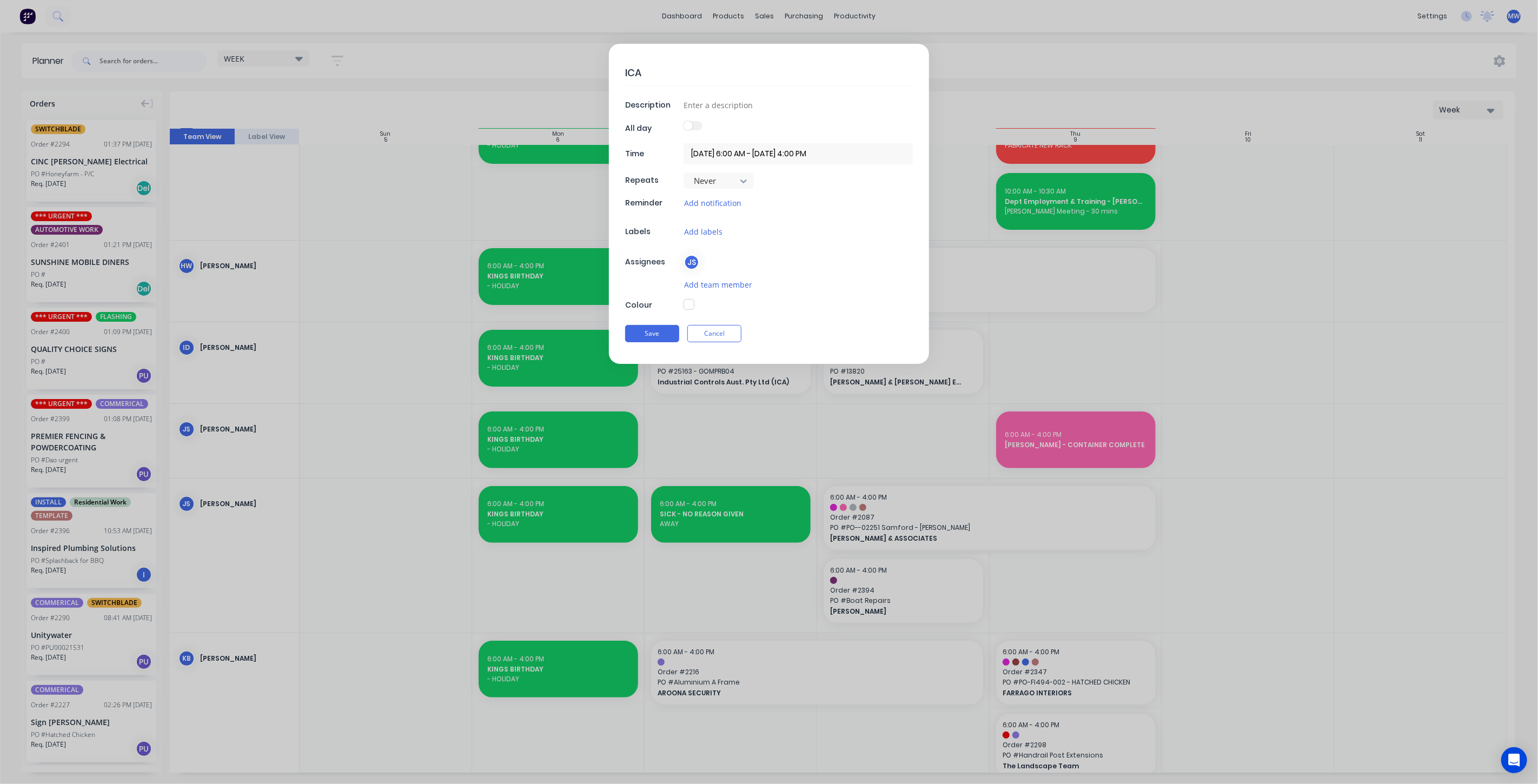
type textarea "ICA 1"
type textarea "x"
type textarea "ICA 18"
type textarea "x"
type textarea "ICA 189"
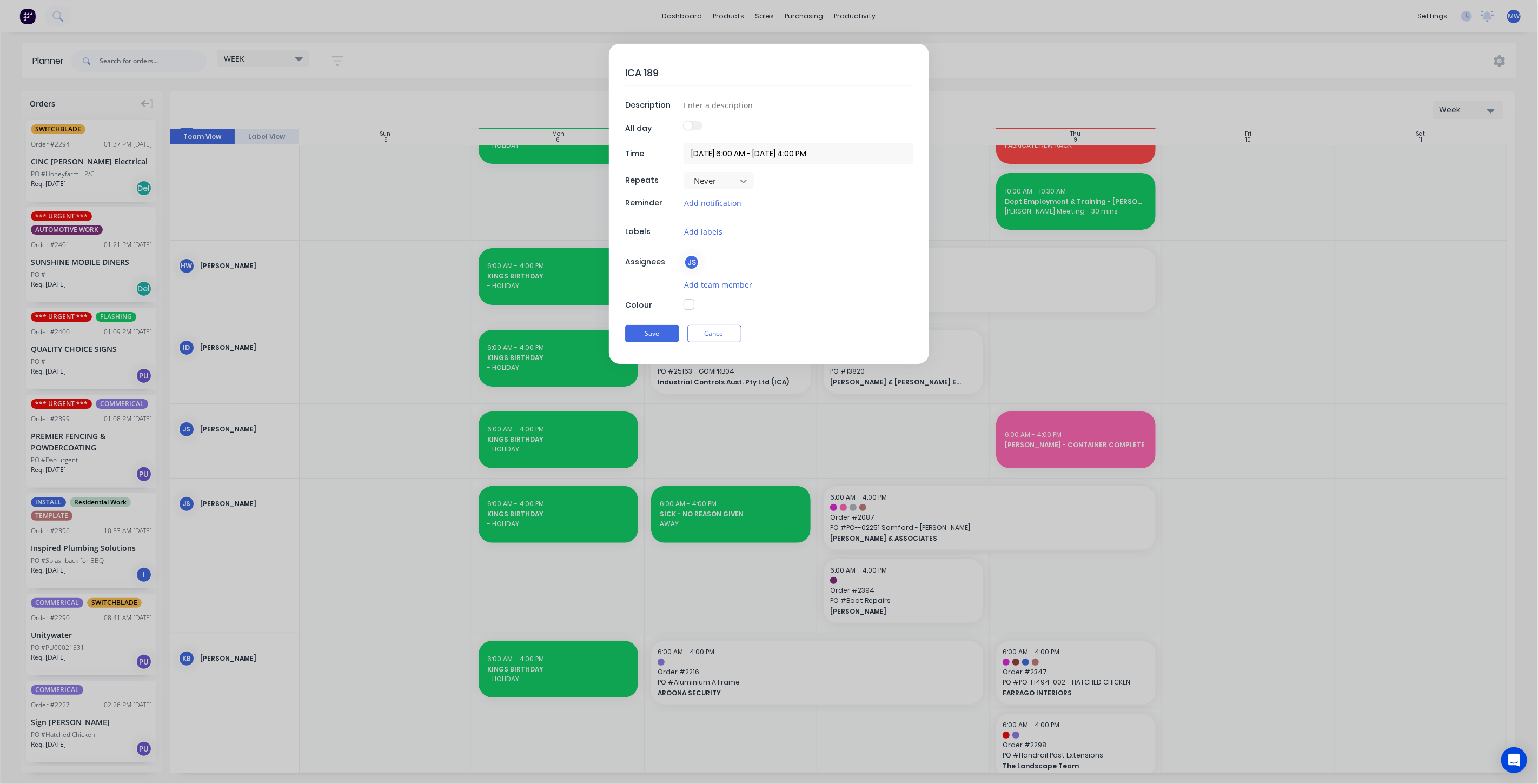
type textarea "x"
type textarea "ICA 1890"
type textarea "x"
type textarea "ICA 1890"
type textarea "x"
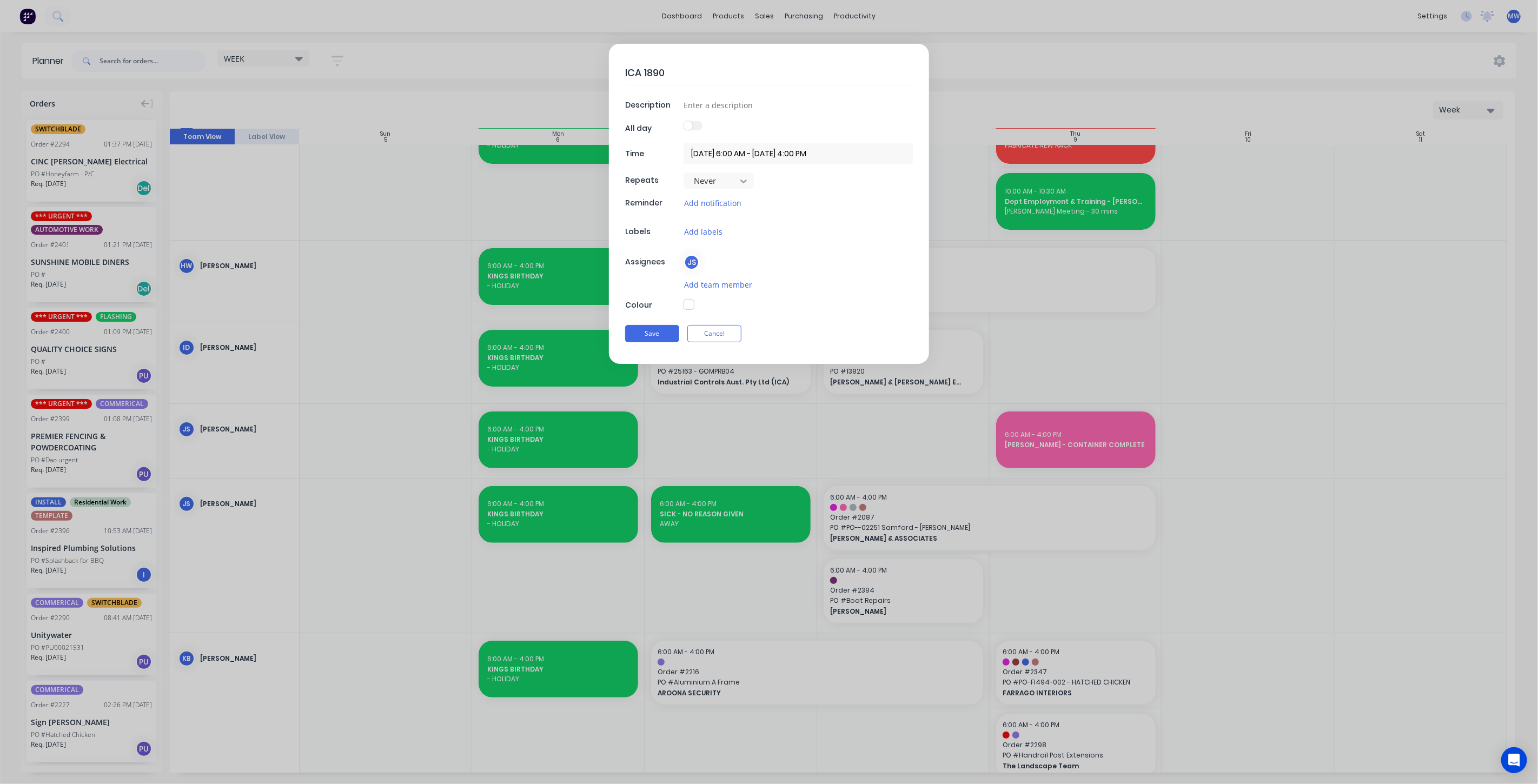
type textarea "ICA 1890 -"
type textarea "x"
type textarea "ICA 1890 -"
type textarea "x"
type textarea "ICA 1890 - P"
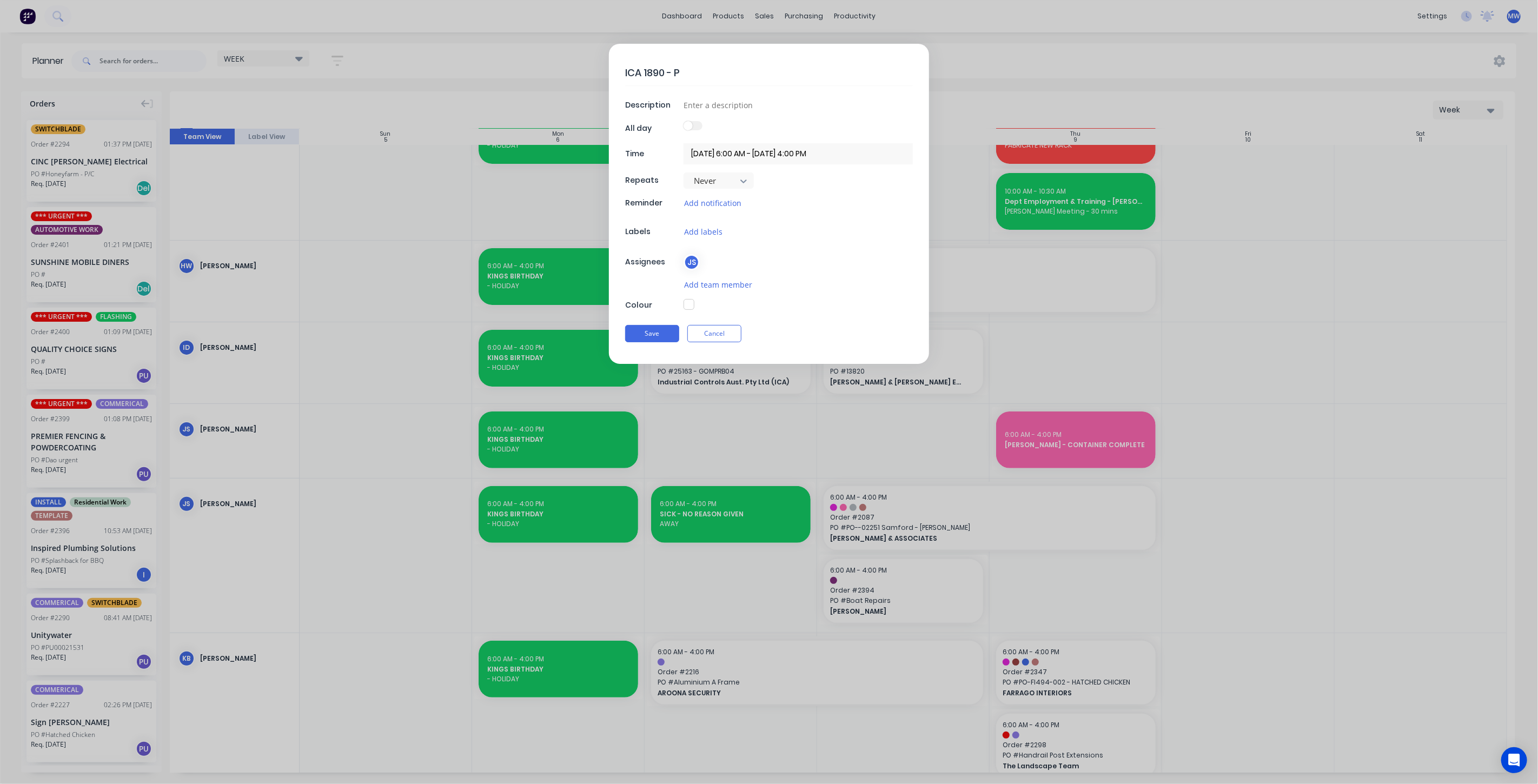
type textarea "x"
type textarea "ICA 1890 - PI"
type textarea "x"
type textarea "ICA 1890 - PIC"
type textarea "x"
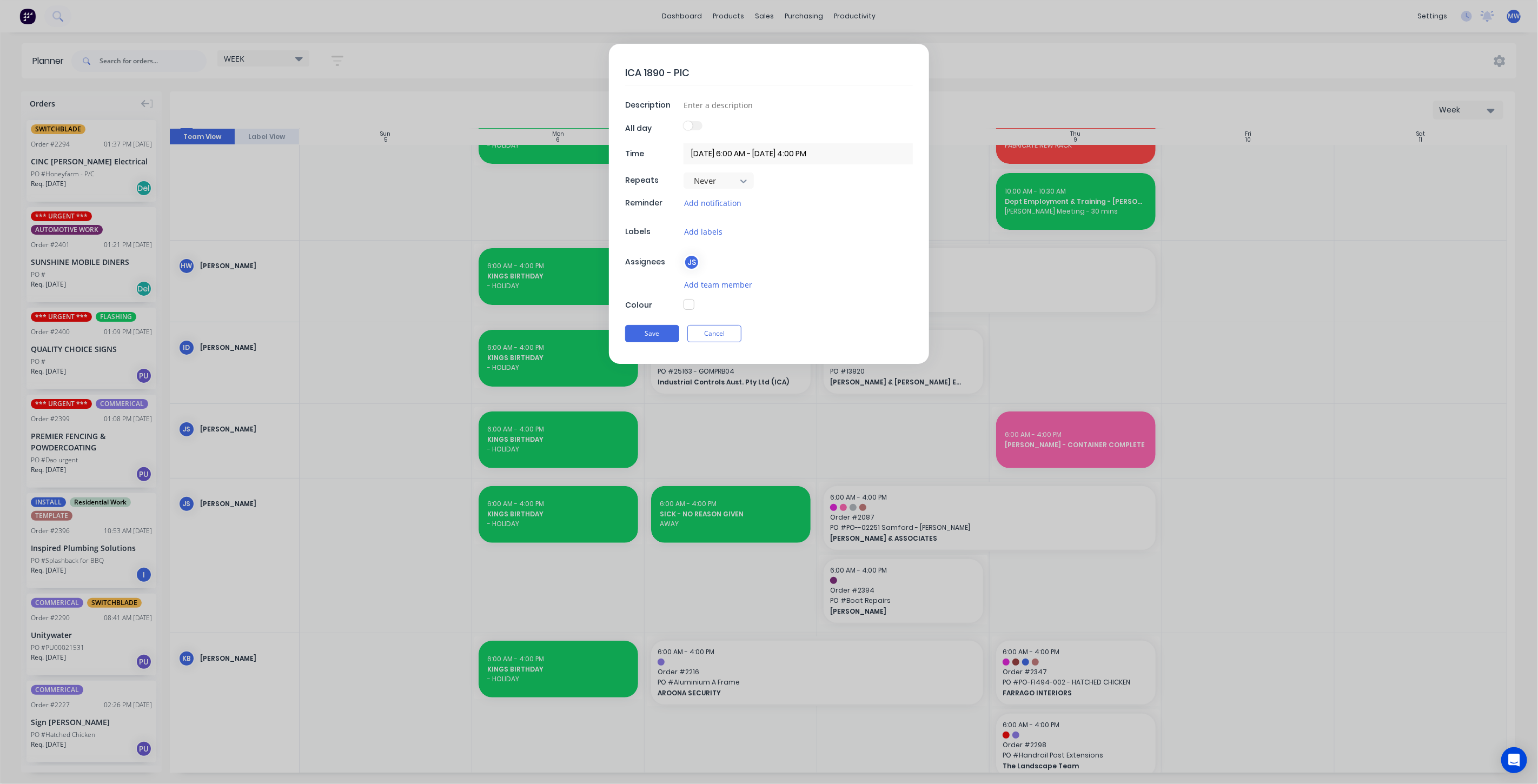
type textarea "ICA 1890 - PICK"
type textarea "x"
type textarea "ICA 1890 - PICKU"
type textarea "x"
type textarea "ICA 1890 - PICKUP"
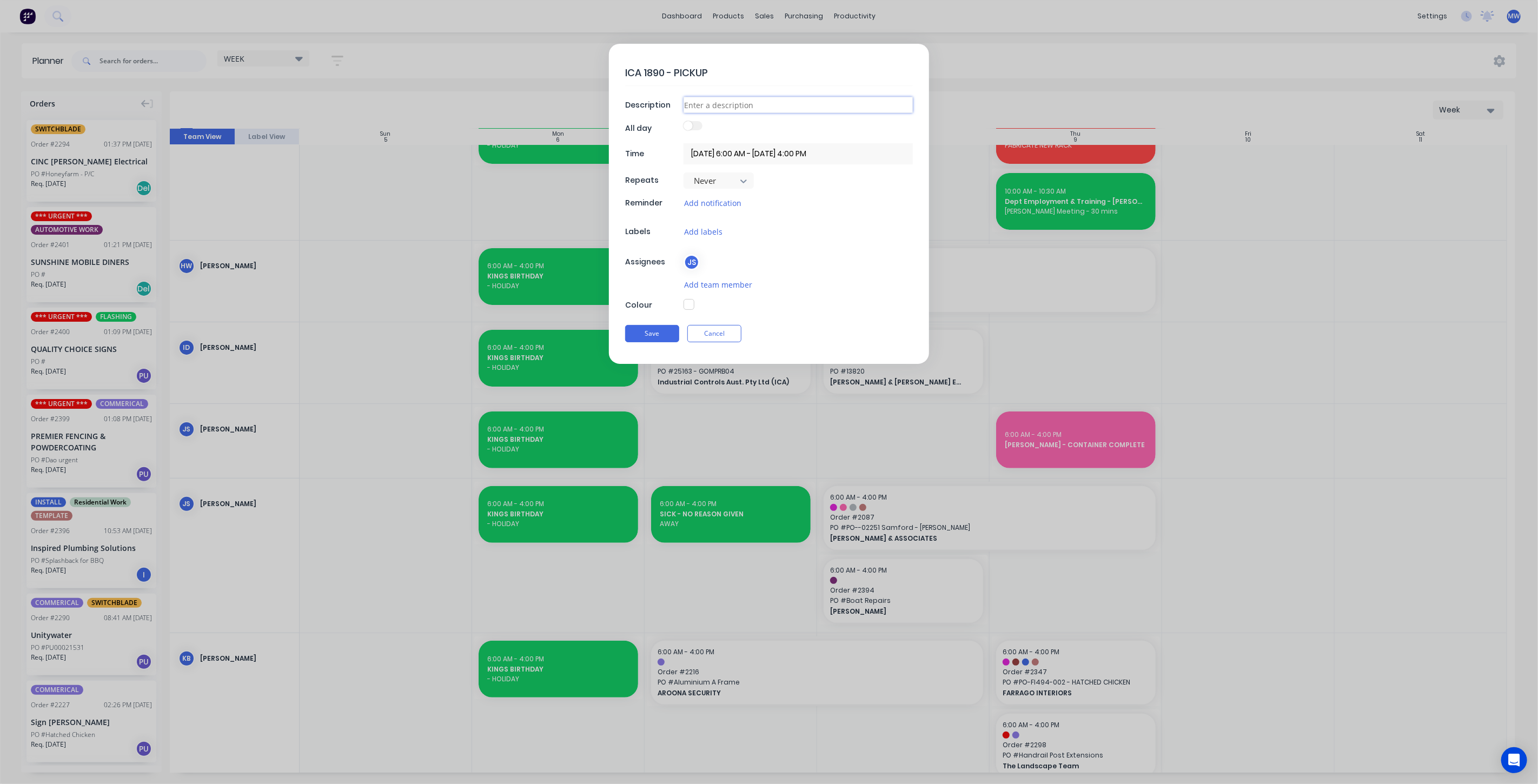
type textarea "x"
click at [727, 107] on input at bounding box center [798, 104] width 229 height 16
type input "PICK UP"
click at [688, 301] on button "button" at bounding box center [688, 304] width 11 height 11
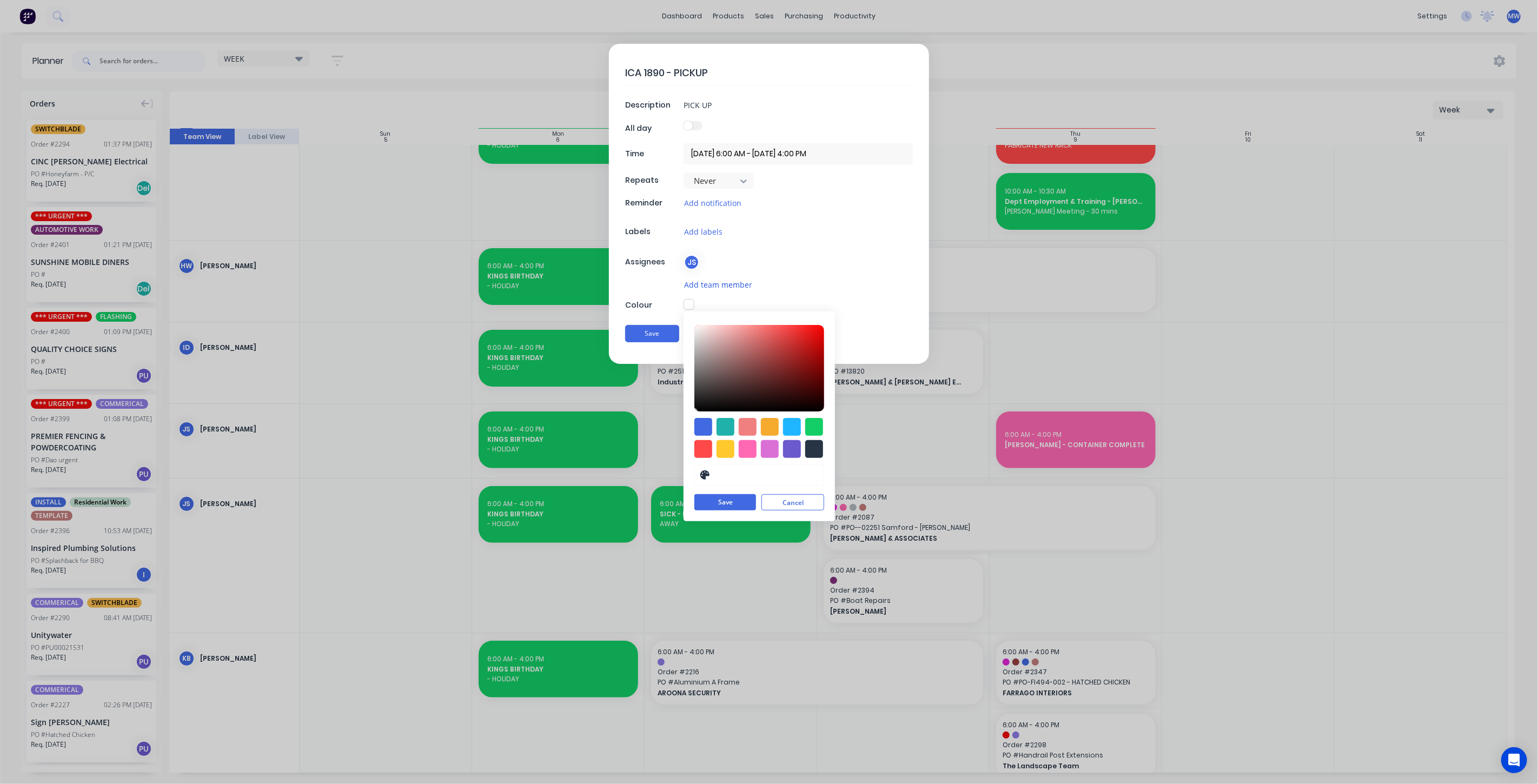
click at [725, 284] on button "Add team member" at bounding box center [718, 285] width 69 height 13
click at [732, 290] on input "text" at bounding box center [772, 292] width 115 height 22
click at [782, 503] on button "Cancel" at bounding box center [793, 502] width 63 height 16
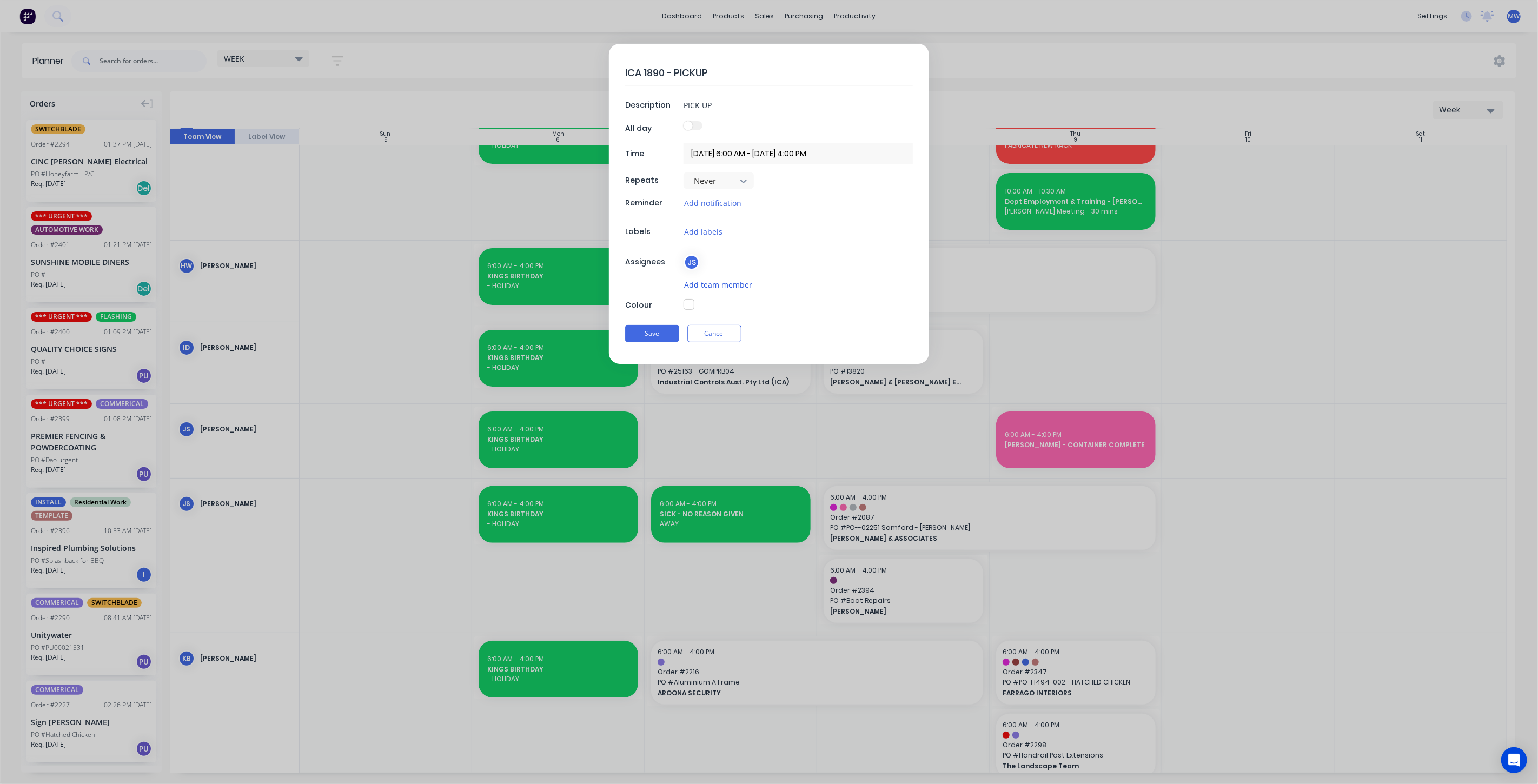
click at [719, 283] on button "Add team member" at bounding box center [718, 285] width 69 height 13
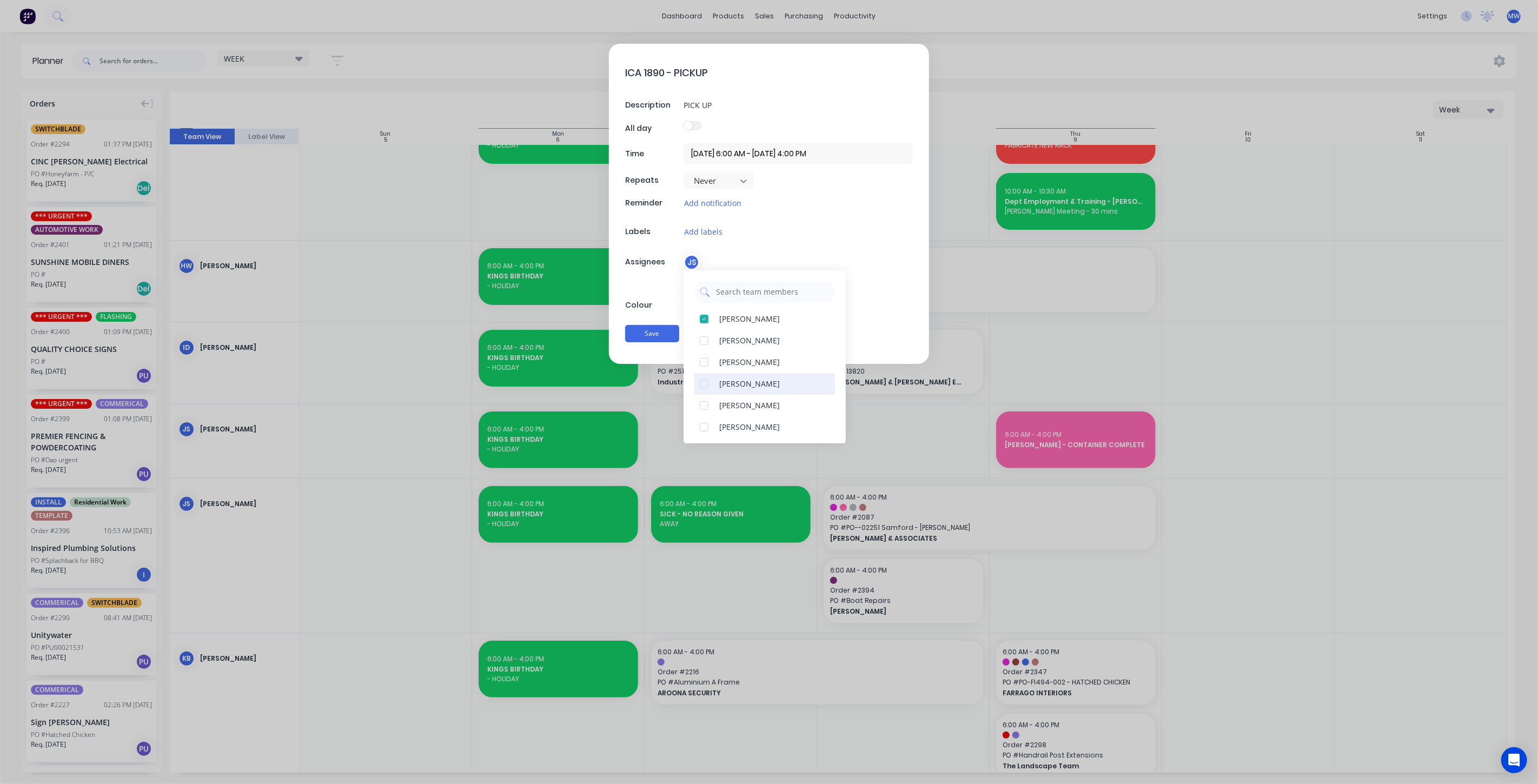
click at [703, 385] on div at bounding box center [704, 384] width 22 height 22
click at [668, 297] on div "ICA 1890 - PICKUP Description PICK UP All day Time 09/10/2025 6:00 AM - 09/10/2…" at bounding box center [768, 203] width 320 height 320
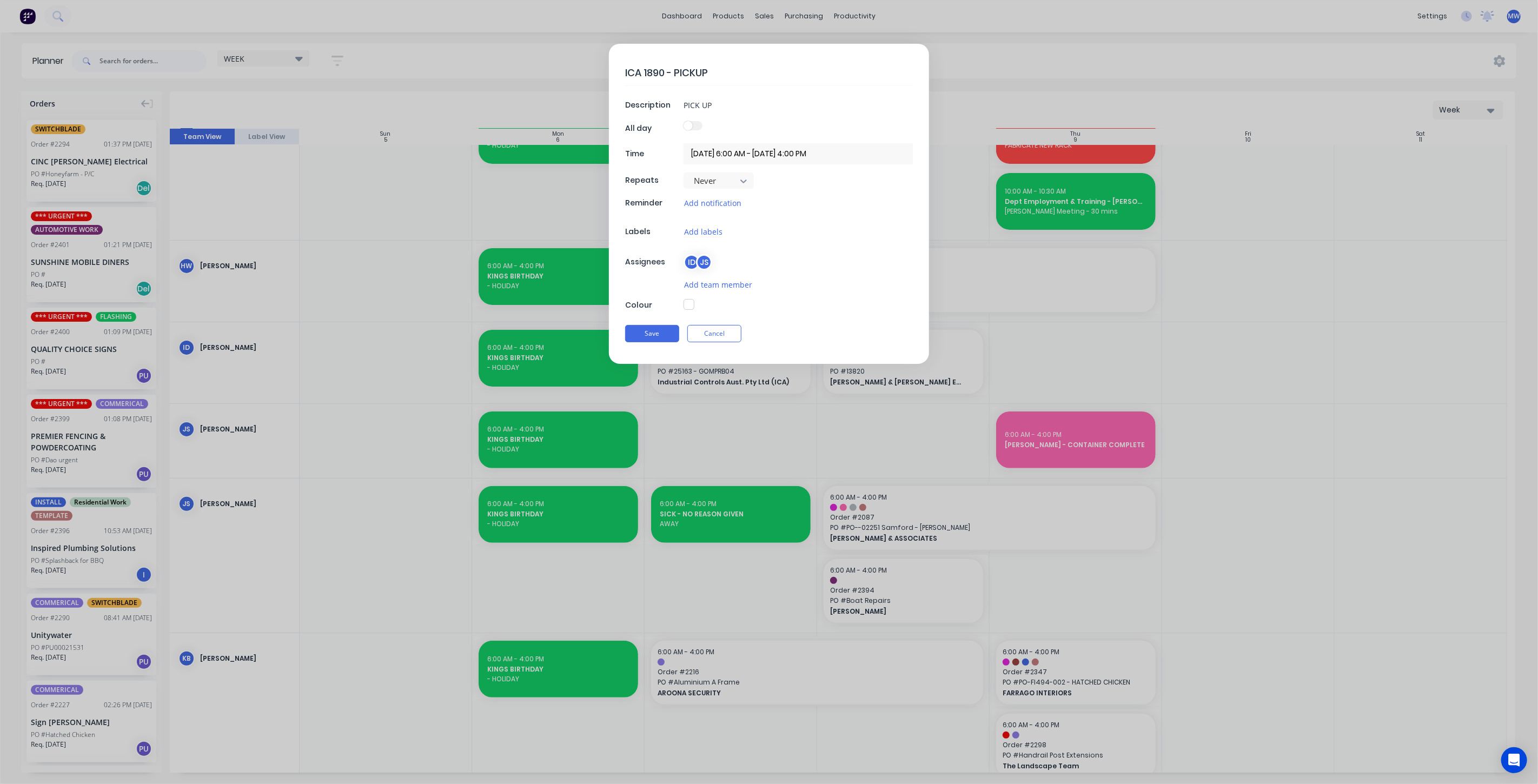
click at [686, 305] on button "button" at bounding box center [688, 304] width 11 height 11
type textarea "x"
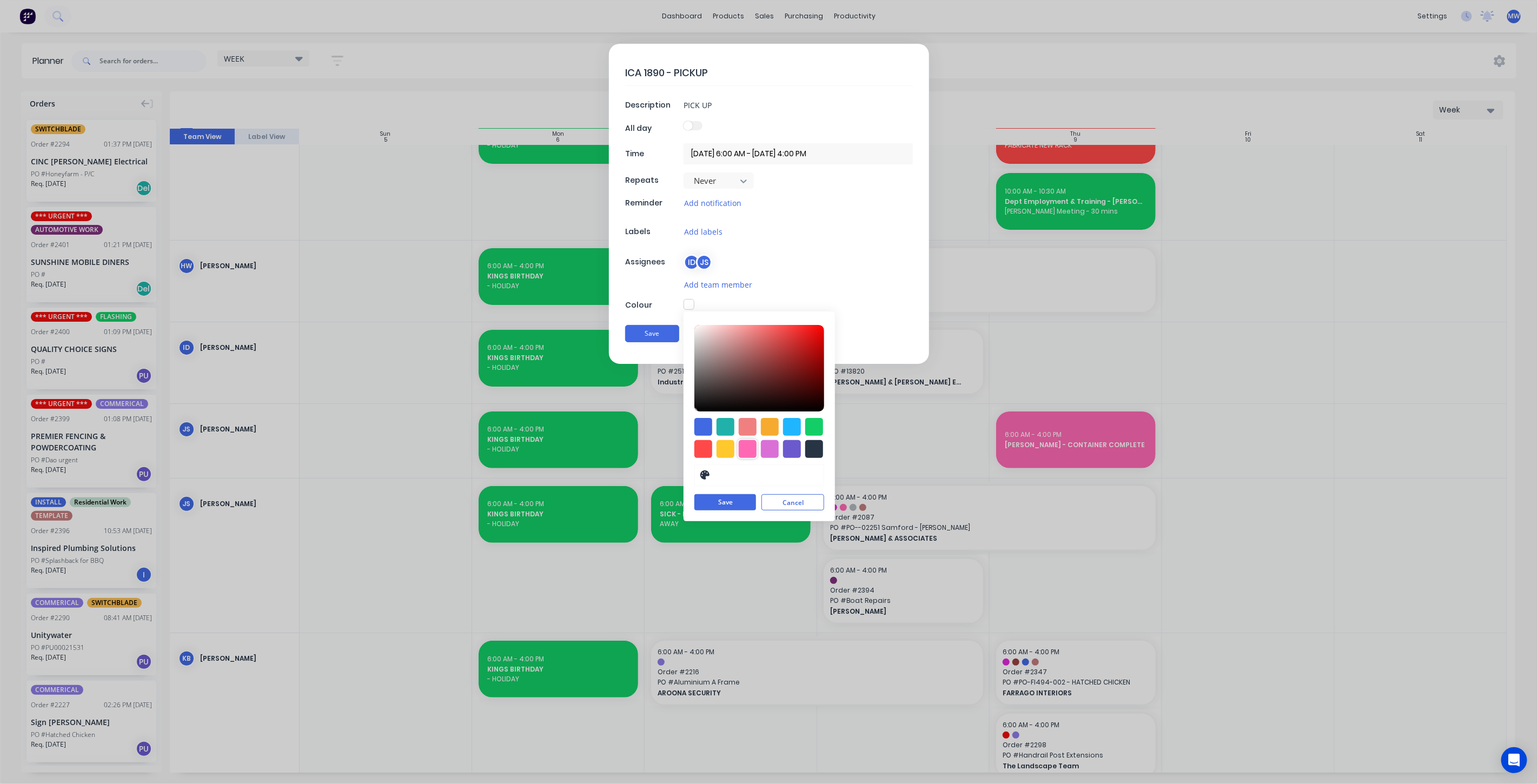
click at [748, 447] on div at bounding box center [747, 448] width 18 height 18
type input "#FF69B4"
click at [741, 499] on button "Save" at bounding box center [725, 502] width 61 height 16
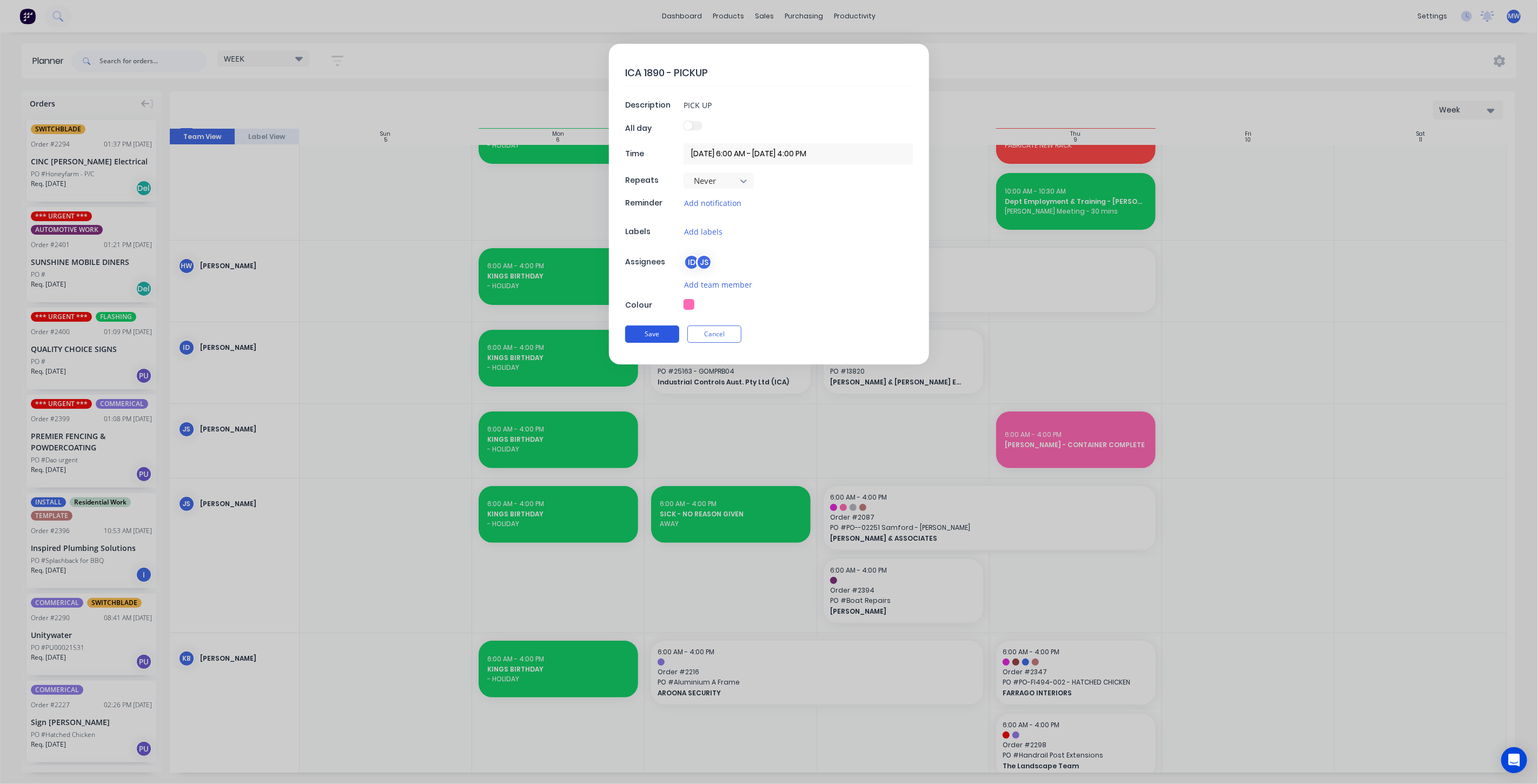
click at [651, 334] on button "Save" at bounding box center [652, 334] width 54 height 18
type textarea "x"
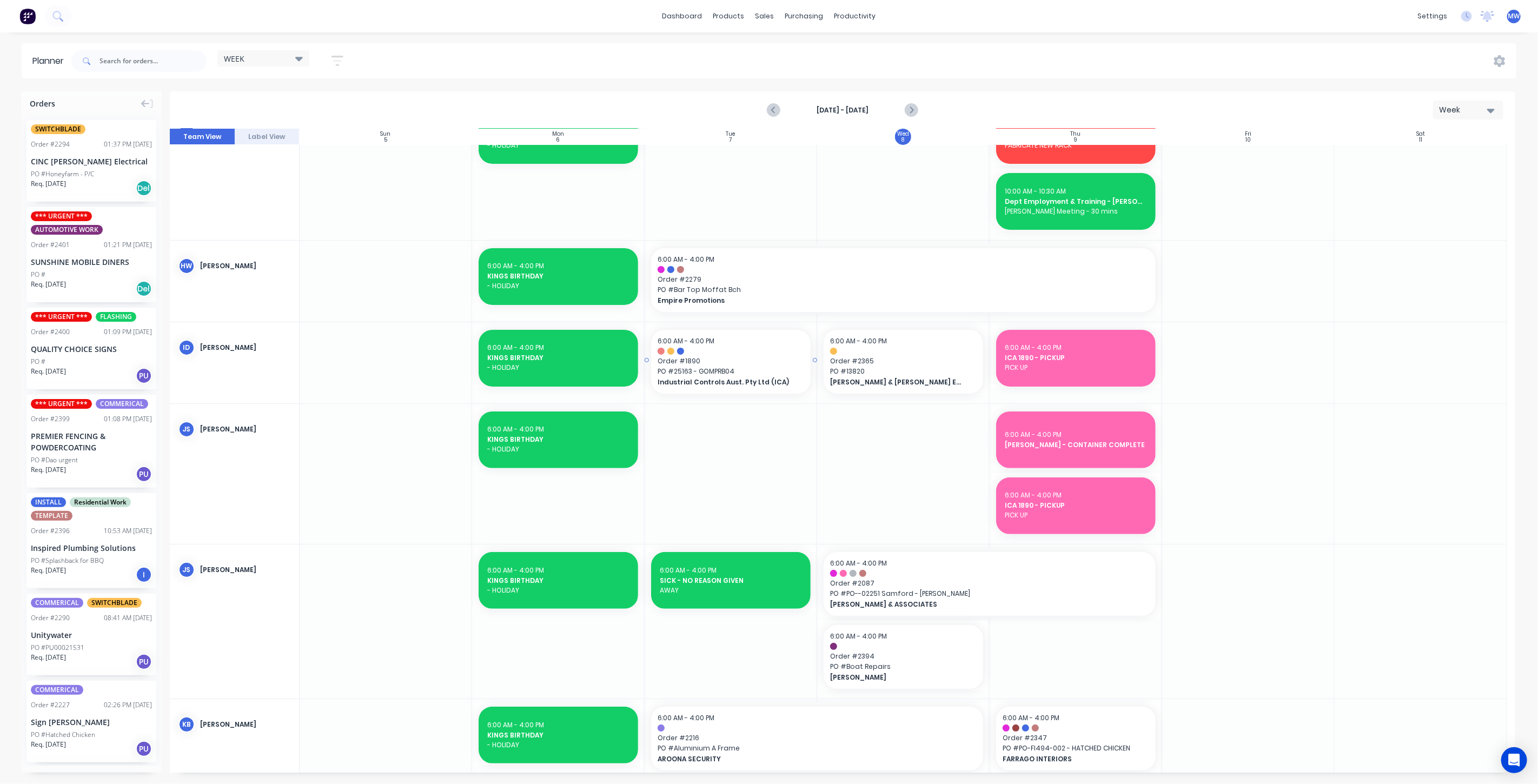
scroll to position [0, 0]
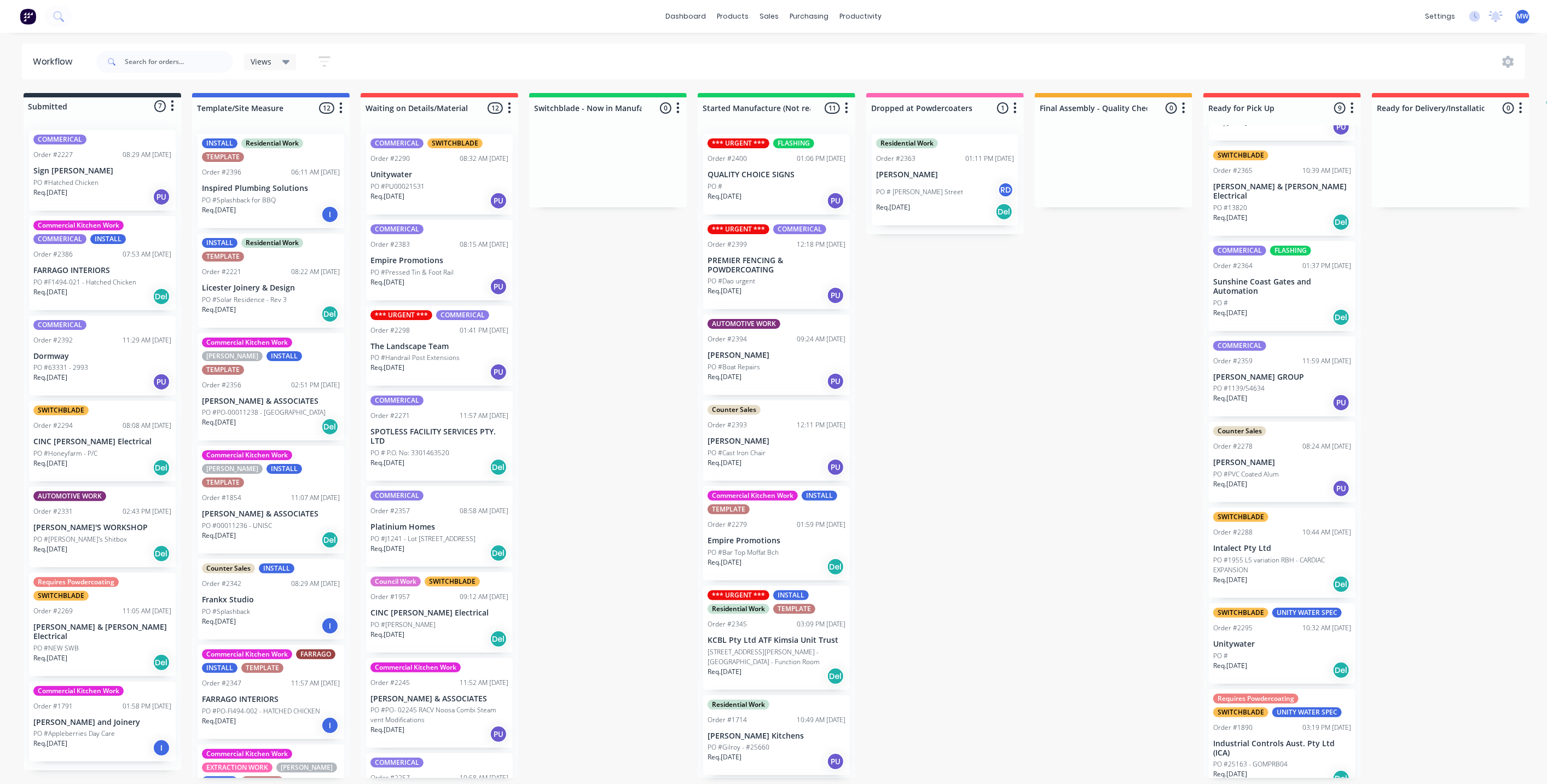
scroll to position [186, 0]
click at [1282, 740] on p "Industrial Controls Aust. Pty Ltd (ICA)" at bounding box center [1282, 745] width 138 height 19
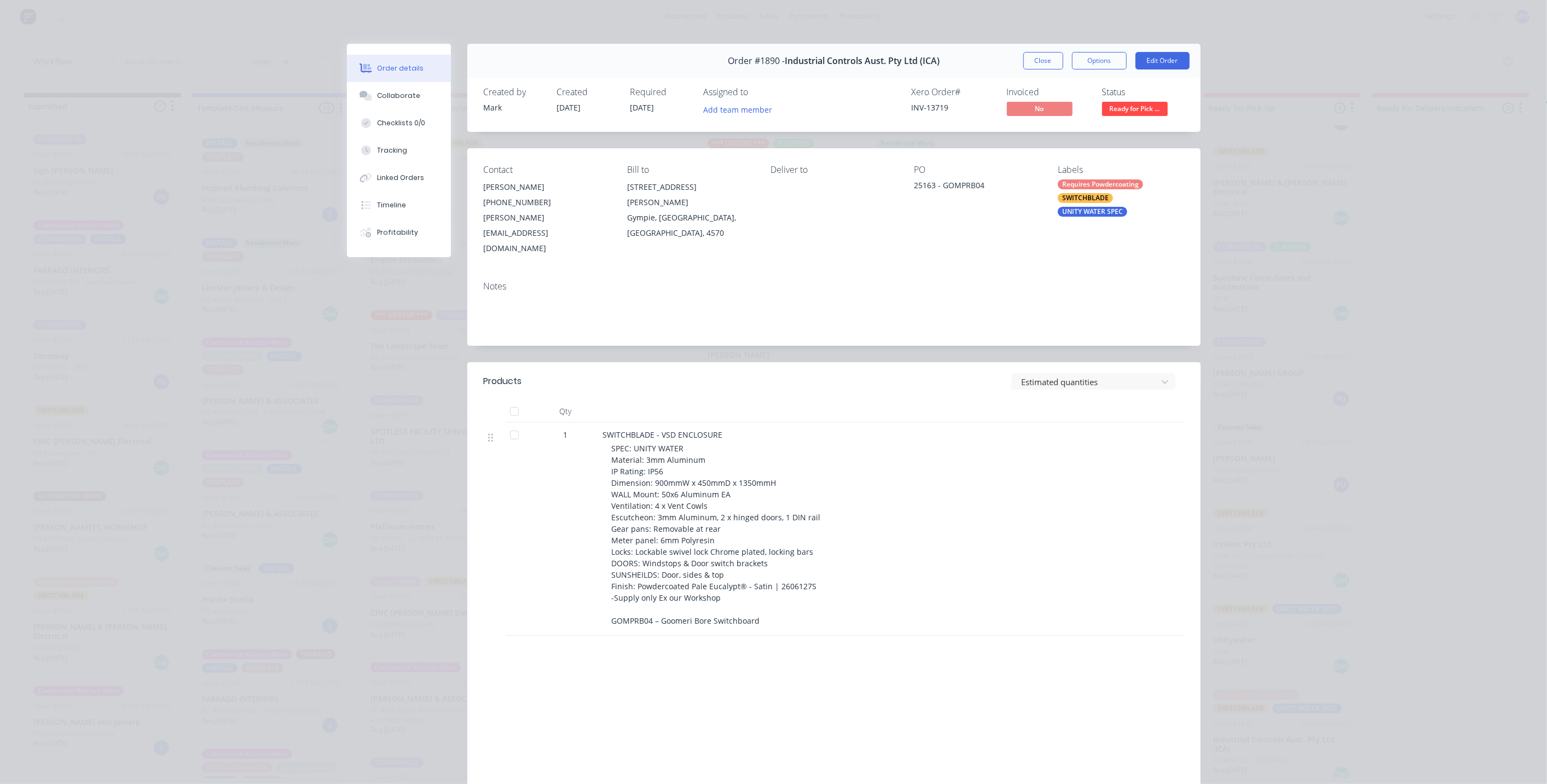
click at [1034, 63] on button "Close" at bounding box center [1043, 60] width 40 height 18
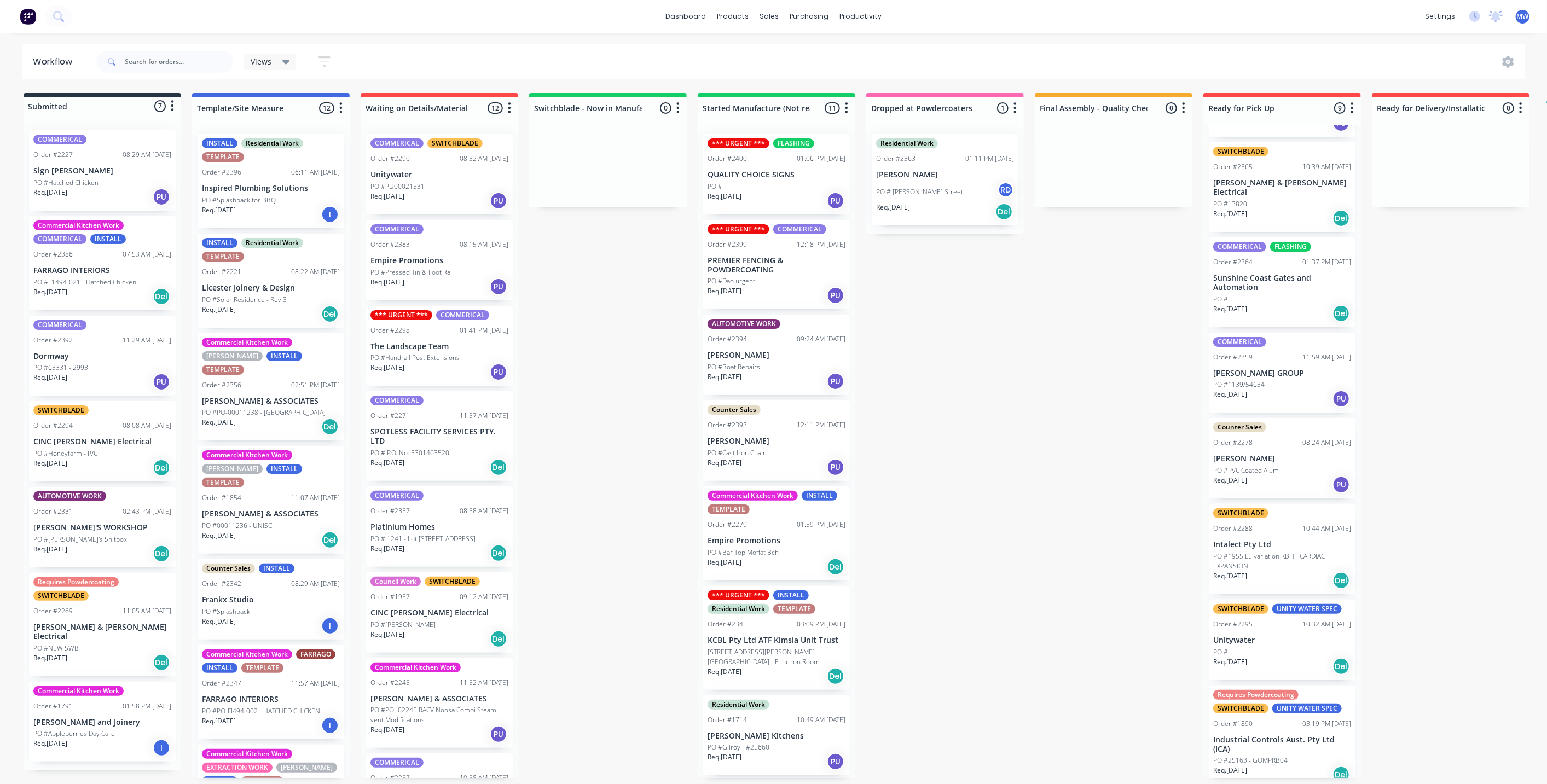
click at [1037, 456] on div "Submitted 7 Status colour #273444 hex #273444 Save Cancel Summaries Total order…" at bounding box center [904, 436] width 1825 height 685
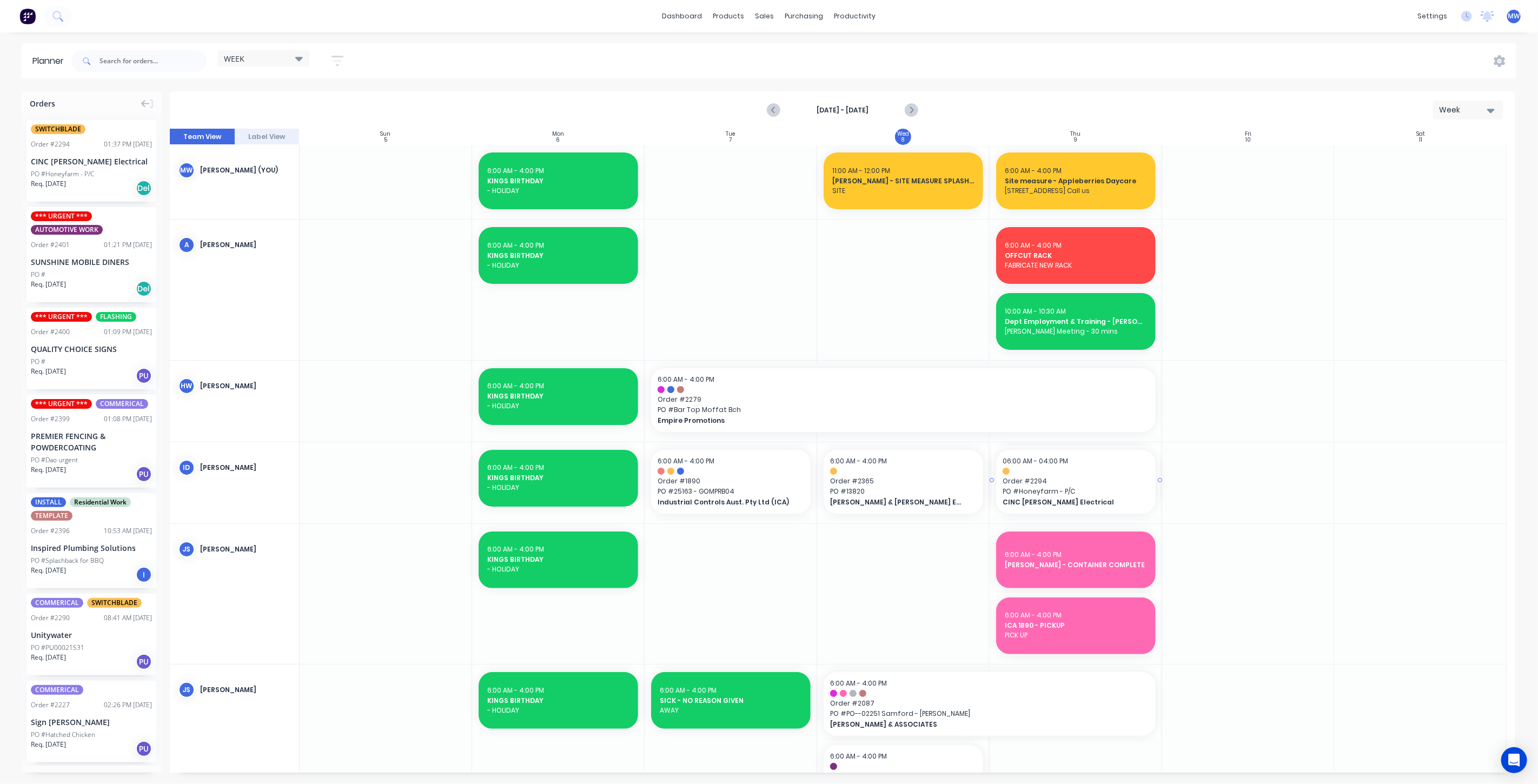
drag, startPoint x: 74, startPoint y: 166, endPoint x: 1077, endPoint y: 479, distance: 1050.7
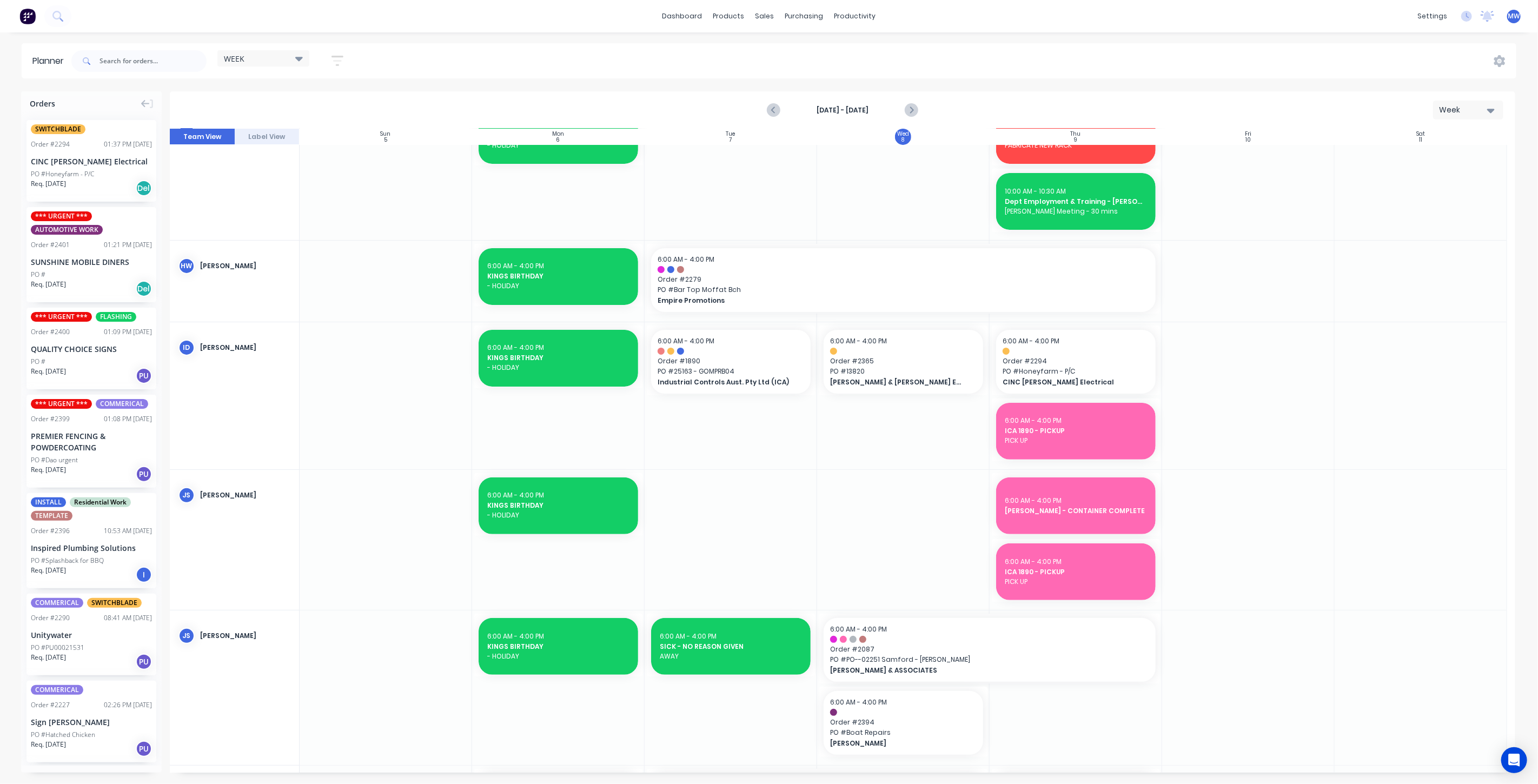
scroll to position [180, 0]
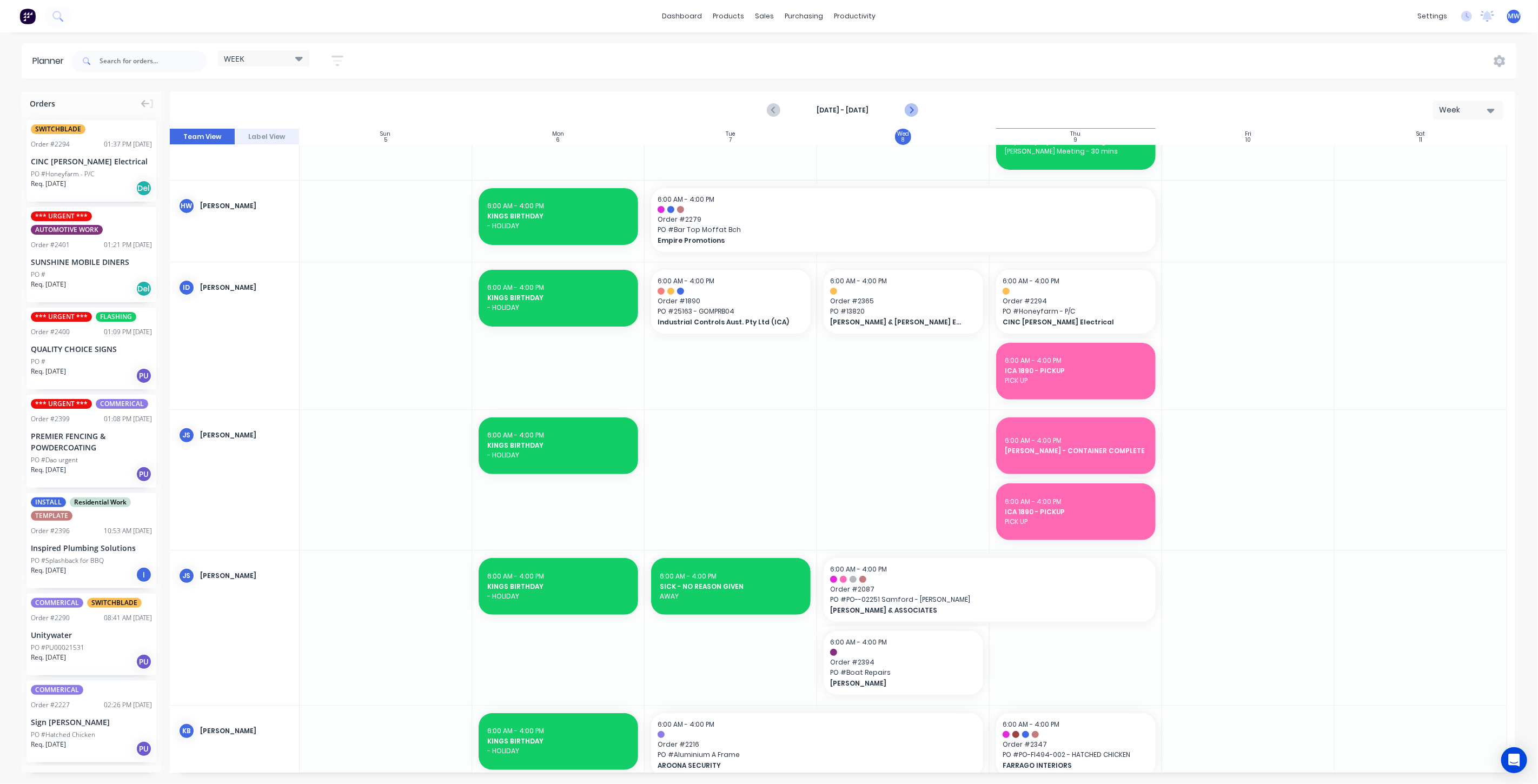
click at [913, 108] on icon "Next page" at bounding box center [910, 110] width 13 height 13
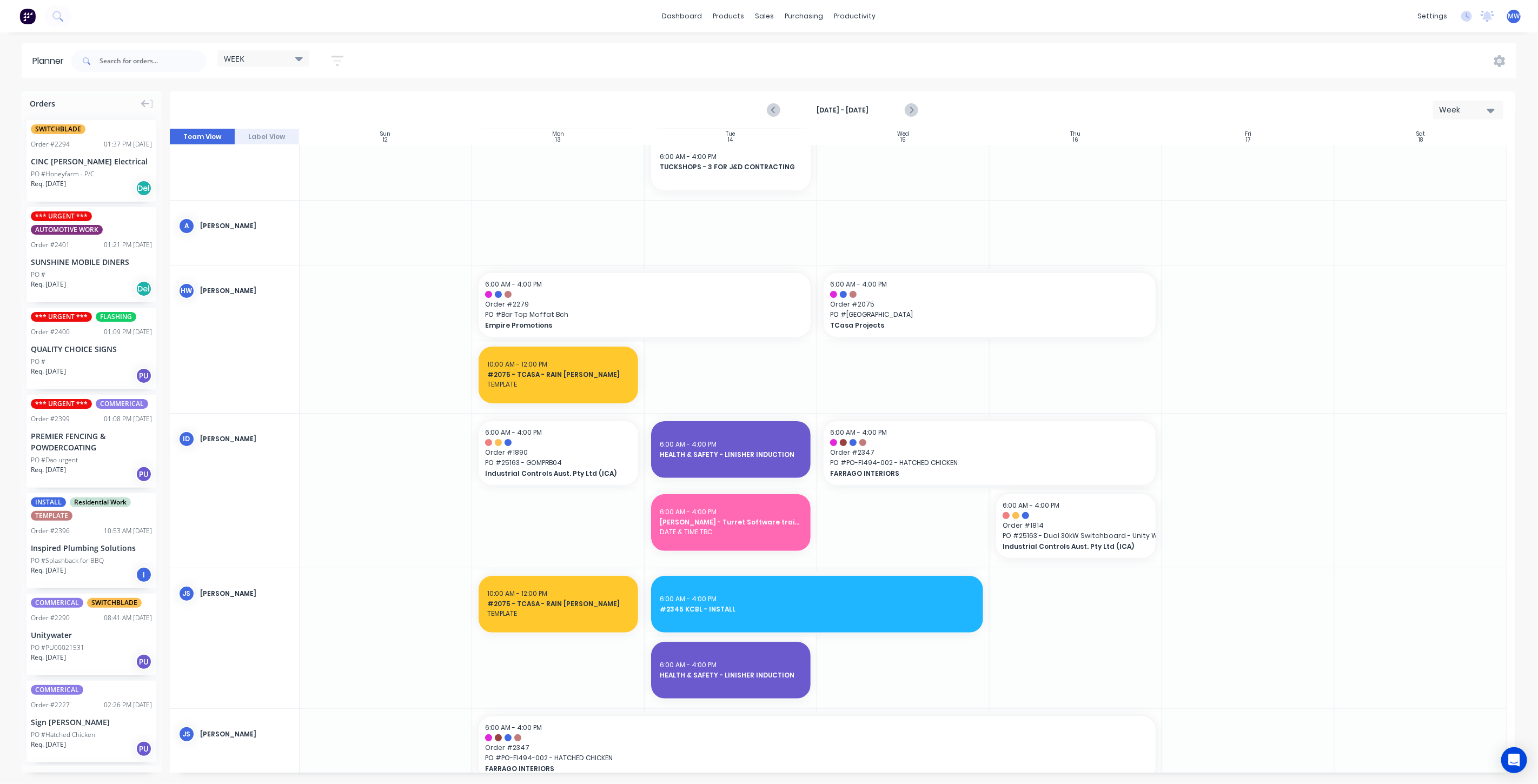
scroll to position [0, 0]
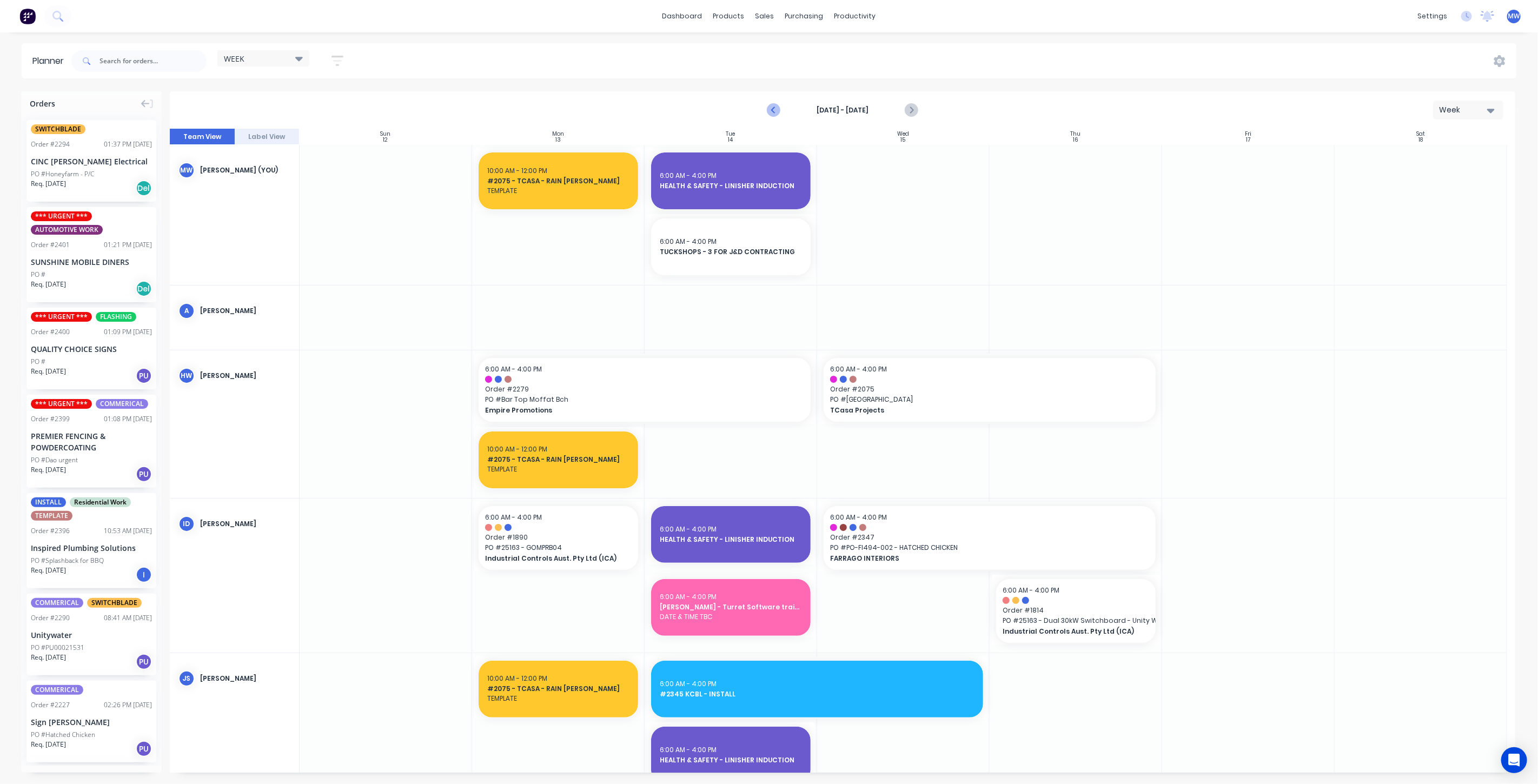
click at [776, 108] on icon "Previous page" at bounding box center [773, 110] width 13 height 13
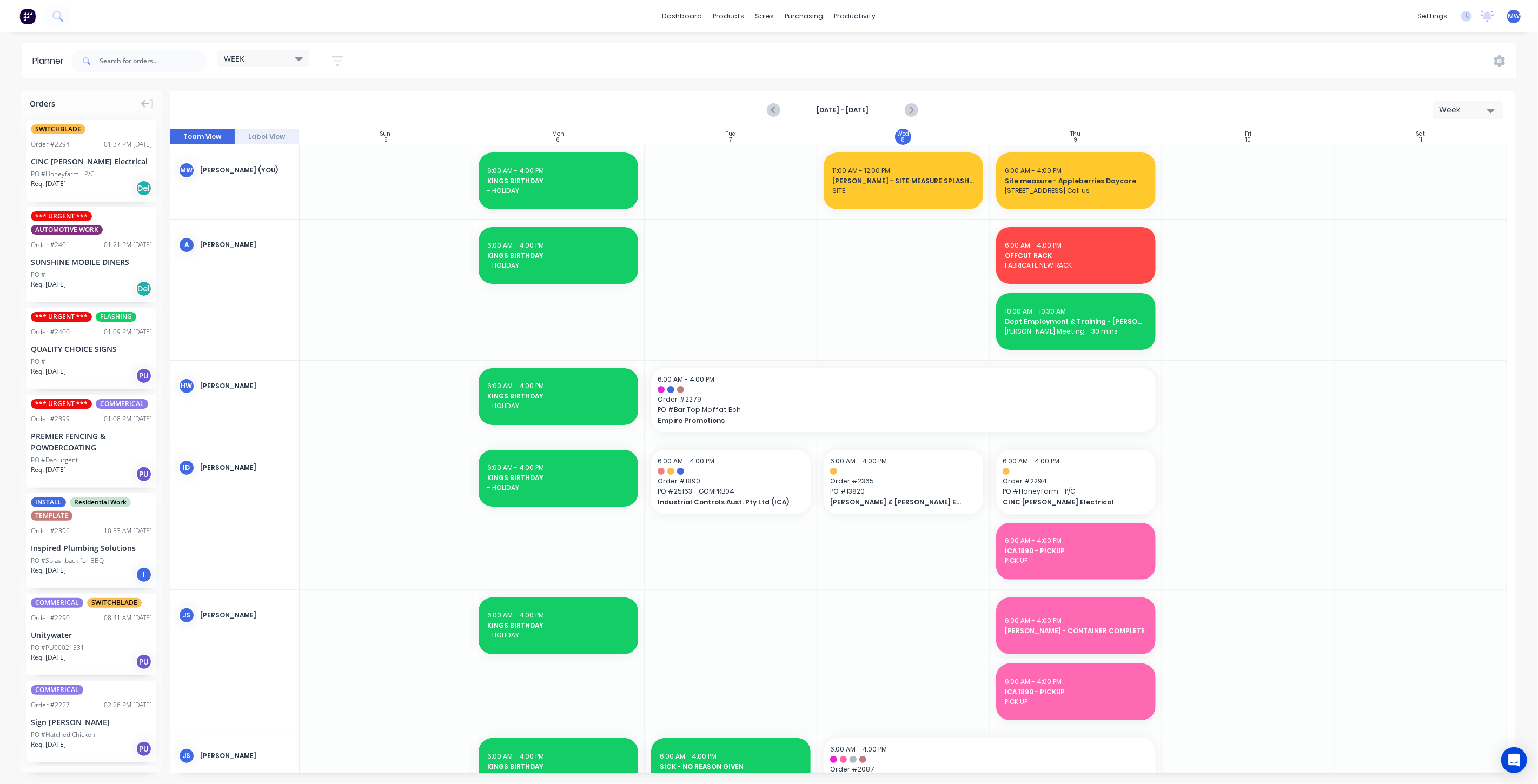
click at [852, 110] on strong "[DATE] - [DATE]" at bounding box center [842, 111] width 108 height 10
click at [1483, 113] on div "Week" at bounding box center [1463, 110] width 50 height 12
click at [1451, 182] on div "Month" at bounding box center [1449, 182] width 107 height 22
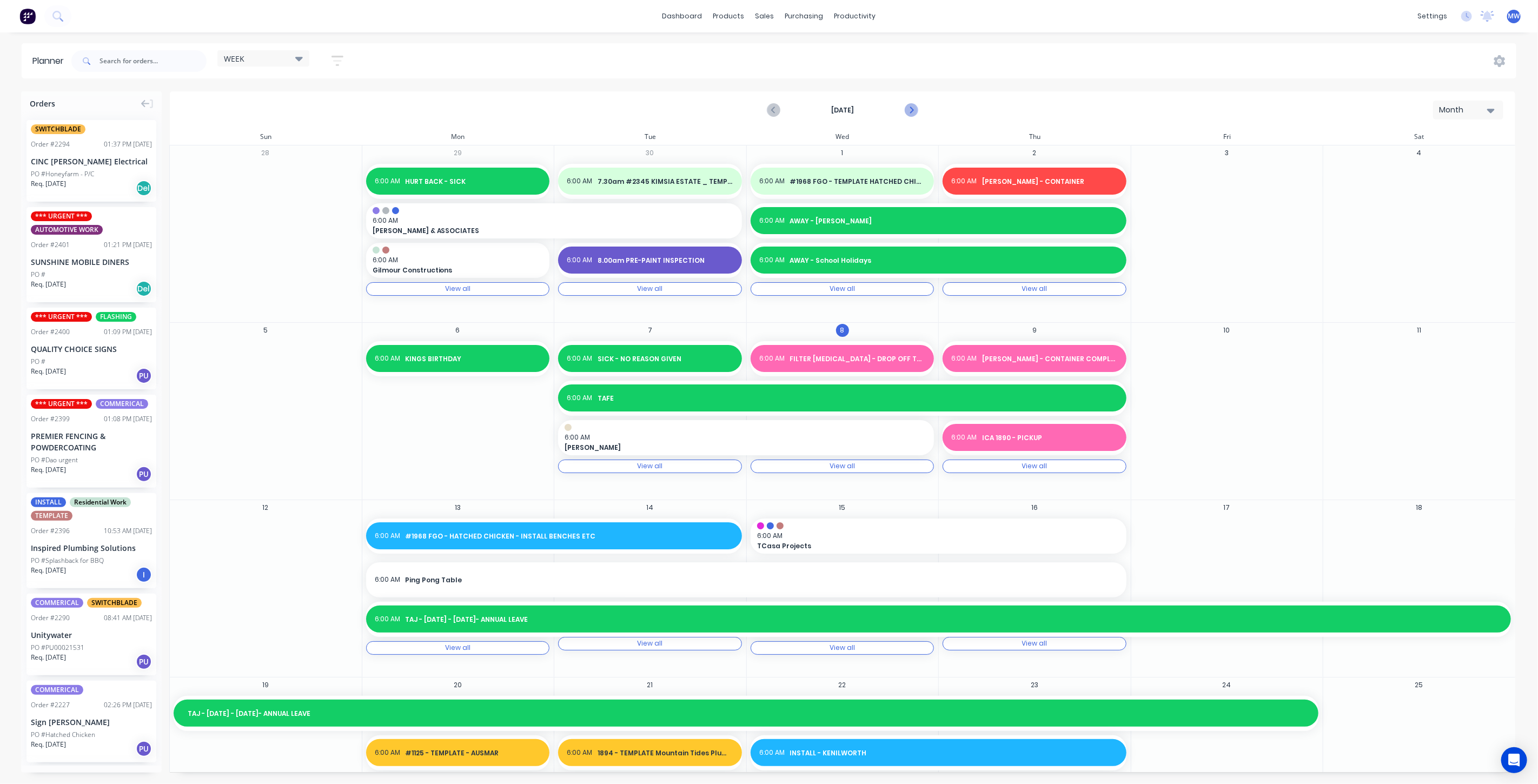
click at [910, 113] on icon "Next page" at bounding box center [911, 110] width 5 height 8
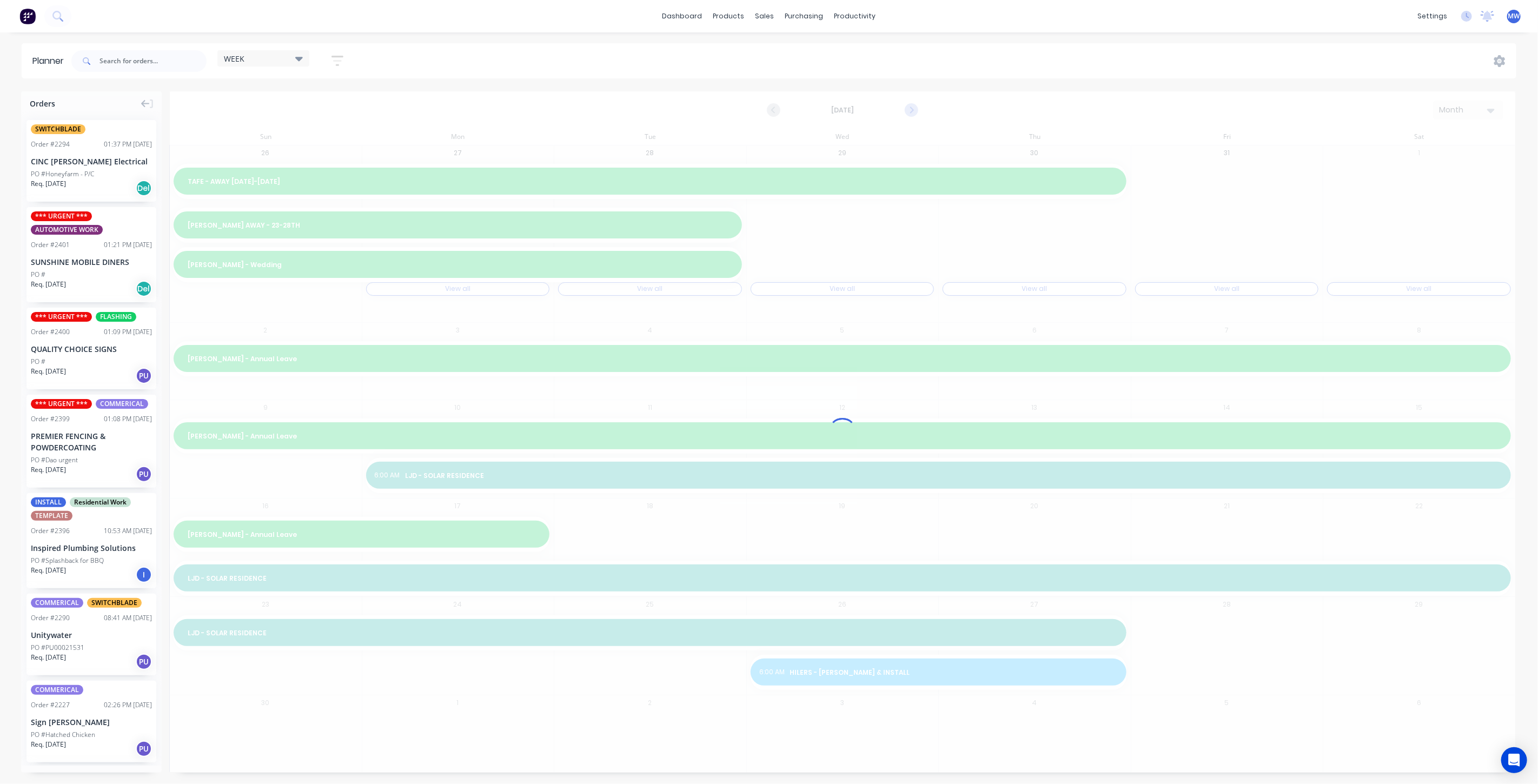
click at [910, 113] on div at bounding box center [842, 432] width 1346 height 682
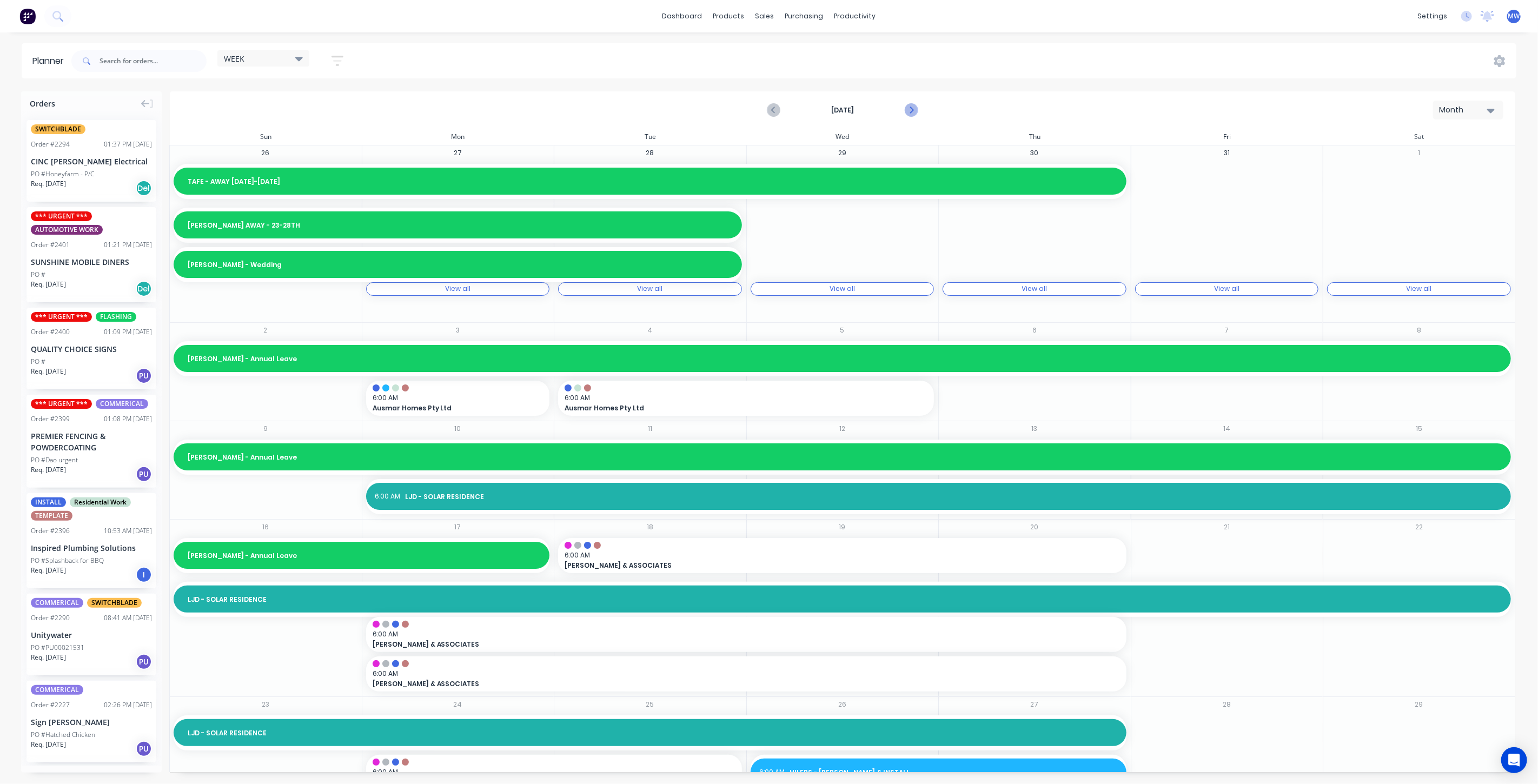
click at [910, 113] on icon "Next page" at bounding box center [911, 110] width 5 height 8
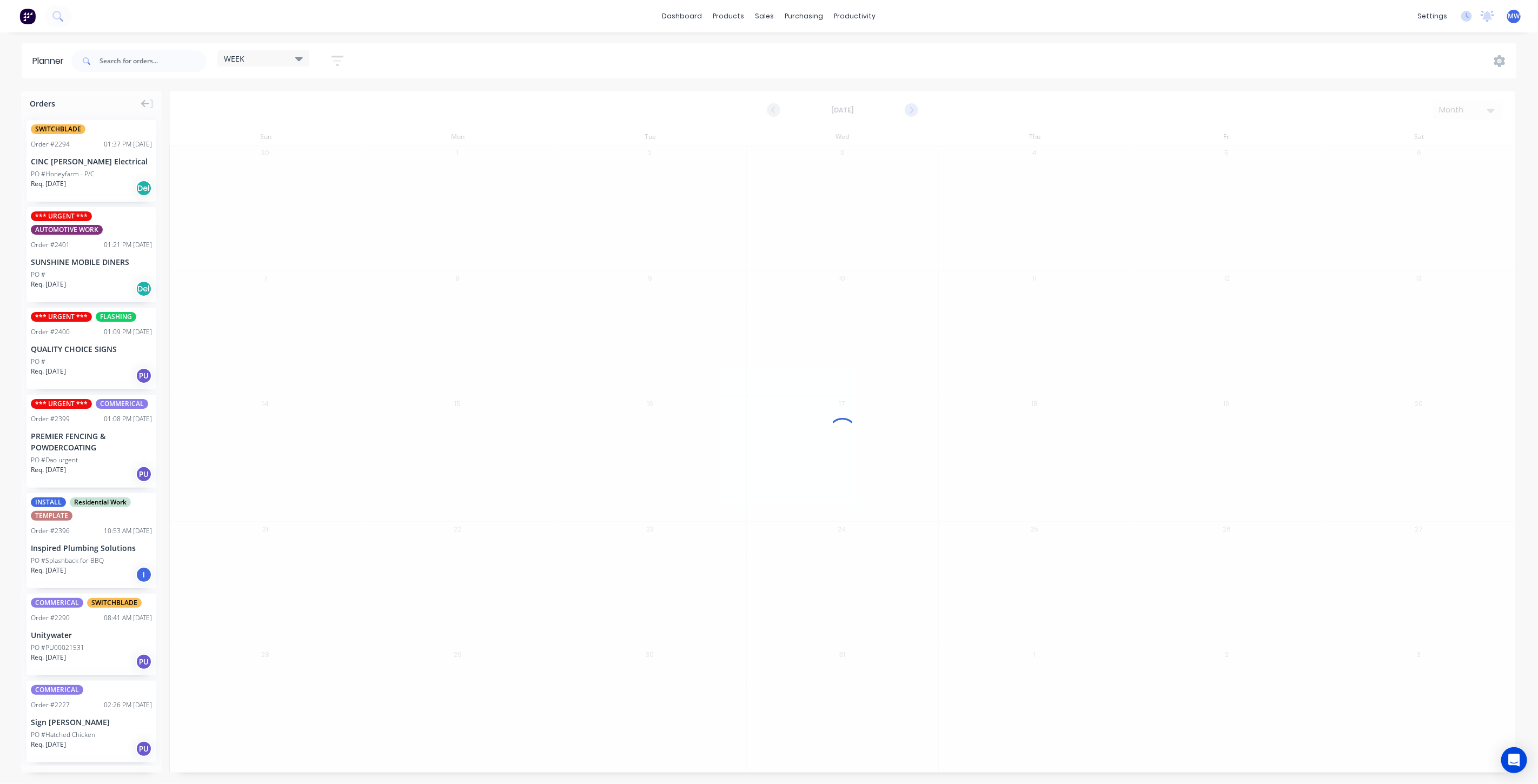
click at [910, 113] on div at bounding box center [842, 432] width 1346 height 682
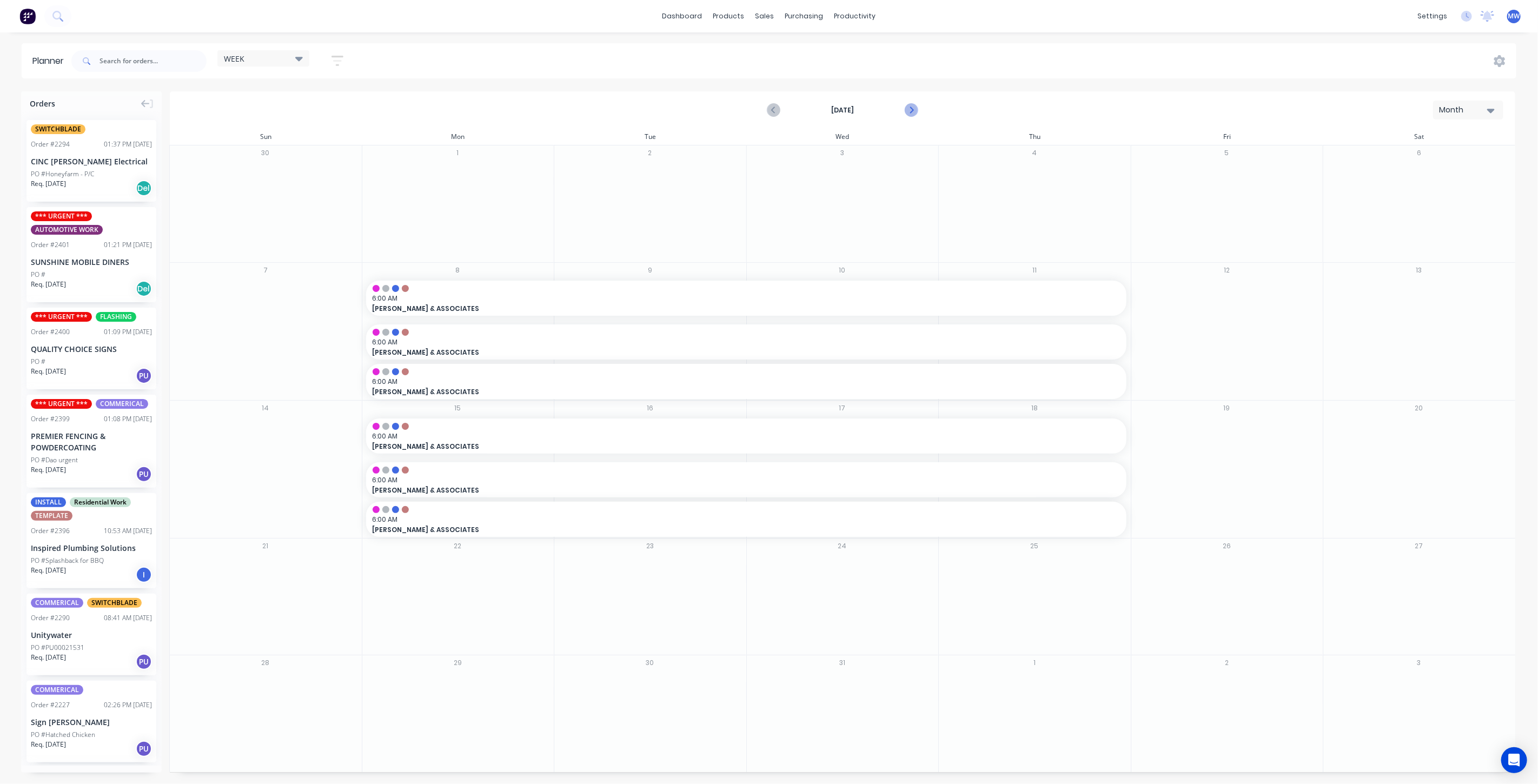
click at [910, 113] on icon "Next page" at bounding box center [911, 110] width 5 height 8
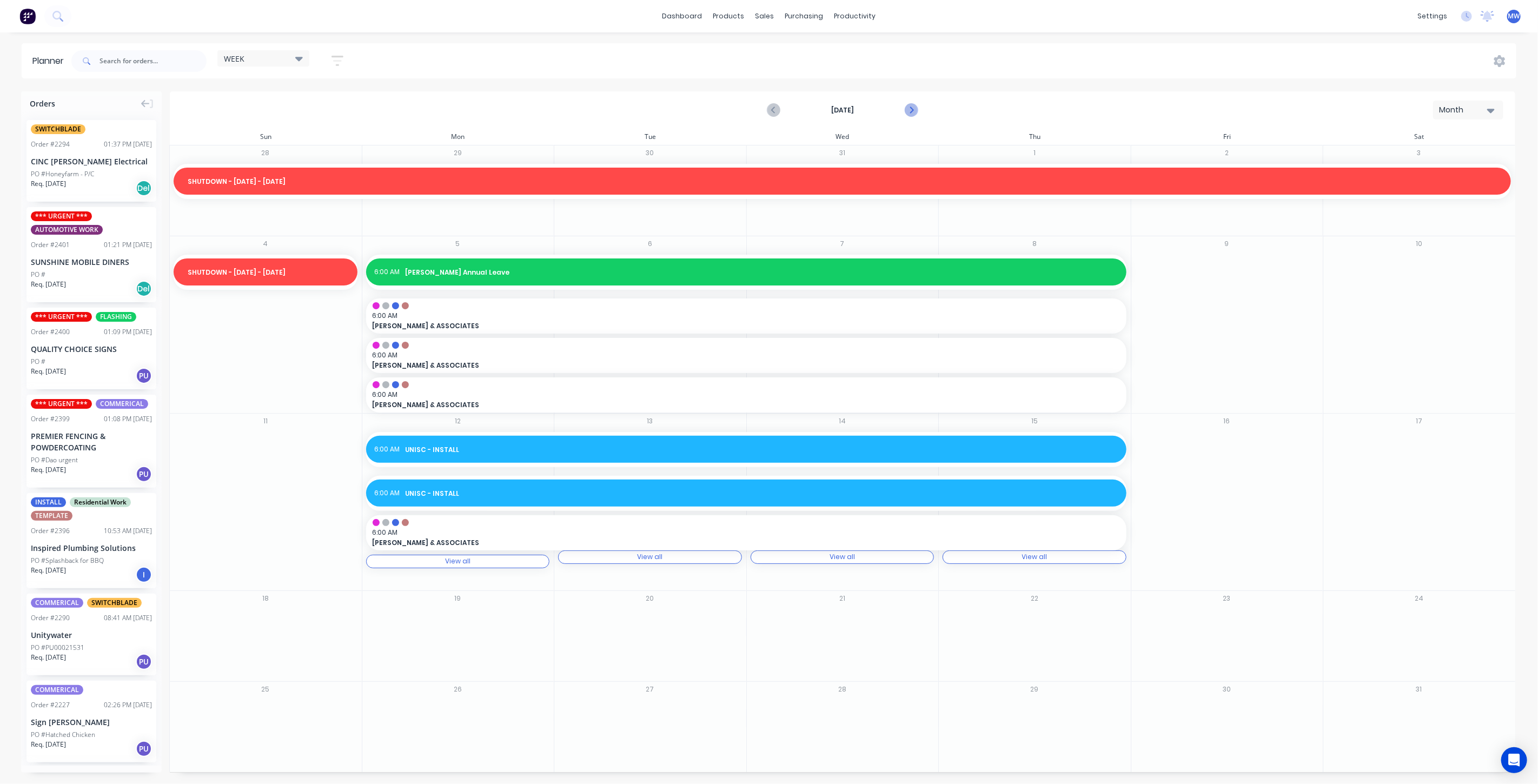
click at [910, 113] on icon "Next page" at bounding box center [911, 110] width 5 height 8
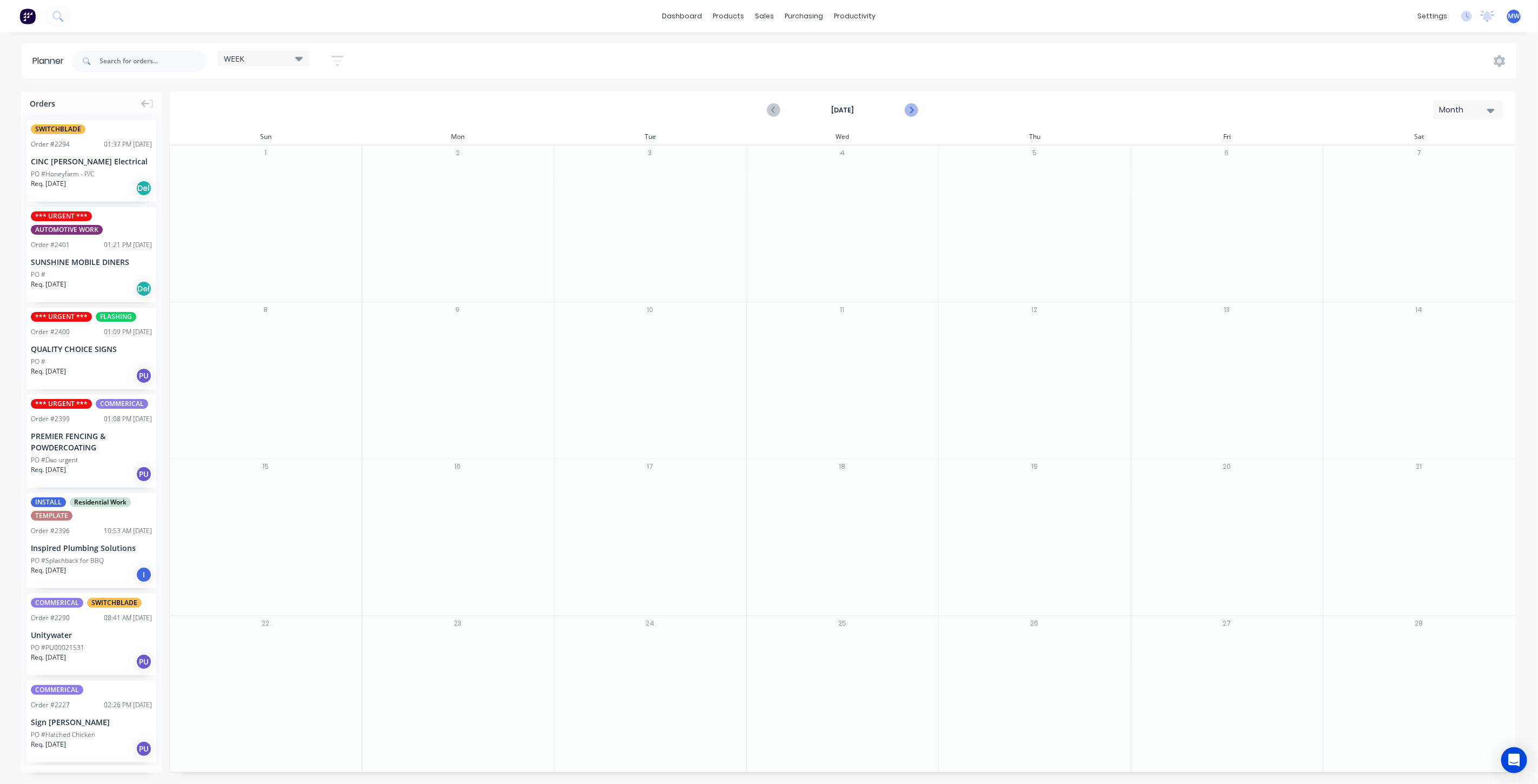
click at [910, 113] on icon "Next page" at bounding box center [911, 110] width 5 height 8
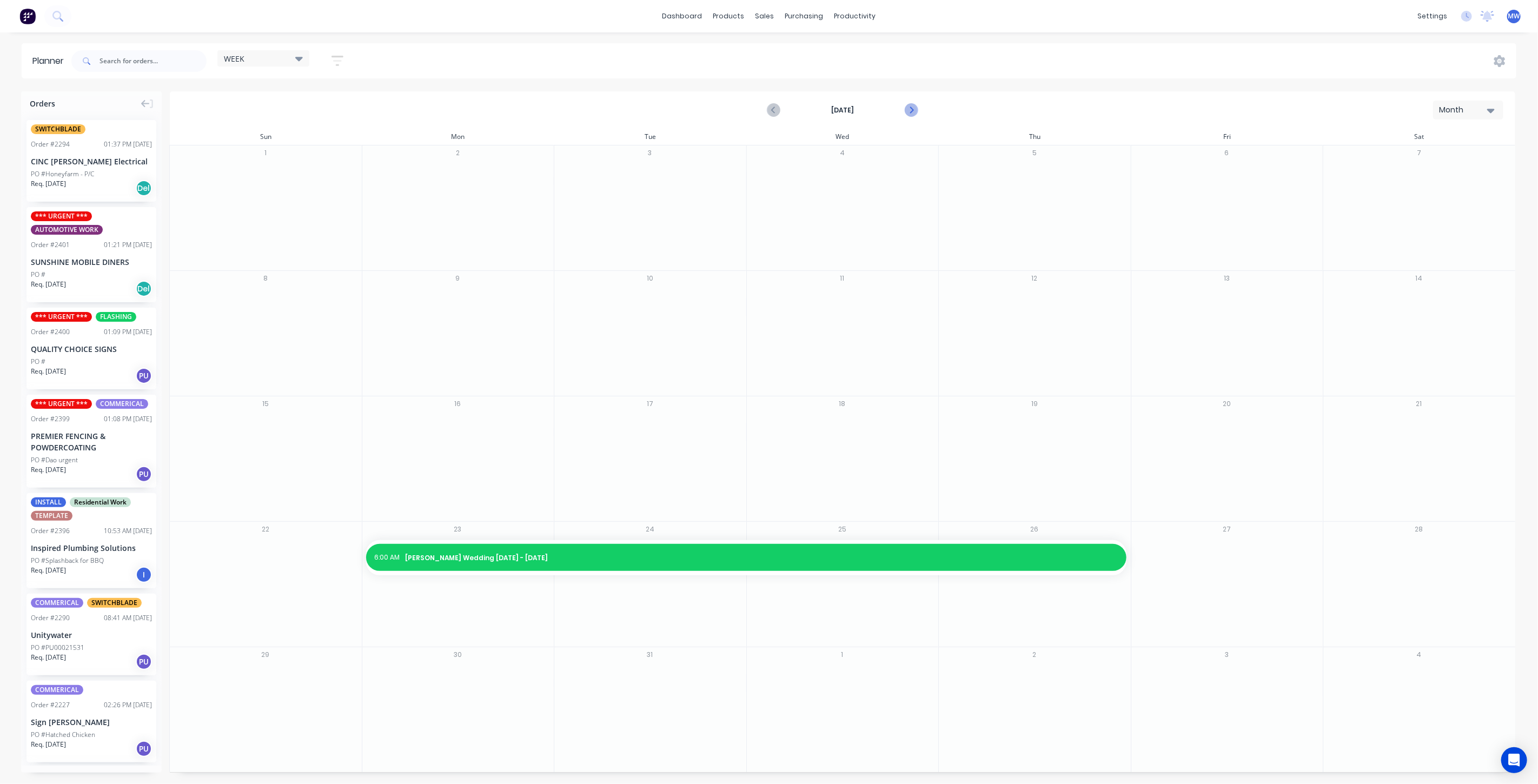
click at [910, 113] on icon "Next page" at bounding box center [911, 110] width 5 height 8
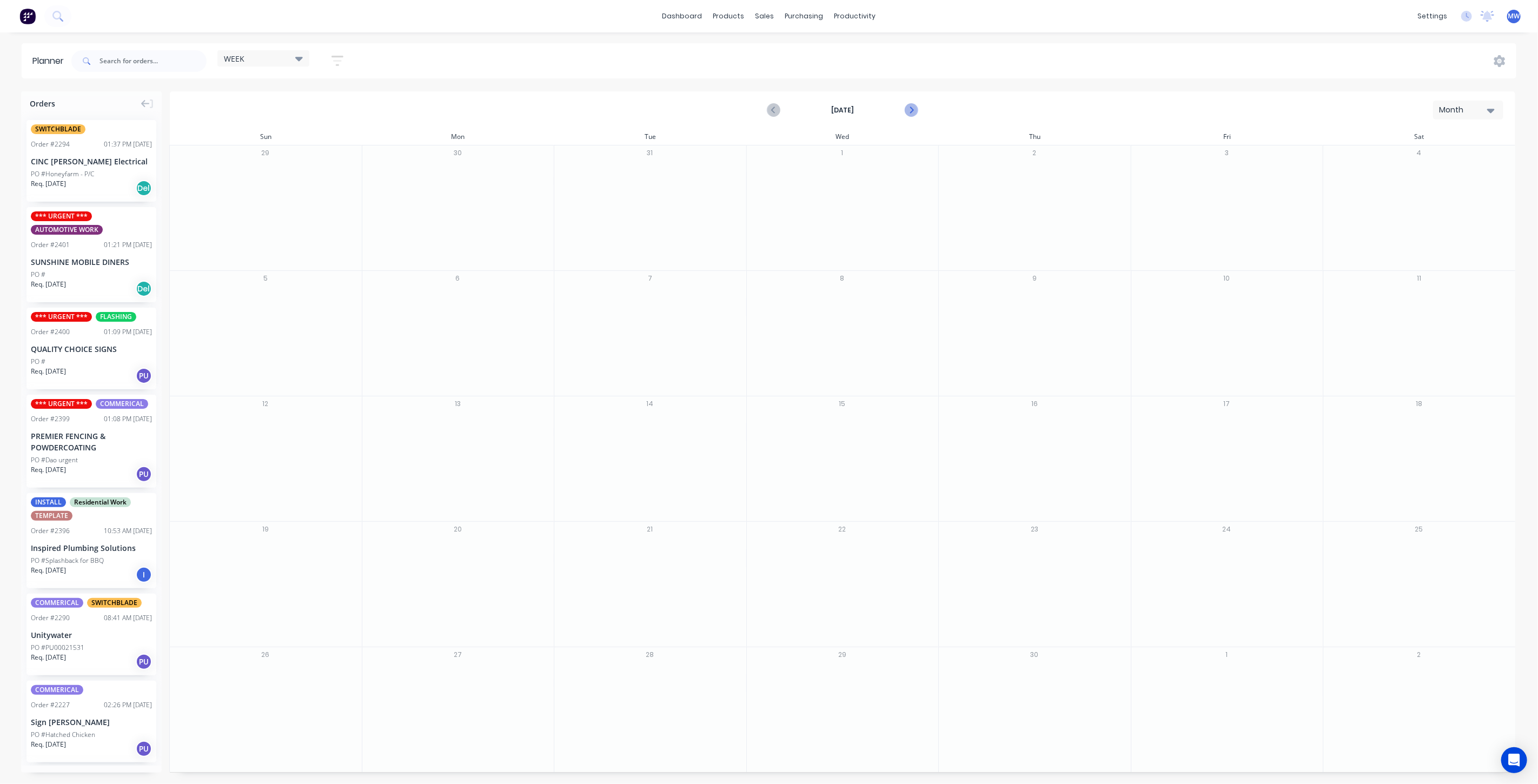
click at [910, 113] on icon "Next page" at bounding box center [911, 110] width 5 height 8
click at [910, 113] on icon "Next page" at bounding box center [910, 110] width 13 height 13
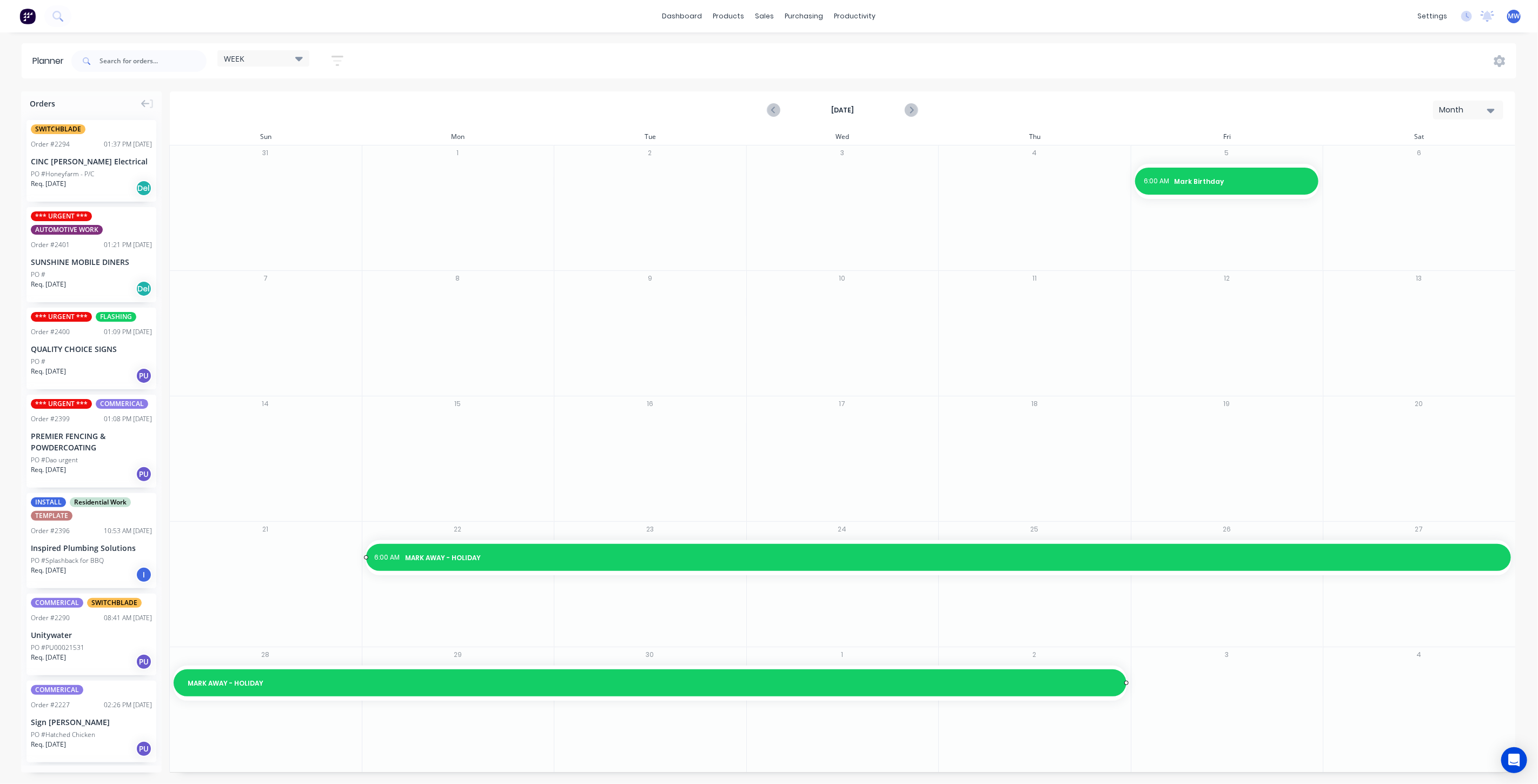
click at [448, 548] on div "6:00 AM [PERSON_NAME] AWAY - HOLIDAY" at bounding box center [939, 557] width 1145 height 27
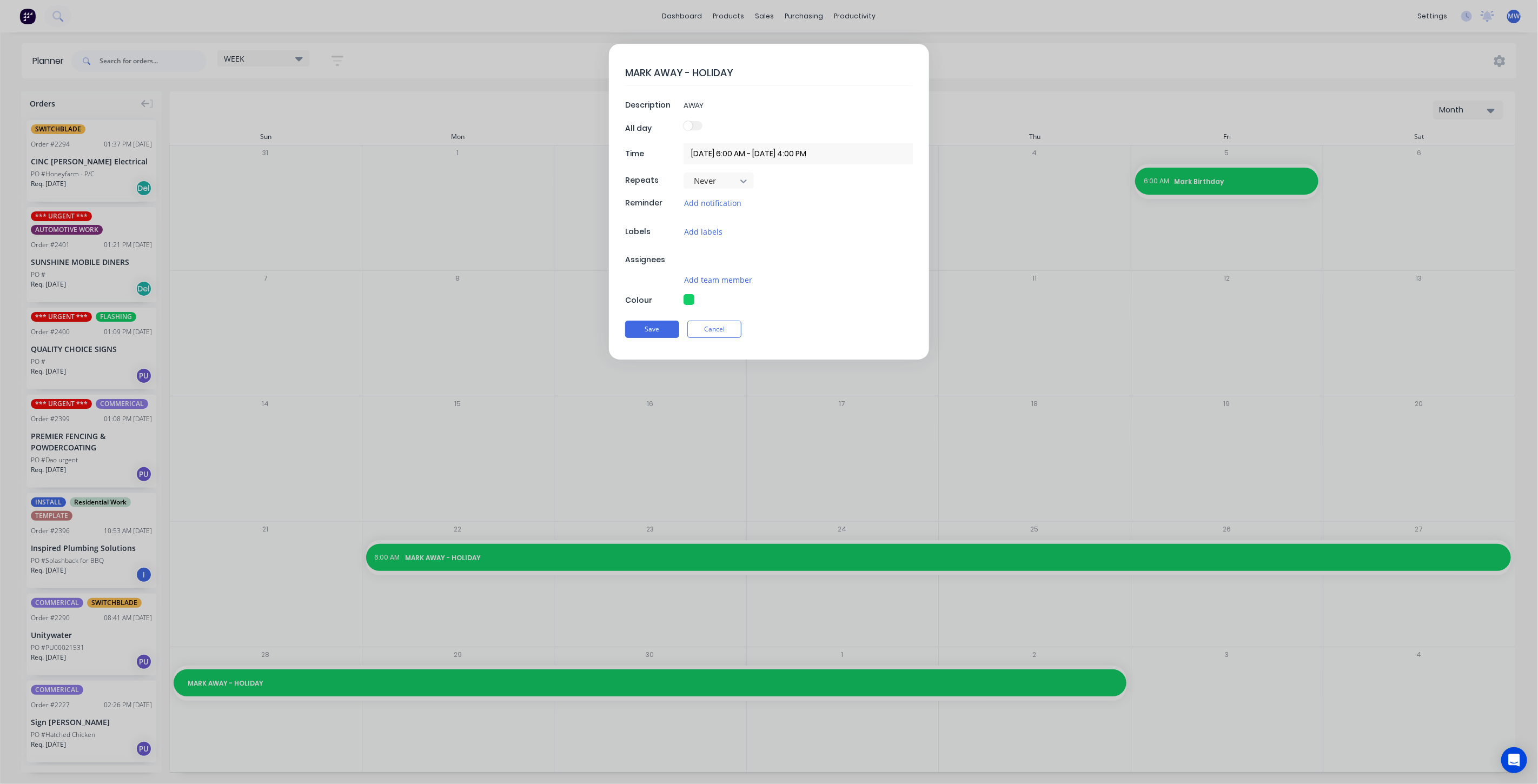
type textarea "x"
click at [745, 156] on input "[DATE] 6:00 AM - [DATE] 4:00 PM" at bounding box center [798, 154] width 229 height 21
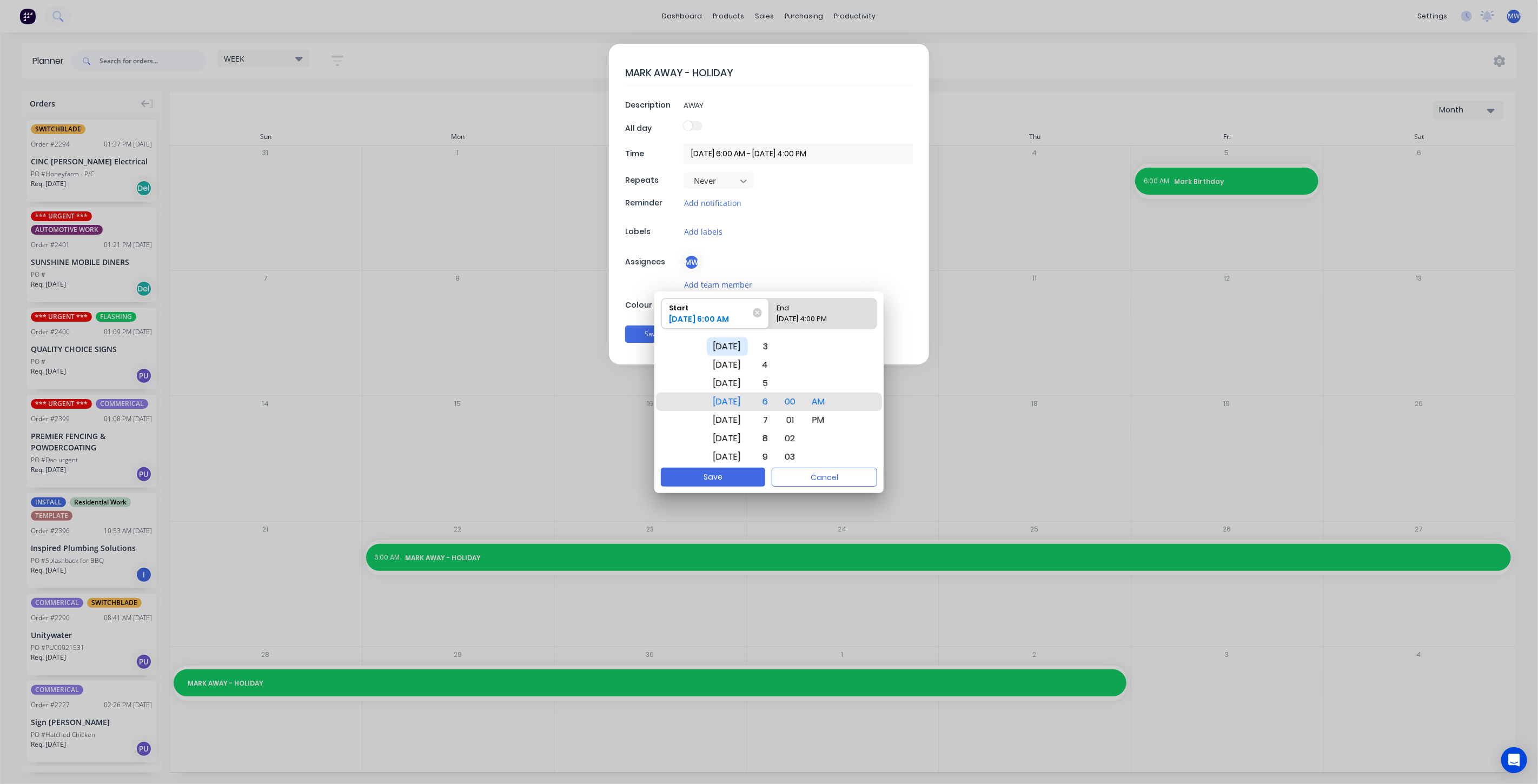
click at [740, 352] on div "[DATE]" at bounding box center [727, 347] width 41 height 18
click at [735, 420] on div "[DATE]" at bounding box center [727, 421] width 41 height 18
click at [817, 317] on div "[DATE] 4:00 PM" at bounding box center [817, 321] width 90 height 15
click at [770, 317] on input "End [DATE] 4:00 PM" at bounding box center [769, 314] width 1 height 30
radio input "true"
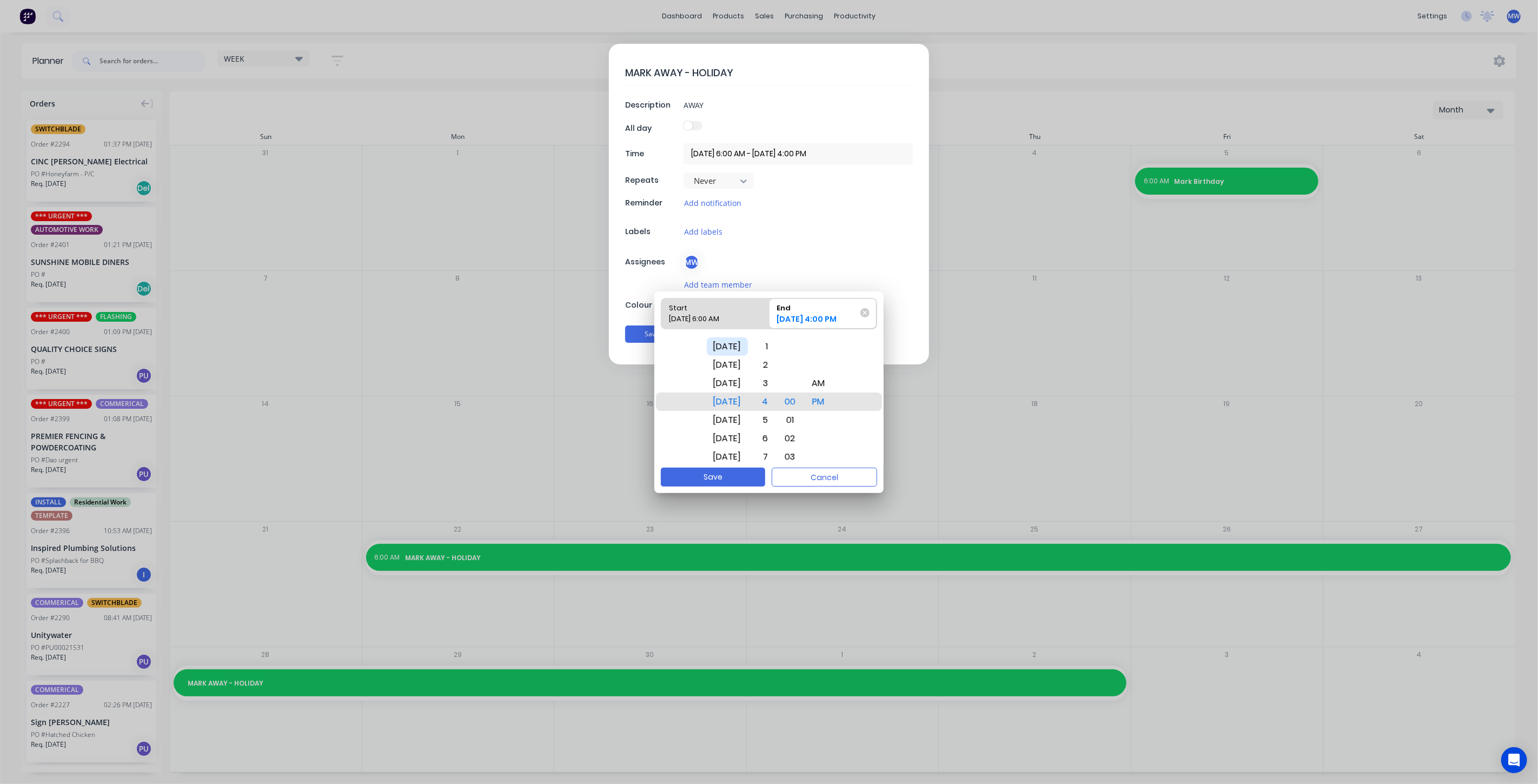
click at [736, 349] on div "[DATE]" at bounding box center [727, 347] width 41 height 18
click at [734, 470] on button "Save" at bounding box center [713, 477] width 104 height 19
type input "[DATE] 6:00 AM - [DATE] 4:00 PM"
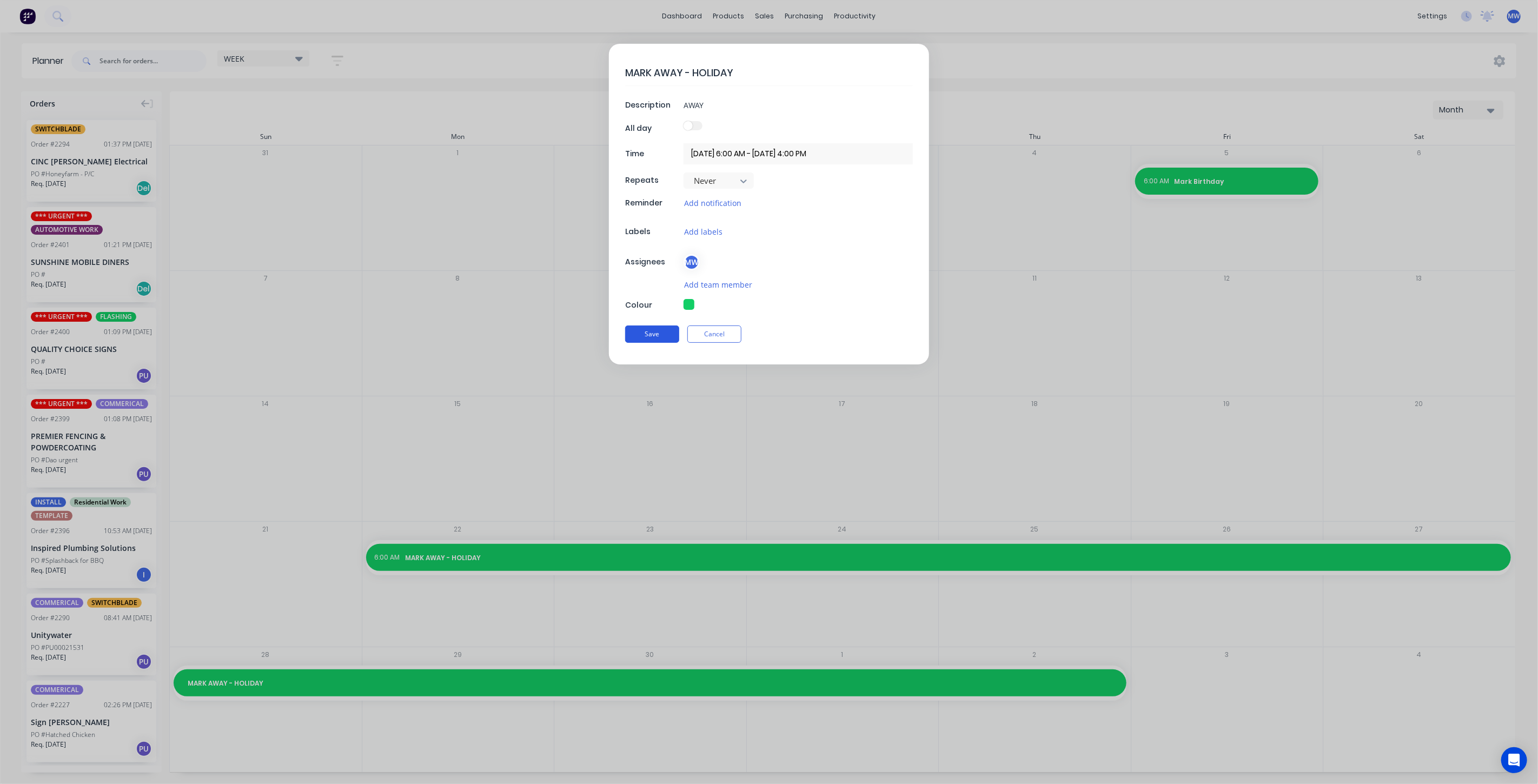
click at [656, 337] on button "Save" at bounding box center [652, 334] width 54 height 18
type textarea "x"
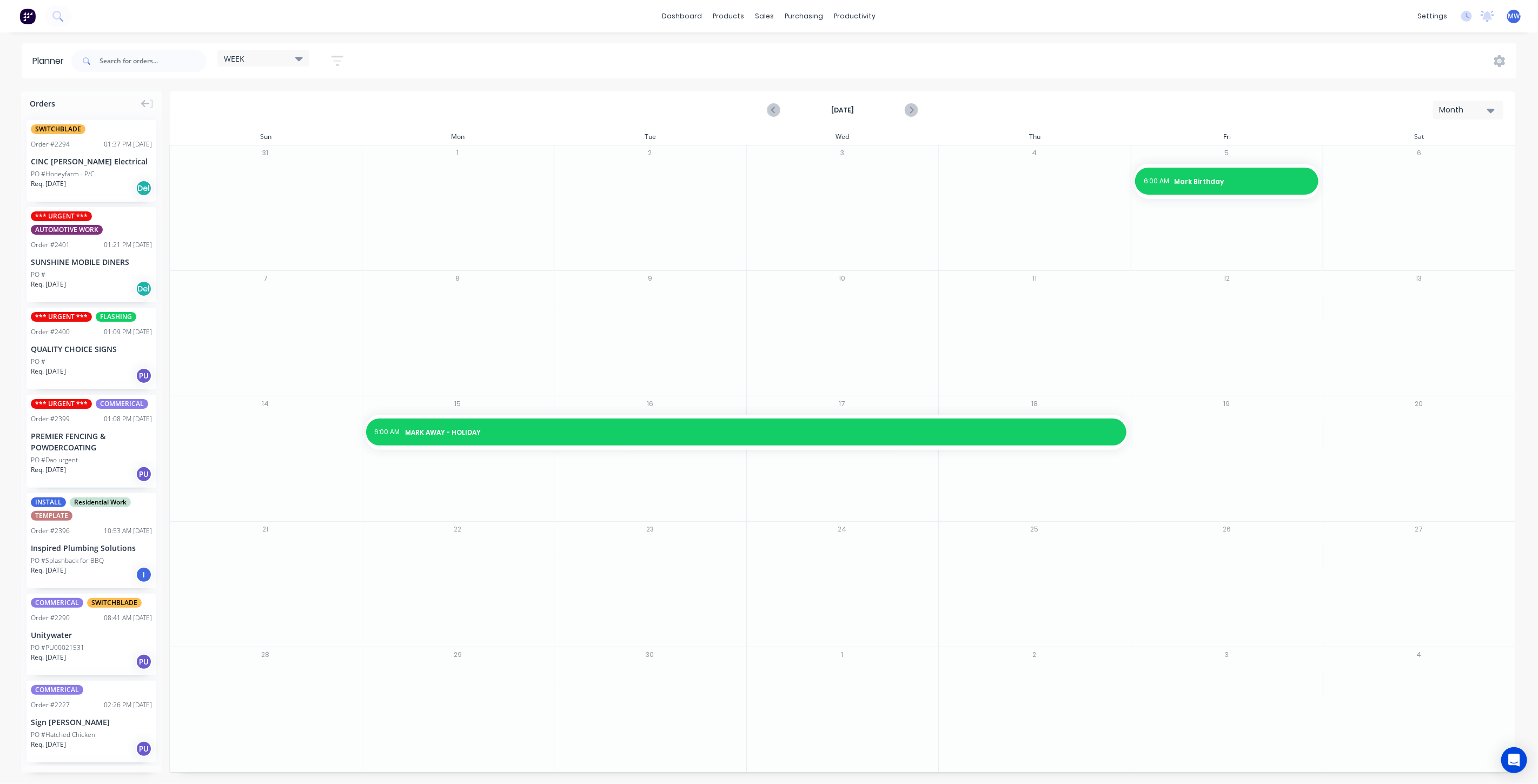
click at [1461, 108] on div "Month" at bounding box center [1463, 110] width 50 height 12
click at [1444, 163] on div "Week" at bounding box center [1449, 160] width 107 height 22
